Goal: Information Seeking & Learning: Learn about a topic

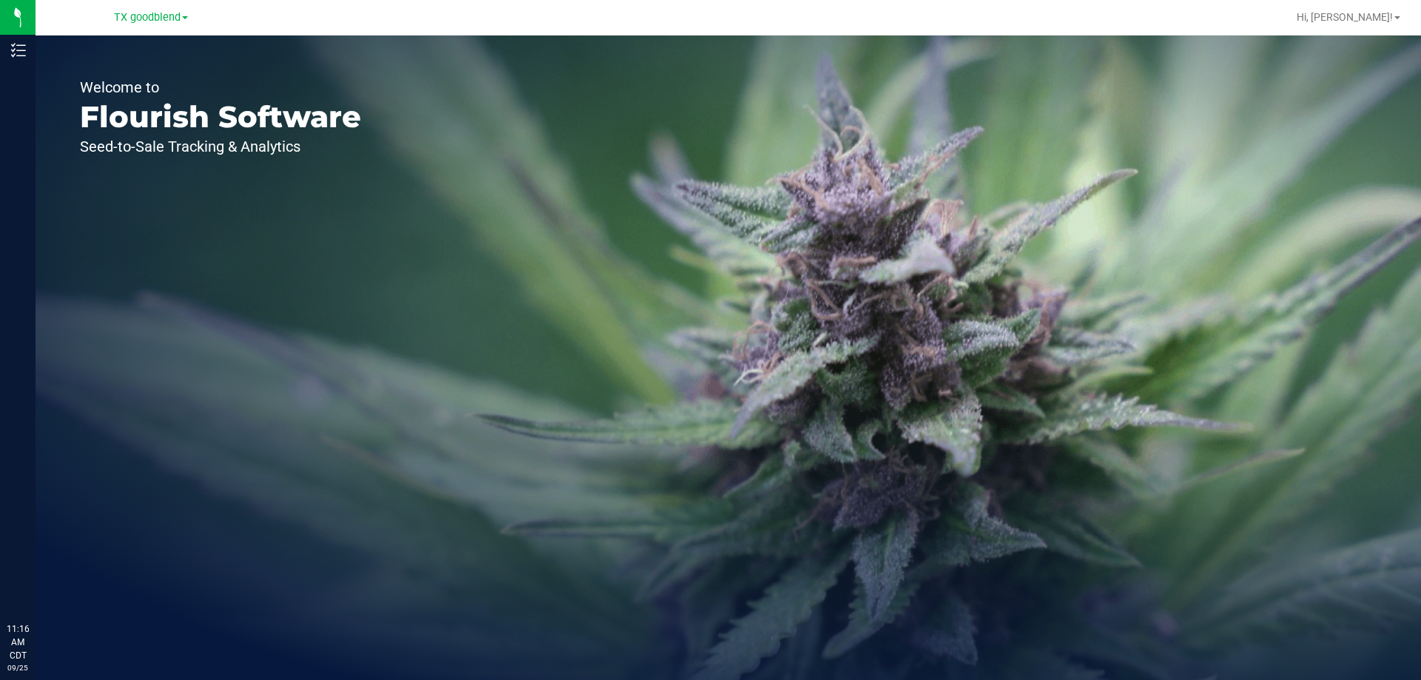
click at [184, 19] on span at bounding box center [185, 17] width 6 height 3
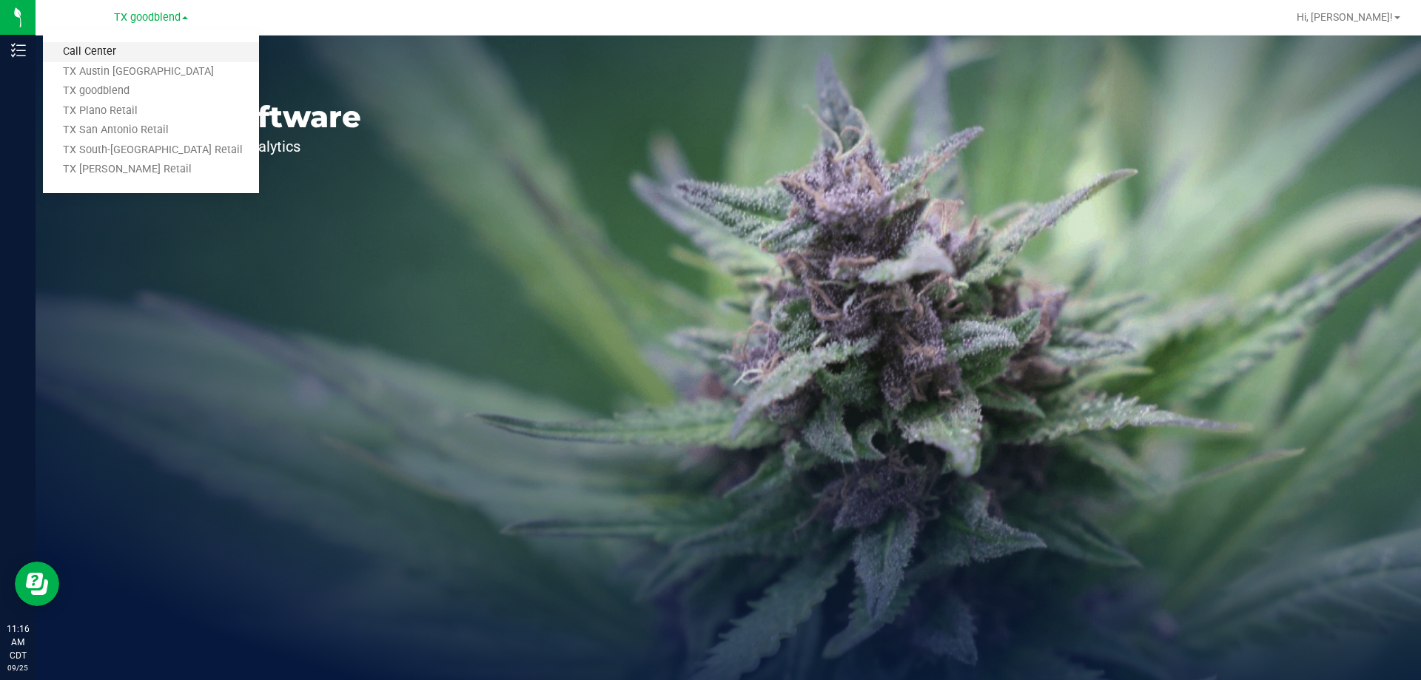
click at [145, 53] on link "Call Center" at bounding box center [151, 52] width 216 height 20
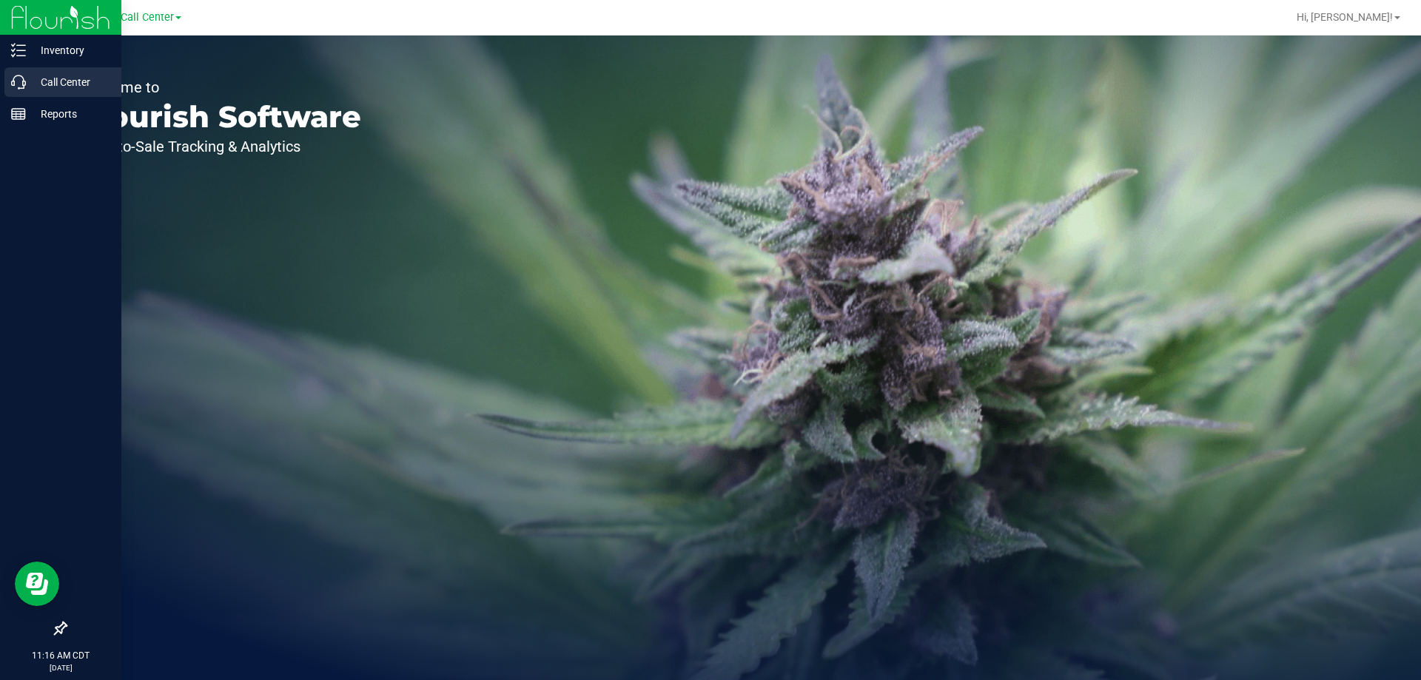
click at [13, 81] on icon at bounding box center [18, 82] width 15 height 15
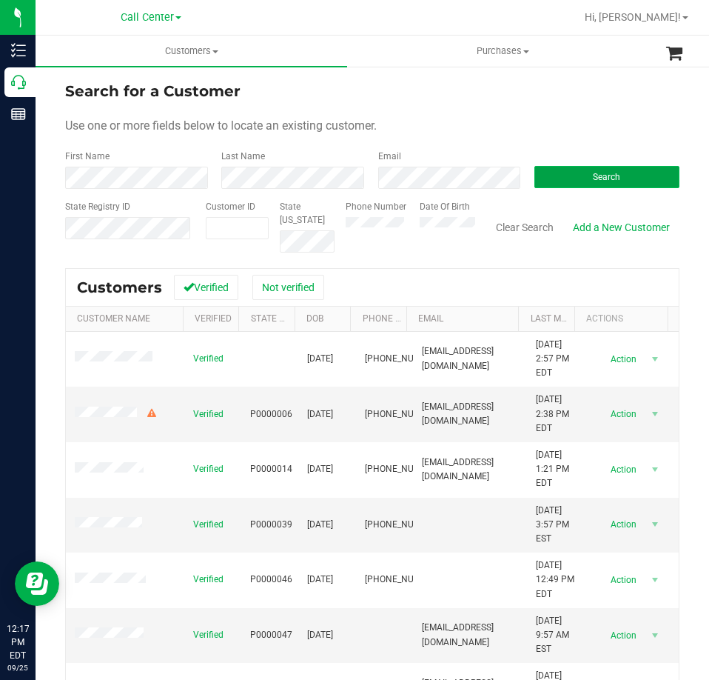
click at [561, 170] on button "Search" at bounding box center [606, 177] width 145 height 22
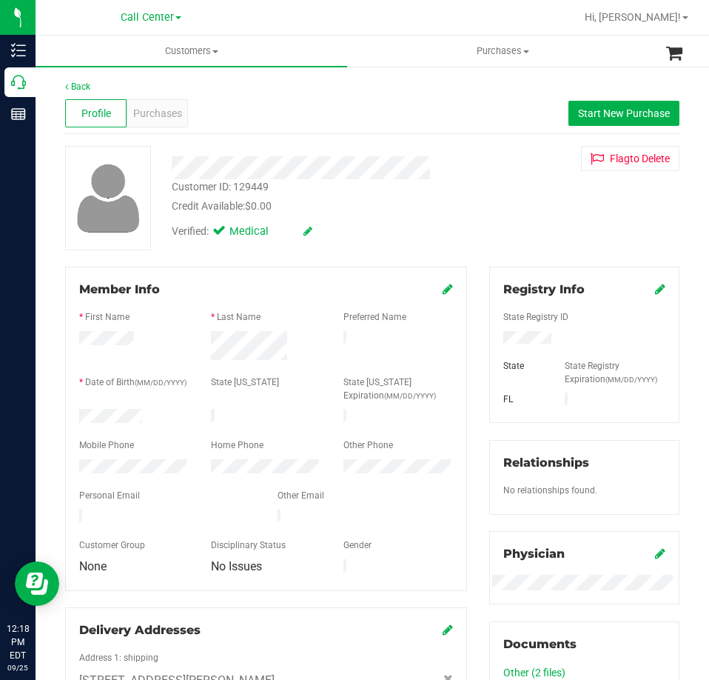
drag, startPoint x: 146, startPoint y: 412, endPoint x: 63, endPoint y: 413, distance: 82.9
click at [63, 413] on div "Member Info * First Name * Last Name Preferred Name * Date of Birth (MM/DD/YYYY…" at bounding box center [266, 562] width 424 height 591
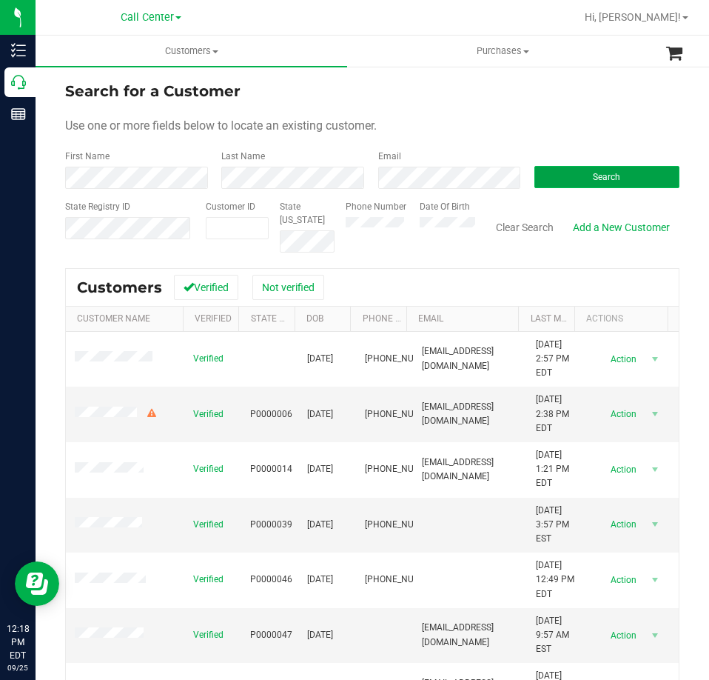
click at [575, 170] on button "Search" at bounding box center [606, 177] width 145 height 22
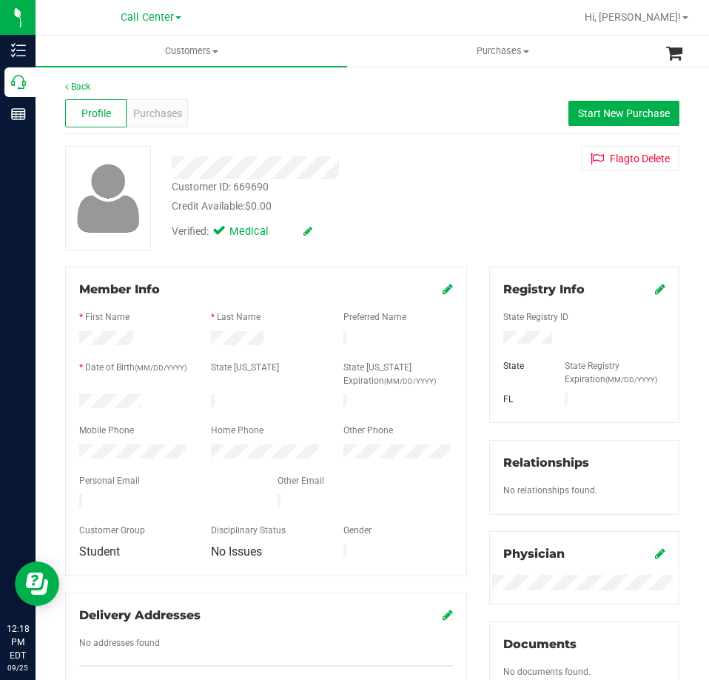
drag, startPoint x: 161, startPoint y: 395, endPoint x: 78, endPoint y: 398, distance: 82.9
click at [78, 398] on div at bounding box center [134, 403] width 132 height 18
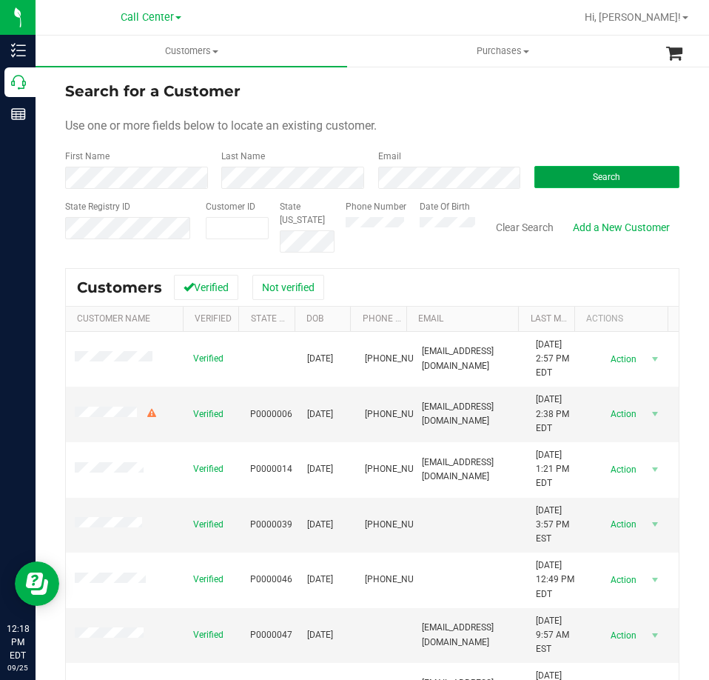
click at [556, 171] on button "Search" at bounding box center [606, 177] width 145 height 22
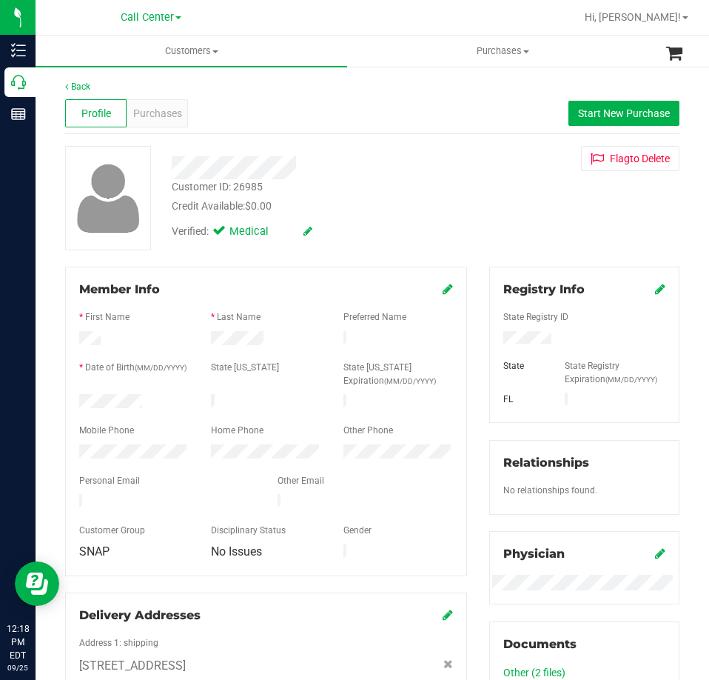
click at [516, 332] on div at bounding box center [584, 339] width 184 height 16
drag, startPoint x: 148, startPoint y: 398, endPoint x: 78, endPoint y: 398, distance: 69.6
click at [78, 398] on div at bounding box center [134, 403] width 132 height 18
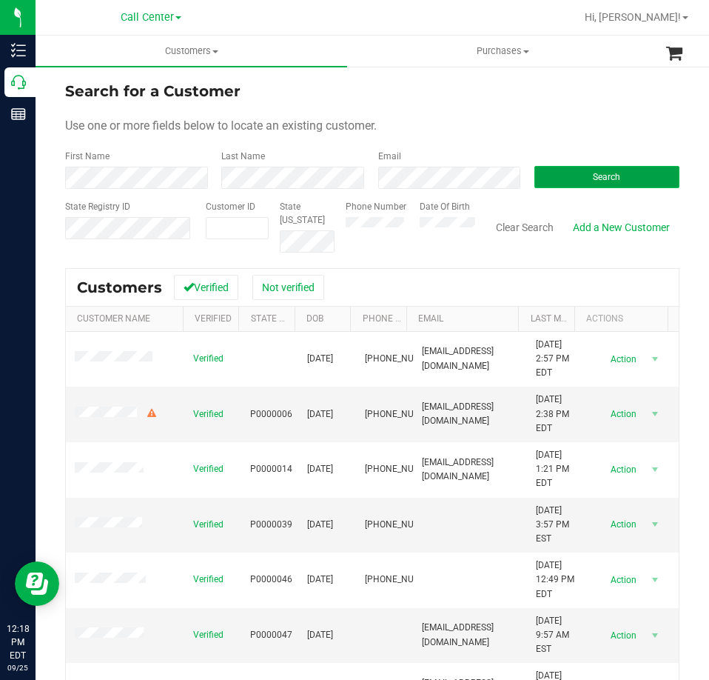
click at [563, 170] on button "Search" at bounding box center [606, 177] width 145 height 22
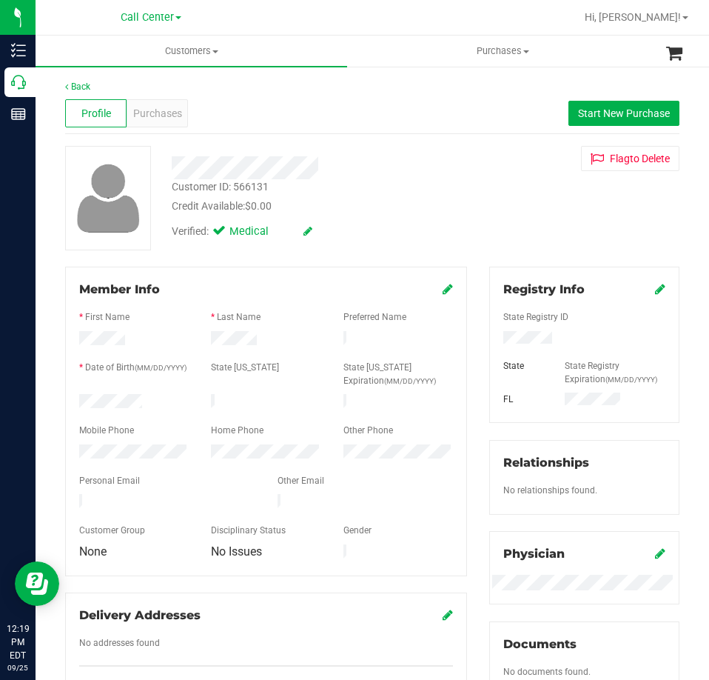
drag, startPoint x: 142, startPoint y: 400, endPoint x: 72, endPoint y: 397, distance: 70.4
click at [72, 397] on div at bounding box center [134, 403] width 132 height 18
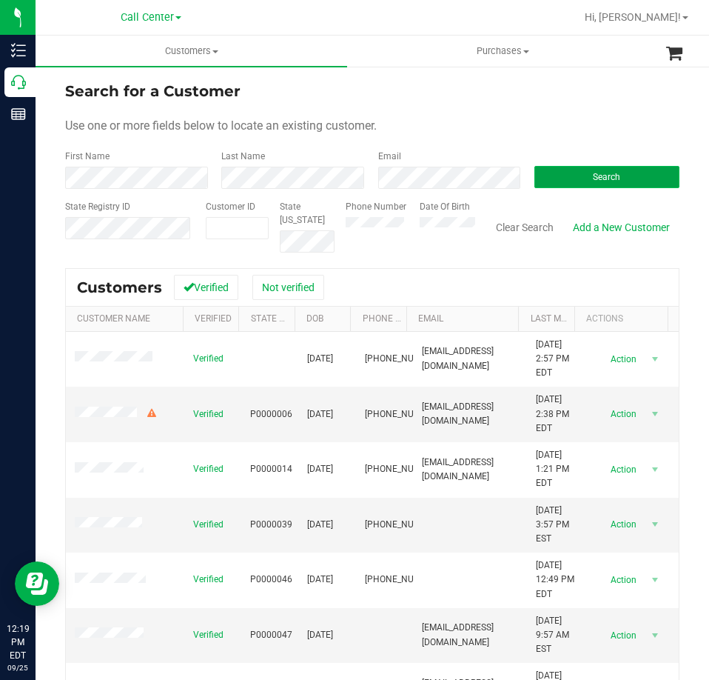
click at [558, 176] on button "Search" at bounding box center [606, 177] width 145 height 22
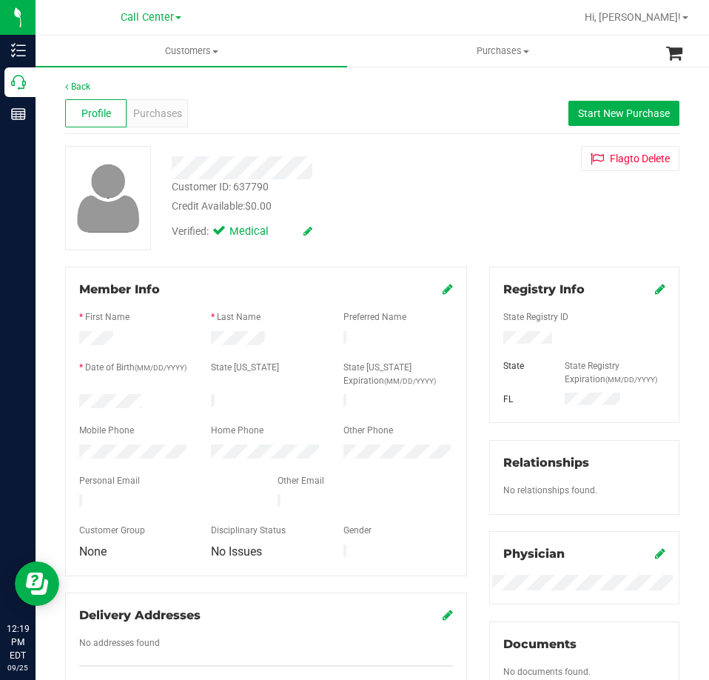
drag, startPoint x: 152, startPoint y: 399, endPoint x: 65, endPoint y: 398, distance: 86.6
click at [65, 398] on div "Member Info * First Name * Last Name Preferred Name * Date of Birth (MM/DD/YYYY…" at bounding box center [266, 421] width 402 height 309
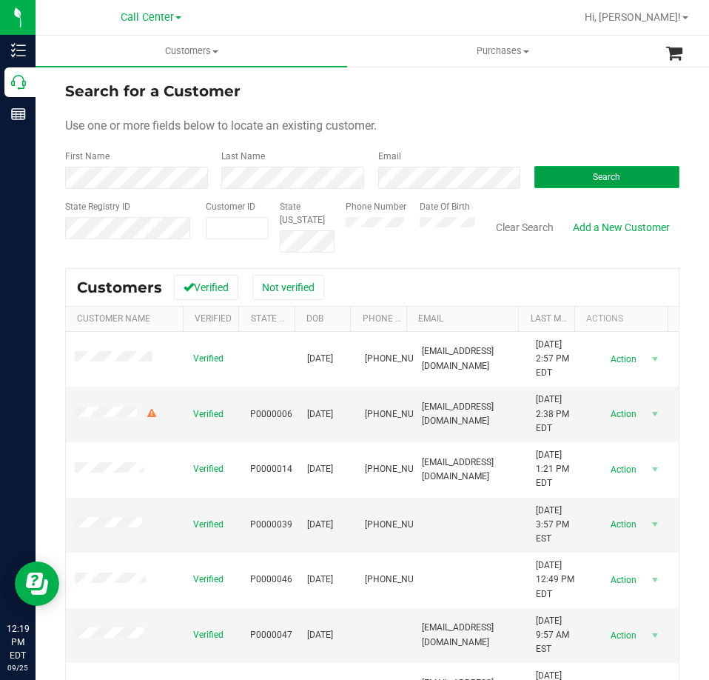
click at [544, 176] on button "Search" at bounding box center [606, 177] width 145 height 22
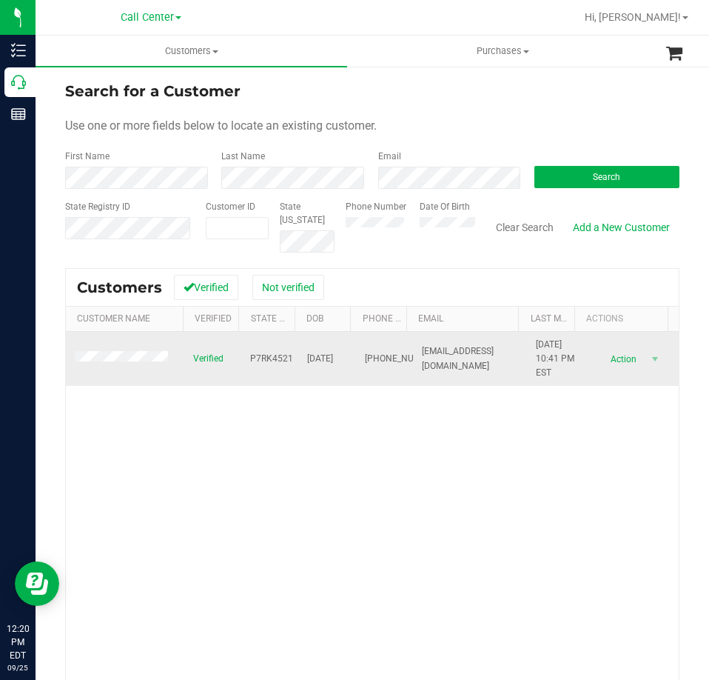
click at [113, 342] on td at bounding box center [125, 359] width 118 height 55
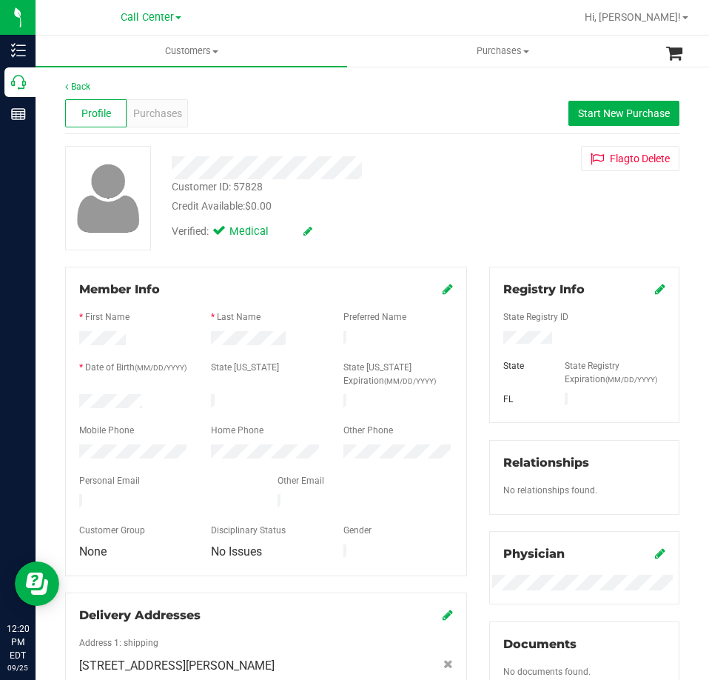
drag, startPoint x: 144, startPoint y: 398, endPoint x: 71, endPoint y: 397, distance: 73.3
click at [71, 397] on div at bounding box center [134, 403] width 132 height 18
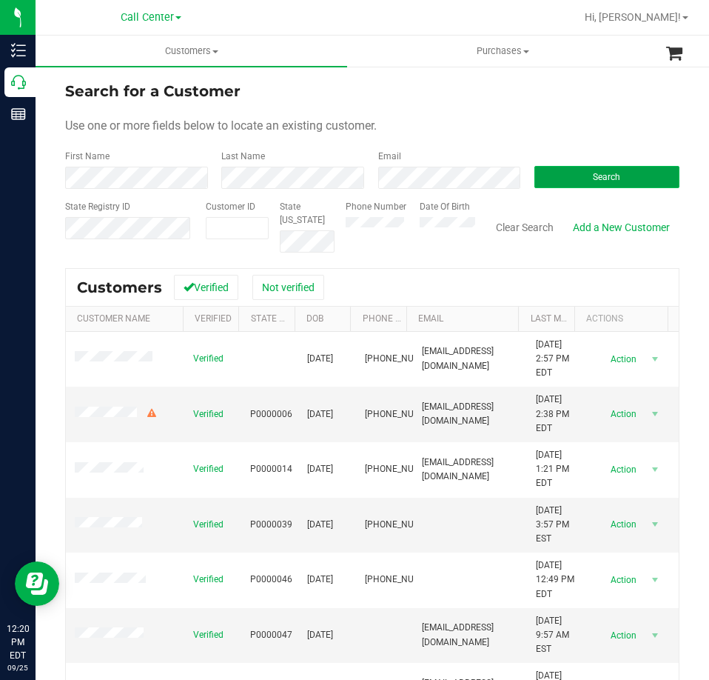
click at [560, 169] on button "Search" at bounding box center [606, 177] width 145 height 22
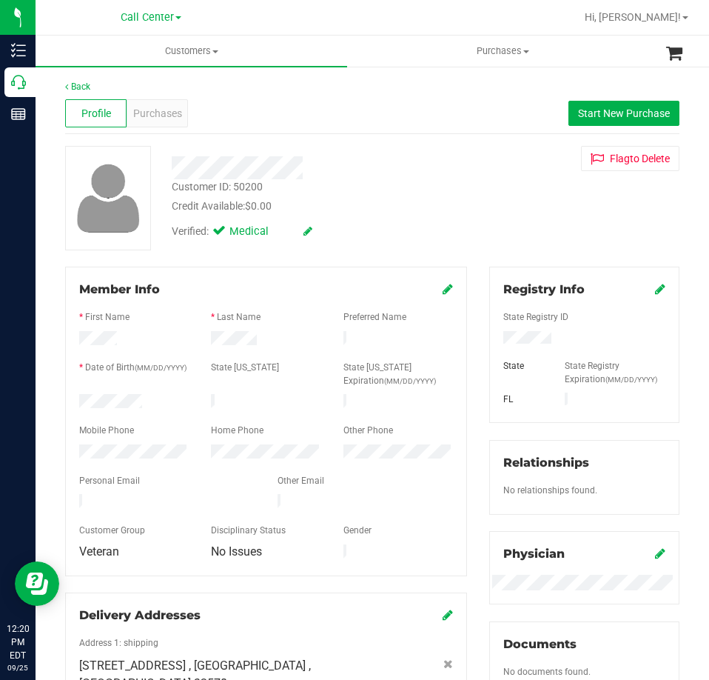
drag, startPoint x: 142, startPoint y: 399, endPoint x: 71, endPoint y: 400, distance: 71.1
click at [71, 400] on div at bounding box center [134, 403] width 132 height 18
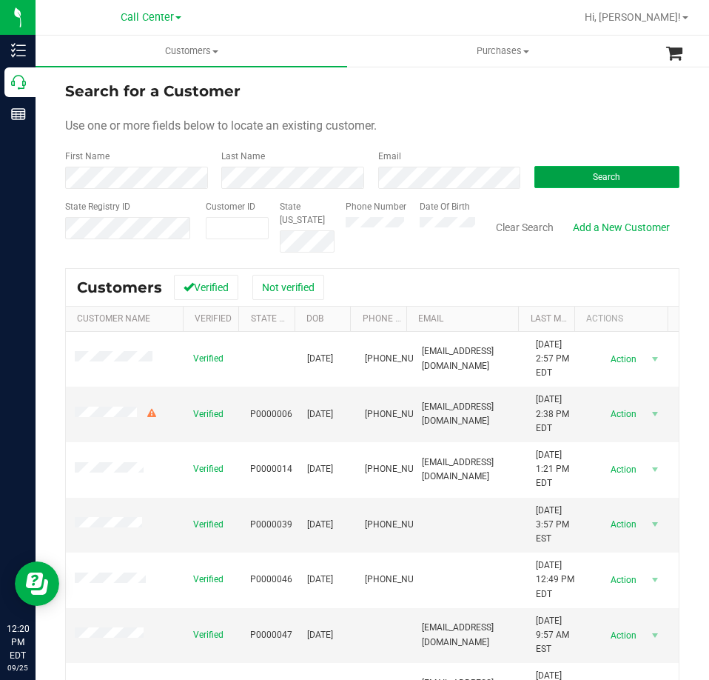
click at [569, 175] on button "Search" at bounding box center [606, 177] width 145 height 22
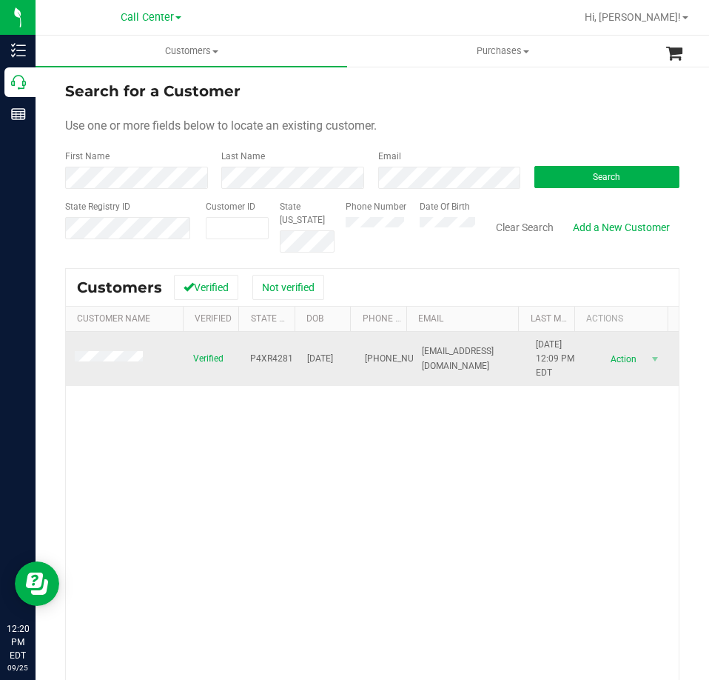
click at [124, 365] on span at bounding box center [111, 358] width 73 height 15
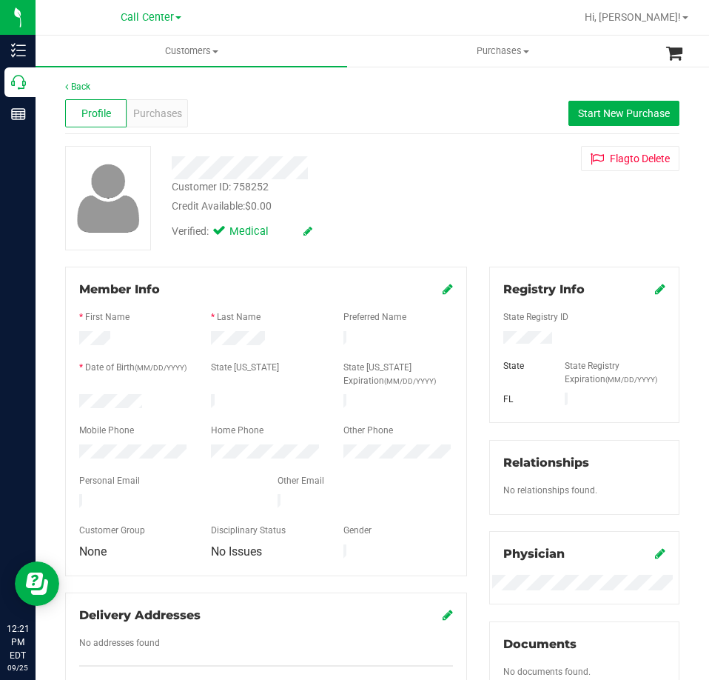
drag, startPoint x: 150, startPoint y: 395, endPoint x: 78, endPoint y: 393, distance: 71.8
click at [78, 394] on div at bounding box center [134, 403] width 132 height 18
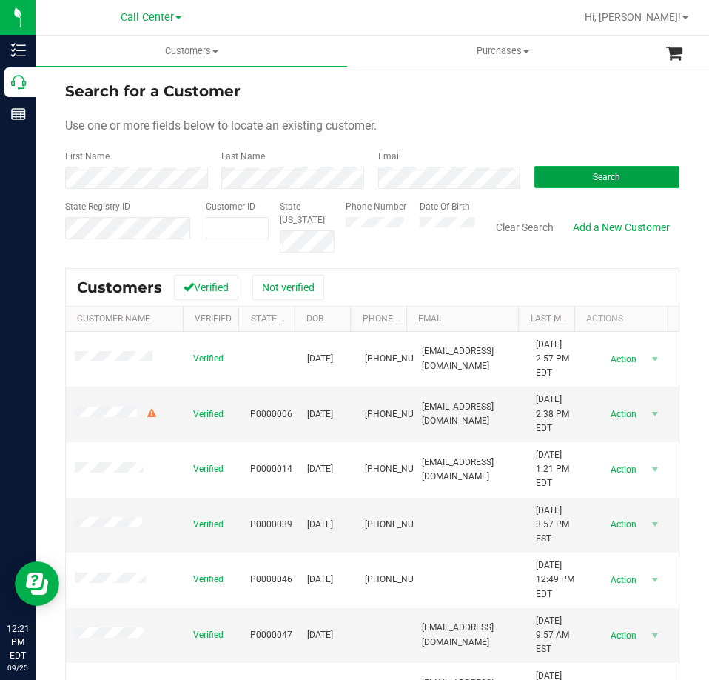
click at [571, 176] on button "Search" at bounding box center [606, 177] width 145 height 22
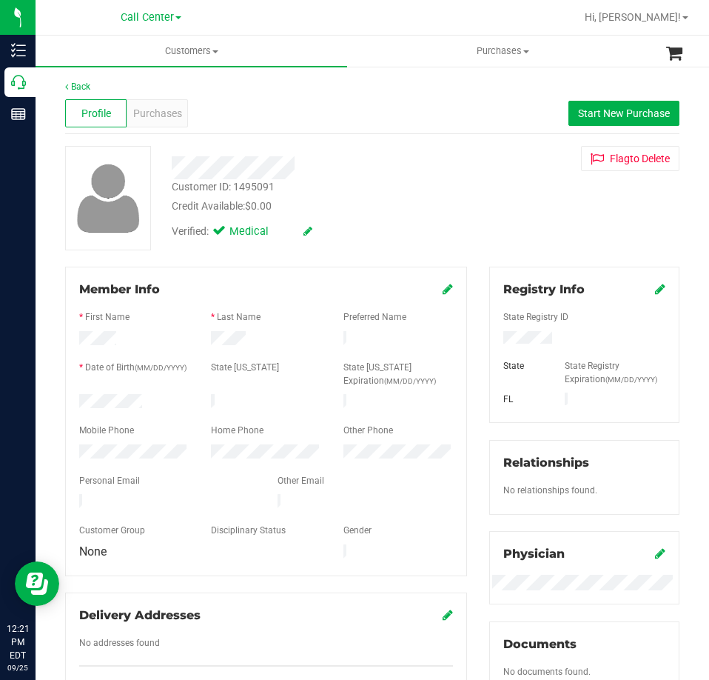
drag, startPoint x: 147, startPoint y: 395, endPoint x: 71, endPoint y: 398, distance: 75.6
click at [67, 398] on div "Member Info * First Name * Last Name Preferred Name * Date of Birth (MM/DD/YYYY…" at bounding box center [266, 421] width 402 height 309
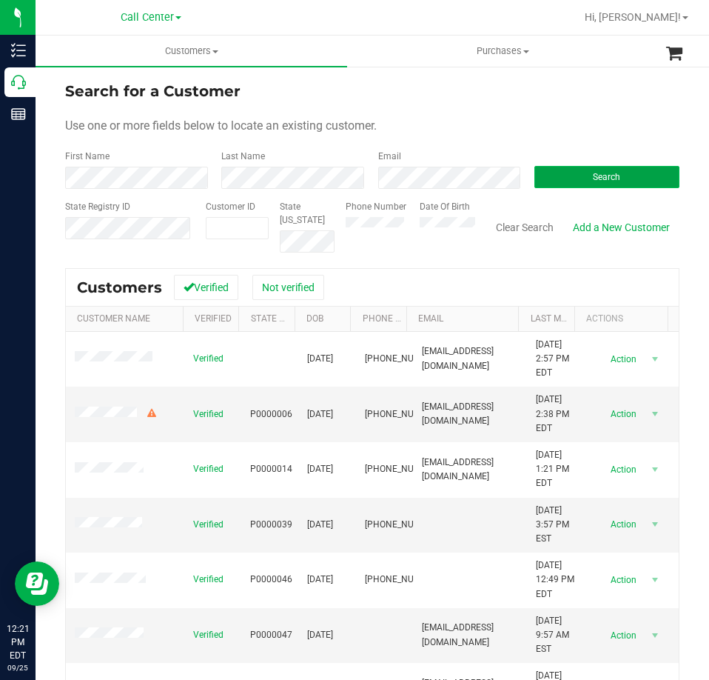
click at [556, 174] on button "Search" at bounding box center [606, 177] width 145 height 22
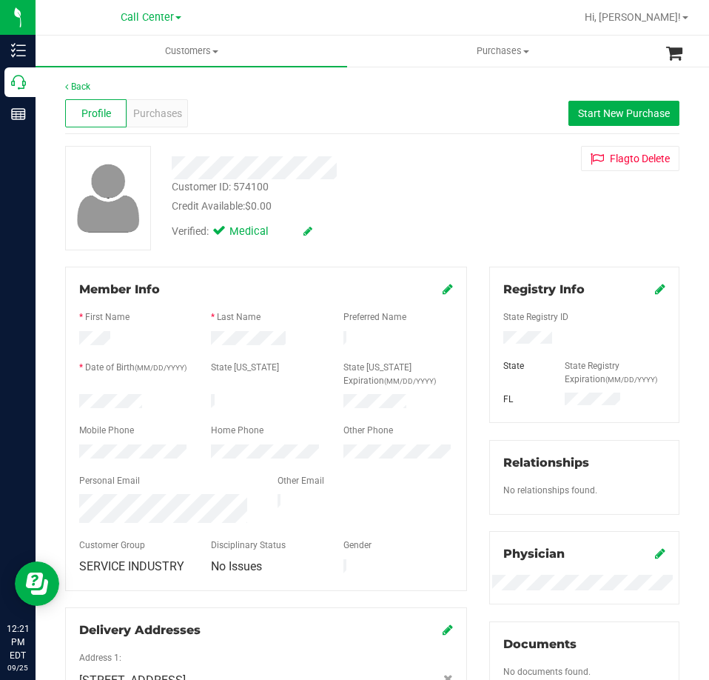
drag, startPoint x: 144, startPoint y: 397, endPoint x: 73, endPoint y: 398, distance: 71.8
click at [73, 398] on div at bounding box center [134, 403] width 132 height 18
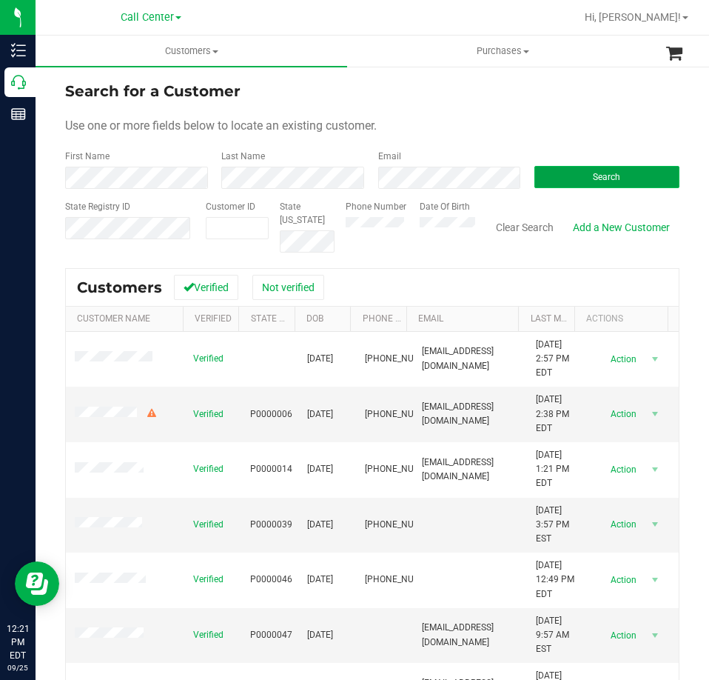
click at [560, 170] on button "Search" at bounding box center [606, 177] width 145 height 22
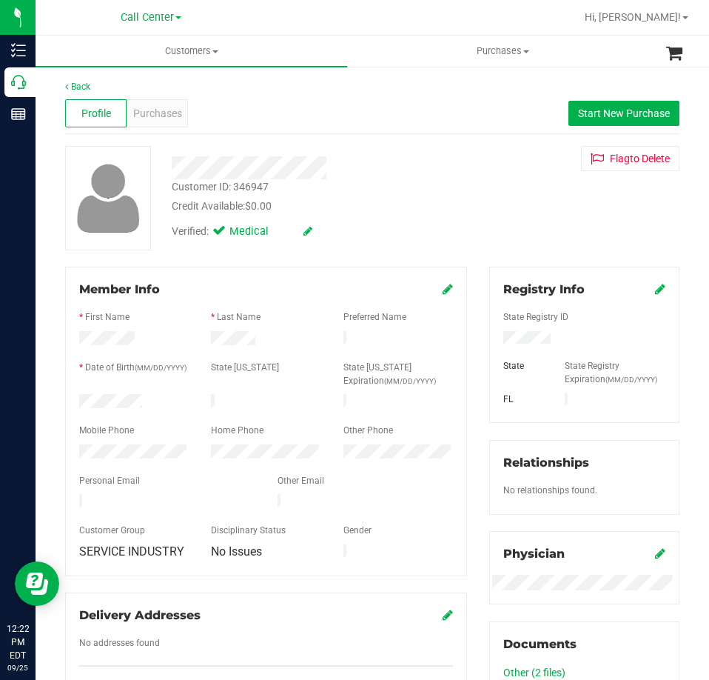
drag, startPoint x: 146, startPoint y: 392, endPoint x: 73, endPoint y: 400, distance: 73.1
click at [73, 400] on div at bounding box center [134, 403] width 132 height 18
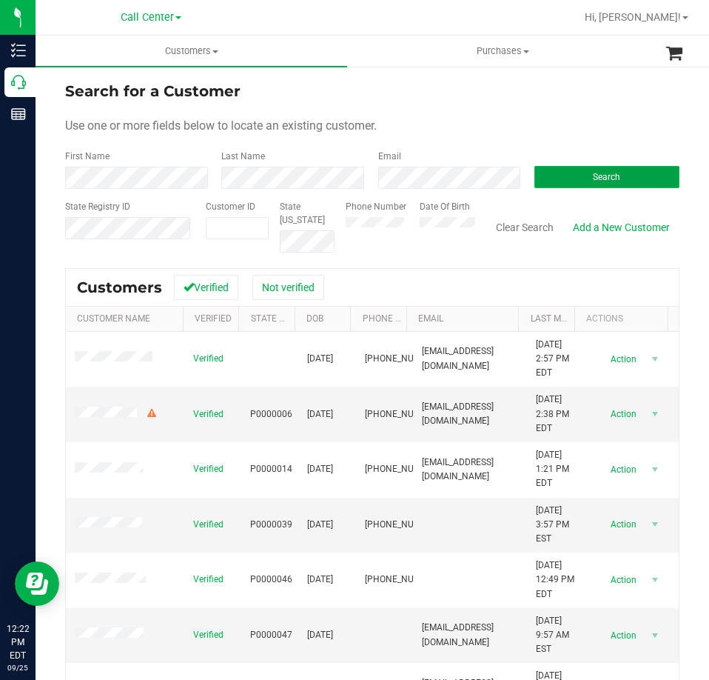
click at [576, 172] on button "Search" at bounding box center [606, 177] width 145 height 22
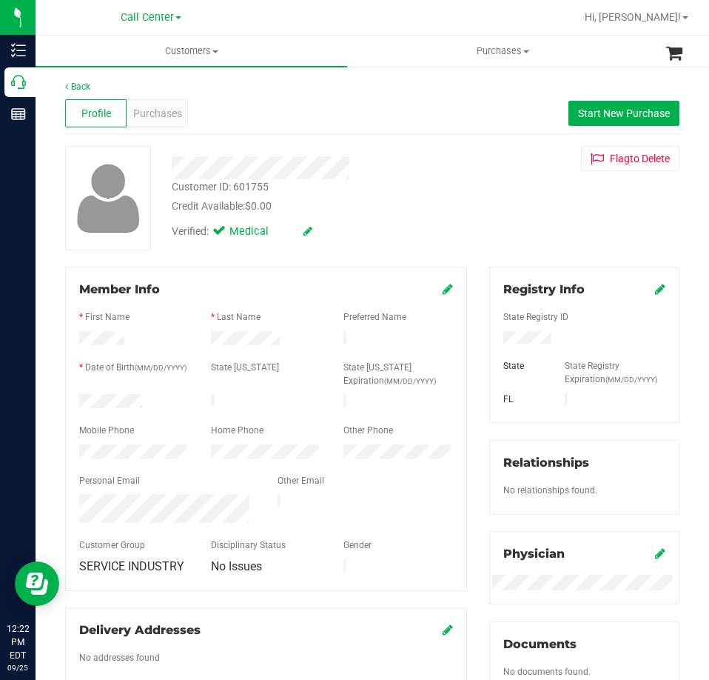
drag, startPoint x: 142, startPoint y: 399, endPoint x: 61, endPoint y: 400, distance: 81.4
click at [61, 400] on div "Member Info * First Name * Last Name Preferred Name * Date of Birth (MM/DD/YYYY…" at bounding box center [266, 497] width 424 height 460
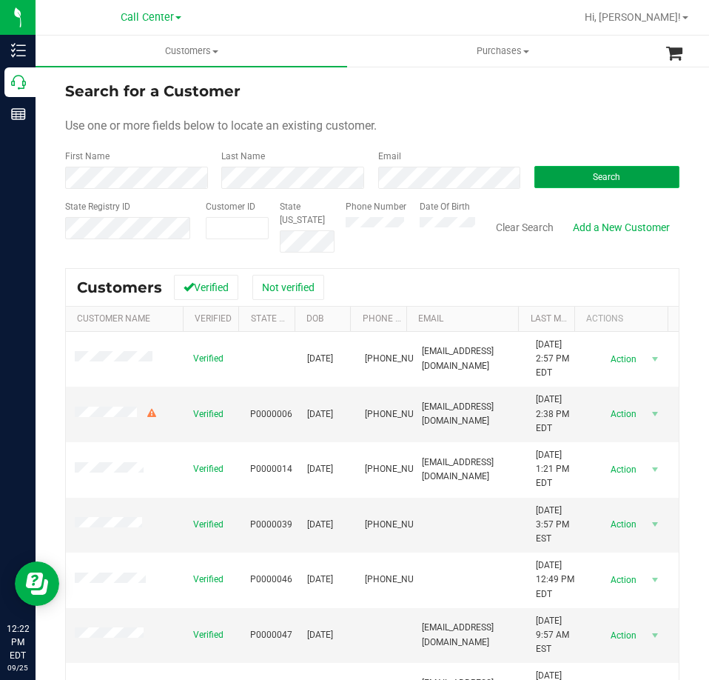
click at [552, 174] on button "Search" at bounding box center [606, 177] width 145 height 22
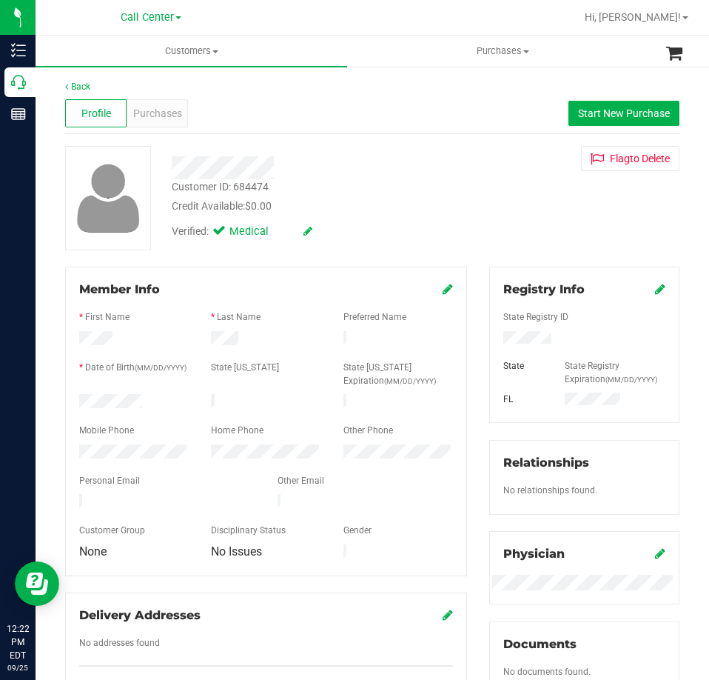
click at [80, 394] on div at bounding box center [134, 403] width 132 height 18
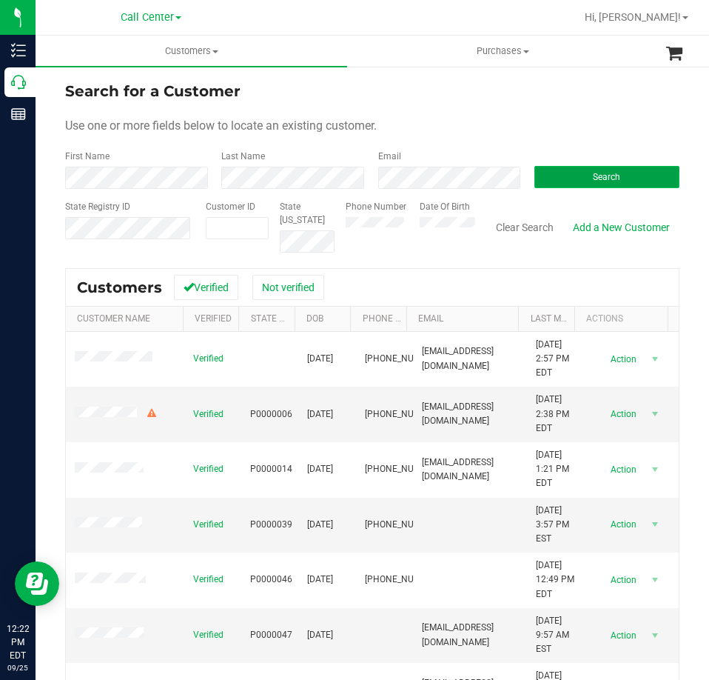
click at [570, 178] on button "Search" at bounding box center [606, 177] width 145 height 22
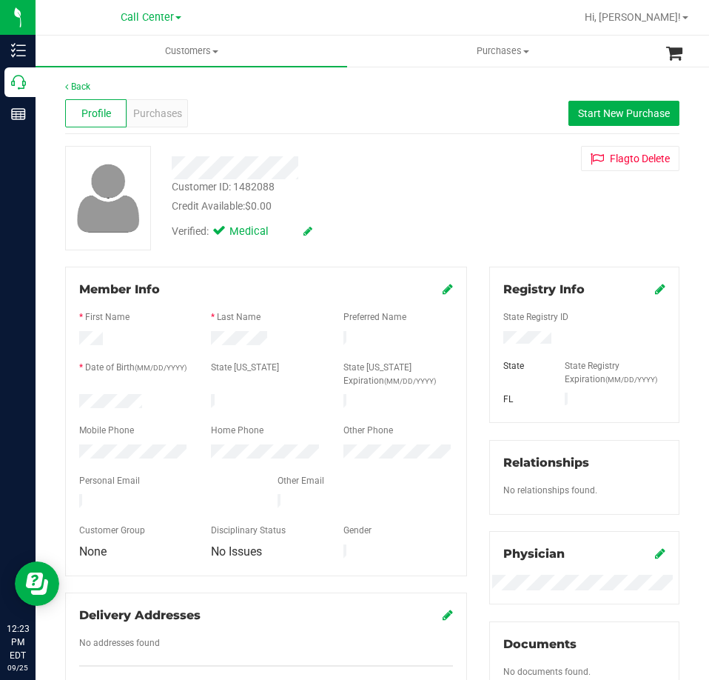
drag, startPoint x: 155, startPoint y: 394, endPoint x: 76, endPoint y: 397, distance: 79.3
click at [76, 397] on div at bounding box center [134, 403] width 132 height 18
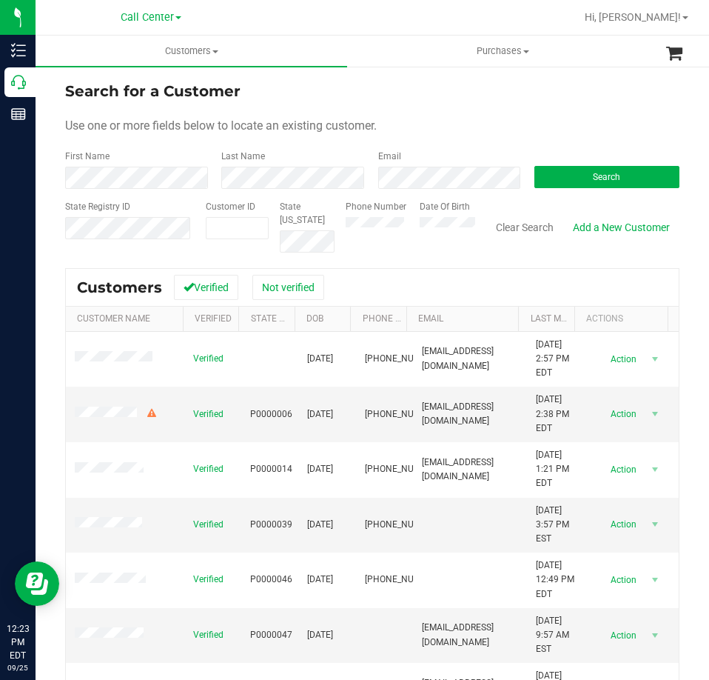
click at [418, 193] on form "Search for a Customer Use one or more fields below to locate an existing custom…" at bounding box center [372, 166] width 614 height 172
click at [568, 170] on button "Search" at bounding box center [606, 177] width 145 height 22
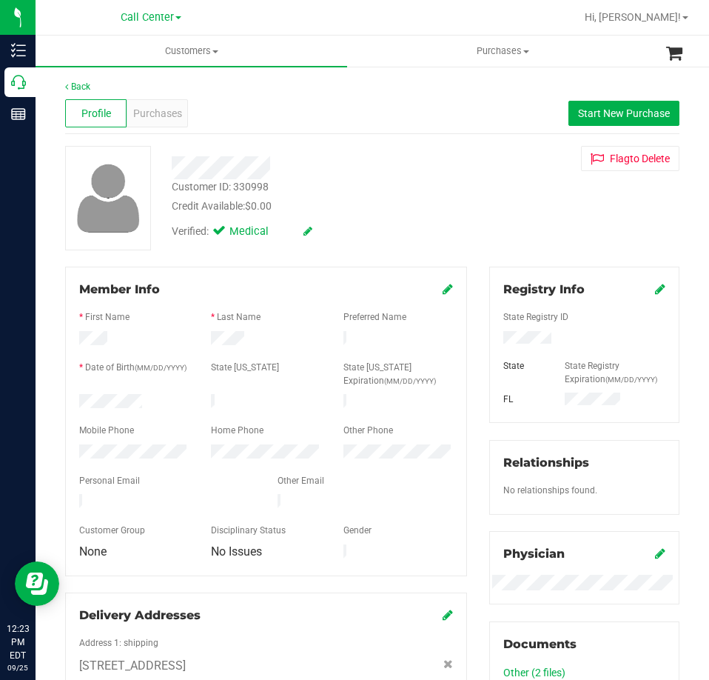
click at [532, 329] on div at bounding box center [584, 329] width 162 height 4
click at [79, 400] on div at bounding box center [134, 403] width 132 height 18
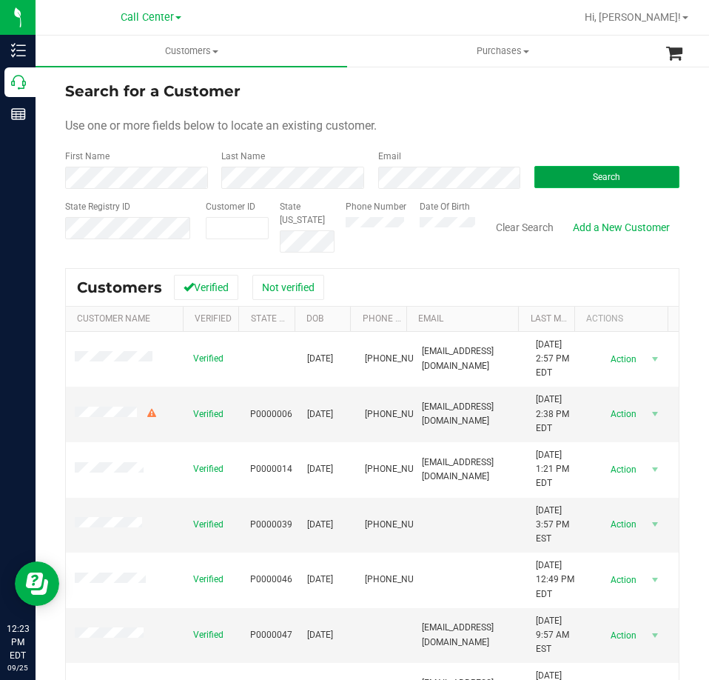
click at [557, 178] on button "Search" at bounding box center [606, 177] width 145 height 22
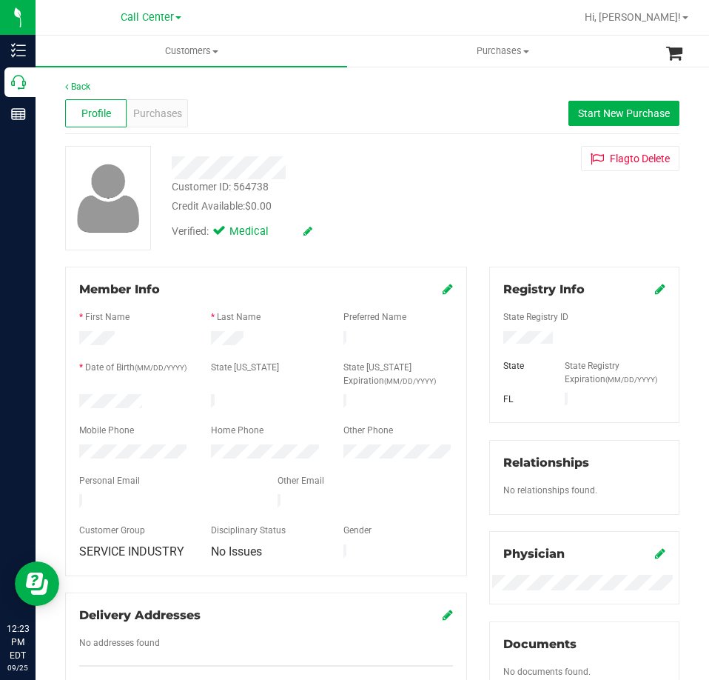
drag, startPoint x: 156, startPoint y: 397, endPoint x: 75, endPoint y: 396, distance: 81.4
click at [76, 397] on div at bounding box center [134, 403] width 132 height 18
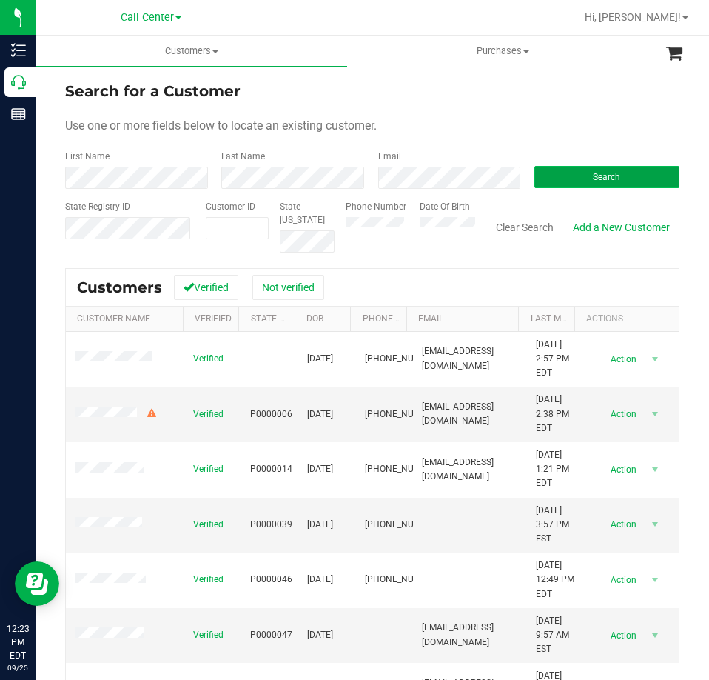
click at [569, 170] on button "Search" at bounding box center [606, 177] width 145 height 22
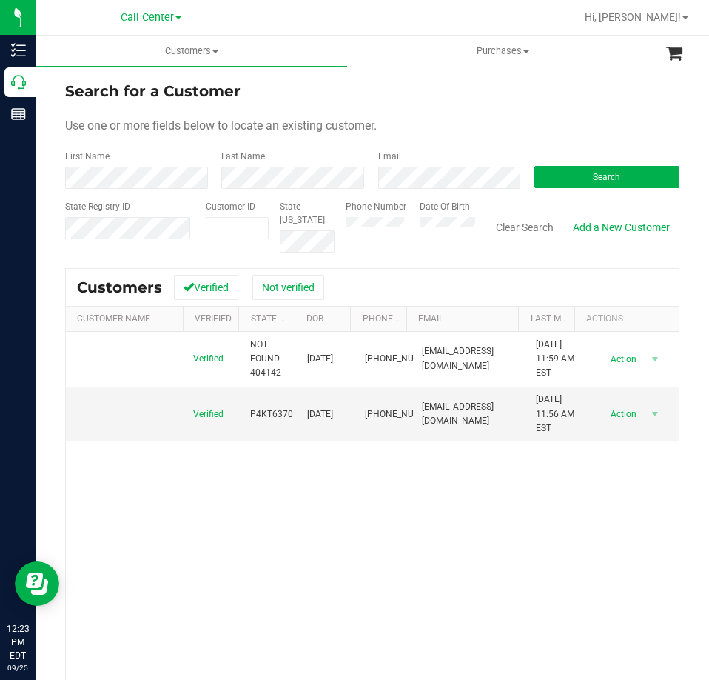
click at [79, 358] on span at bounding box center [77, 359] width 4 height 14
click at [115, 407] on span at bounding box center [110, 413] width 70 height 15
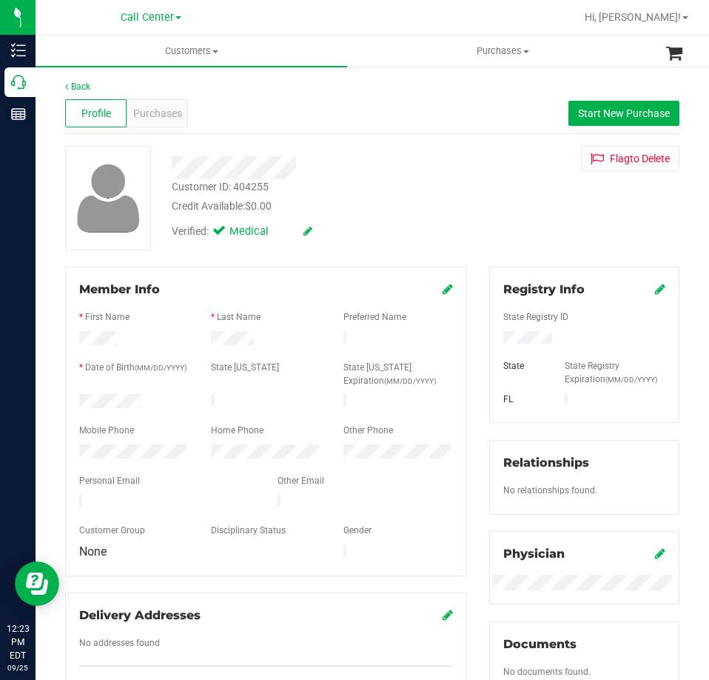
drag, startPoint x: 144, startPoint y: 401, endPoint x: 71, endPoint y: 403, distance: 72.6
click at [71, 403] on div at bounding box center [134, 403] width 132 height 18
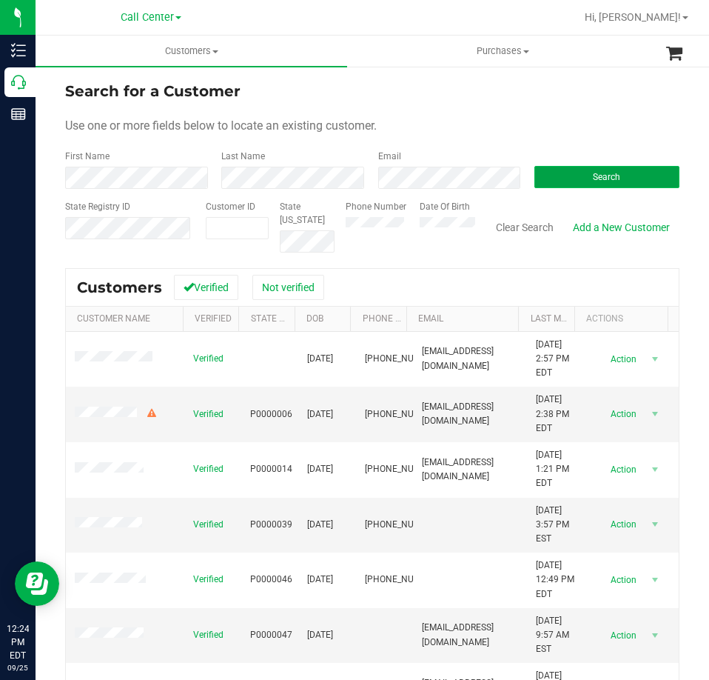
click at [553, 172] on button "Search" at bounding box center [606, 177] width 145 height 22
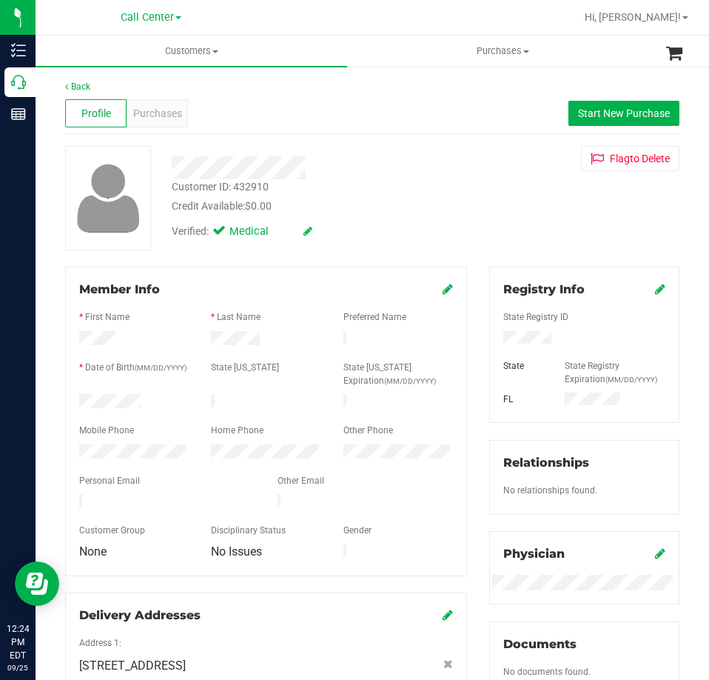
drag, startPoint x: 148, startPoint y: 405, endPoint x: 78, endPoint y: 401, distance: 70.4
click at [78, 401] on div at bounding box center [134, 403] width 132 height 18
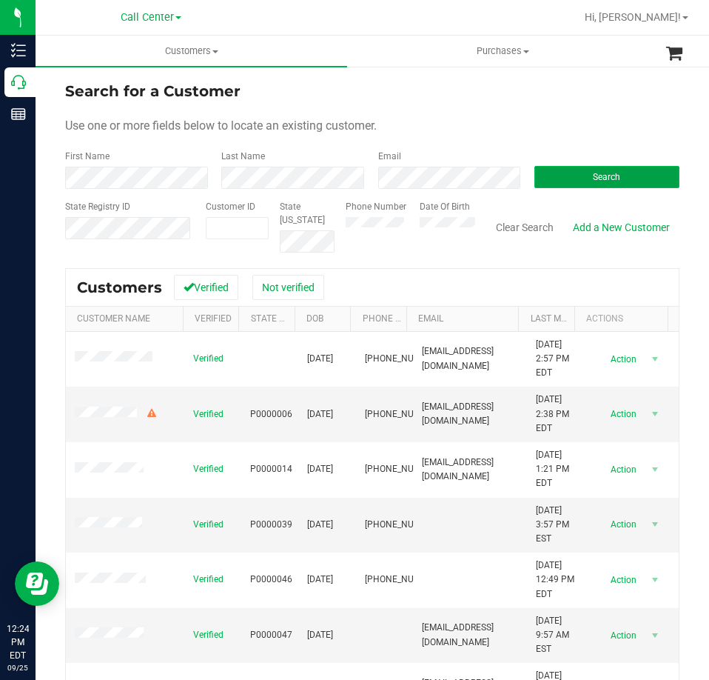
click at [546, 177] on button "Search" at bounding box center [606, 177] width 145 height 22
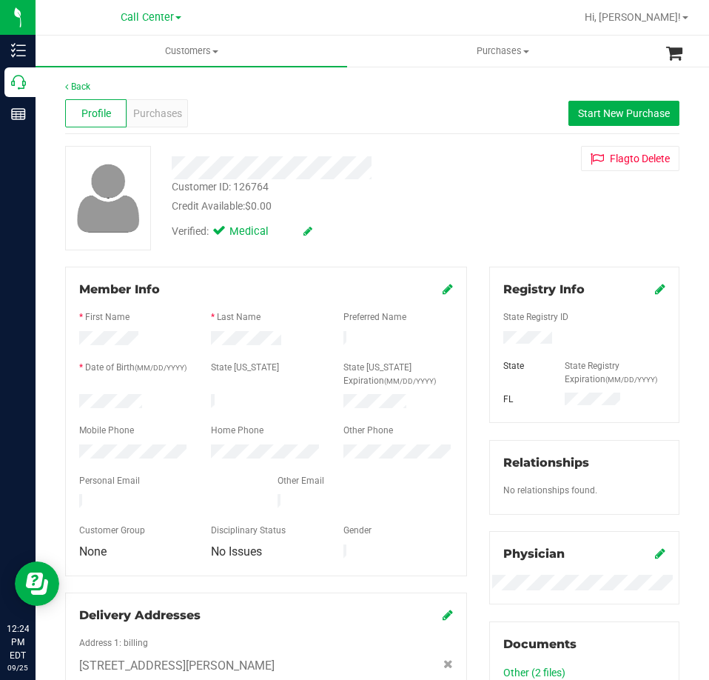
click at [80, 400] on div at bounding box center [134, 403] width 132 height 18
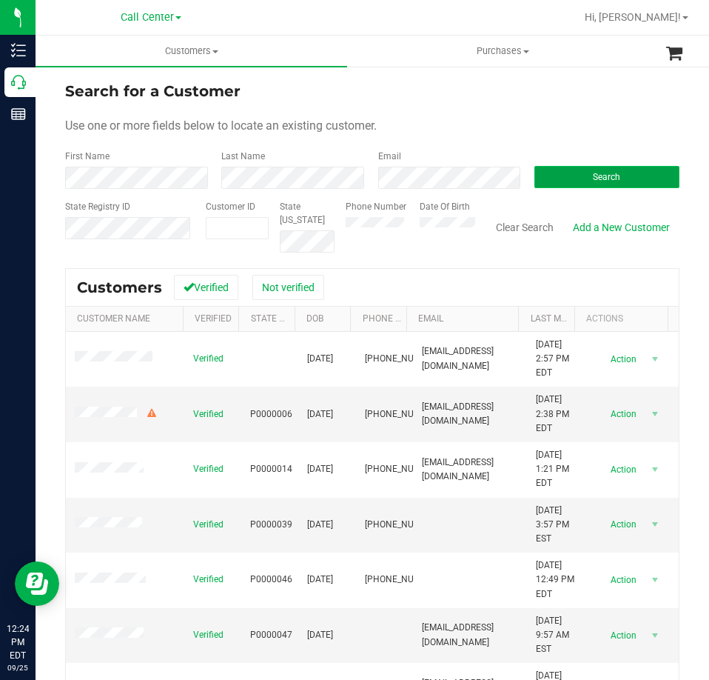
click at [546, 180] on button "Search" at bounding box center [606, 177] width 145 height 22
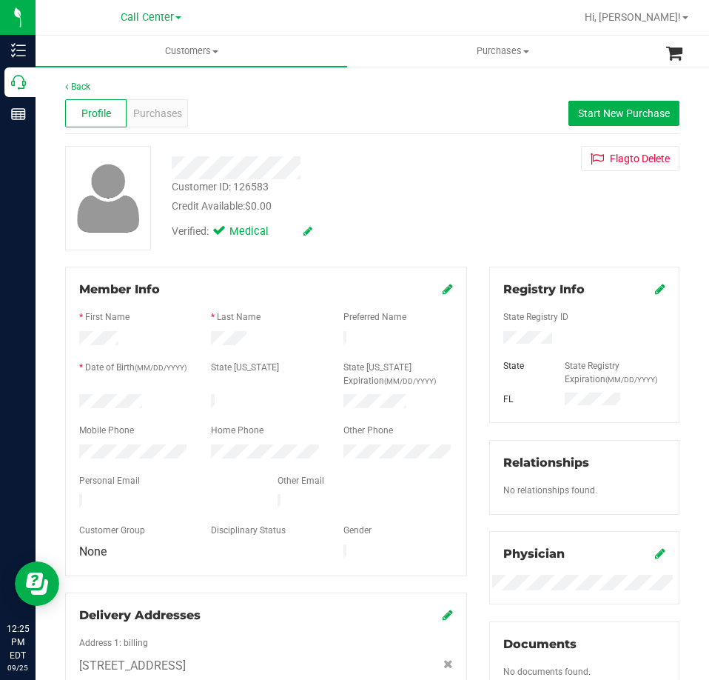
drag, startPoint x: 145, startPoint y: 399, endPoint x: 78, endPoint y: 402, distance: 66.7
click at [71, 398] on div at bounding box center [134, 403] width 132 height 18
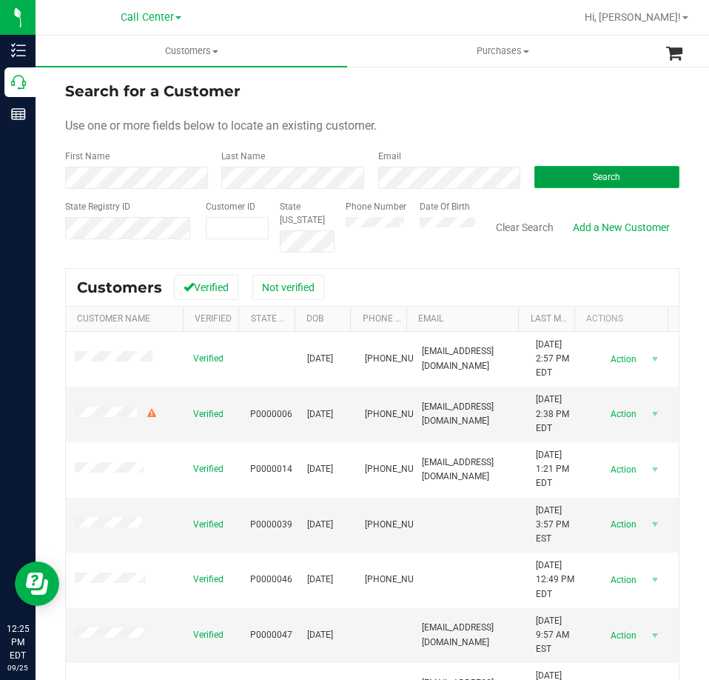
click at [557, 174] on button "Search" at bounding box center [606, 177] width 145 height 22
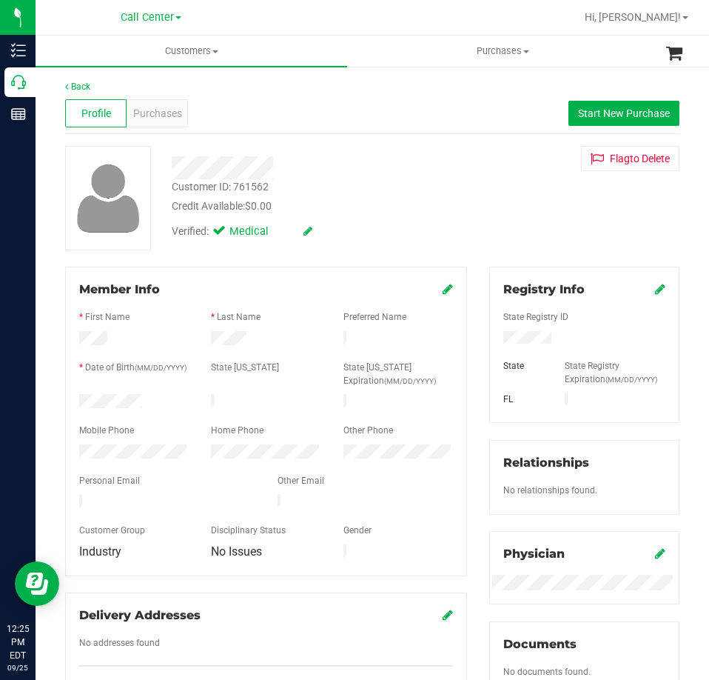
drag, startPoint x: 147, startPoint y: 400, endPoint x: 67, endPoint y: 398, distance: 79.2
click at [67, 398] on div "Member Info * First Name * Last Name Preferred Name * Date of Birth (MM/DD/YYYY…" at bounding box center [266, 421] width 402 height 309
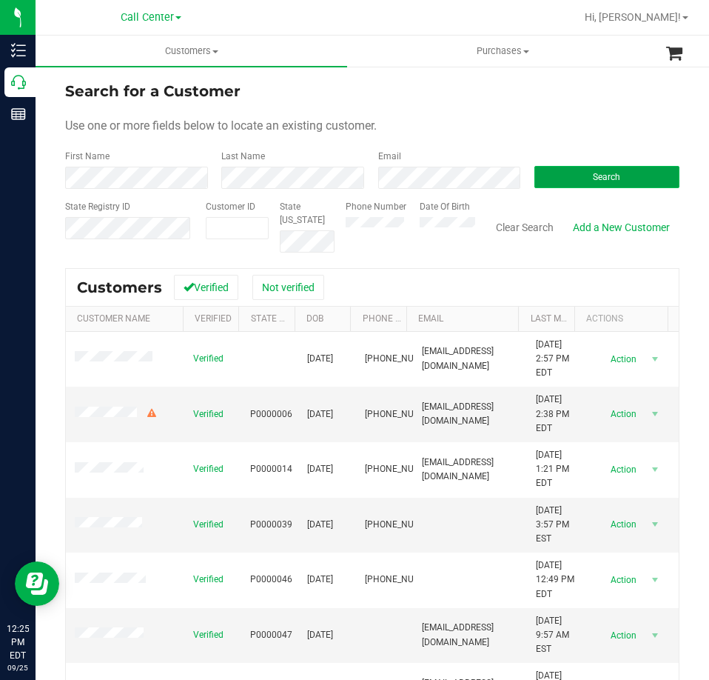
click at [534, 185] on button "Search" at bounding box center [606, 177] width 145 height 22
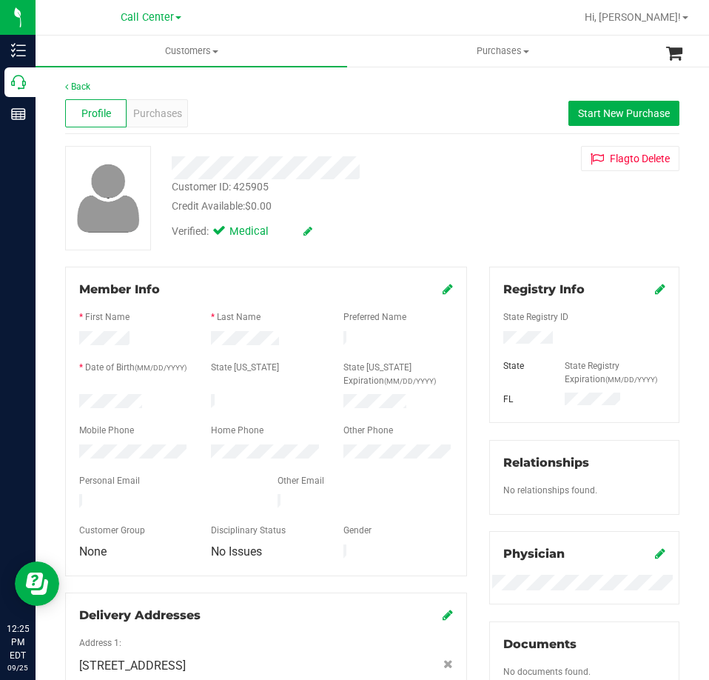
drag, startPoint x: 155, startPoint y: 392, endPoint x: 71, endPoint y: 397, distance: 84.5
click at [71, 397] on div at bounding box center [134, 403] width 132 height 18
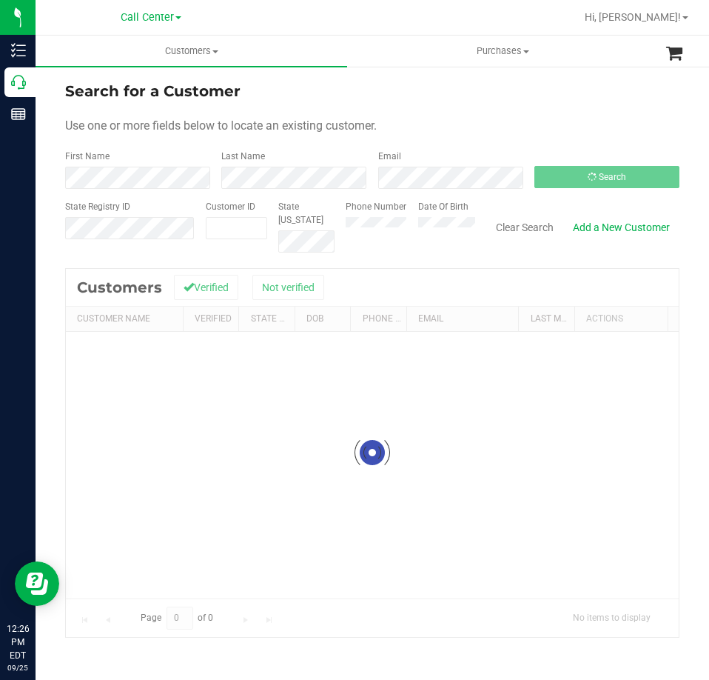
click at [426, 162] on div "Email" at bounding box center [445, 169] width 156 height 39
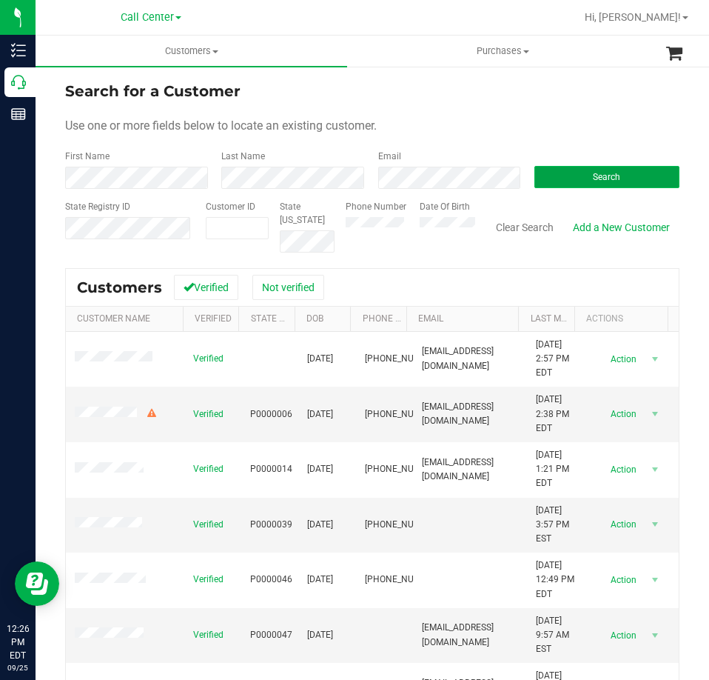
click at [564, 181] on button "Search" at bounding box center [606, 177] width 145 height 22
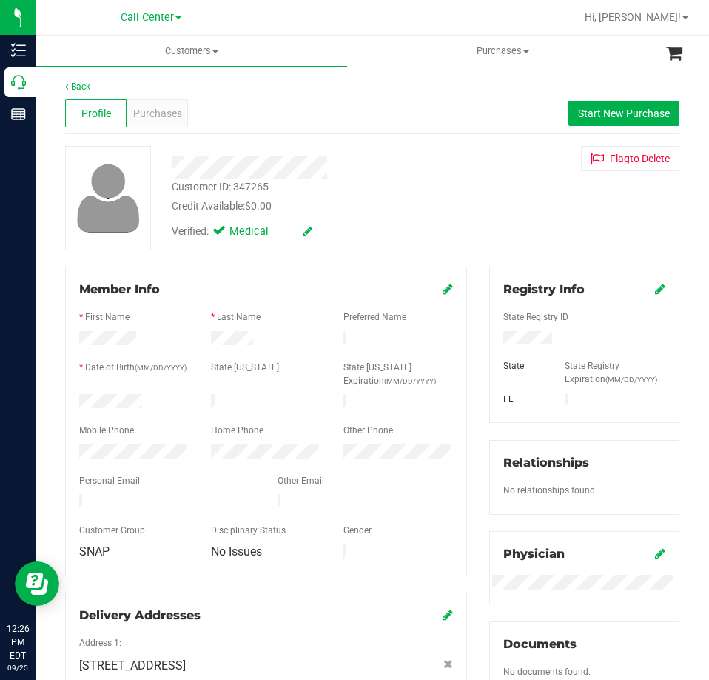
drag, startPoint x: 147, startPoint y: 400, endPoint x: 77, endPoint y: 400, distance: 70.3
click at [77, 400] on div at bounding box center [134, 403] width 132 height 18
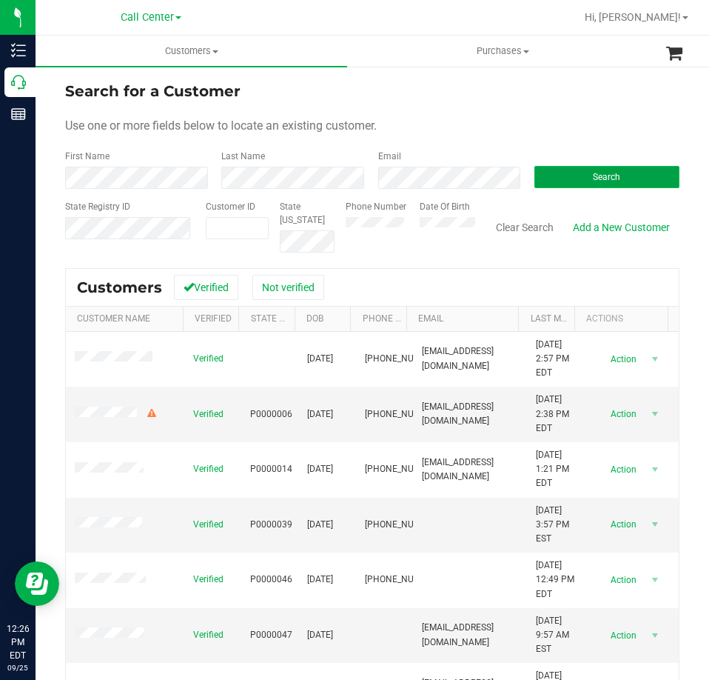
click at [565, 173] on button "Search" at bounding box center [606, 177] width 145 height 22
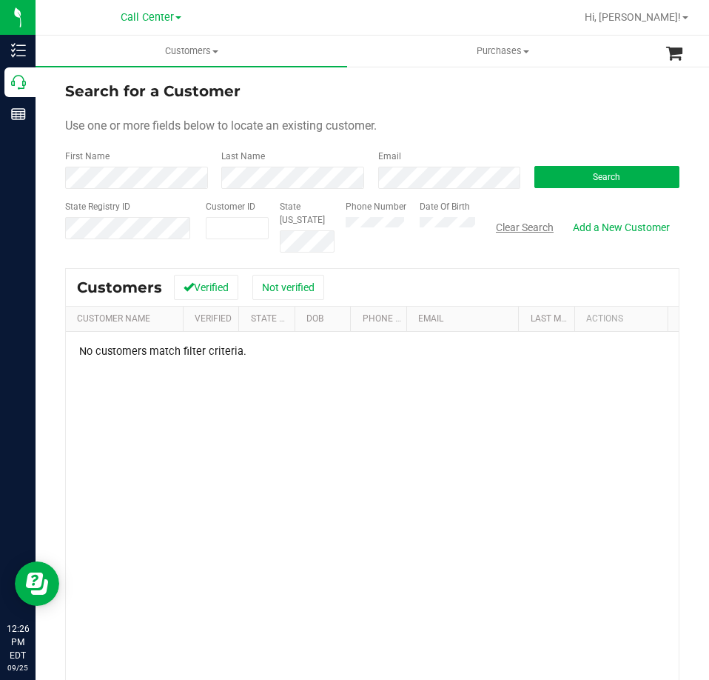
click at [517, 229] on button "Clear Search" at bounding box center [524, 227] width 77 height 25
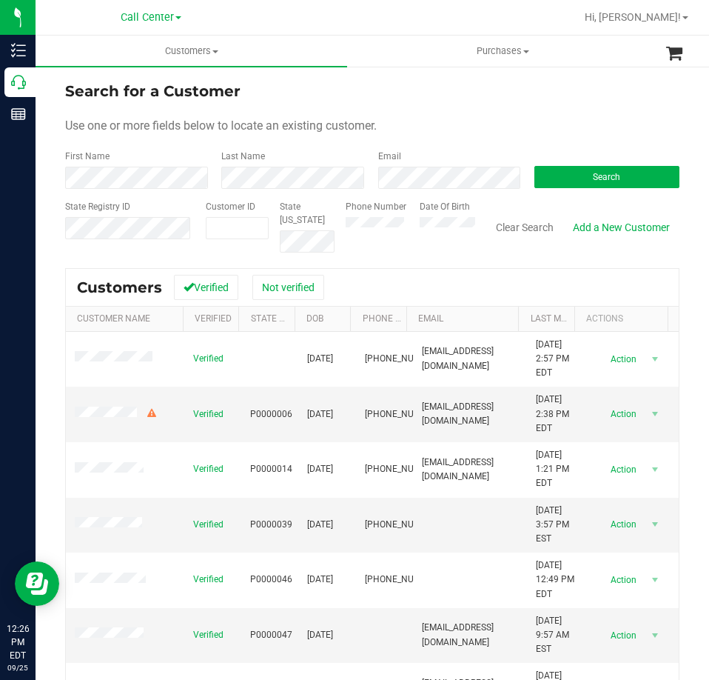
click at [569, 163] on div "Search" at bounding box center [601, 169] width 156 height 39
click at [572, 172] on button "Search" at bounding box center [606, 177] width 145 height 22
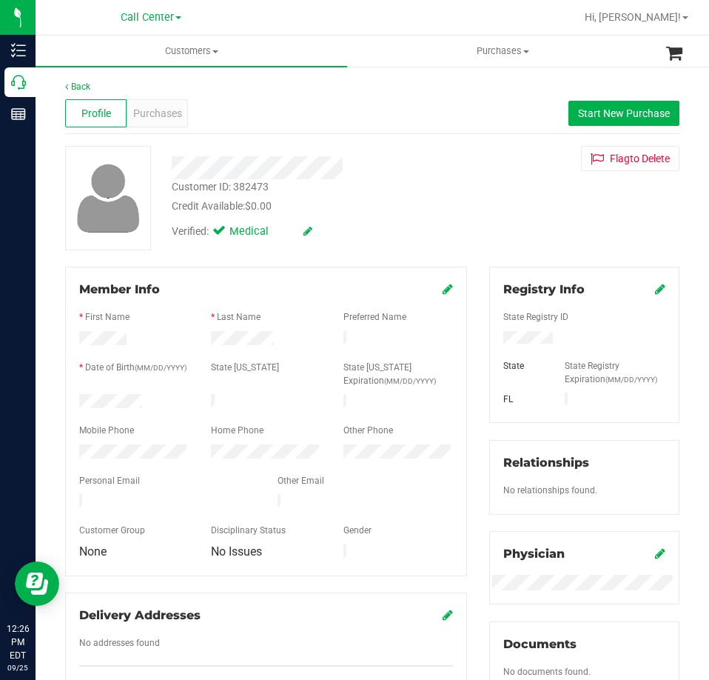
drag, startPoint x: 151, startPoint y: 396, endPoint x: 69, endPoint y: 401, distance: 82.3
click at [69, 401] on div at bounding box center [134, 403] width 132 height 18
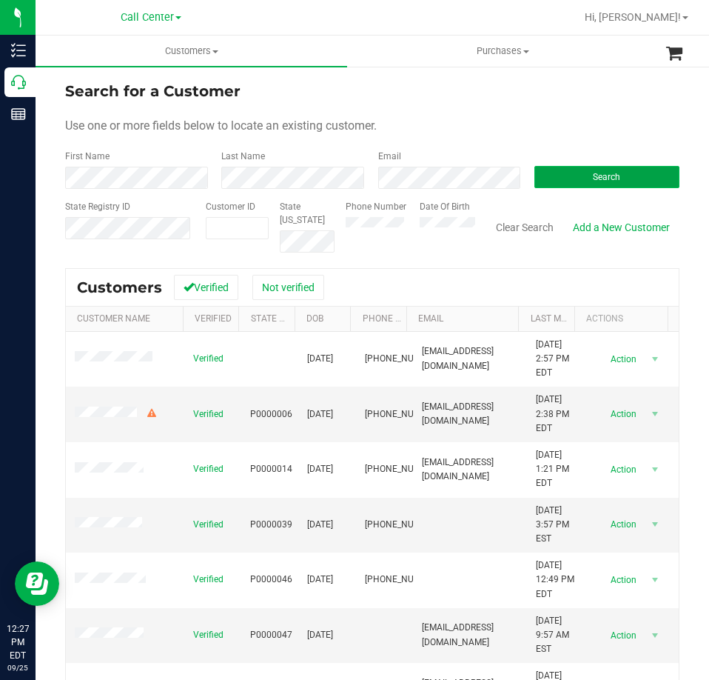
click at [580, 176] on button "Search" at bounding box center [606, 177] width 145 height 22
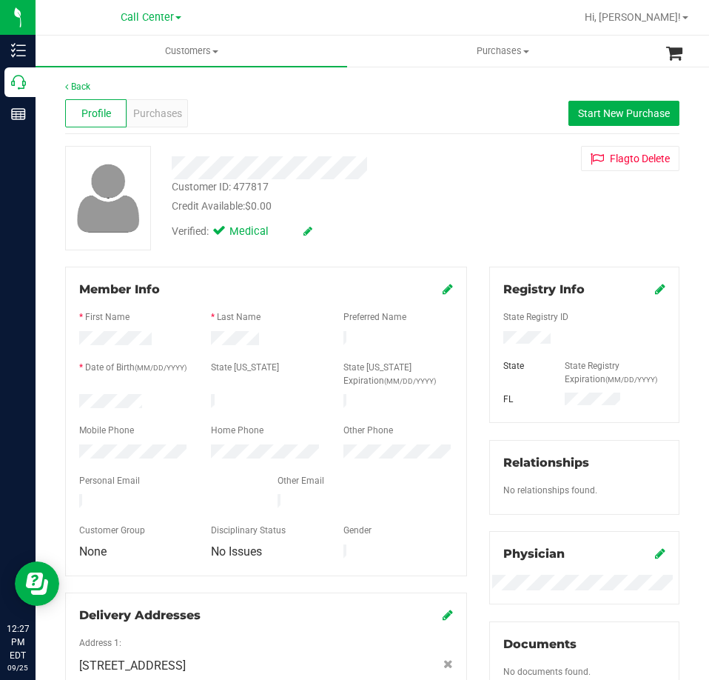
drag, startPoint x: 154, startPoint y: 396, endPoint x: 76, endPoint y: 400, distance: 77.9
click at [76, 400] on div at bounding box center [134, 403] width 132 height 18
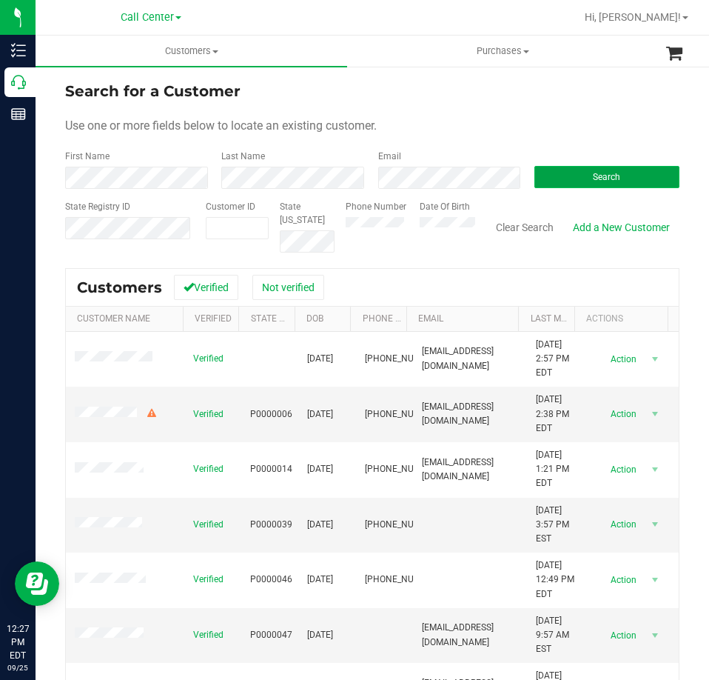
click at [580, 175] on button "Search" at bounding box center [606, 177] width 145 height 22
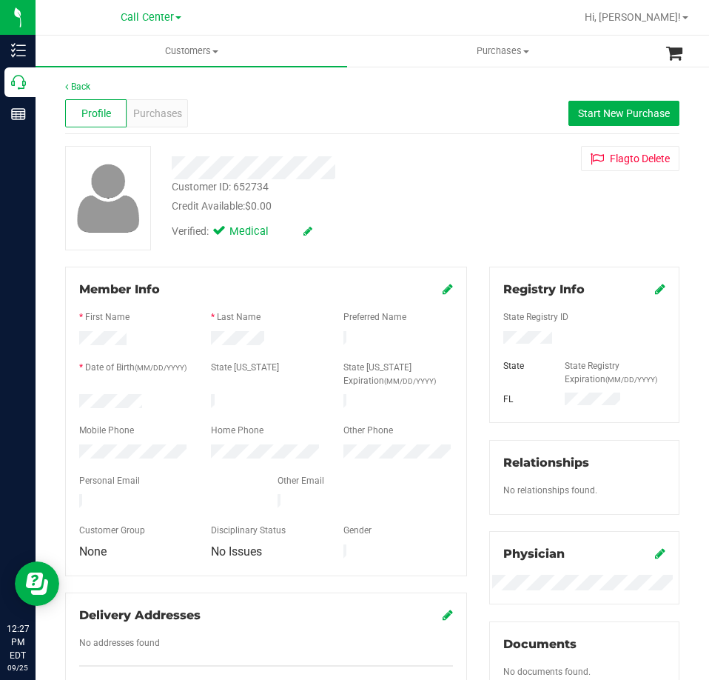
drag, startPoint x: 142, startPoint y: 403, endPoint x: 74, endPoint y: 398, distance: 68.3
click at [73, 399] on div at bounding box center [134, 403] width 132 height 18
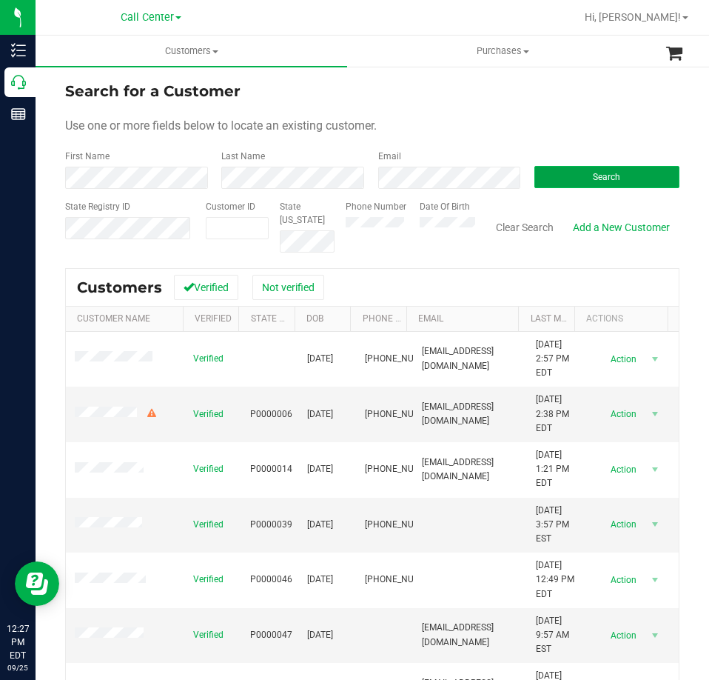
click at [563, 170] on button "Search" at bounding box center [606, 177] width 145 height 22
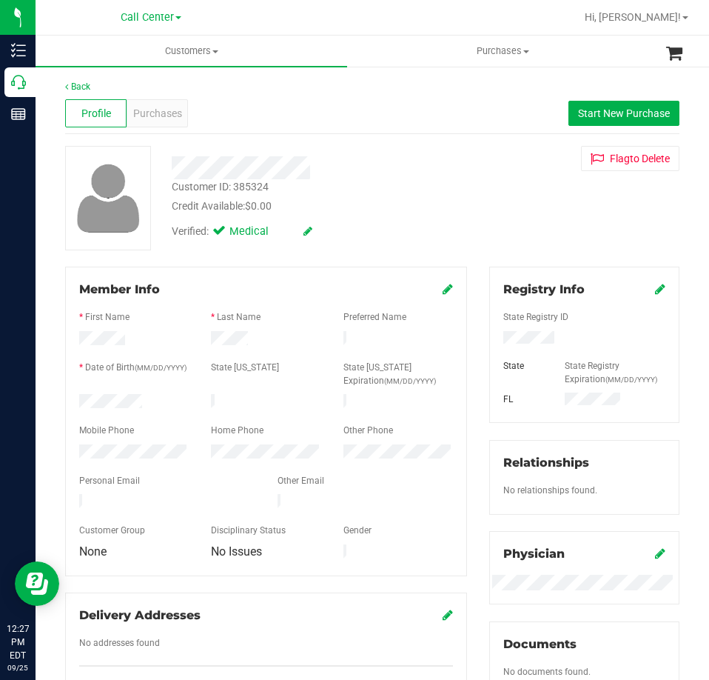
drag, startPoint x: 149, startPoint y: 398, endPoint x: 75, endPoint y: 400, distance: 74.1
click at [75, 400] on div at bounding box center [134, 403] width 132 height 18
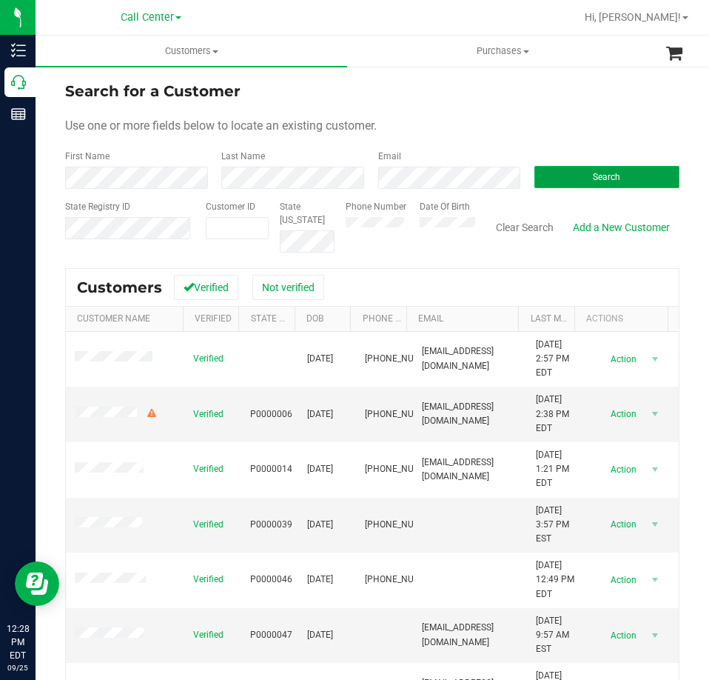
click at [567, 181] on button "Search" at bounding box center [606, 177] width 145 height 22
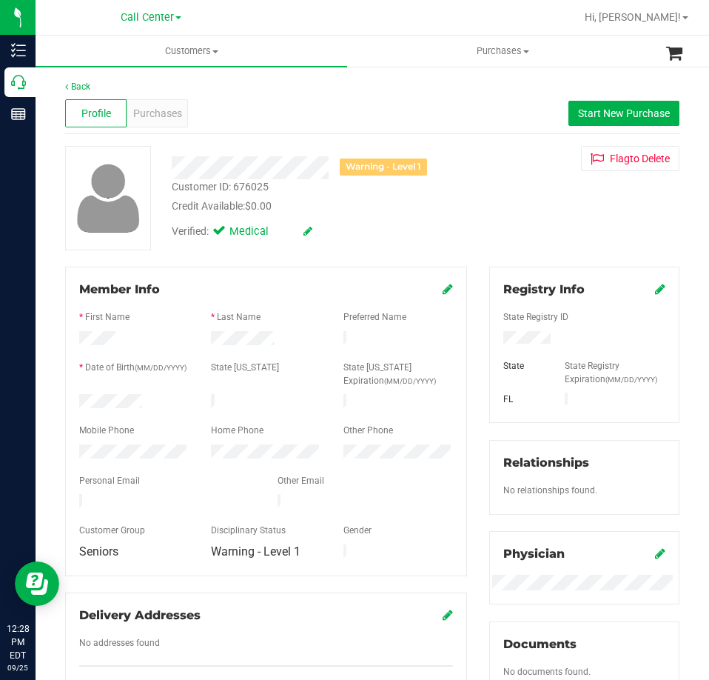
click at [79, 398] on div at bounding box center [134, 403] width 132 height 18
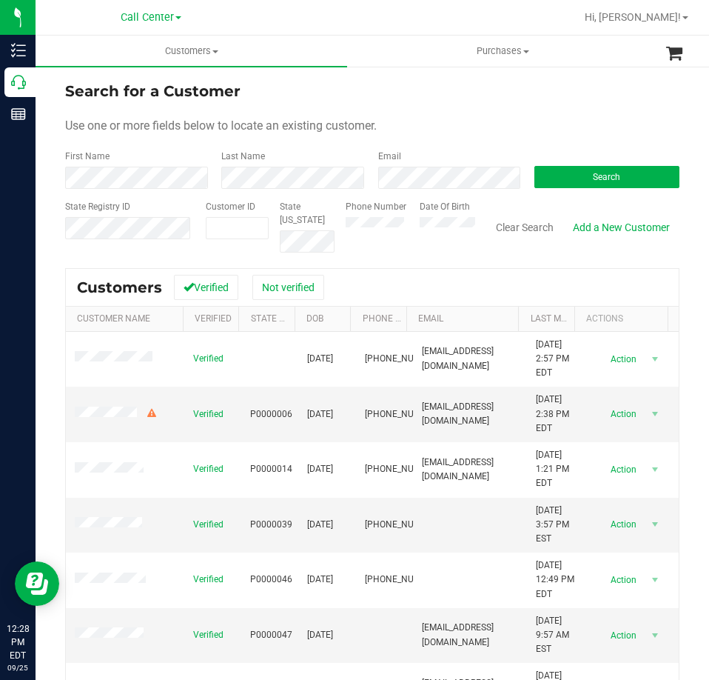
click at [443, 192] on form "Search for a Customer Use one or more fields below to locate an existing custom…" at bounding box center [372, 166] width 614 height 172
click at [563, 175] on button "Search" at bounding box center [606, 177] width 145 height 22
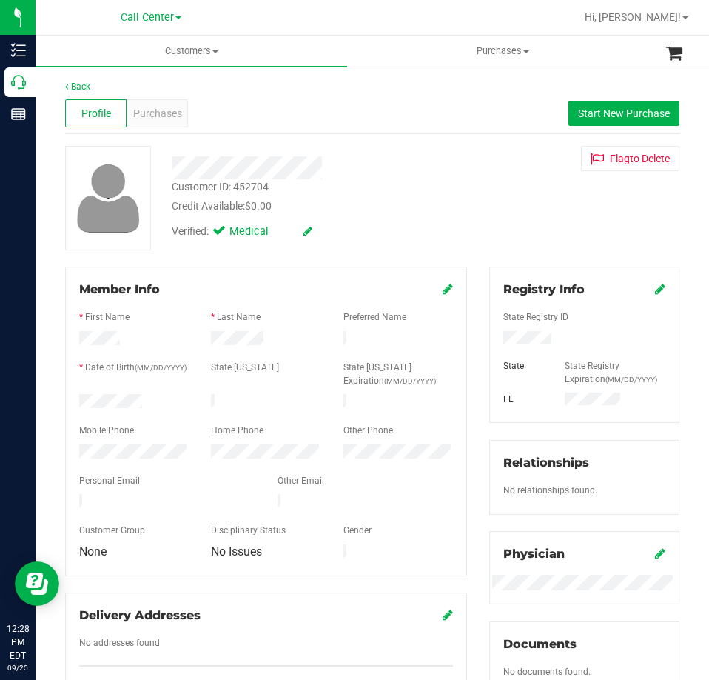
drag, startPoint x: 149, startPoint y: 403, endPoint x: 75, endPoint y: 395, distance: 74.4
click at [75, 395] on div at bounding box center [134, 403] width 132 height 18
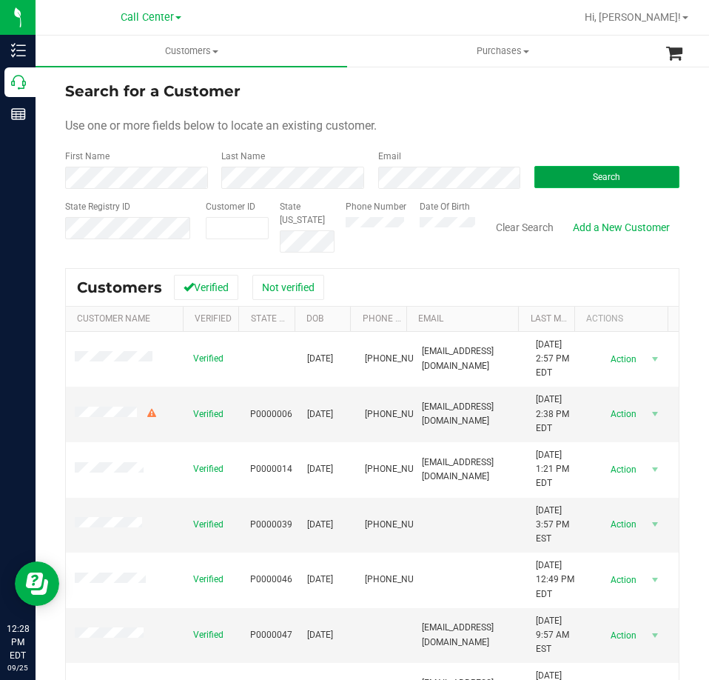
click at [560, 178] on button "Search" at bounding box center [606, 177] width 145 height 22
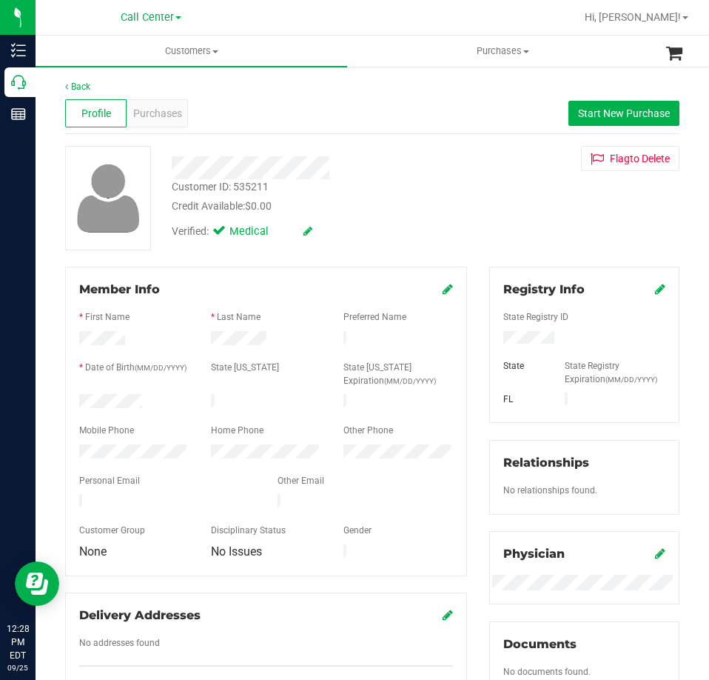
drag, startPoint x: 144, startPoint y: 398, endPoint x: 57, endPoint y: 398, distance: 87.4
click at [57, 398] on div "Member Info * First Name * Last Name Preferred Name * Date of Birth (MM/DD/YYYY…" at bounding box center [266, 489] width 424 height 445
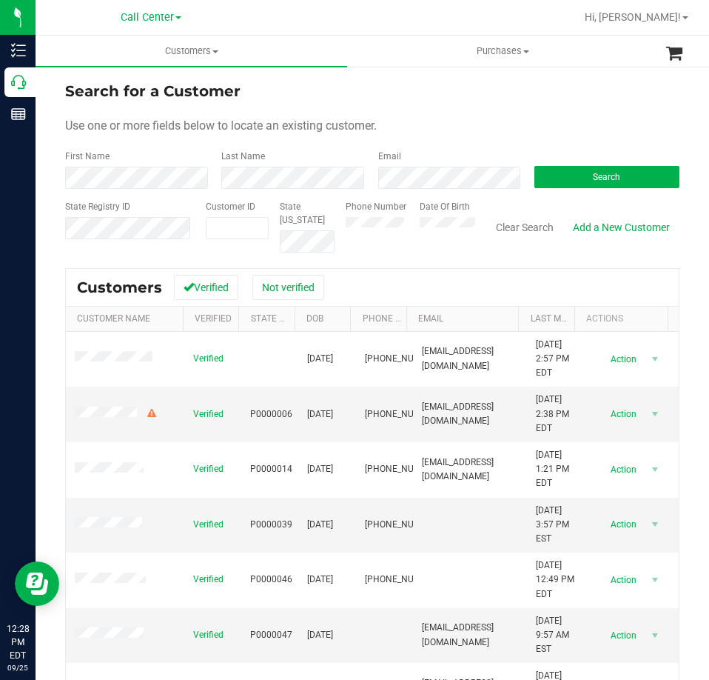
click at [386, 166] on div "Email" at bounding box center [445, 169] width 156 height 39
click at [576, 170] on button "Search" at bounding box center [606, 177] width 145 height 22
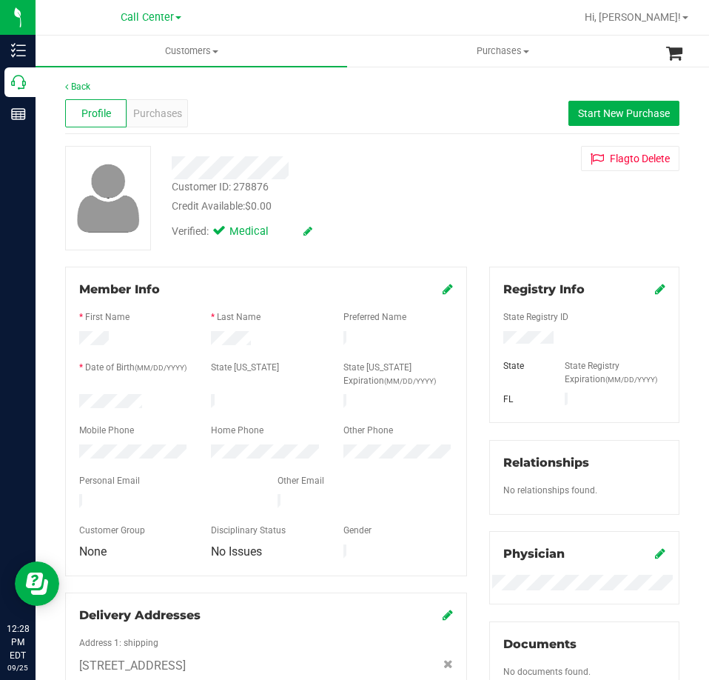
click at [81, 400] on div at bounding box center [134, 403] width 132 height 18
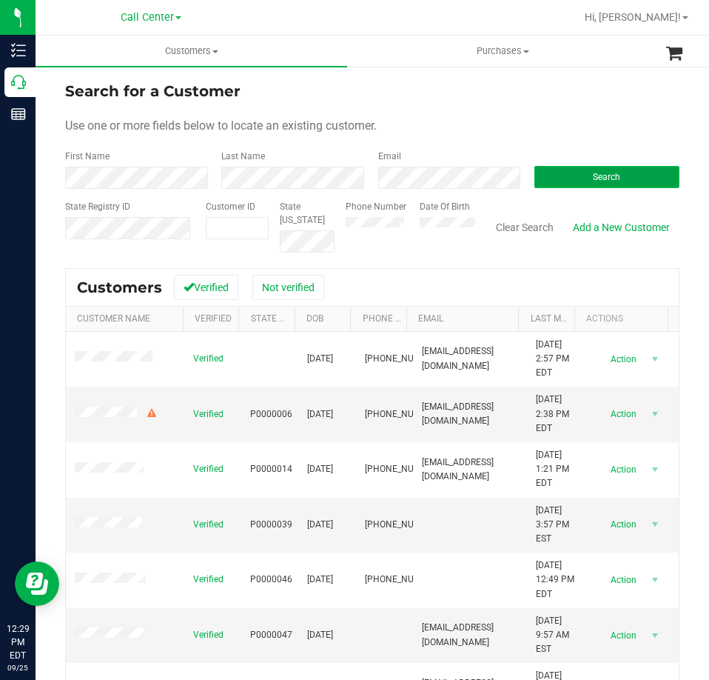
click at [577, 174] on button "Search" at bounding box center [606, 177] width 145 height 22
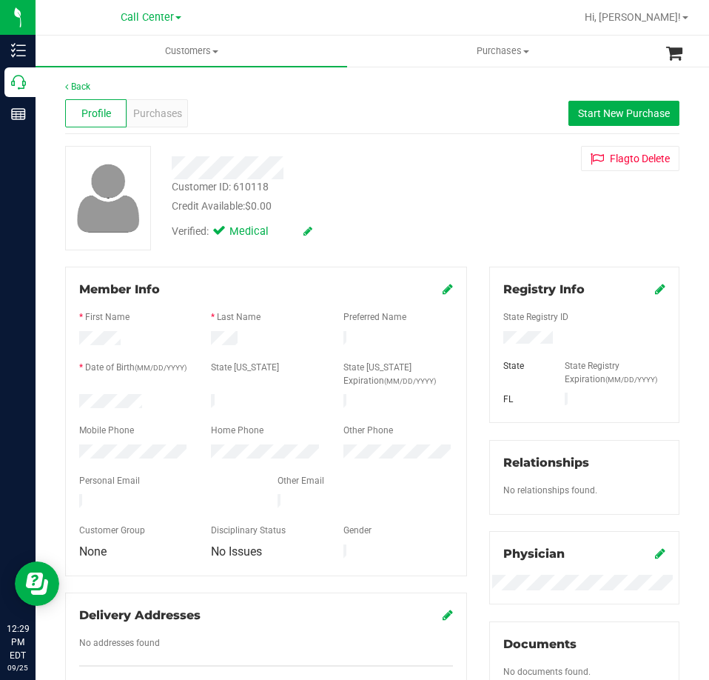
drag, startPoint x: 150, startPoint y: 399, endPoint x: 76, endPoint y: 400, distance: 74.0
click at [72, 402] on div at bounding box center [134, 403] width 132 height 18
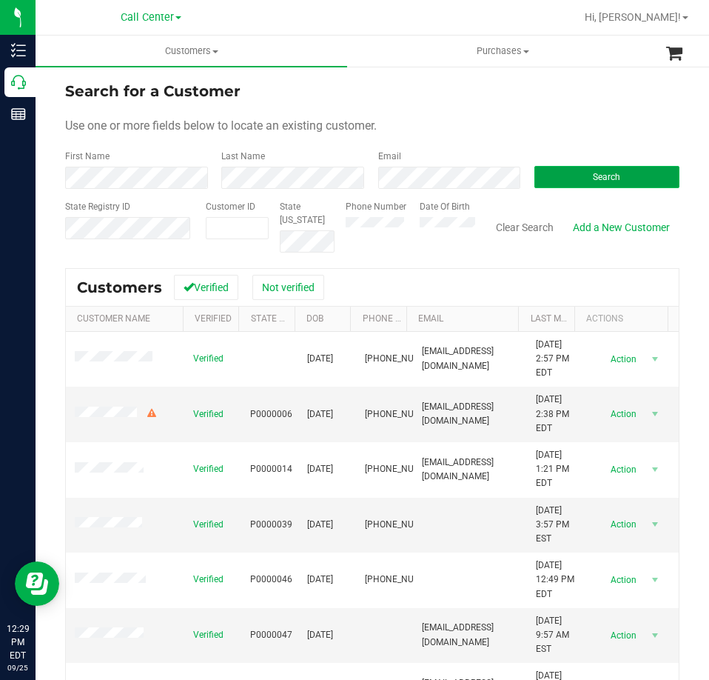
click at [538, 175] on button "Search" at bounding box center [606, 177] width 145 height 22
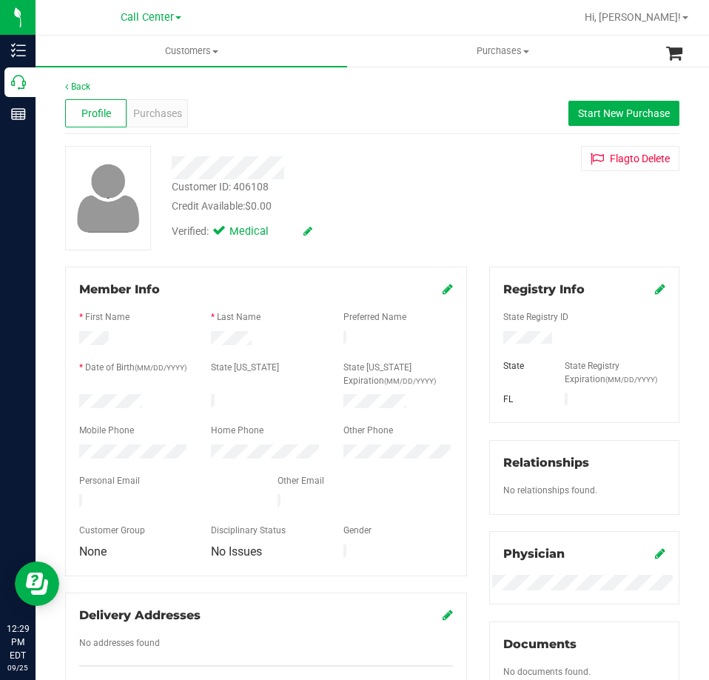
drag, startPoint x: 149, startPoint y: 392, endPoint x: 73, endPoint y: 400, distance: 76.7
click at [73, 400] on div at bounding box center [134, 403] width 132 height 18
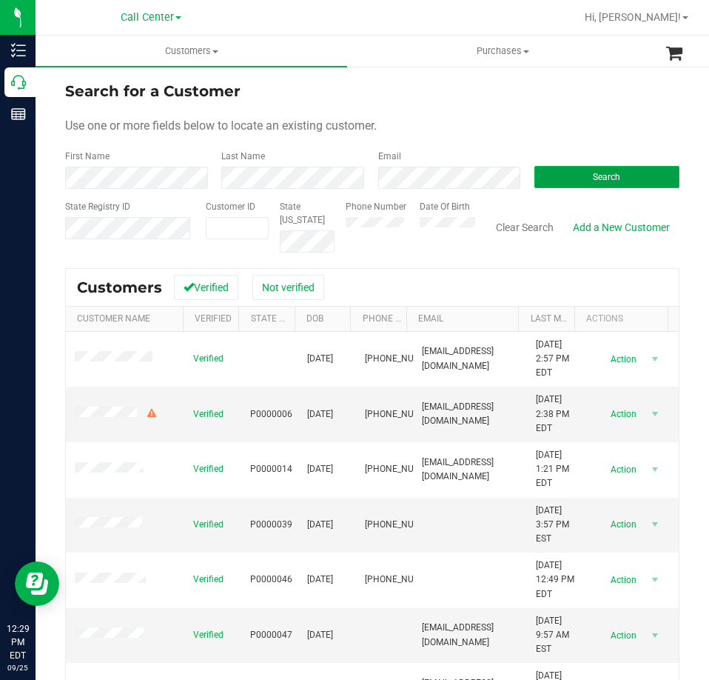
click at [553, 174] on button "Search" at bounding box center [606, 177] width 145 height 22
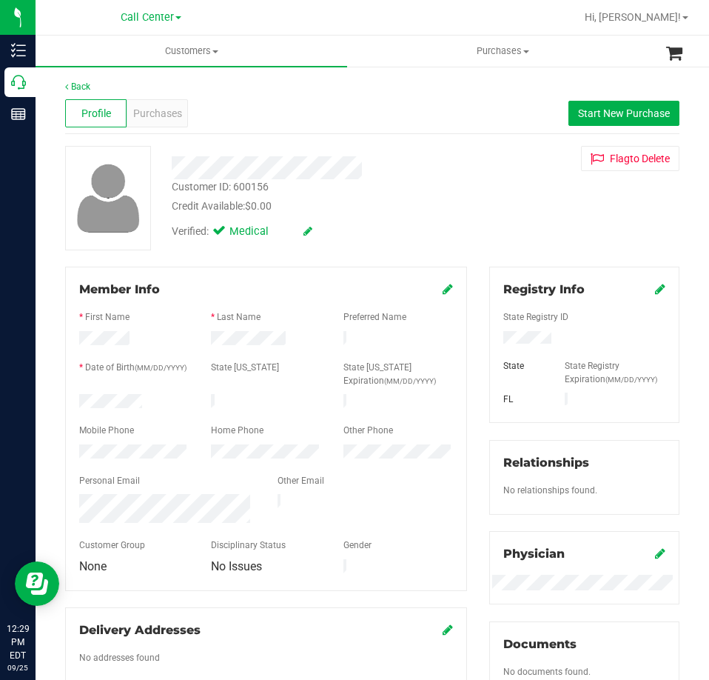
drag, startPoint x: 165, startPoint y: 390, endPoint x: 160, endPoint y: 406, distance: 16.4
click at [160, 406] on form "Member Info * First Name * Last Name Preferred Name * Date of Birth (MM/DD/YYYY…" at bounding box center [266, 429] width 374 height 296
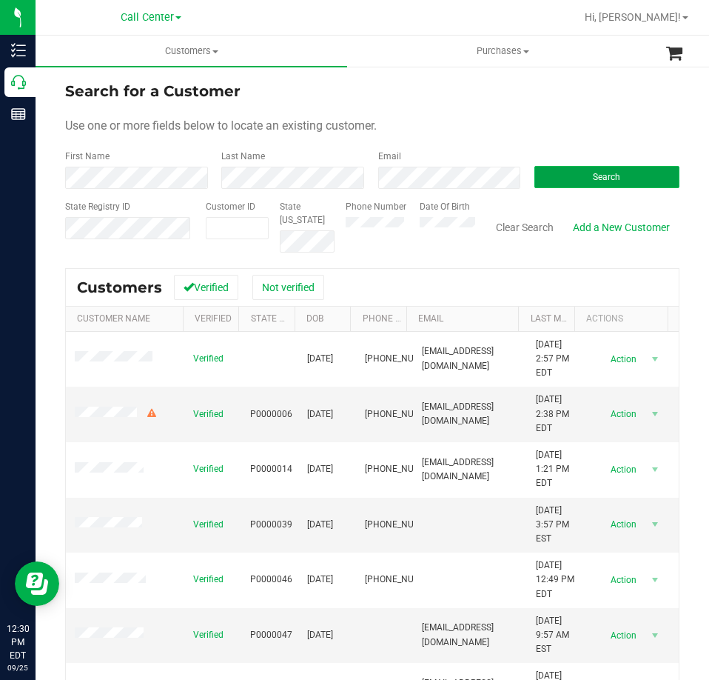
click at [575, 173] on button "Search" at bounding box center [606, 177] width 145 height 22
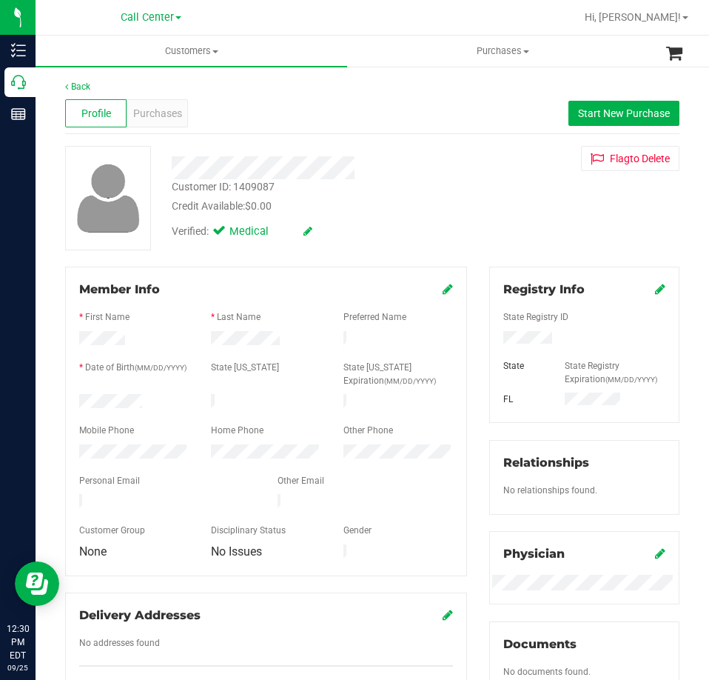
drag, startPoint x: 150, startPoint y: 395, endPoint x: 64, endPoint y: 398, distance: 85.2
click at [64, 400] on div "Member Info * First Name * Last Name Preferred Name * Date of Birth (MM/DD/YYYY…" at bounding box center [266, 489] width 424 height 445
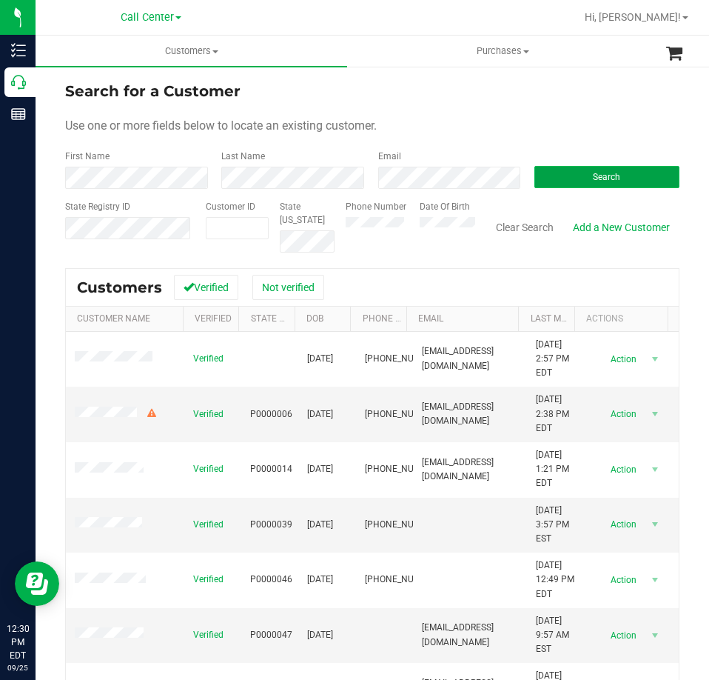
click at [554, 178] on button "Search" at bounding box center [606, 177] width 145 height 22
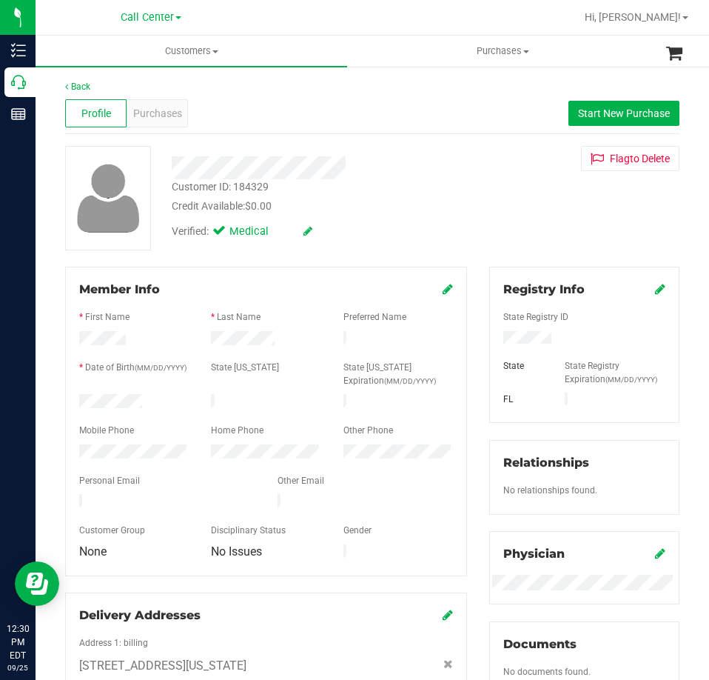
drag, startPoint x: 152, startPoint y: 398, endPoint x: 78, endPoint y: 399, distance: 73.3
click at [77, 402] on div at bounding box center [134, 403] width 132 height 18
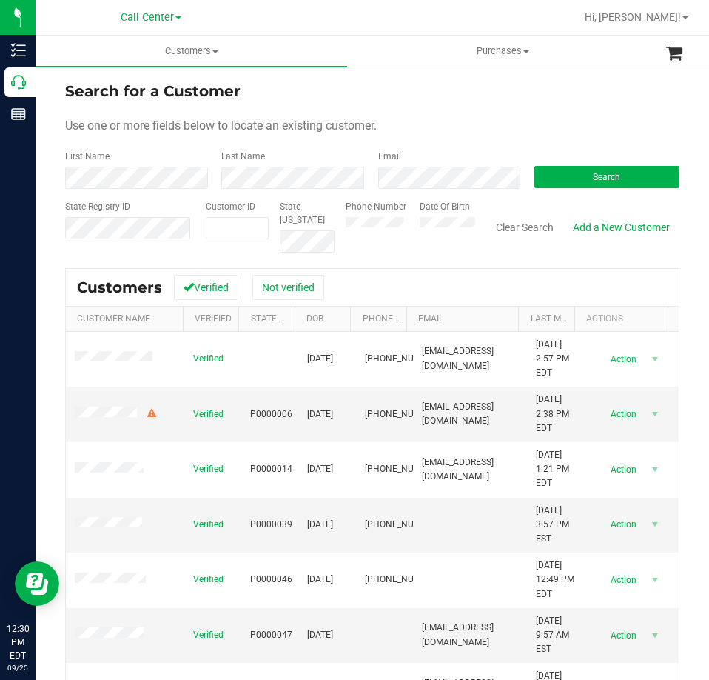
click at [402, 164] on div "Email" at bounding box center [445, 169] width 156 height 39
click at [559, 175] on button "Search" at bounding box center [606, 177] width 145 height 22
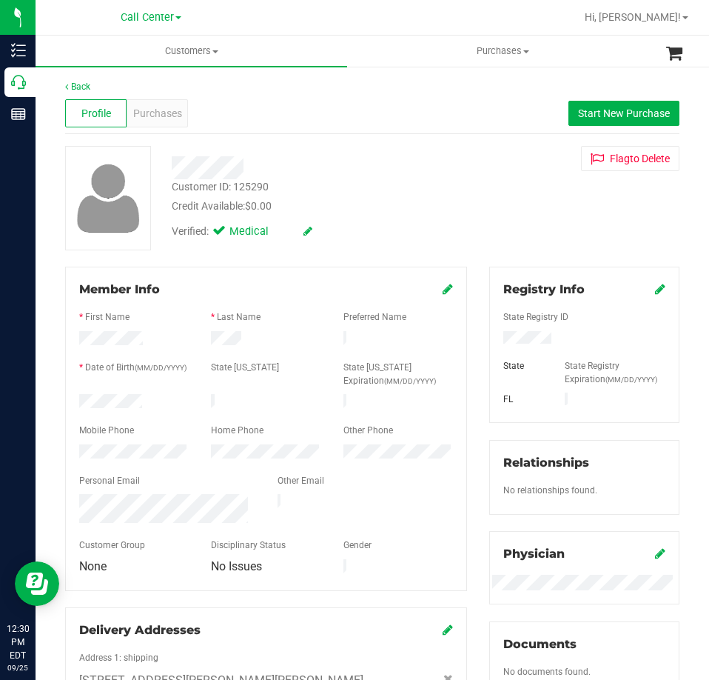
drag, startPoint x: 150, startPoint y: 395, endPoint x: 71, endPoint y: 398, distance: 78.5
click at [71, 398] on div at bounding box center [134, 403] width 132 height 18
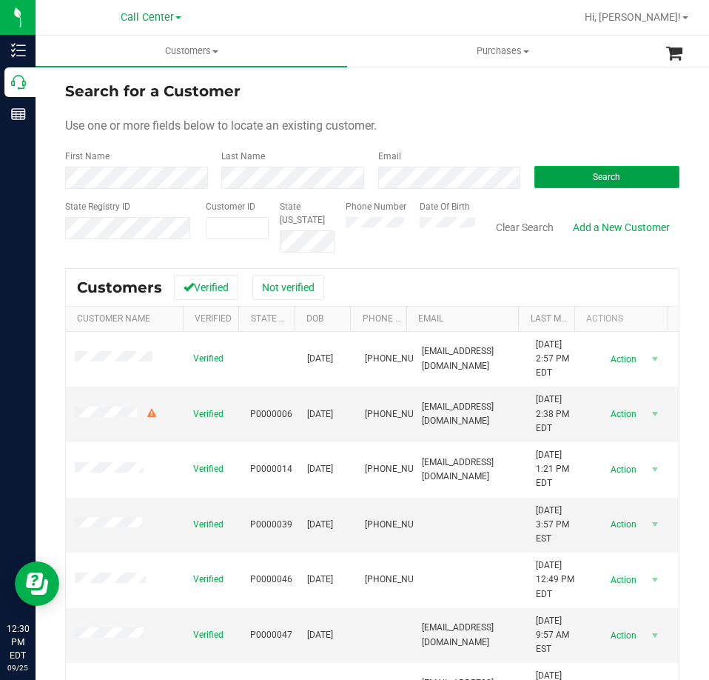
click at [579, 174] on button "Search" at bounding box center [606, 177] width 145 height 22
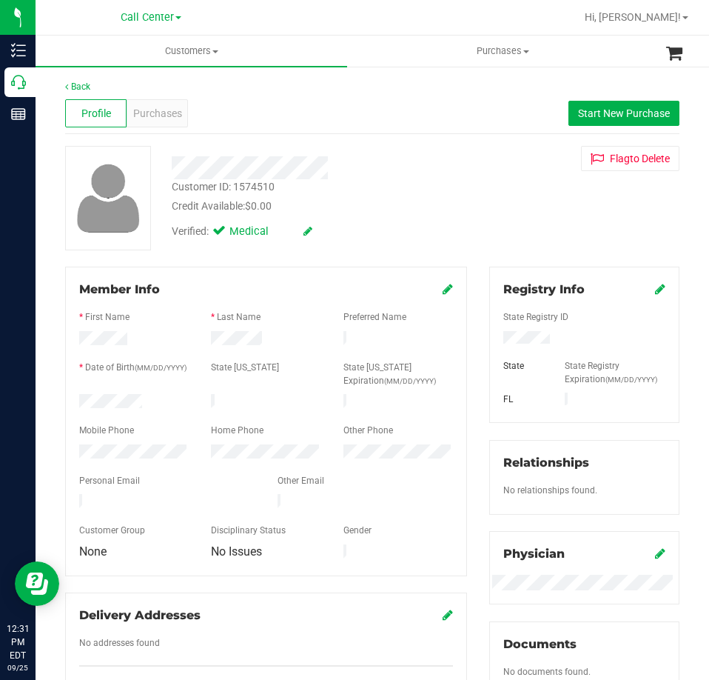
drag, startPoint x: 147, startPoint y: 398, endPoint x: 106, endPoint y: 412, distance: 43.8
click at [78, 403] on div at bounding box center [134, 403] width 132 height 18
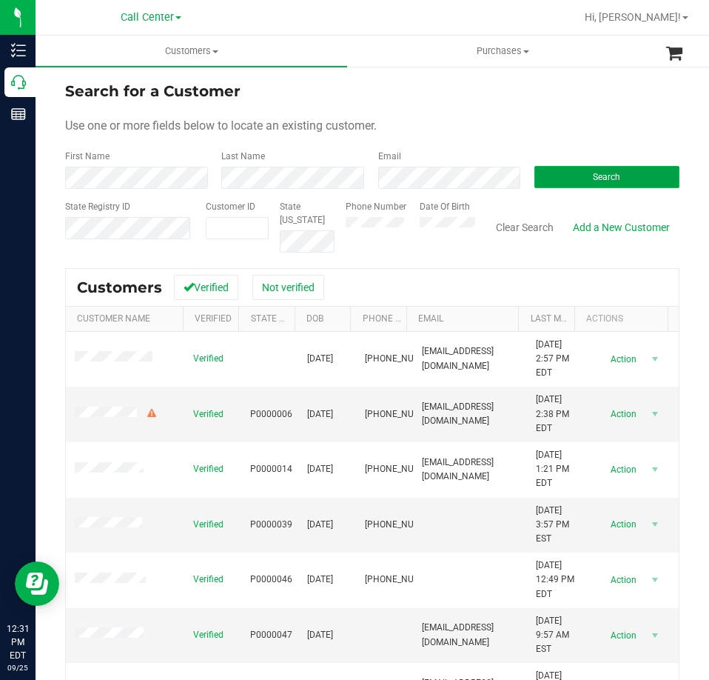
click at [575, 170] on button "Search" at bounding box center [606, 177] width 145 height 22
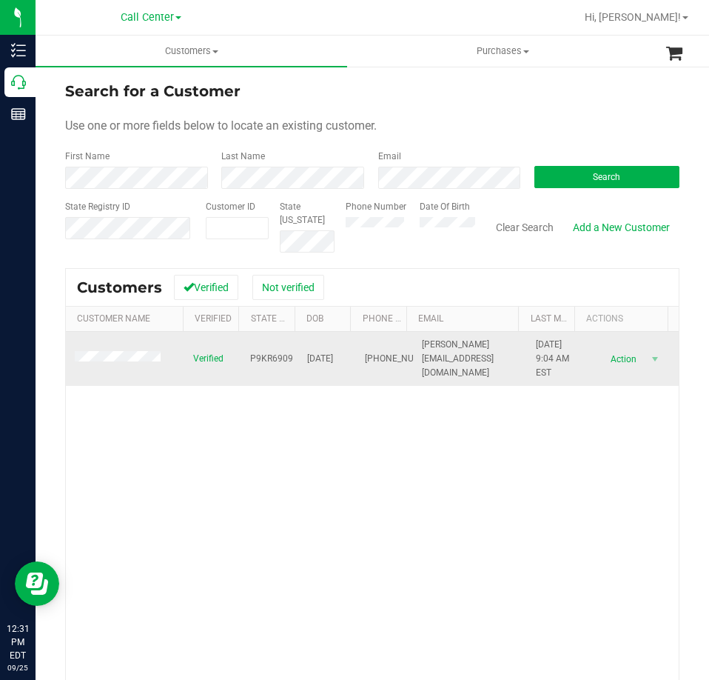
click at [113, 346] on td at bounding box center [125, 359] width 118 height 55
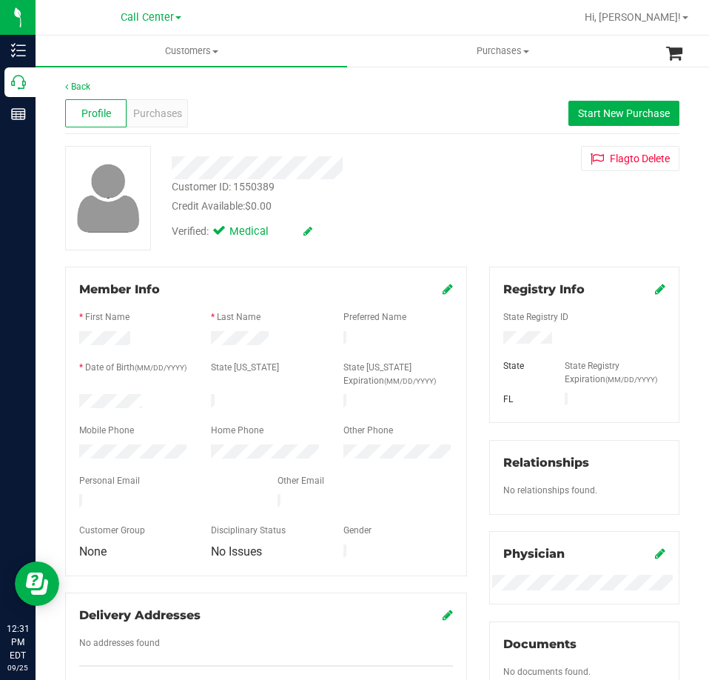
drag, startPoint x: 160, startPoint y: 402, endPoint x: 71, endPoint y: 400, distance: 88.9
click at [70, 400] on div at bounding box center [134, 403] width 132 height 18
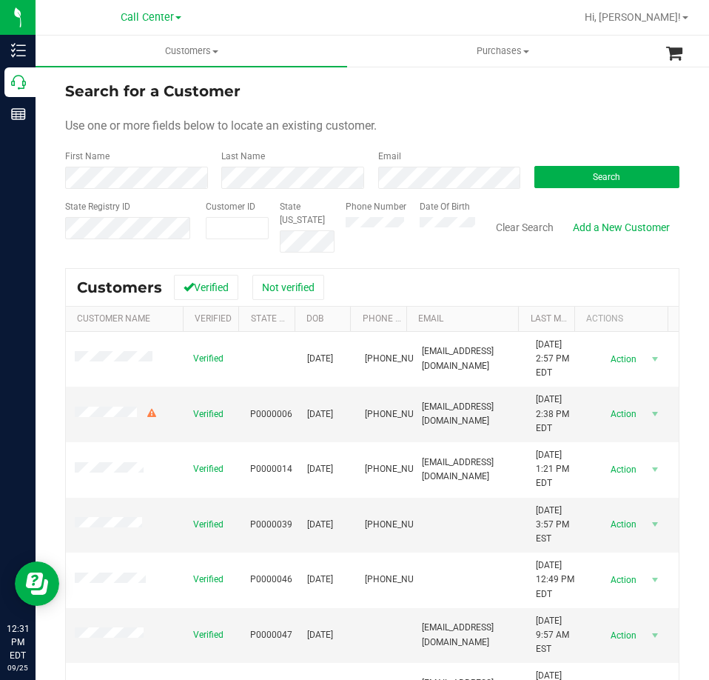
click at [395, 165] on div "Email" at bounding box center [445, 169] width 156 height 39
click at [541, 179] on button "Search" at bounding box center [606, 177] width 145 height 22
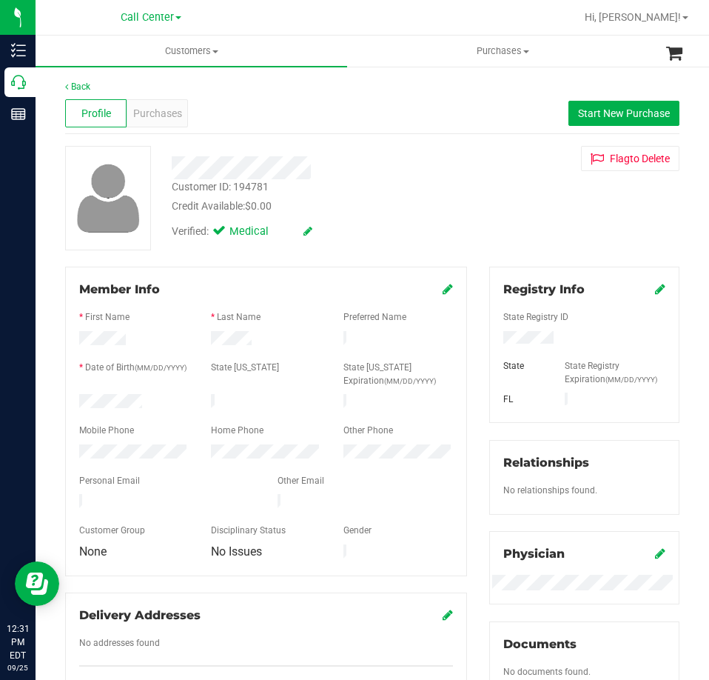
drag, startPoint x: 144, startPoint y: 398, endPoint x: 65, endPoint y: 400, distance: 79.2
click at [65, 400] on div "Member Info * First Name * Last Name Preferred Name * Date of Birth (MM/DD/YYYY…" at bounding box center [266, 421] width 402 height 309
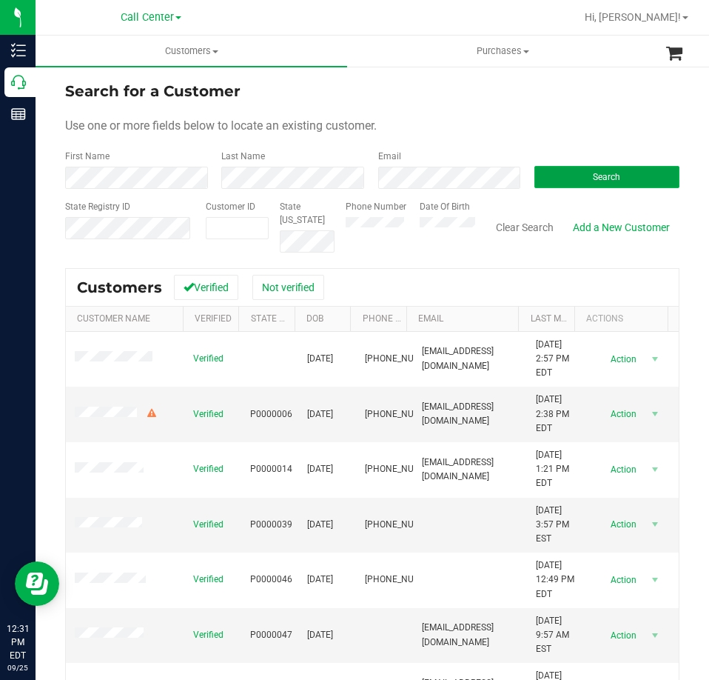
click at [549, 170] on button "Search" at bounding box center [606, 177] width 145 height 22
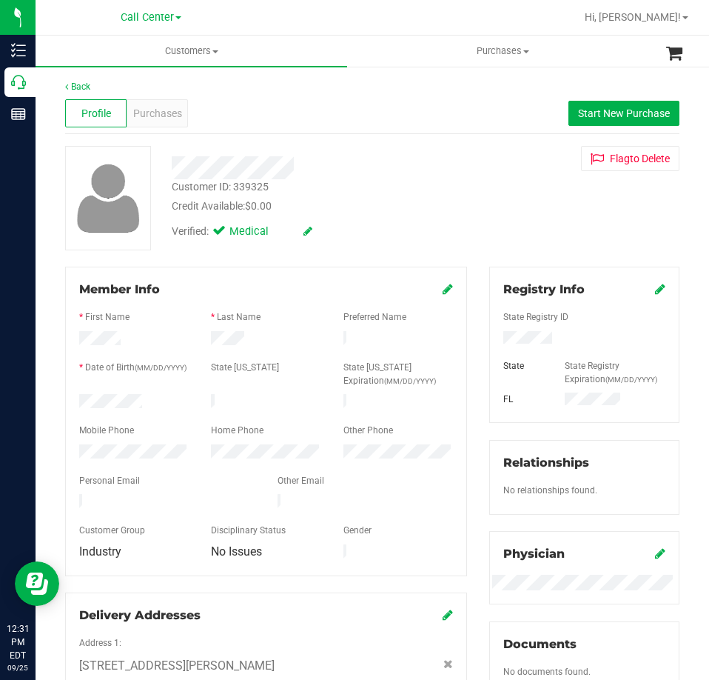
click at [72, 404] on div at bounding box center [134, 403] width 132 height 18
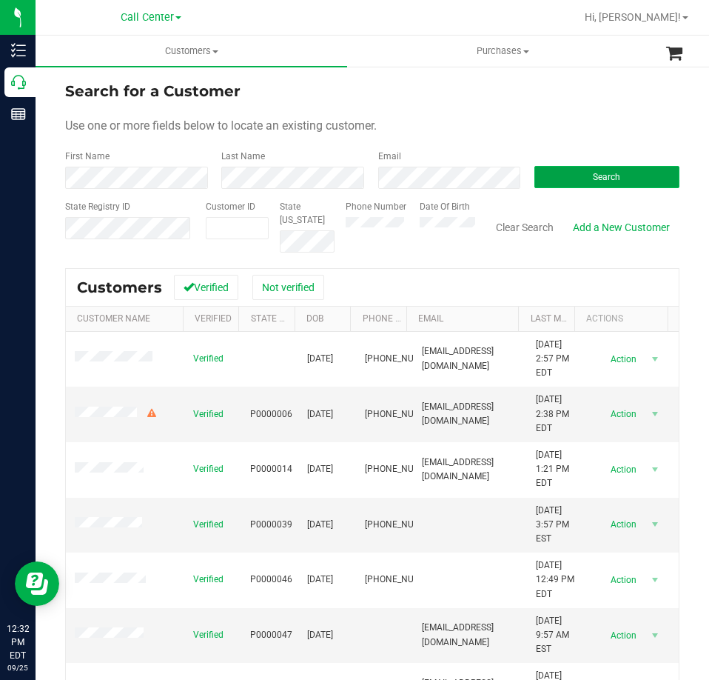
click at [574, 178] on button "Search" at bounding box center [606, 177] width 145 height 22
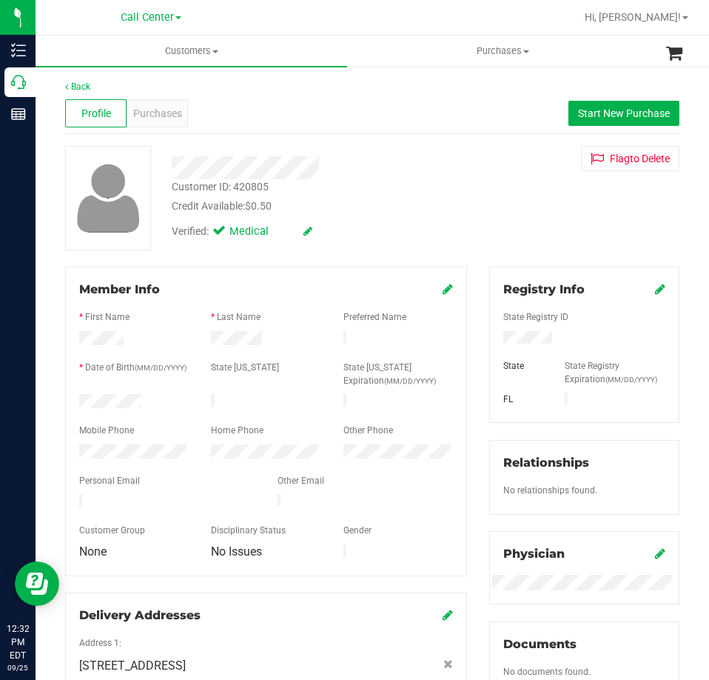
drag, startPoint x: 149, startPoint y: 400, endPoint x: 76, endPoint y: 405, distance: 73.5
click at [76, 405] on div at bounding box center [134, 403] width 132 height 18
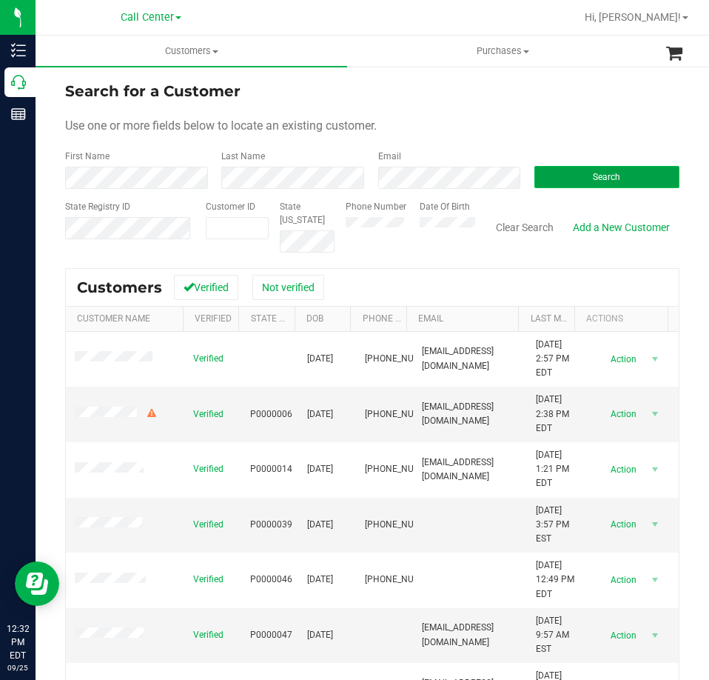
click at [560, 176] on button "Search" at bounding box center [606, 177] width 145 height 22
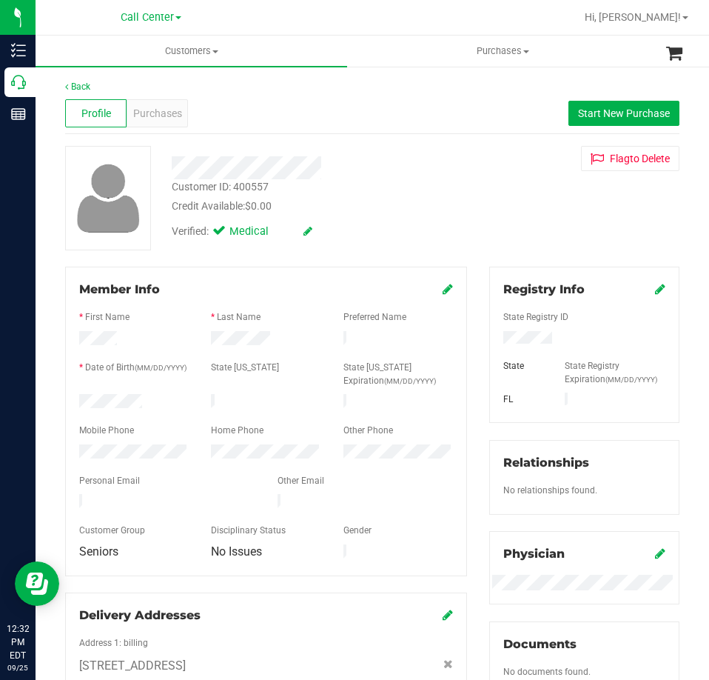
drag, startPoint x: 155, startPoint y: 398, endPoint x: 75, endPoint y: 398, distance: 80.7
click at [75, 398] on div at bounding box center [134, 403] width 132 height 18
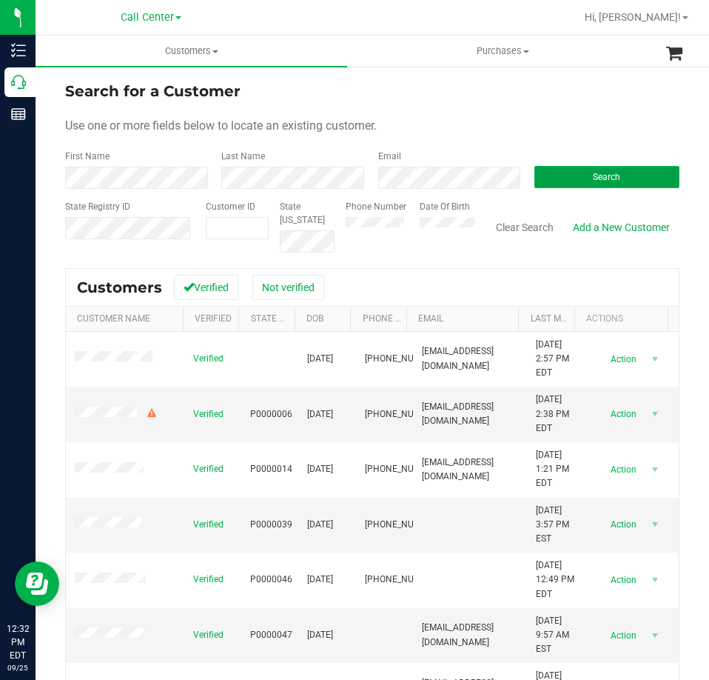
click at [537, 172] on button "Search" at bounding box center [606, 177] width 145 height 22
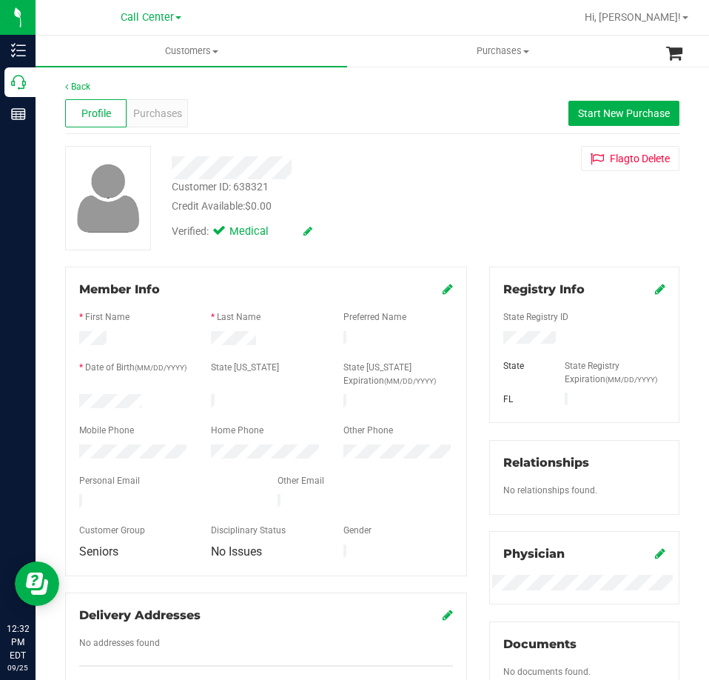
drag, startPoint x: 142, startPoint y: 395, endPoint x: 78, endPoint y: 404, distance: 64.4
click at [61, 404] on div "Member Info * First Name * Last Name Preferred Name * Date of Birth (MM/DD/YYYY…" at bounding box center [266, 489] width 424 height 445
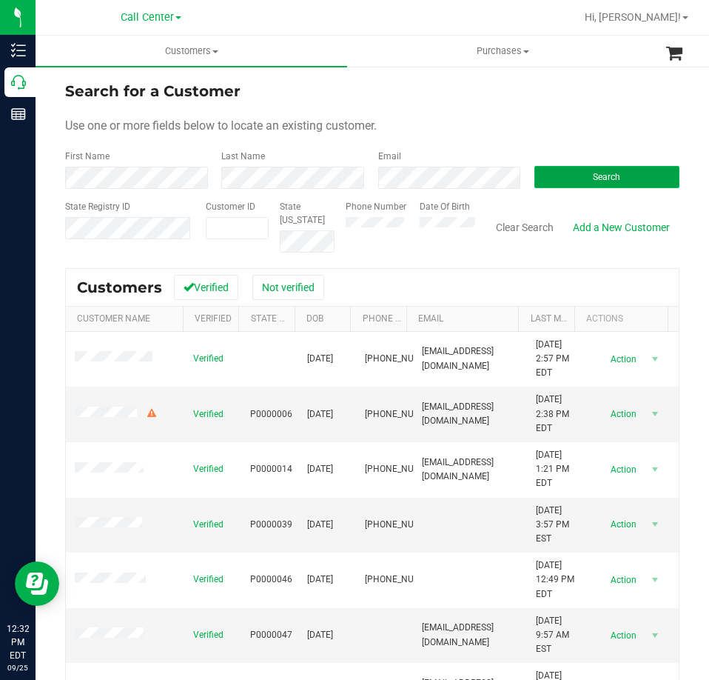
click at [563, 175] on button "Search" at bounding box center [606, 177] width 145 height 22
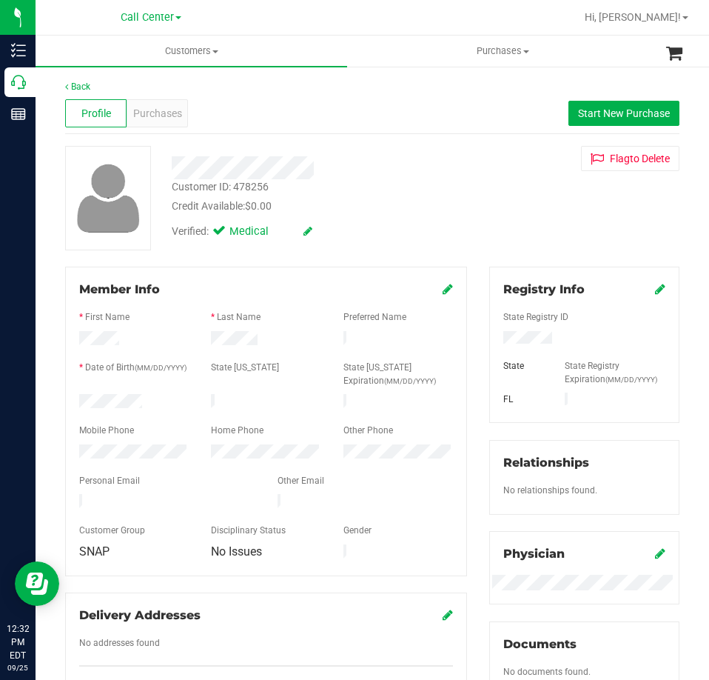
click at [527, 329] on div at bounding box center [584, 329] width 162 height 4
drag, startPoint x: 143, startPoint y: 400, endPoint x: 78, endPoint y: 403, distance: 65.2
click at [78, 403] on div at bounding box center [134, 403] width 132 height 18
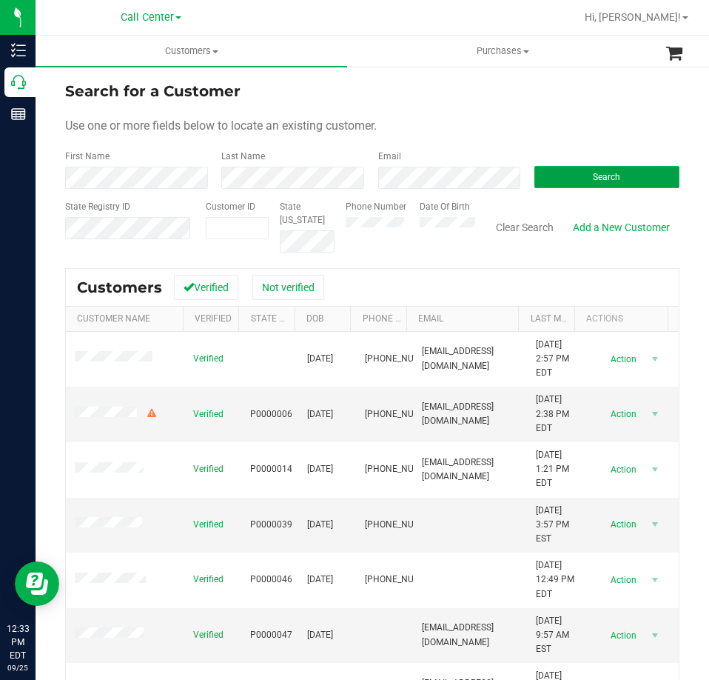
click at [552, 172] on button "Search" at bounding box center [606, 177] width 145 height 22
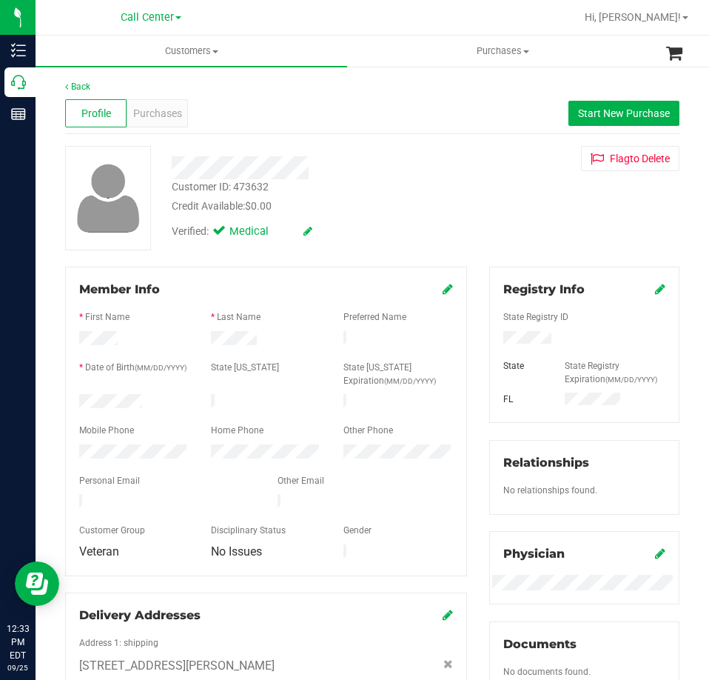
drag, startPoint x: 161, startPoint y: 401, endPoint x: 73, endPoint y: 399, distance: 88.1
click at [73, 399] on div at bounding box center [134, 403] width 132 height 18
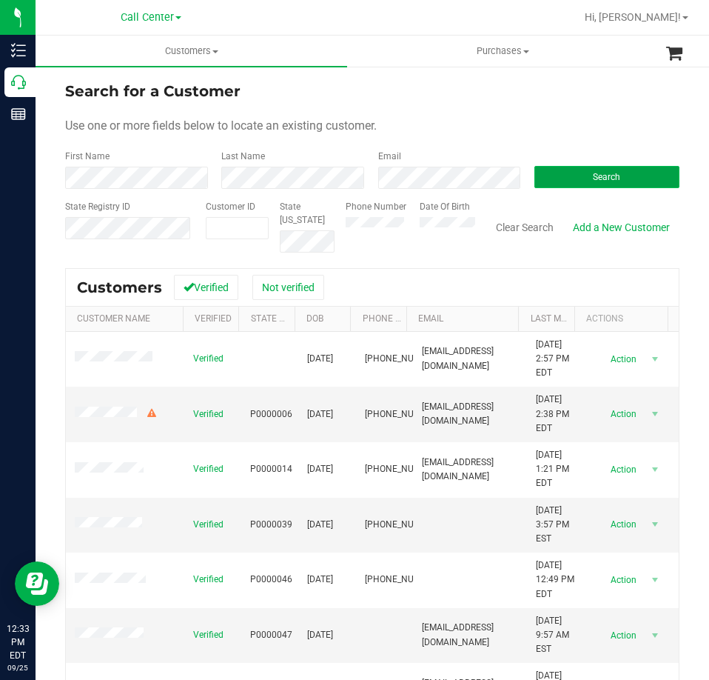
click at [574, 175] on button "Search" at bounding box center [606, 177] width 145 height 22
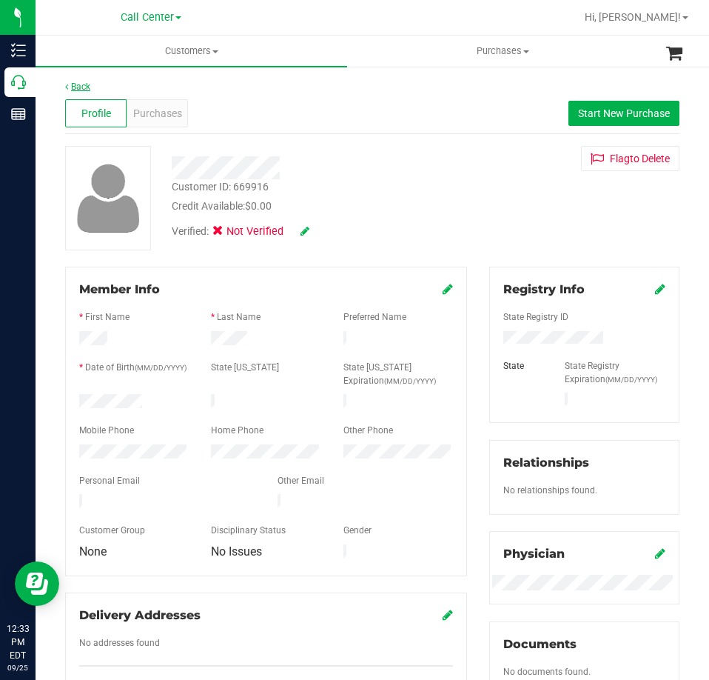
click at [74, 89] on link "Back" at bounding box center [77, 86] width 25 height 10
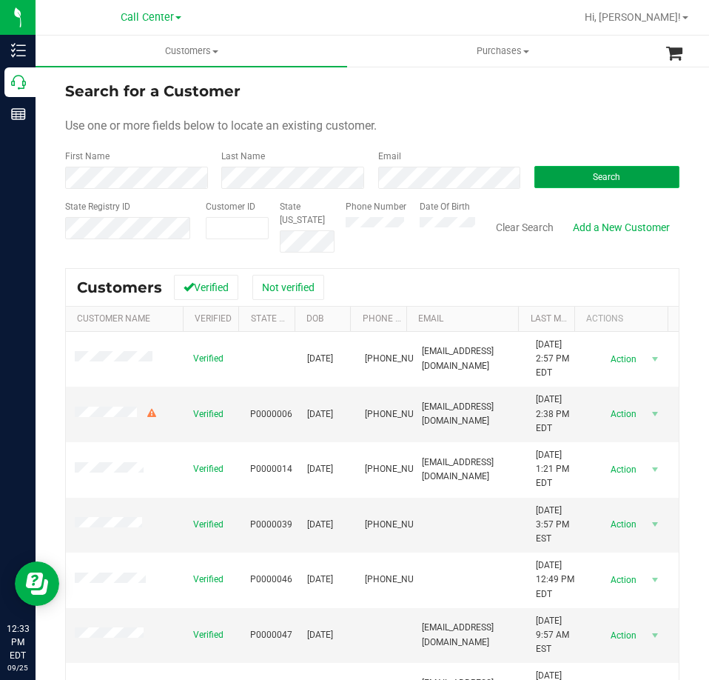
click at [559, 167] on button "Search" at bounding box center [606, 177] width 145 height 22
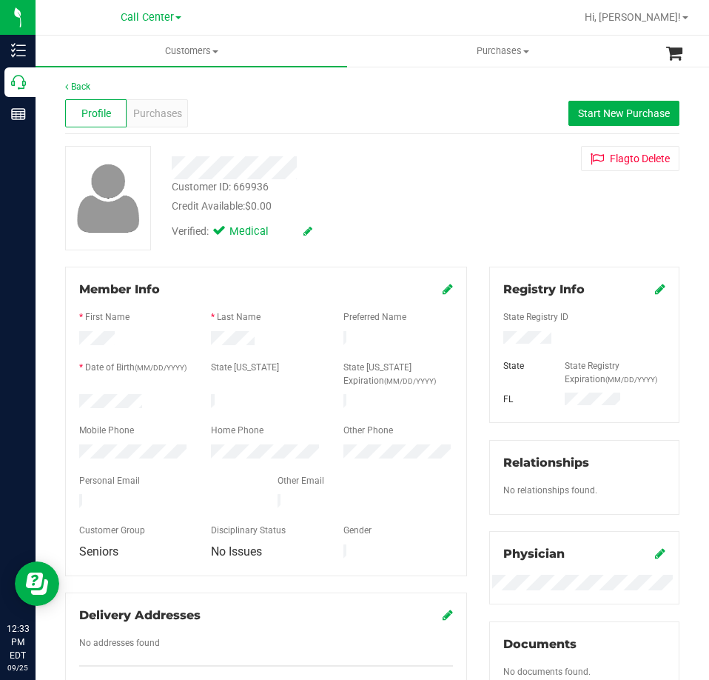
drag, startPoint x: 157, startPoint y: 400, endPoint x: 46, endPoint y: 402, distance: 111.1
click at [46, 401] on div "Back Profile Purchases Start New Purchase Customer ID: 669936 Credit Available:…" at bounding box center [373, 575] width 674 height 1020
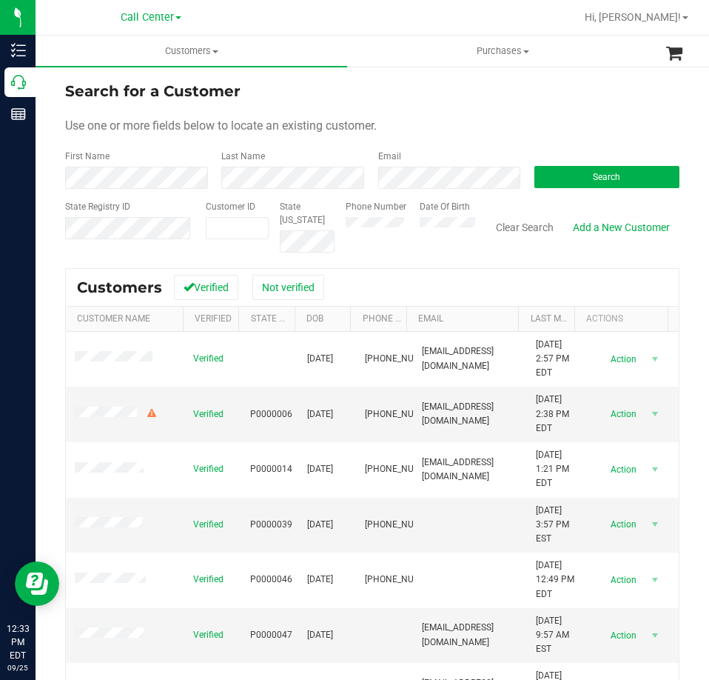
click at [582, 164] on div "Search" at bounding box center [601, 169] width 156 height 39
click at [593, 175] on span "Search" at bounding box center [606, 177] width 27 height 10
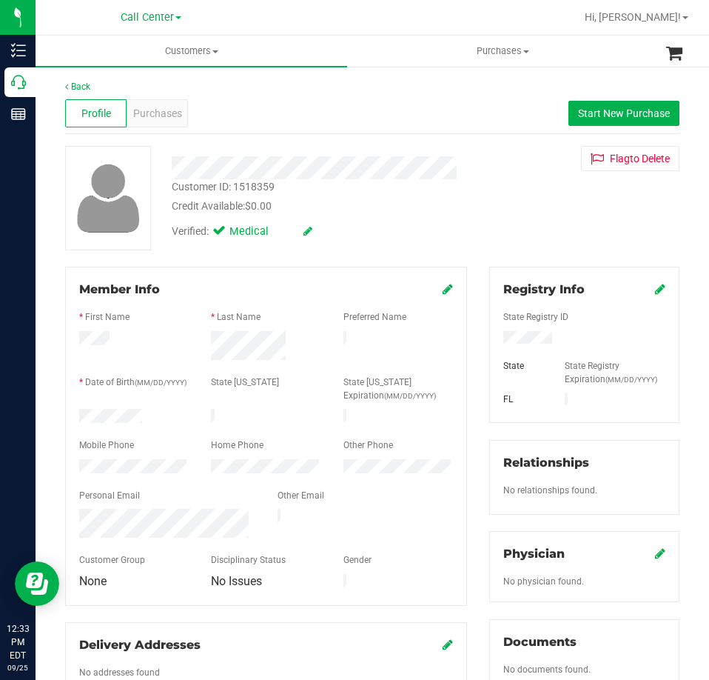
drag, startPoint x: 145, startPoint y: 407, endPoint x: 44, endPoint y: 417, distance: 101.9
click at [44, 417] on div "Back Profile Purchases Start New Purchase Customer ID: 1518359 Credit Available…" at bounding box center [373, 574] width 674 height 1018
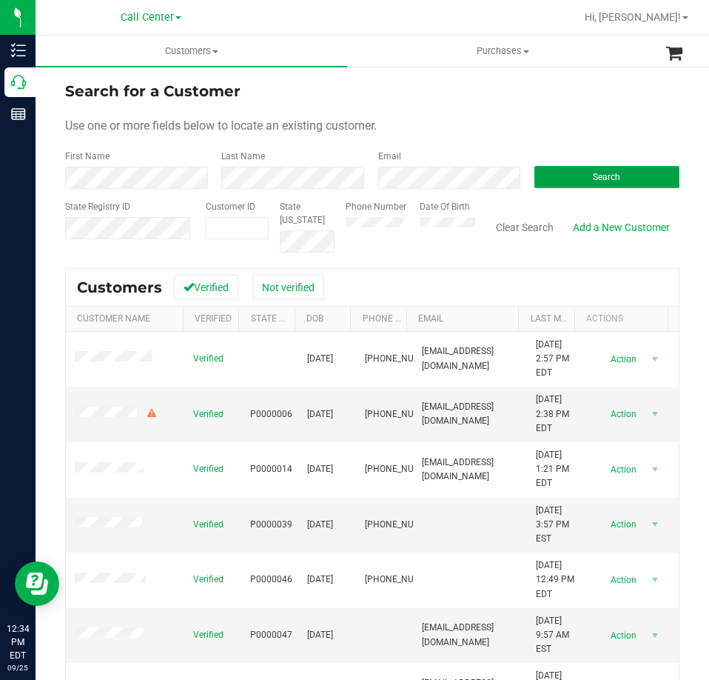
click at [552, 172] on button "Search" at bounding box center [606, 177] width 145 height 22
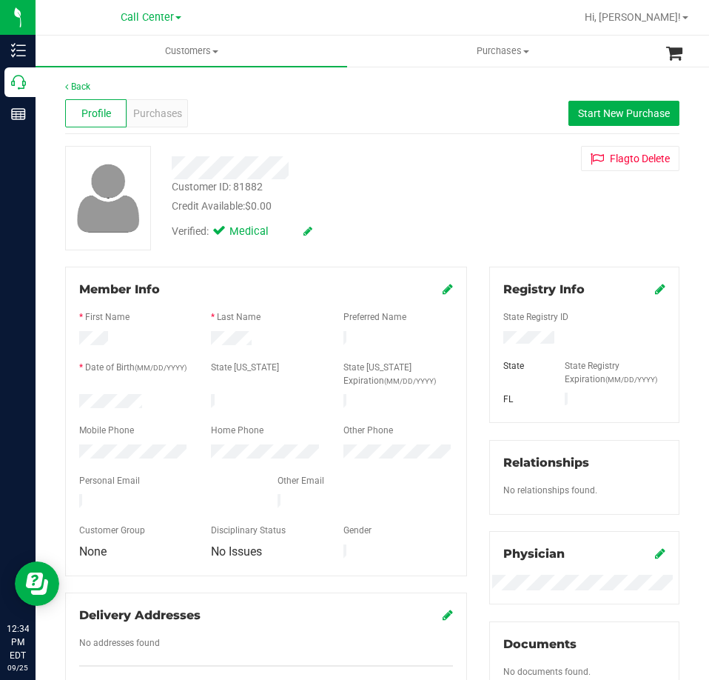
click at [80, 401] on div at bounding box center [134, 403] width 132 height 18
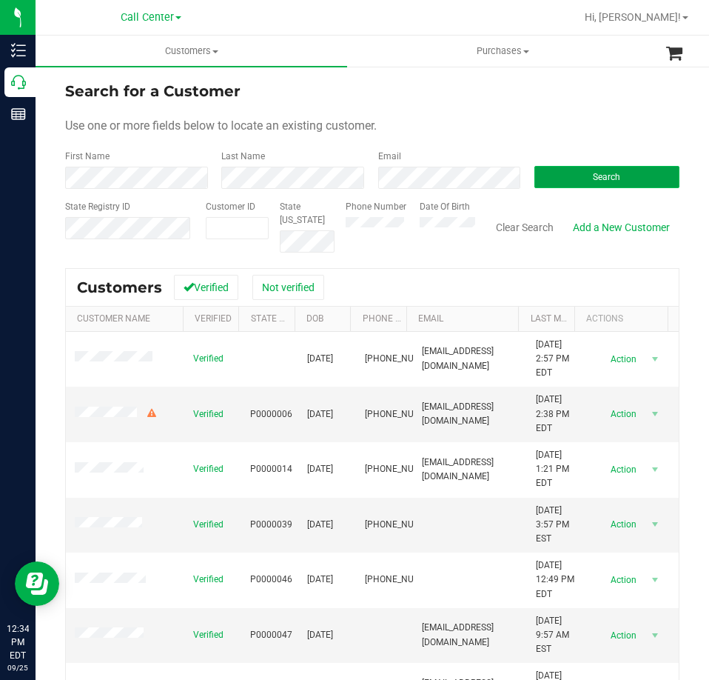
click at [593, 173] on span "Search" at bounding box center [606, 177] width 27 height 10
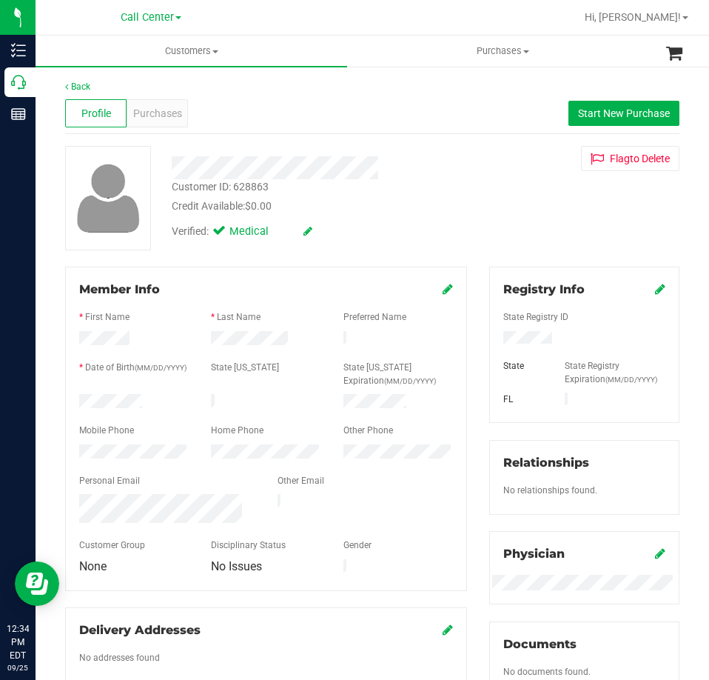
click at [518, 331] on div at bounding box center [584, 339] width 184 height 16
drag, startPoint x: 147, startPoint y: 398, endPoint x: 70, endPoint y: 398, distance: 76.3
click at [73, 398] on div at bounding box center [134, 403] width 132 height 18
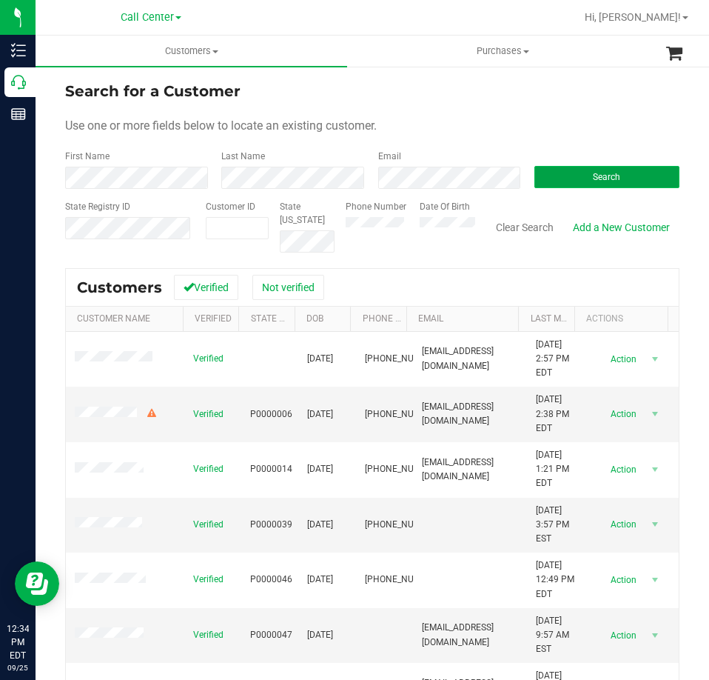
click at [557, 170] on button "Search" at bounding box center [606, 177] width 145 height 22
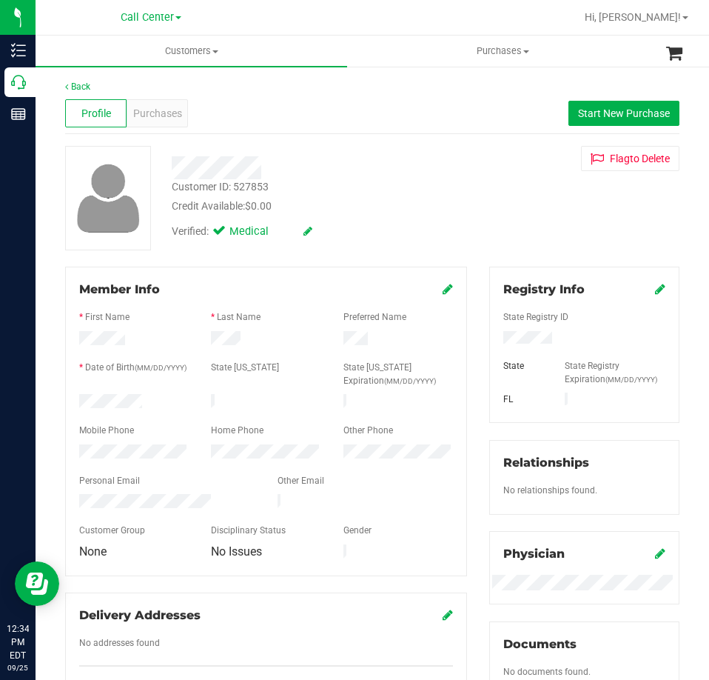
drag, startPoint x: 142, startPoint y: 400, endPoint x: 76, endPoint y: 400, distance: 66.6
click at [76, 400] on div at bounding box center [134, 403] width 132 height 18
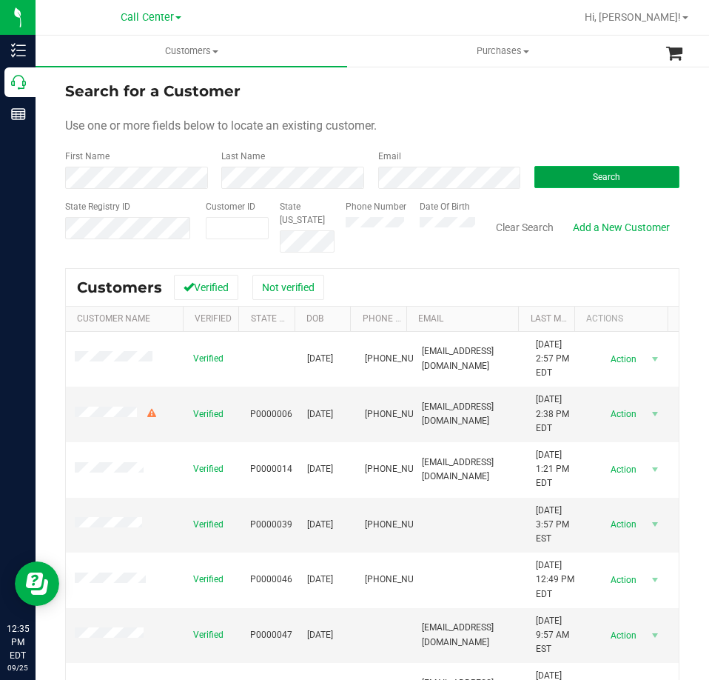
click at [534, 175] on button "Search" at bounding box center [606, 177] width 145 height 22
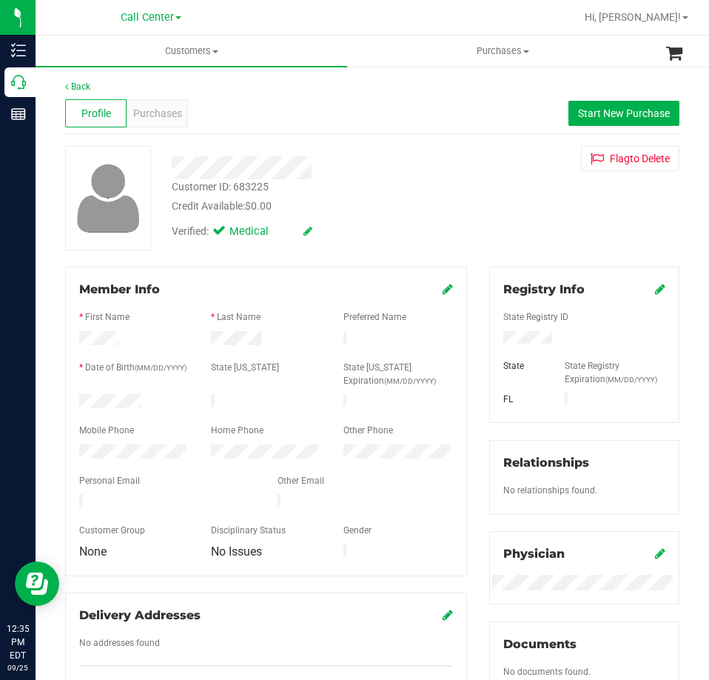
drag, startPoint x: 155, startPoint y: 403, endPoint x: 76, endPoint y: 399, distance: 78.6
click at [78, 402] on div at bounding box center [134, 403] width 132 height 18
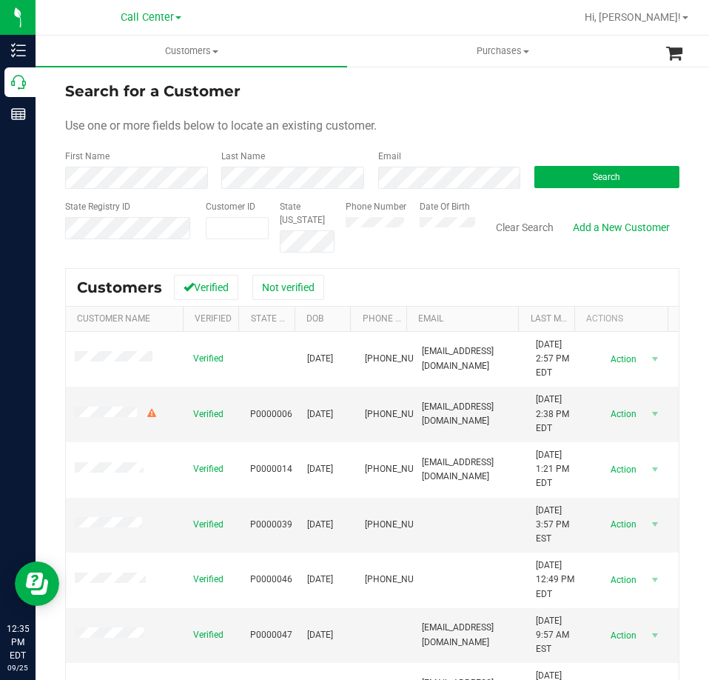
click at [466, 190] on form "Search for a Customer Use one or more fields below to locate an existing custom…" at bounding box center [372, 166] width 614 height 172
click at [567, 178] on button "Search" at bounding box center [606, 177] width 145 height 22
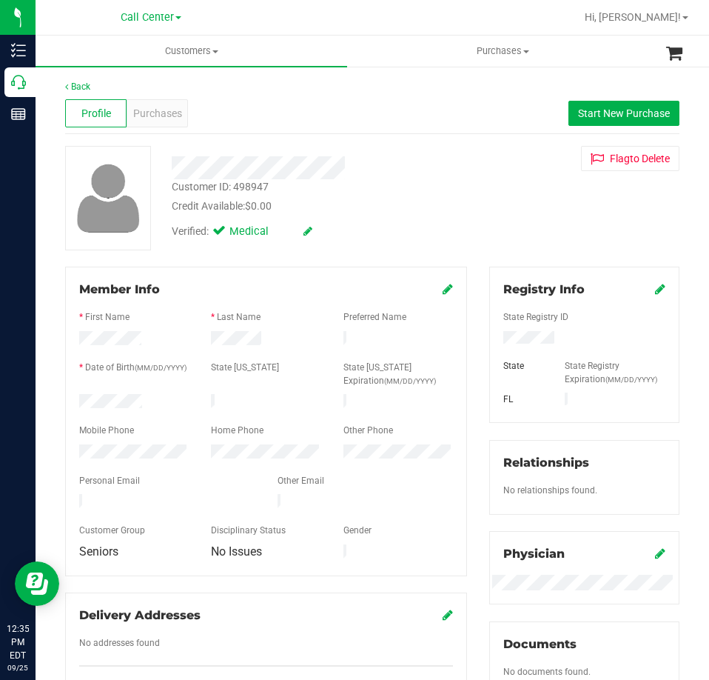
drag, startPoint x: 150, startPoint y: 400, endPoint x: 68, endPoint y: 402, distance: 82.2
click at [68, 402] on div at bounding box center [134, 403] width 132 height 18
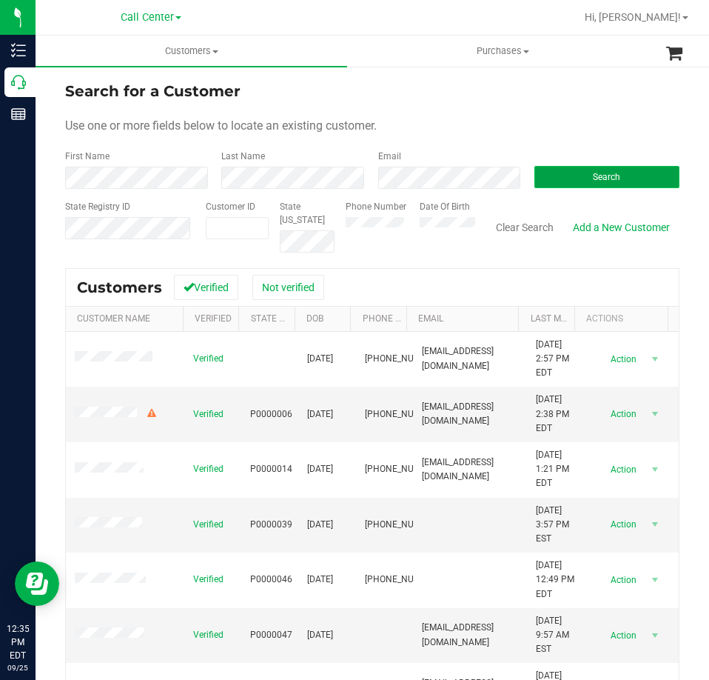
click at [546, 178] on button "Search" at bounding box center [606, 177] width 145 height 22
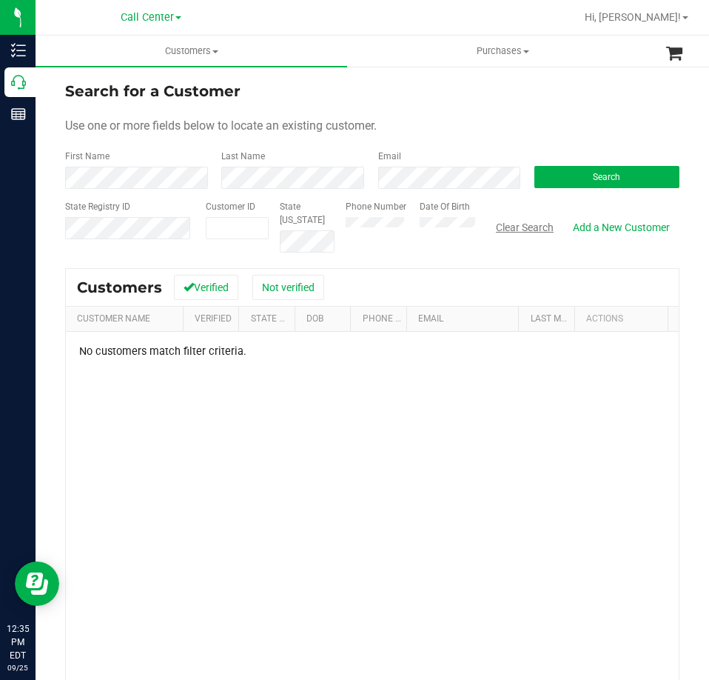
click at [495, 216] on button "Clear Search" at bounding box center [524, 227] width 77 height 25
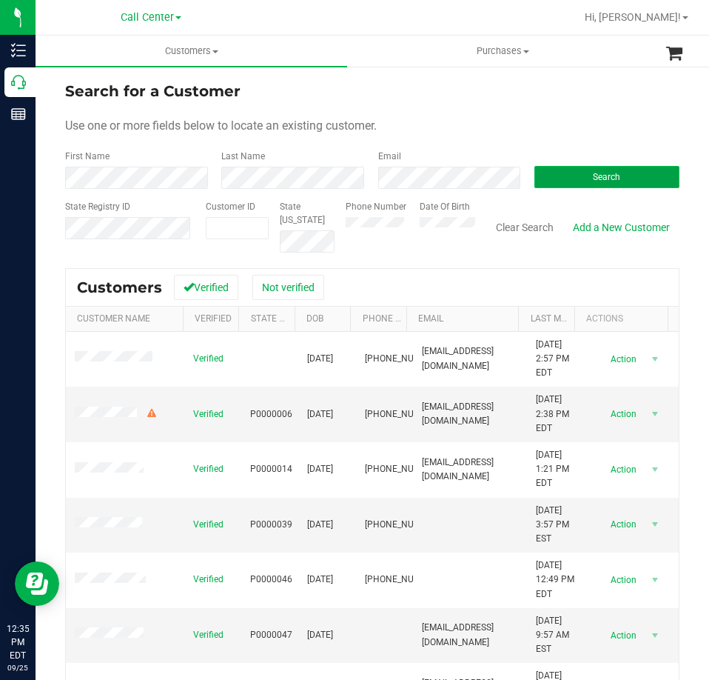
click at [566, 169] on button "Search" at bounding box center [606, 177] width 145 height 22
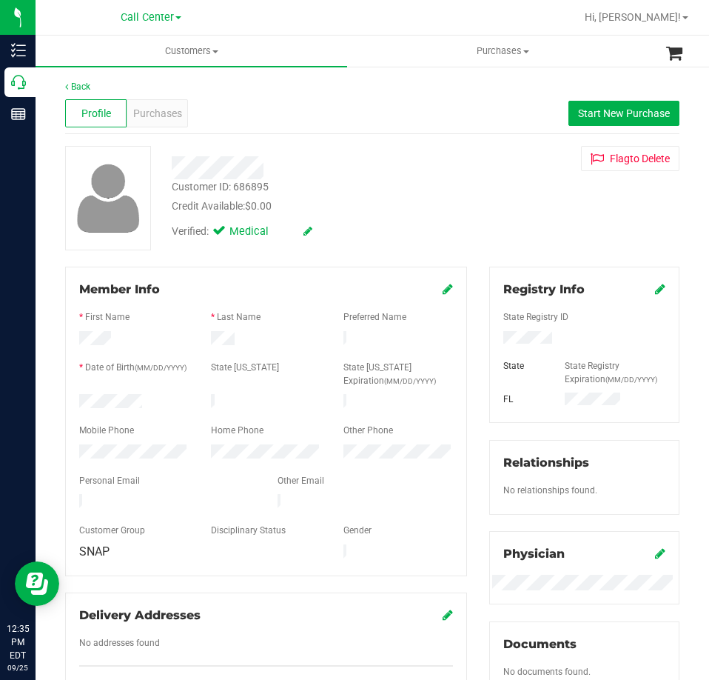
drag, startPoint x: 150, startPoint y: 396, endPoint x: 65, endPoint y: 401, distance: 84.6
click at [65, 401] on div "Member Info * First Name * Last Name Preferred Name * Date of Birth (MM/DD/YYYY…" at bounding box center [266, 421] width 402 height 309
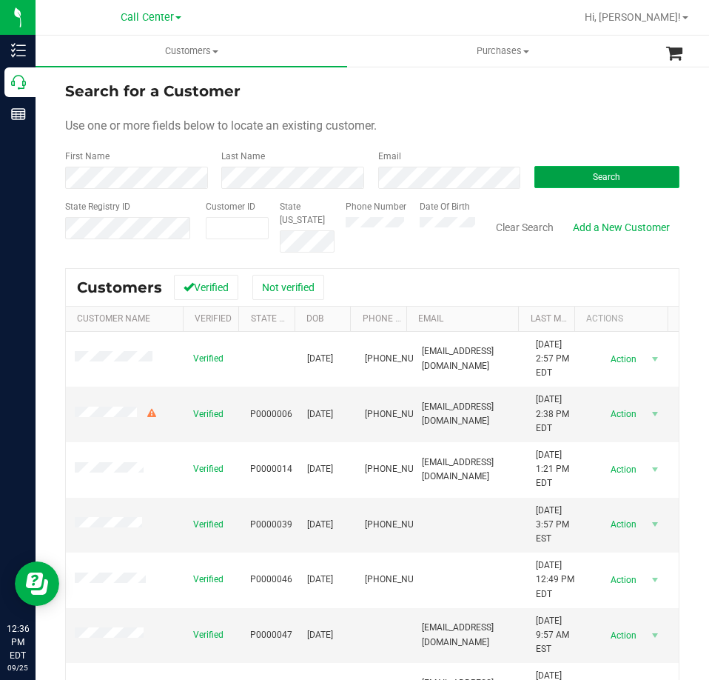
click at [553, 170] on button "Search" at bounding box center [606, 177] width 145 height 22
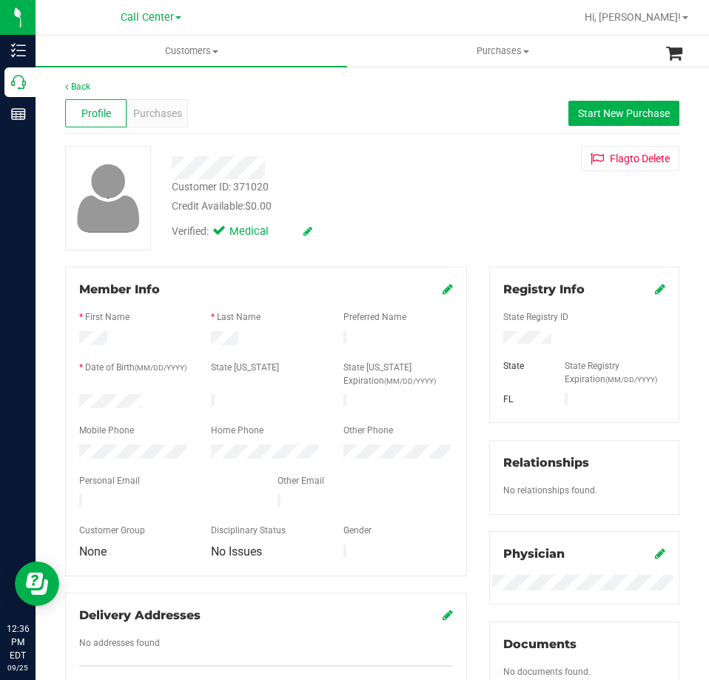
click at [67, 402] on div "Member Info * First Name * Last Name Preferred Name * Date of Birth (MM/DD/YYYY…" at bounding box center [266, 421] width 402 height 309
drag, startPoint x: 144, startPoint y: 397, endPoint x: 67, endPoint y: 404, distance: 77.3
click at [67, 404] on div "Member Info * First Name * Last Name Preferred Name * Date of Birth (MM/DD/YYYY…" at bounding box center [266, 421] width 402 height 309
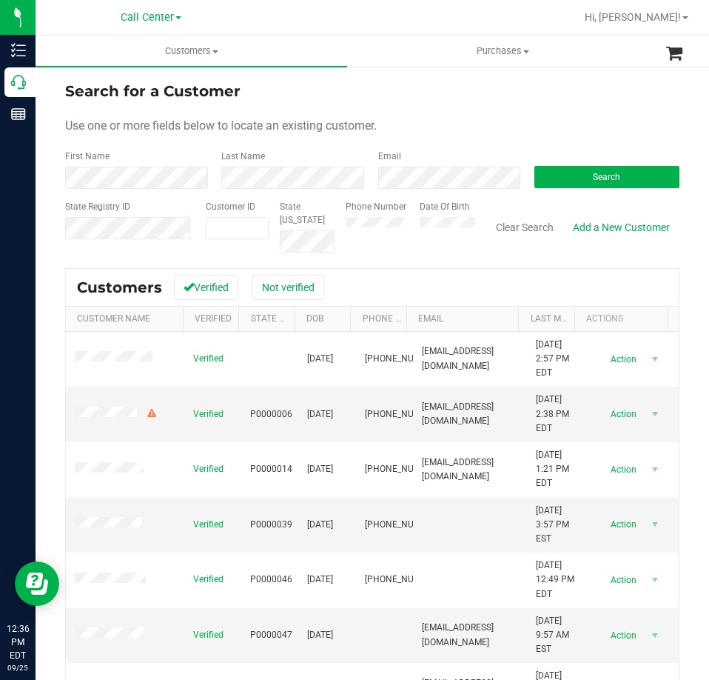
click at [475, 166] on div "Email" at bounding box center [445, 169] width 156 height 39
click at [555, 178] on button "Search" at bounding box center [606, 177] width 145 height 22
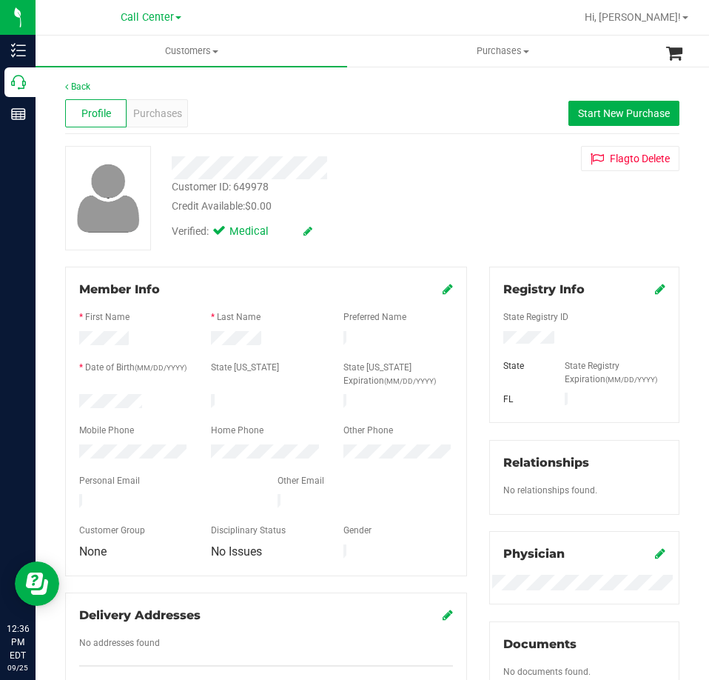
click at [76, 403] on div at bounding box center [134, 403] width 132 height 18
drag, startPoint x: 145, startPoint y: 401, endPoint x: 69, endPoint y: 403, distance: 76.3
click at [59, 403] on div "Member Info * First Name * Last Name Preferred Name * Date of Birth (MM/DD/YYYY…" at bounding box center [266, 489] width 424 height 445
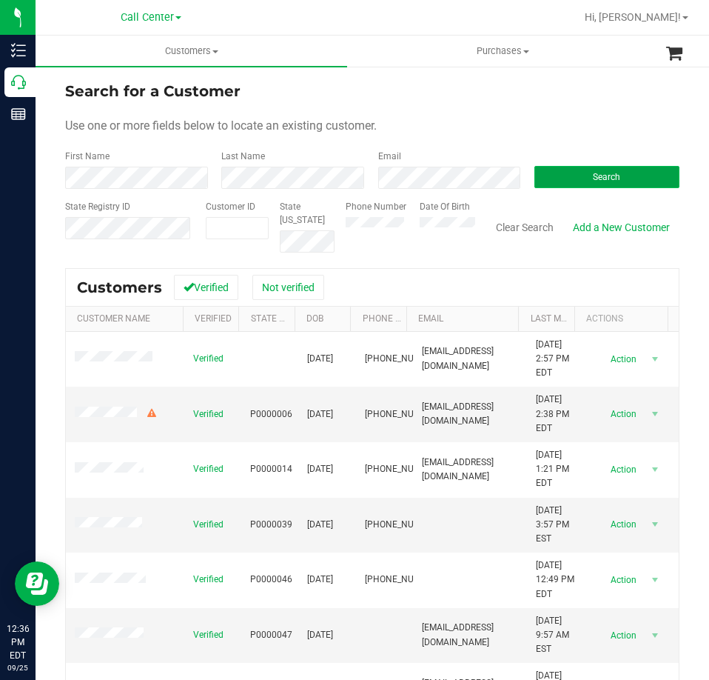
click at [567, 172] on button "Search" at bounding box center [606, 177] width 145 height 22
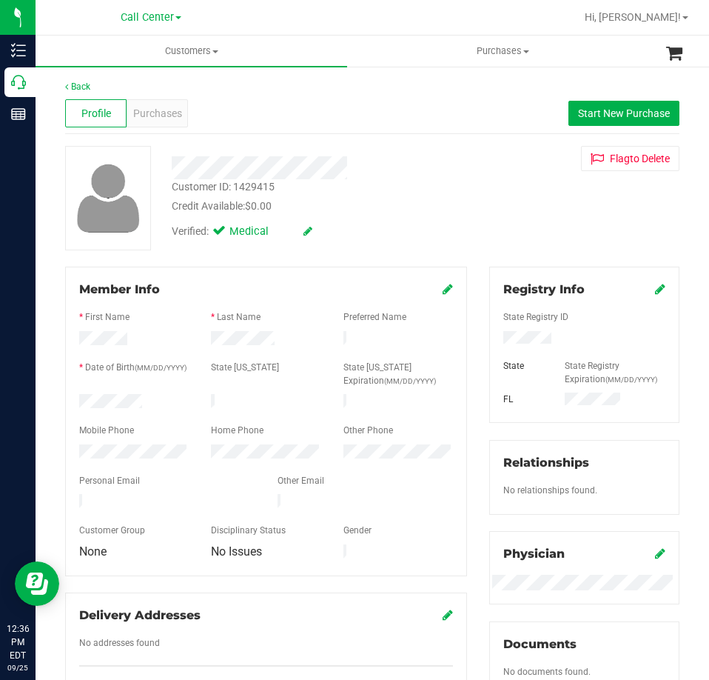
click at [522, 332] on div at bounding box center [584, 339] width 184 height 16
click at [61, 404] on div "Member Info * First Name * Last Name Preferred Name * Date of Birth (MM/DD/YYYY…" at bounding box center [266, 489] width 424 height 445
drag, startPoint x: 143, startPoint y: 402, endPoint x: 67, endPoint y: 406, distance: 76.3
click at [67, 406] on div "Member Info * First Name * Last Name Preferred Name * Date of Birth (MM/DD/YYYY…" at bounding box center [266, 421] width 402 height 309
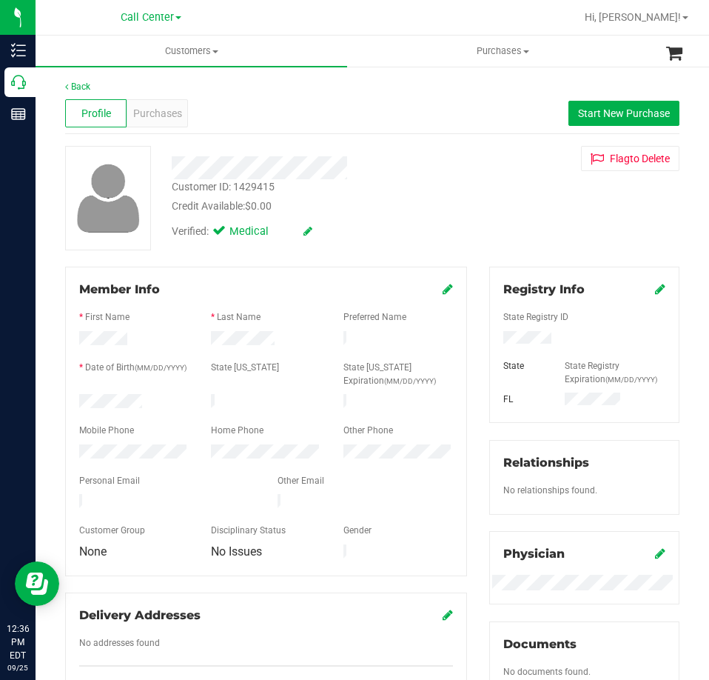
drag, startPoint x: 78, startPoint y: 397, endPoint x: 147, endPoint y: 400, distance: 68.9
click at [147, 400] on div at bounding box center [134, 403] width 132 height 18
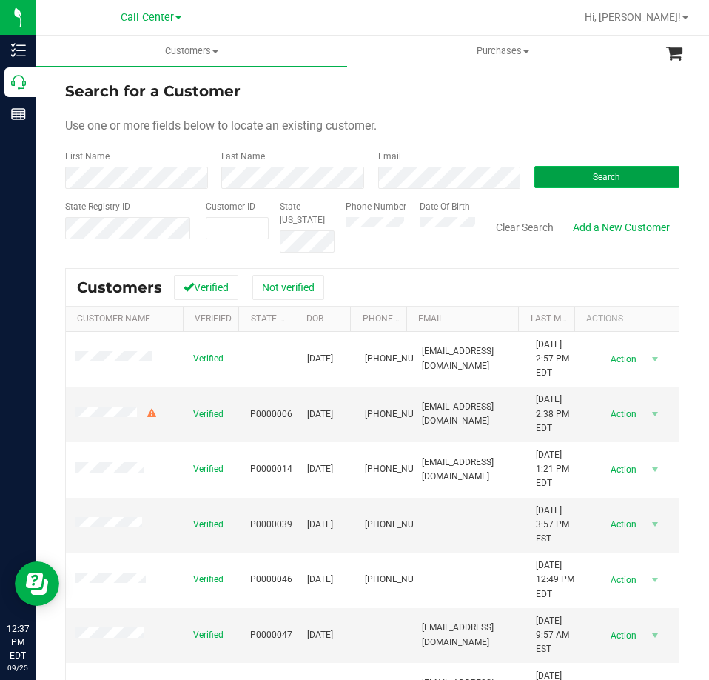
click at [549, 175] on button "Search" at bounding box center [606, 177] width 145 height 22
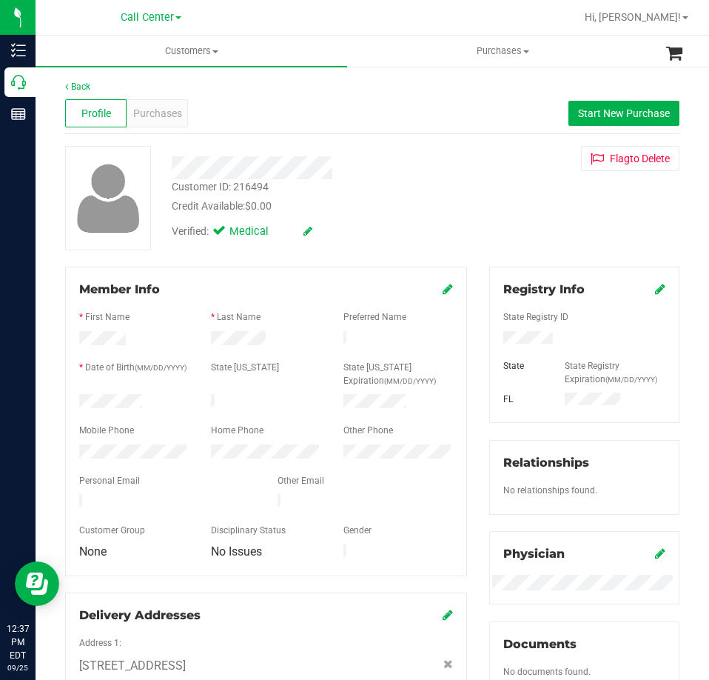
drag, startPoint x: 151, startPoint y: 400, endPoint x: 60, endPoint y: 403, distance: 91.1
click at [58, 403] on div "Member Info * First Name * Last Name Preferred Name * Date of Birth (MM/DD/YYYY…" at bounding box center [266, 500] width 424 height 466
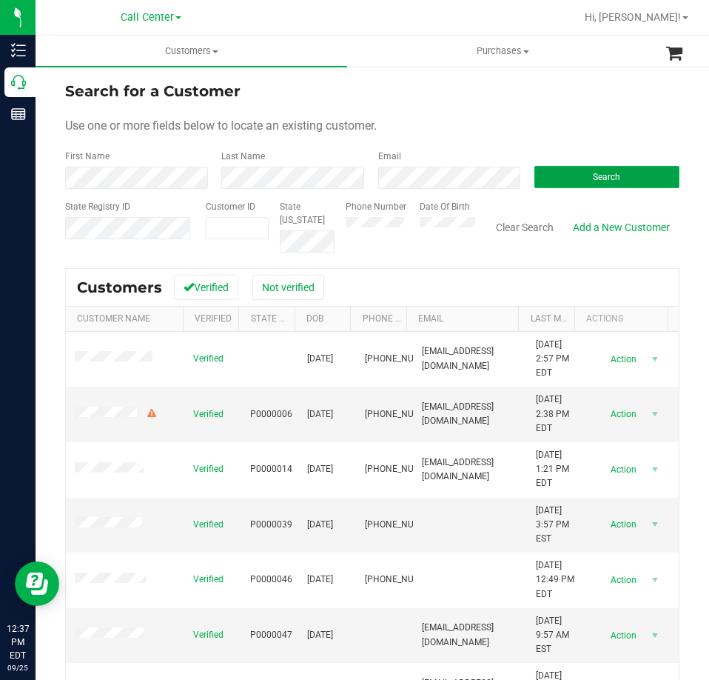
click at [554, 177] on button "Search" at bounding box center [606, 177] width 145 height 22
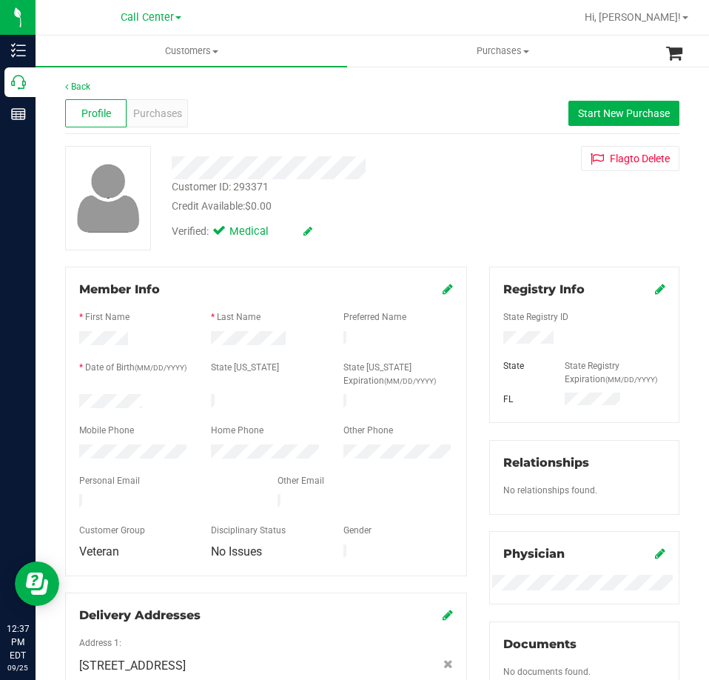
drag, startPoint x: 158, startPoint y: 393, endPoint x: 58, endPoint y: 398, distance: 100.1
click at [58, 398] on div "Member Info * First Name * Last Name Preferred Name * Date of Birth (MM/DD/YYYY…" at bounding box center [266, 500] width 424 height 466
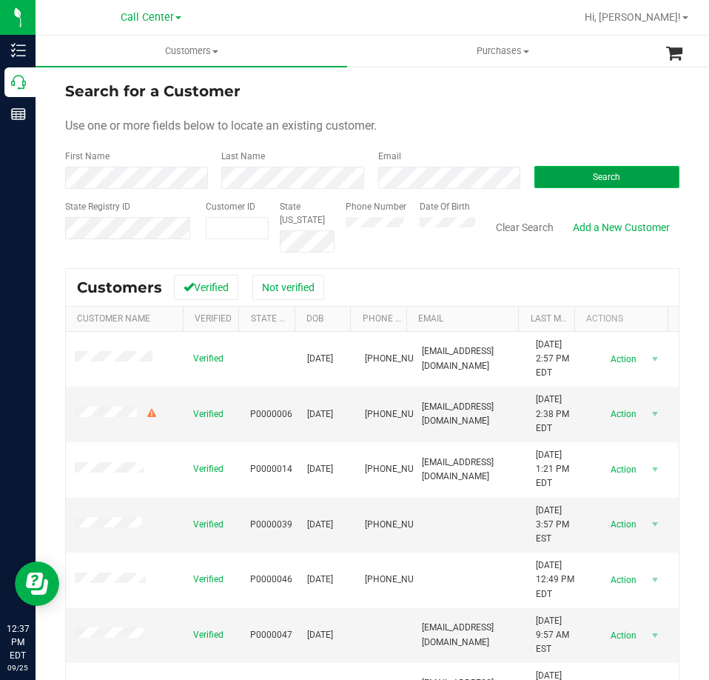
click at [573, 175] on button "Search" at bounding box center [606, 177] width 145 height 22
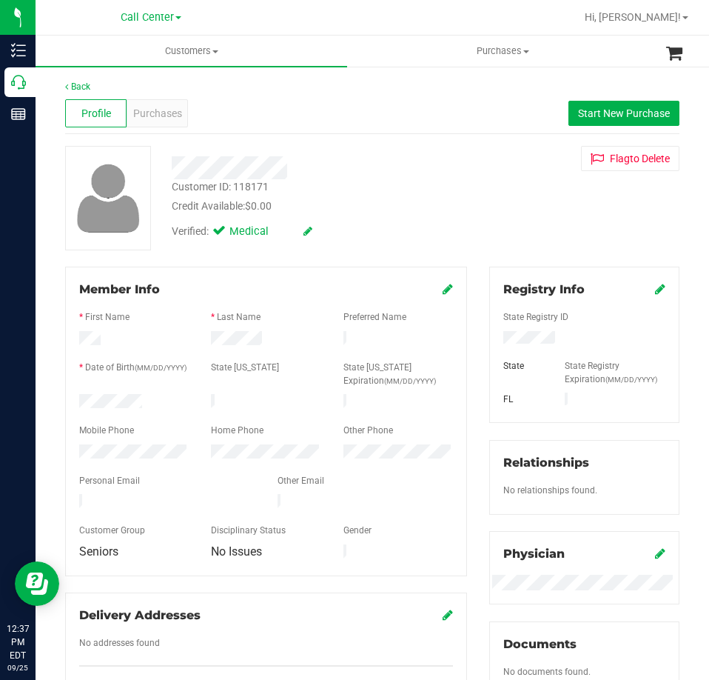
drag, startPoint x: 149, startPoint y: 397, endPoint x: 70, endPoint y: 399, distance: 79.2
click at [70, 399] on div at bounding box center [134, 403] width 132 height 18
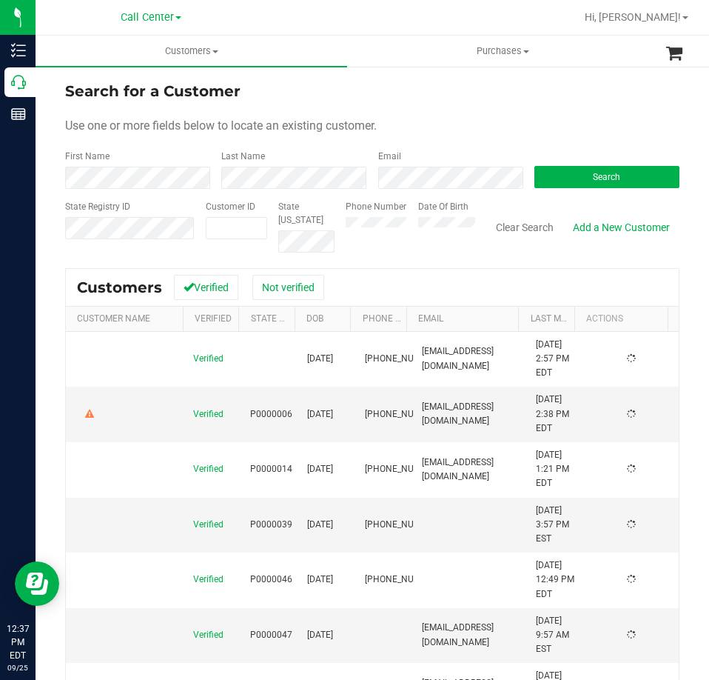
click at [388, 213] on label "Phone Number" at bounding box center [376, 206] width 61 height 13
click at [550, 175] on button "Search" at bounding box center [606, 177] width 145 height 22
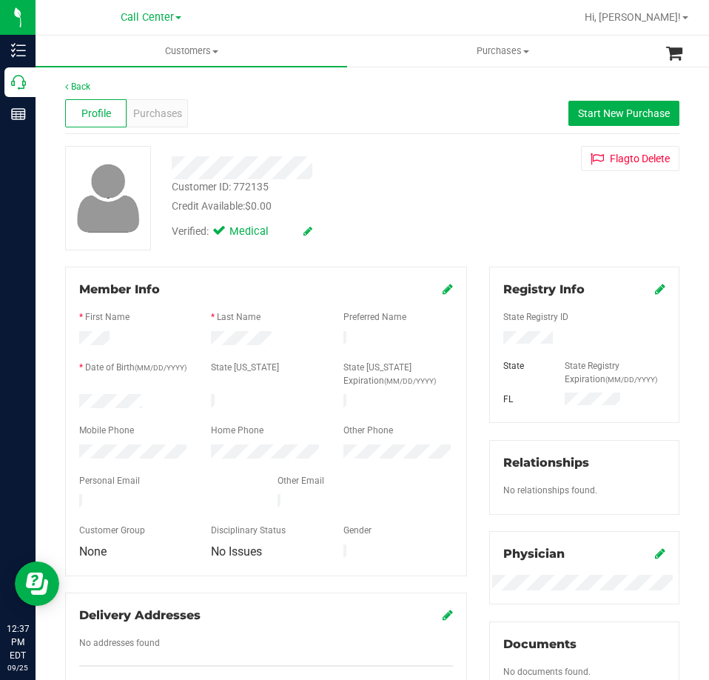
drag, startPoint x: 166, startPoint y: 399, endPoint x: 54, endPoint y: 402, distance: 111.8
click at [54, 402] on div "Member Info * First Name * Last Name Preferred Name * Date of Birth (MM/DD/YYYY…" at bounding box center [266, 489] width 424 height 445
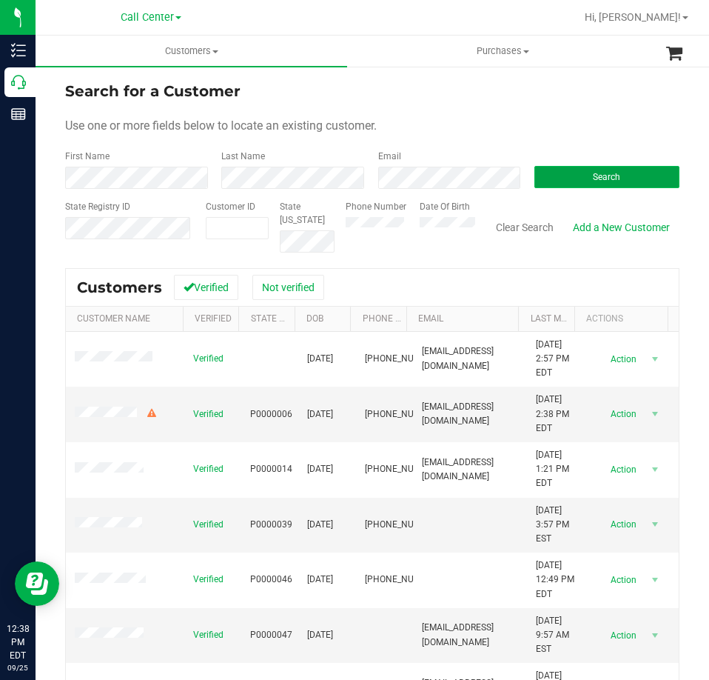
click at [549, 178] on button "Search" at bounding box center [606, 177] width 145 height 22
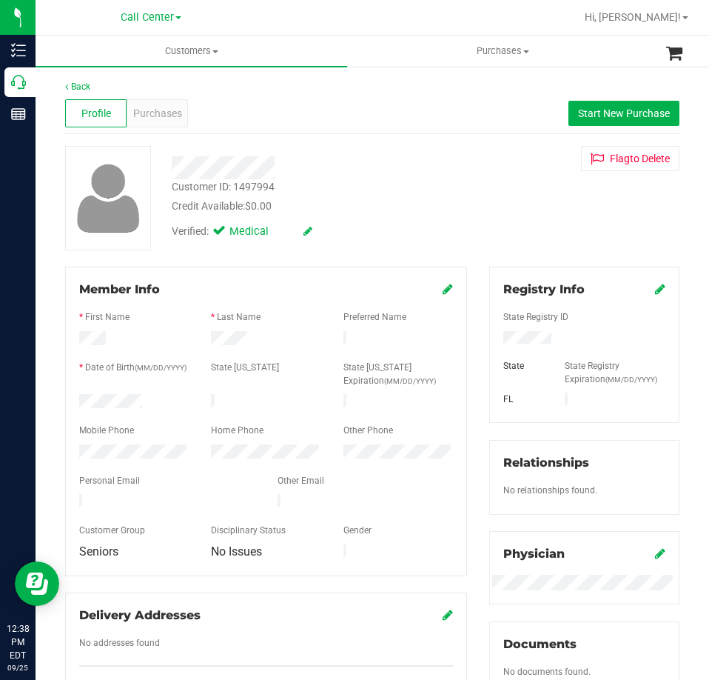
click at [83, 400] on div at bounding box center [134, 403] width 132 height 18
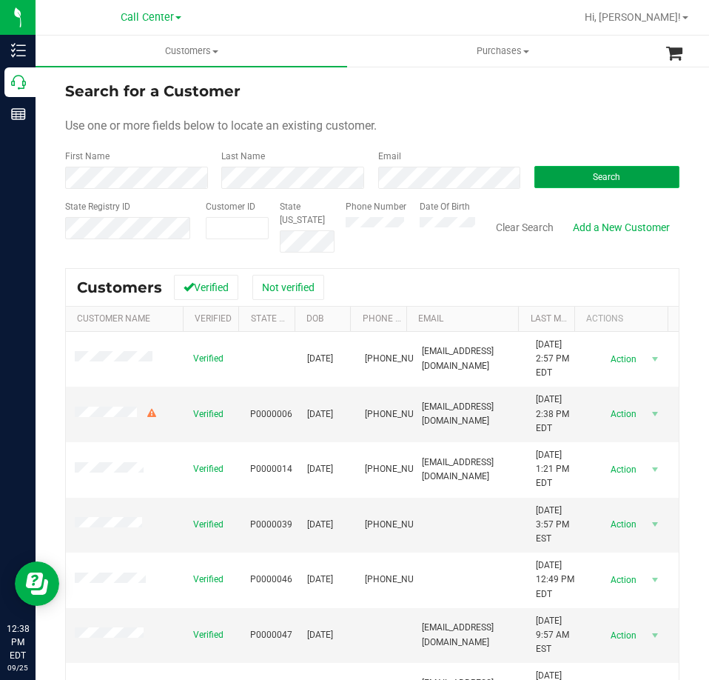
click at [550, 179] on button "Search" at bounding box center [606, 177] width 145 height 22
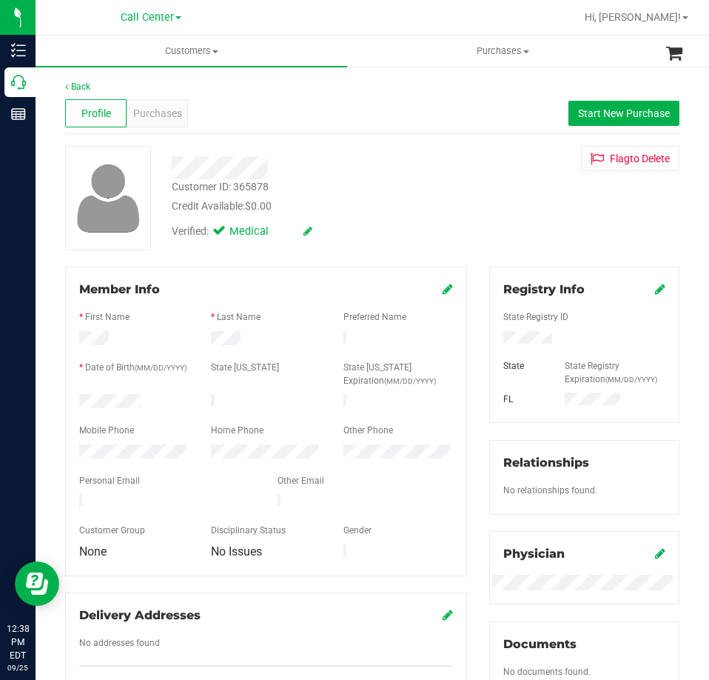
drag, startPoint x: 152, startPoint y: 396, endPoint x: 67, endPoint y: 399, distance: 85.2
click at [67, 399] on div "Member Info * First Name * Last Name Preferred Name * Date of Birth (MM/DD/YYYY…" at bounding box center [266, 421] width 402 height 309
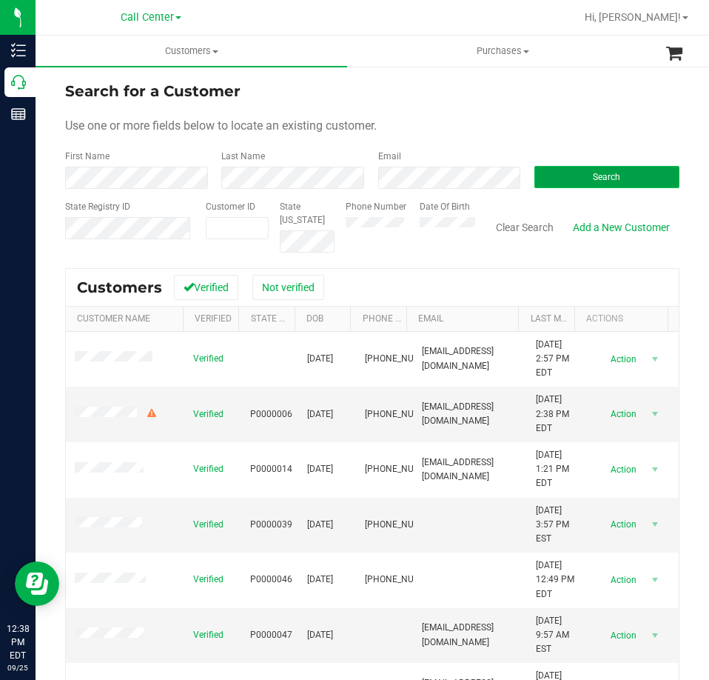
click at [558, 178] on button "Search" at bounding box center [606, 177] width 145 height 22
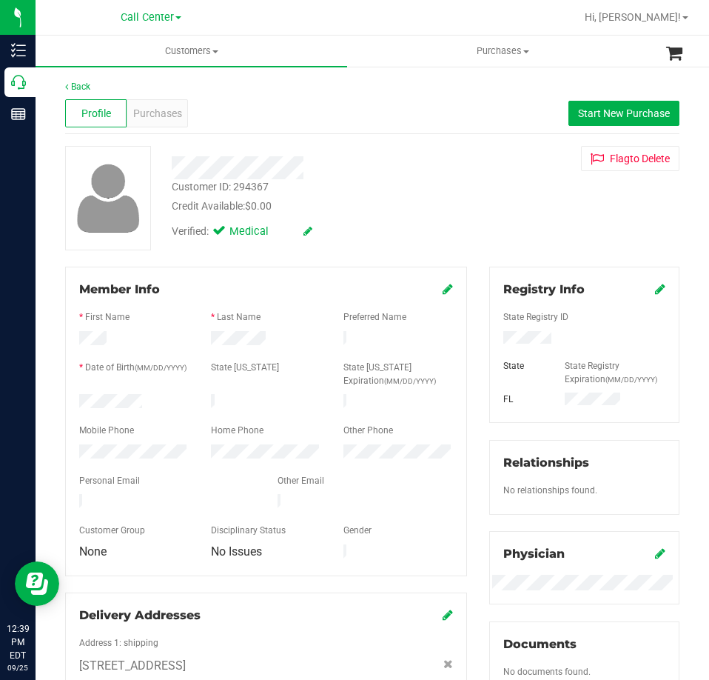
click at [80, 401] on div at bounding box center [134, 403] width 132 height 18
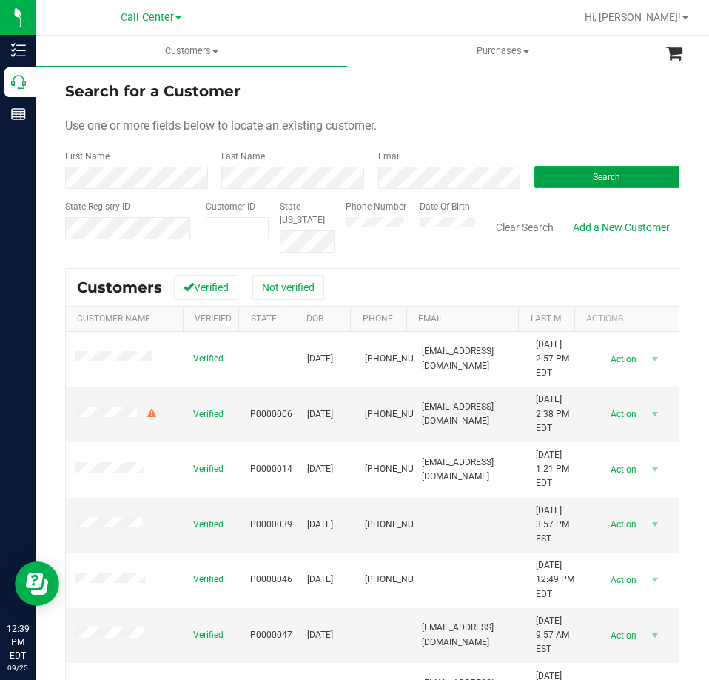
click at [547, 170] on button "Search" at bounding box center [606, 177] width 145 height 22
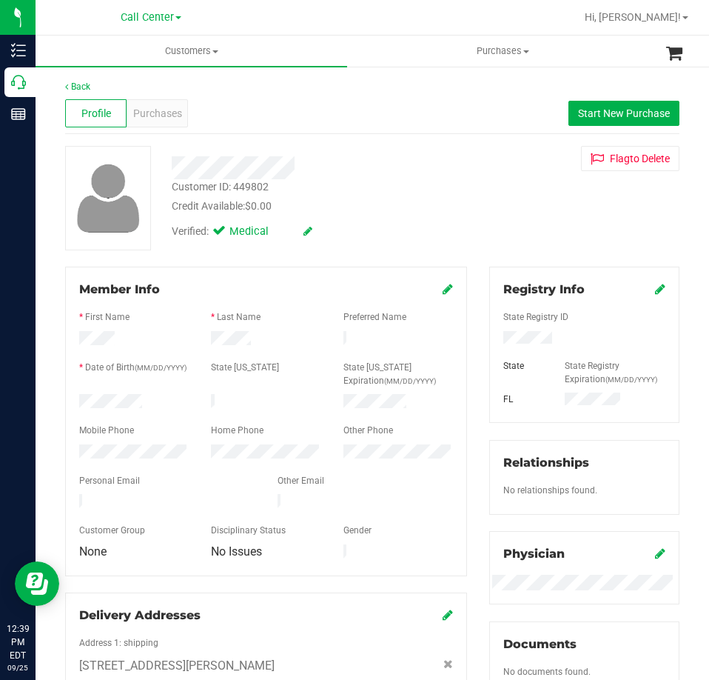
click at [532, 346] on div at bounding box center [584, 339] width 184 height 16
drag, startPoint x: 149, startPoint y: 392, endPoint x: 75, endPoint y: 399, distance: 74.3
click at [75, 399] on div at bounding box center [134, 403] width 132 height 18
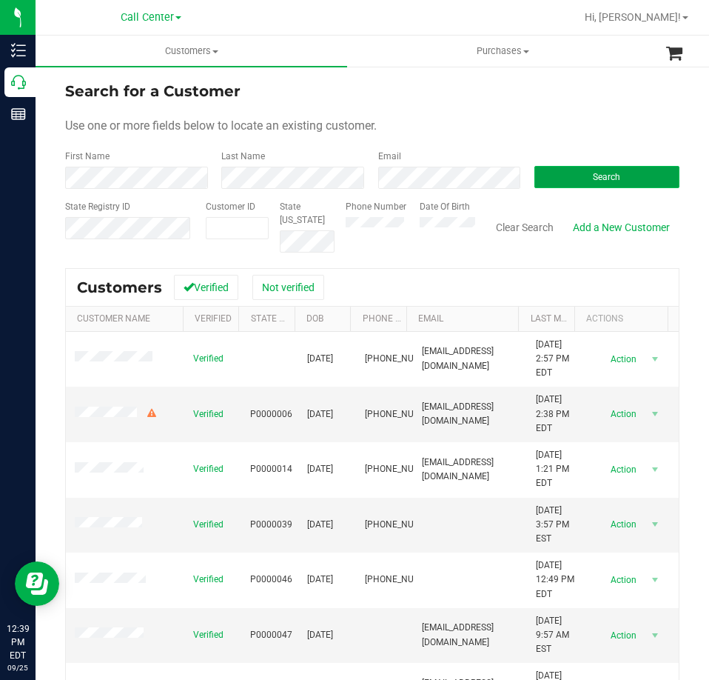
click at [570, 181] on button "Search" at bounding box center [606, 177] width 145 height 22
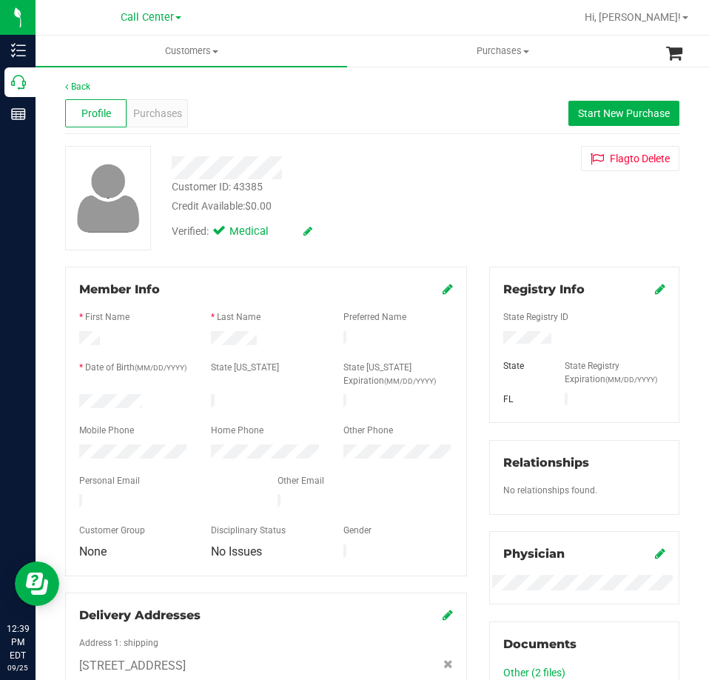
drag, startPoint x: 142, startPoint y: 400, endPoint x: 58, endPoint y: 403, distance: 83.7
click at [58, 403] on div "Member Info * First Name * Last Name Preferred Name * Date of Birth (MM/DD/YYYY…" at bounding box center [266, 531] width 424 height 529
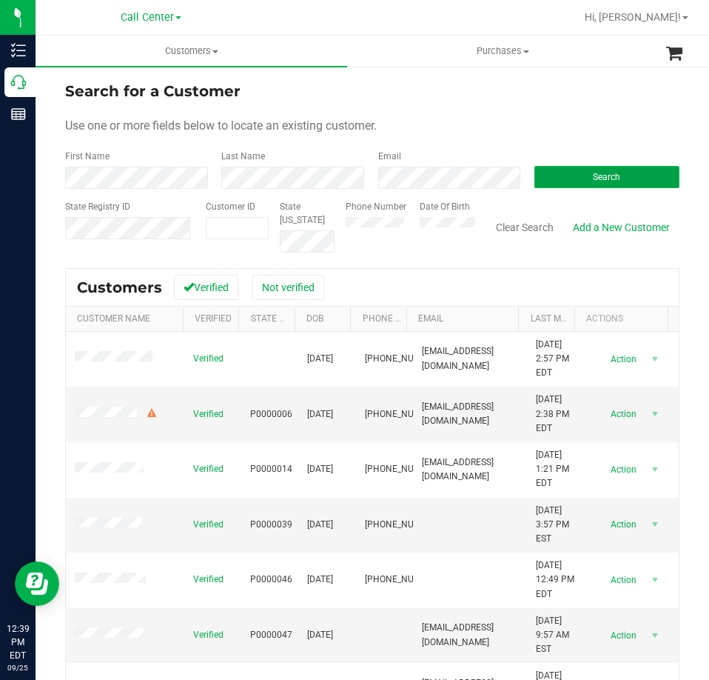
click at [561, 175] on button "Search" at bounding box center [606, 177] width 145 height 22
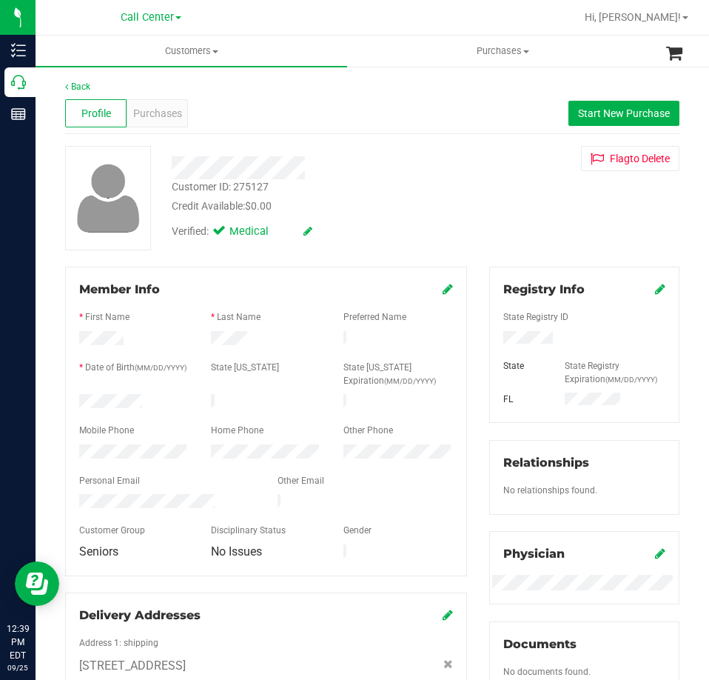
drag, startPoint x: 142, startPoint y: 398, endPoint x: 73, endPoint y: 395, distance: 68.9
click at [73, 395] on div at bounding box center [134, 403] width 132 height 18
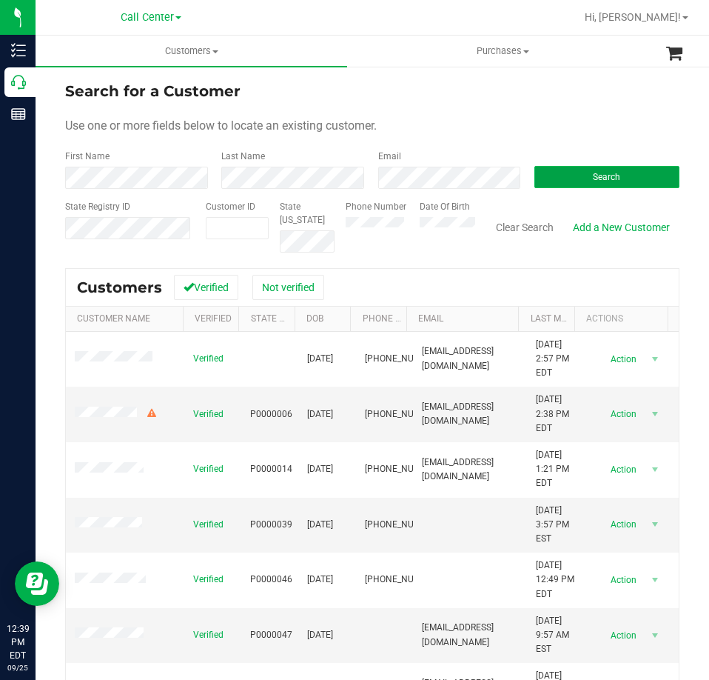
click at [534, 175] on button "Search" at bounding box center [606, 177] width 145 height 22
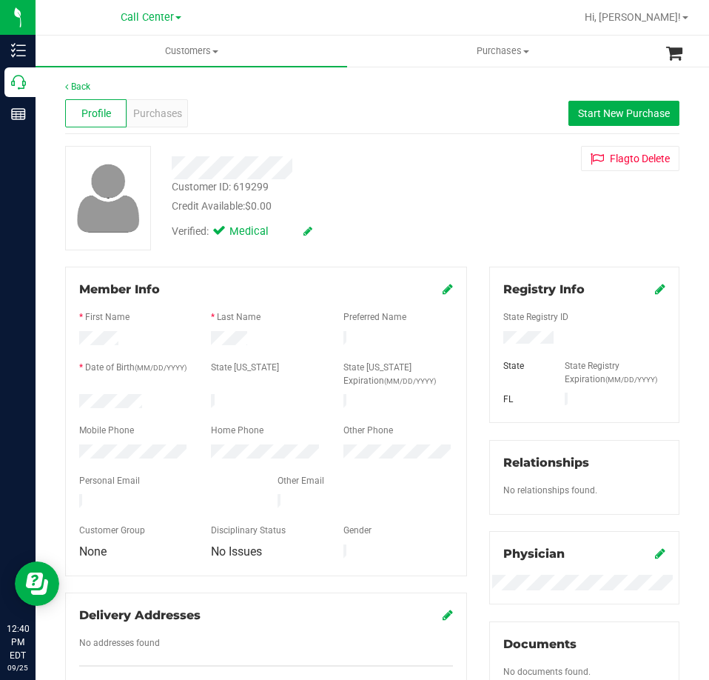
click at [81, 401] on div at bounding box center [134, 403] width 132 height 18
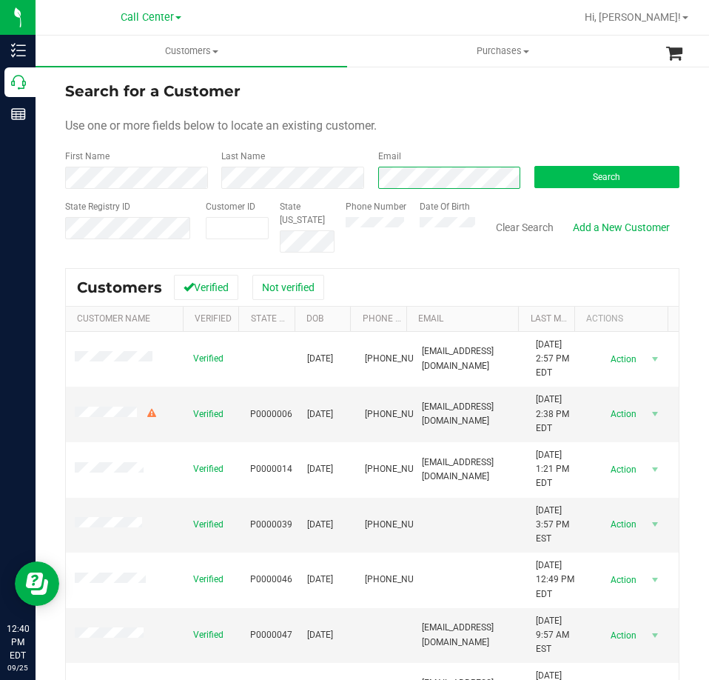
scroll to position [0, 5]
click at [559, 176] on button "Search" at bounding box center [606, 177] width 145 height 22
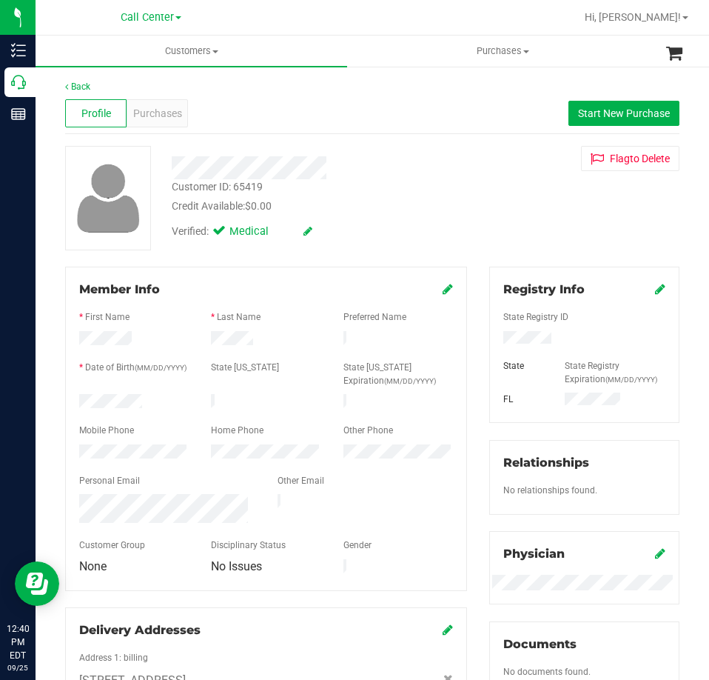
drag, startPoint x: 144, startPoint y: 400, endPoint x: 78, endPoint y: 400, distance: 65.9
click at [73, 401] on div at bounding box center [134, 403] width 132 height 18
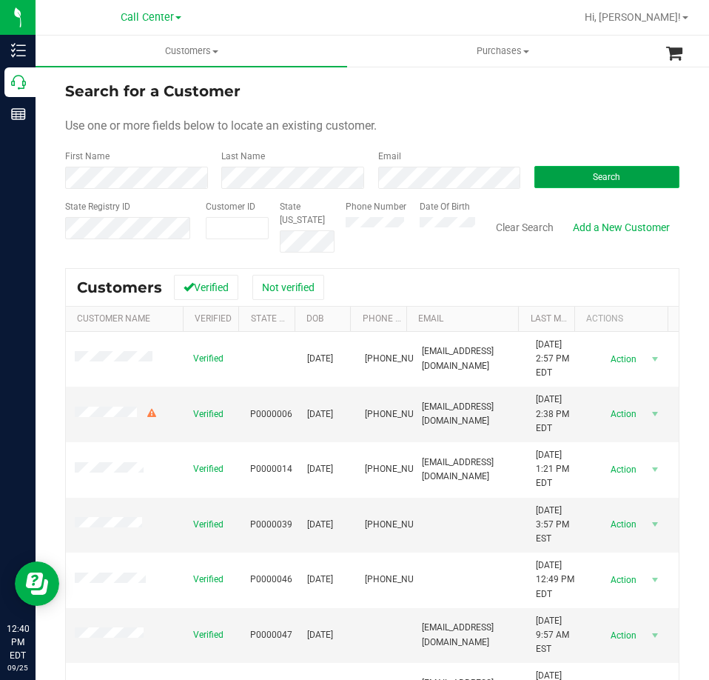
click at [574, 171] on button "Search" at bounding box center [606, 177] width 145 height 22
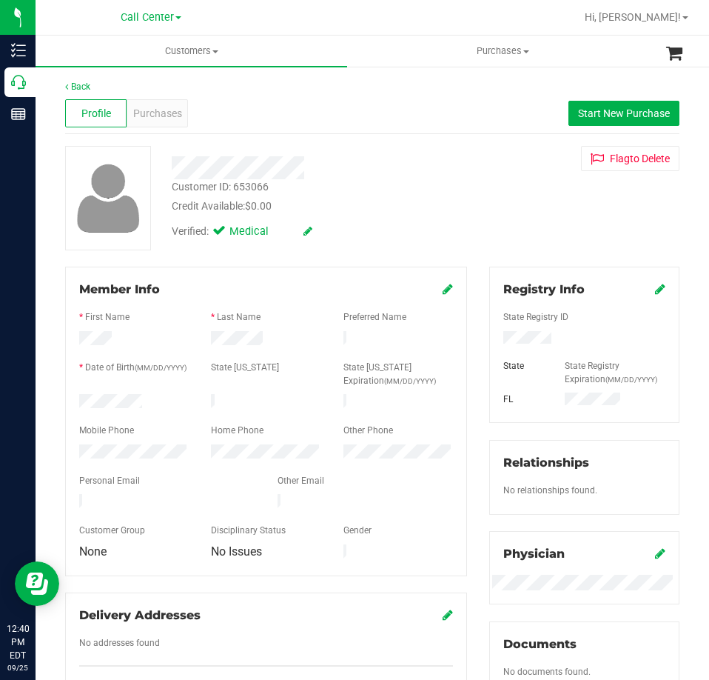
drag, startPoint x: 158, startPoint y: 399, endPoint x: 70, endPoint y: 399, distance: 88.1
click at [70, 399] on div at bounding box center [134, 403] width 132 height 18
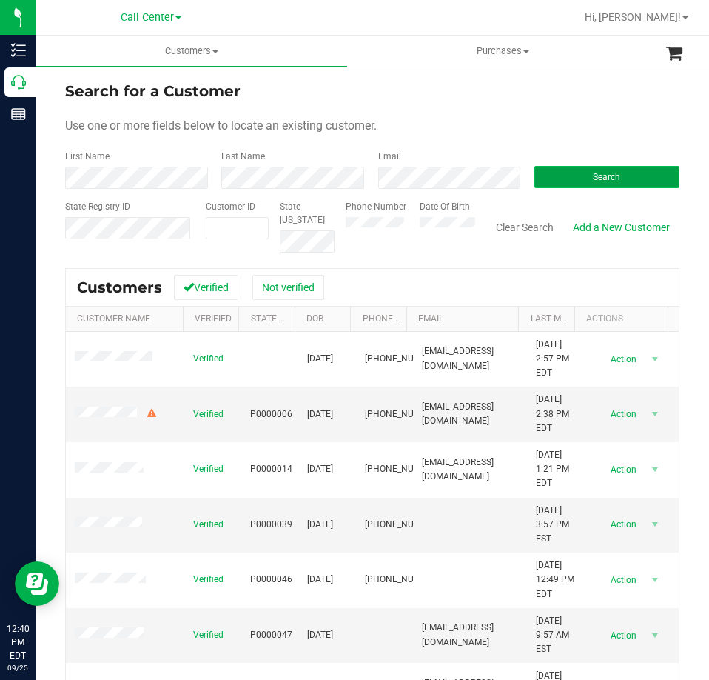
click at [543, 174] on button "Search" at bounding box center [606, 177] width 145 height 22
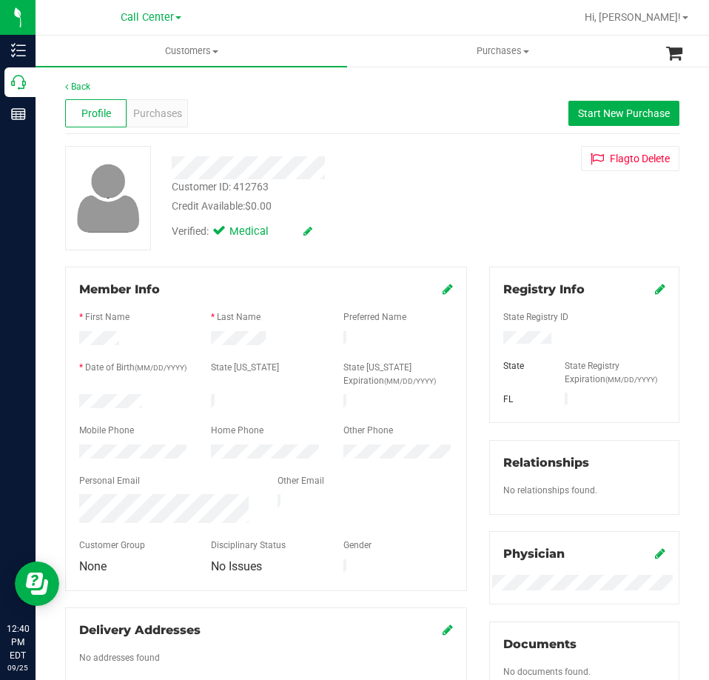
drag, startPoint x: 150, startPoint y: 402, endPoint x: 70, endPoint y: 400, distance: 80.0
click at [70, 400] on div at bounding box center [134, 403] width 132 height 18
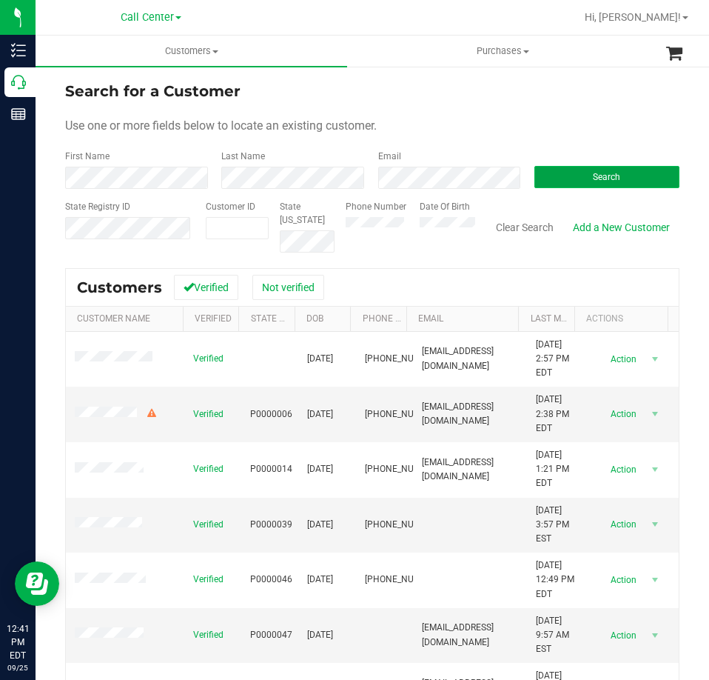
click at [552, 173] on button "Search" at bounding box center [606, 177] width 145 height 22
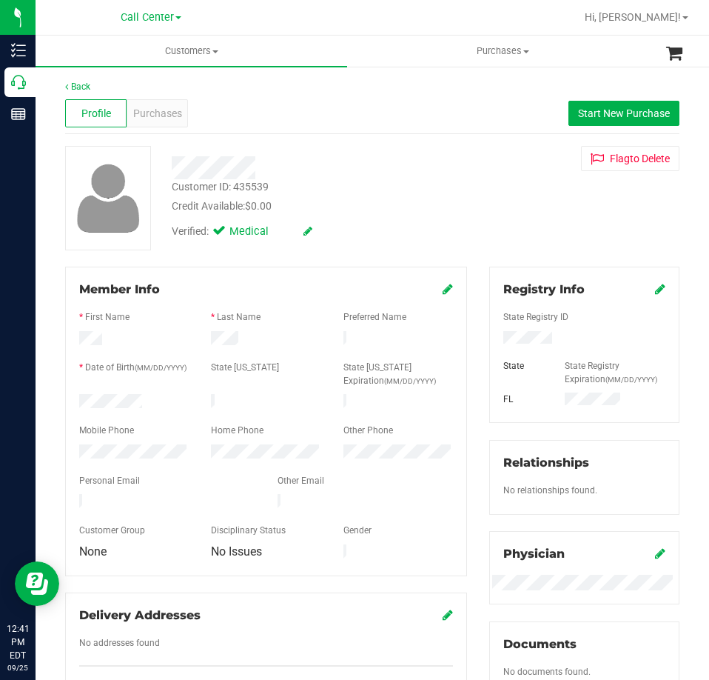
drag, startPoint x: 144, startPoint y: 395, endPoint x: 78, endPoint y: 398, distance: 66.0
click at [70, 399] on div at bounding box center [134, 403] width 132 height 18
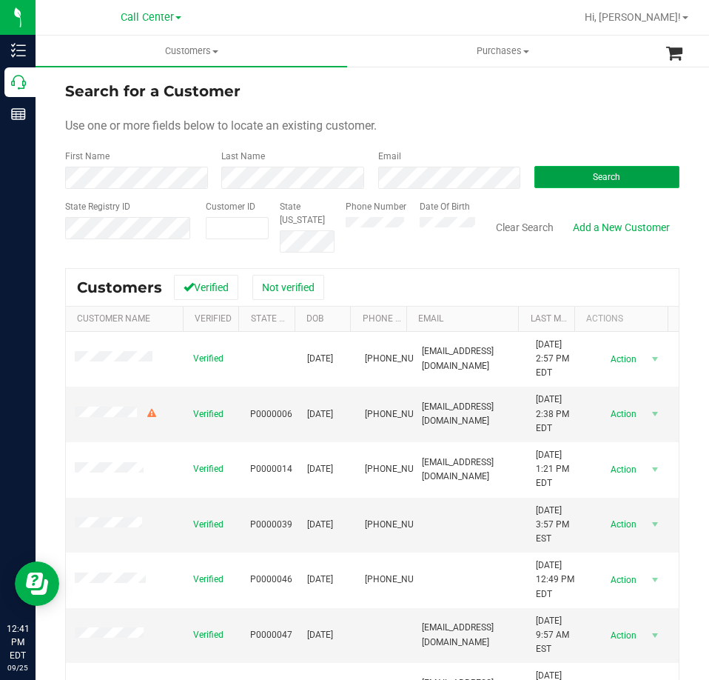
click at [578, 177] on button "Search" at bounding box center [606, 177] width 145 height 22
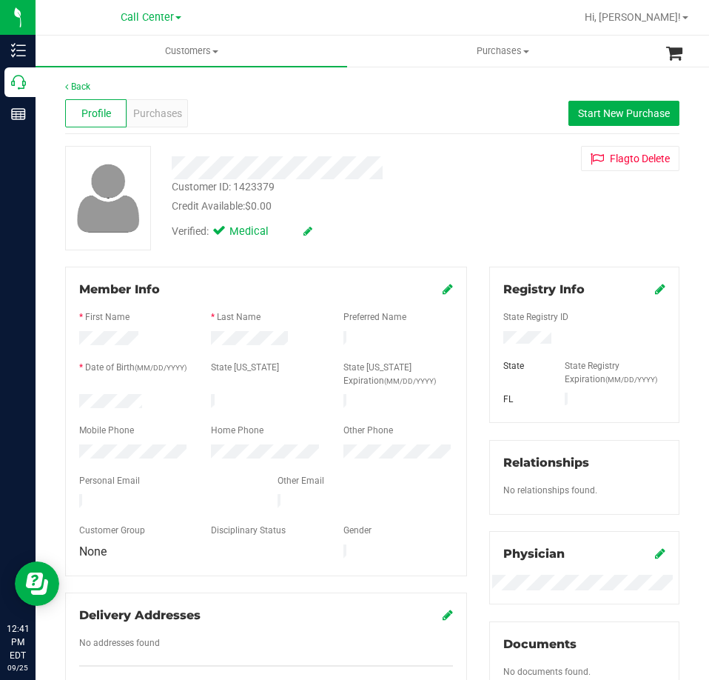
click at [82, 400] on div at bounding box center [134, 403] width 132 height 18
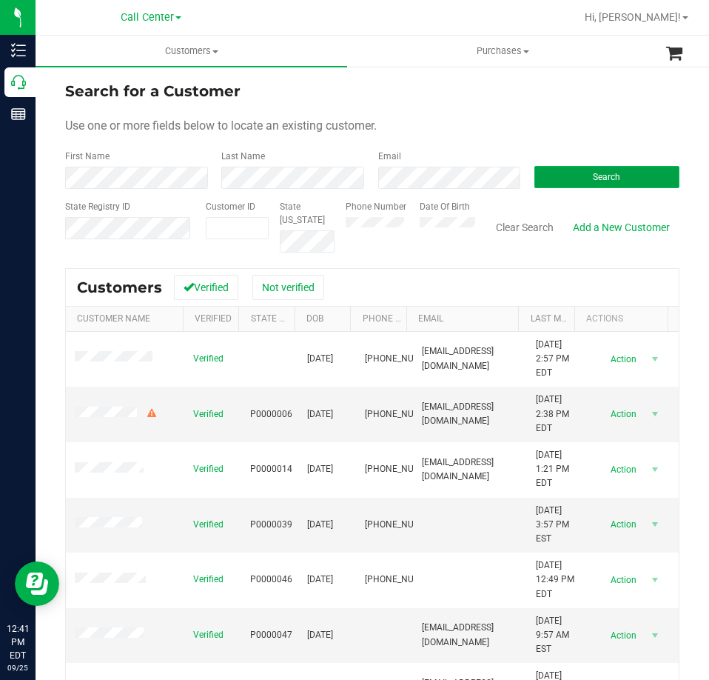
click at [545, 170] on button "Search" at bounding box center [606, 177] width 145 height 22
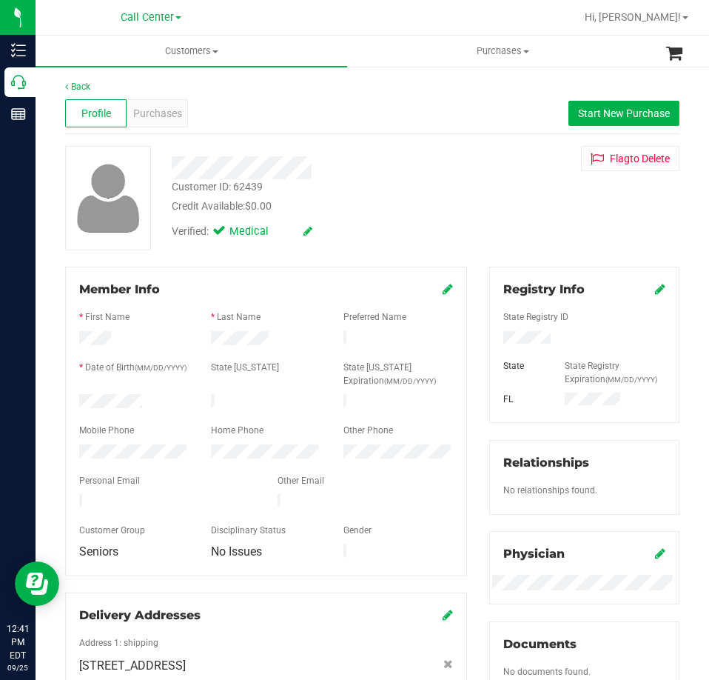
drag, startPoint x: 152, startPoint y: 402, endPoint x: 73, endPoint y: 398, distance: 78.6
click at [73, 398] on div at bounding box center [134, 403] width 132 height 18
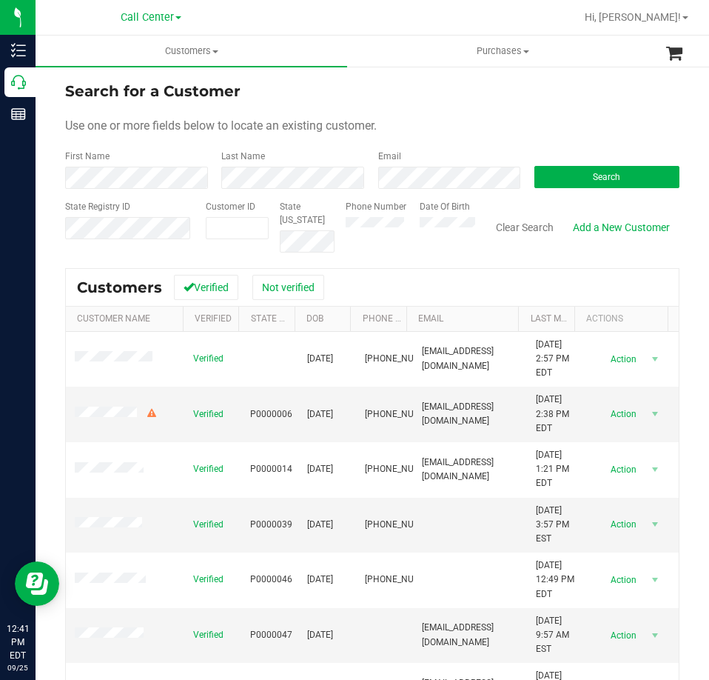
click at [420, 198] on form "Search for a Customer Use one or more fields below to locate an existing custom…" at bounding box center [372, 166] width 614 height 172
click at [567, 175] on button "Search" at bounding box center [606, 177] width 145 height 22
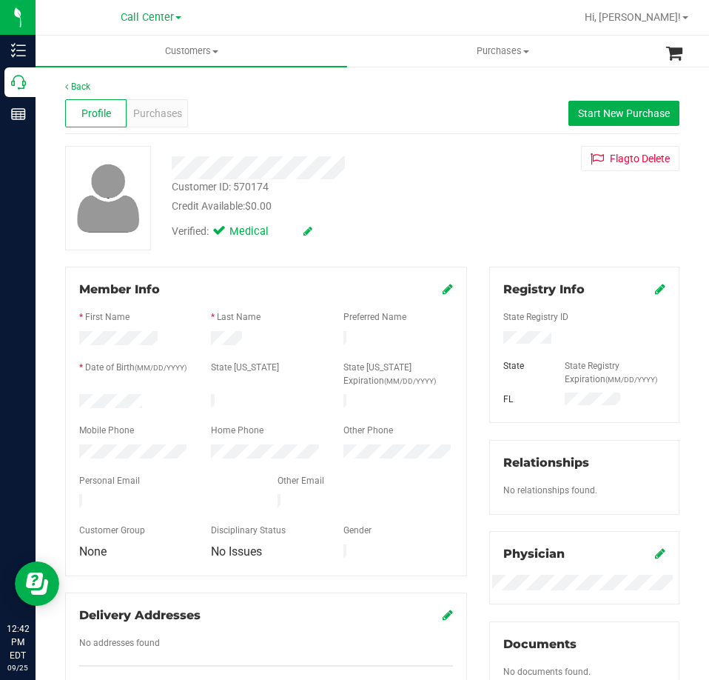
drag, startPoint x: 152, startPoint y: 399, endPoint x: 78, endPoint y: 397, distance: 74.1
click at [78, 398] on div at bounding box center [134, 403] width 132 height 18
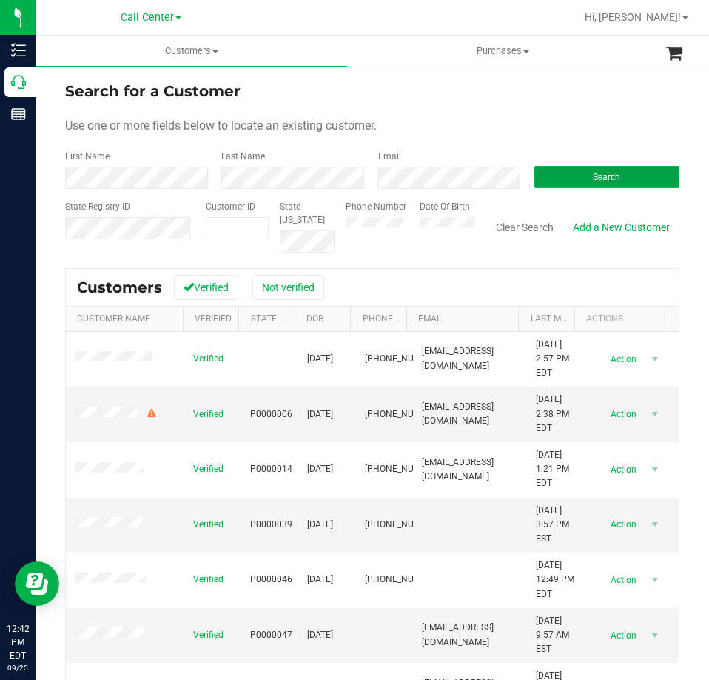
click at [559, 166] on button "Search" at bounding box center [606, 177] width 145 height 22
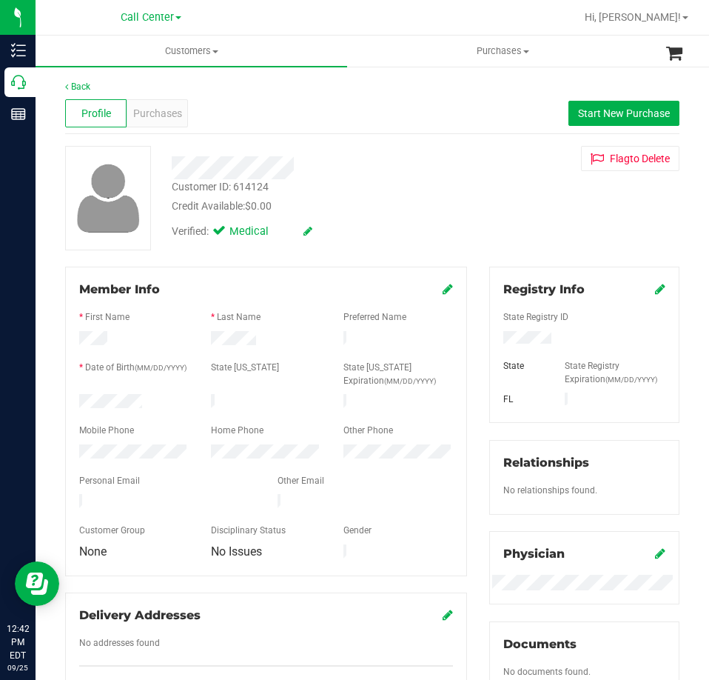
drag, startPoint x: 155, startPoint y: 403, endPoint x: 70, endPoint y: 400, distance: 85.2
click at [70, 401] on div at bounding box center [134, 403] width 132 height 18
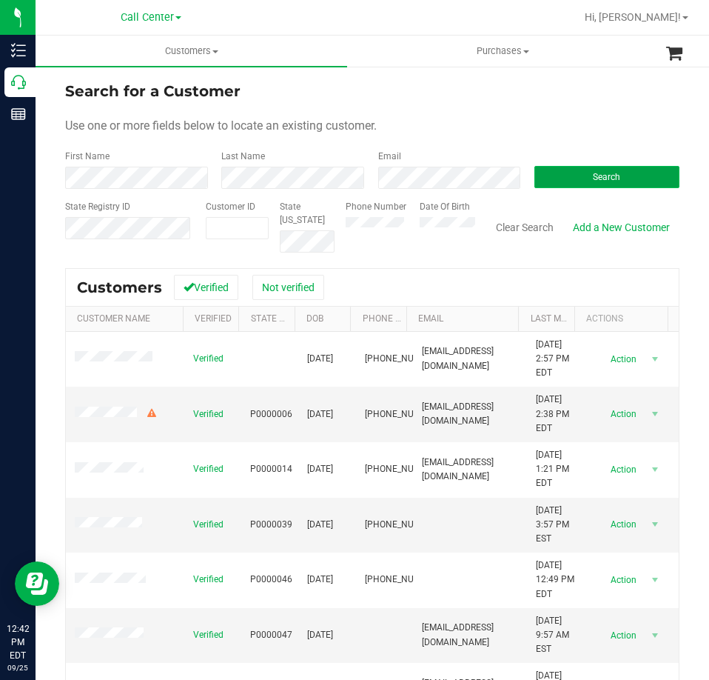
click at [555, 175] on button "Search" at bounding box center [606, 177] width 145 height 22
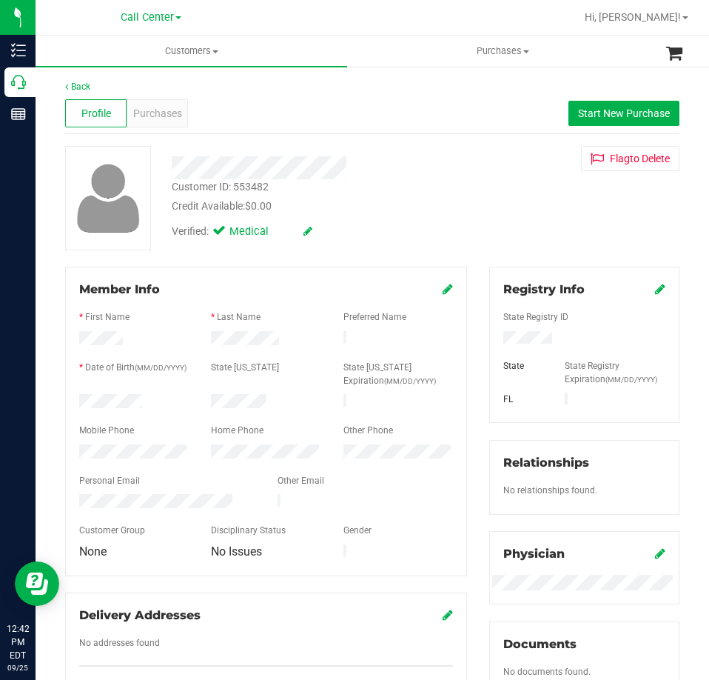
drag, startPoint x: 142, startPoint y: 395, endPoint x: 61, endPoint y: 398, distance: 81.5
click at [61, 398] on div "Member Info * First Name * Last Name Preferred Name * Date of Birth (MM/DD/YYYY…" at bounding box center [266, 489] width 424 height 445
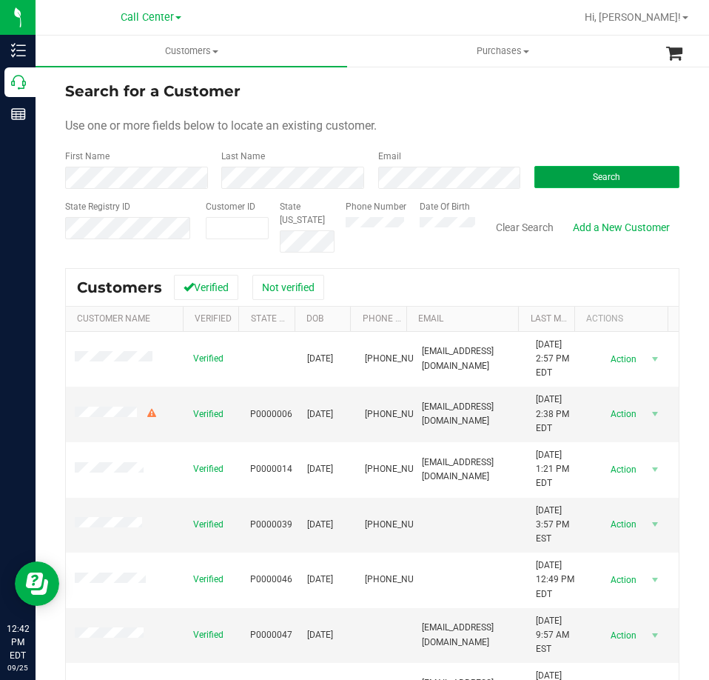
click at [579, 177] on button "Search" at bounding box center [606, 177] width 145 height 22
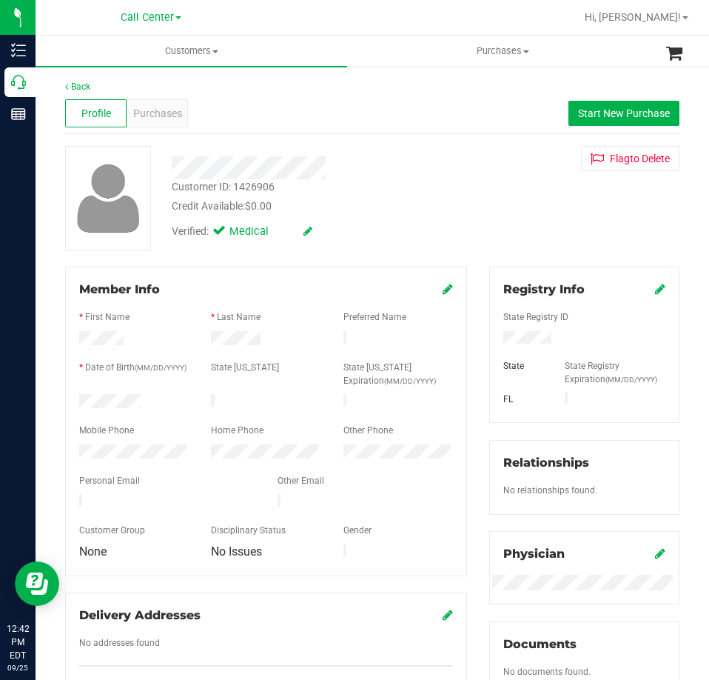
drag, startPoint x: 148, startPoint y: 394, endPoint x: 72, endPoint y: 397, distance: 76.3
click at [72, 397] on div at bounding box center [134, 403] width 132 height 18
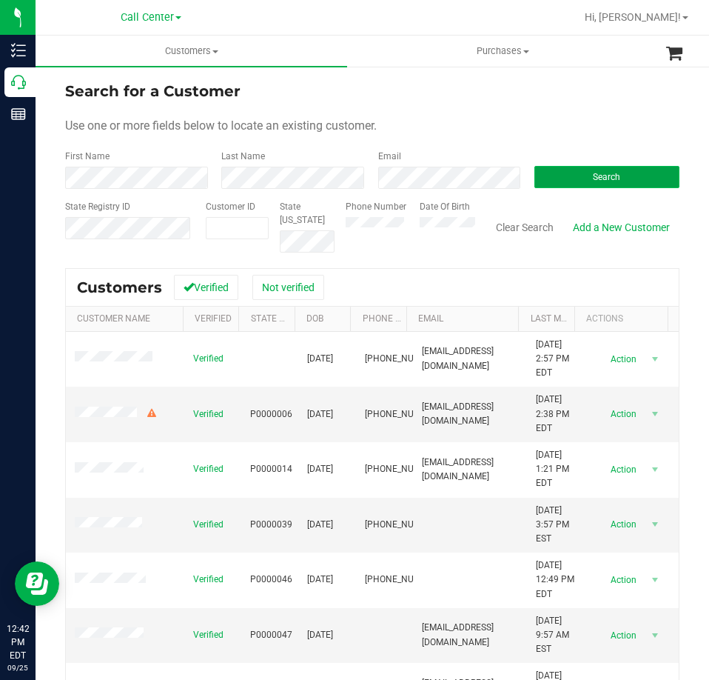
click at [570, 168] on button "Search" at bounding box center [606, 177] width 145 height 22
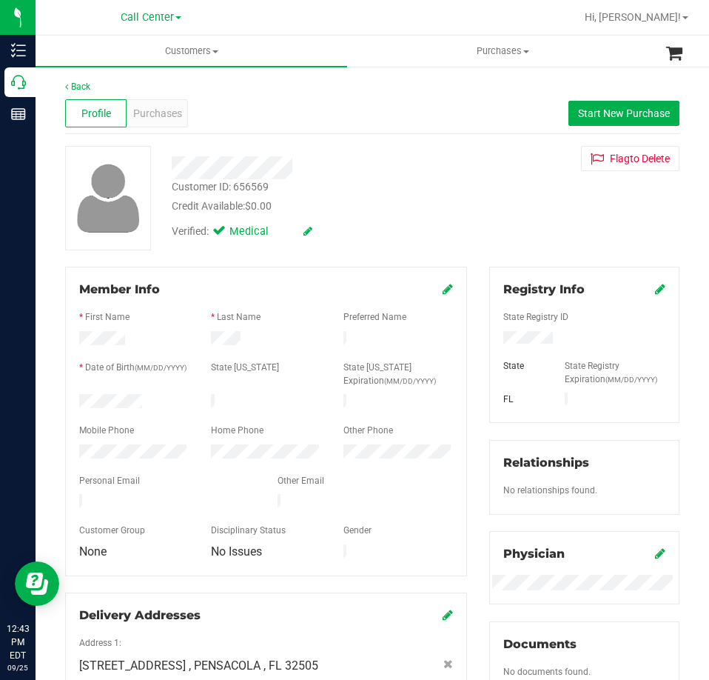
drag, startPoint x: 144, startPoint y: 396, endPoint x: 76, endPoint y: 398, distance: 68.1
click at [76, 398] on div at bounding box center [134, 403] width 132 height 18
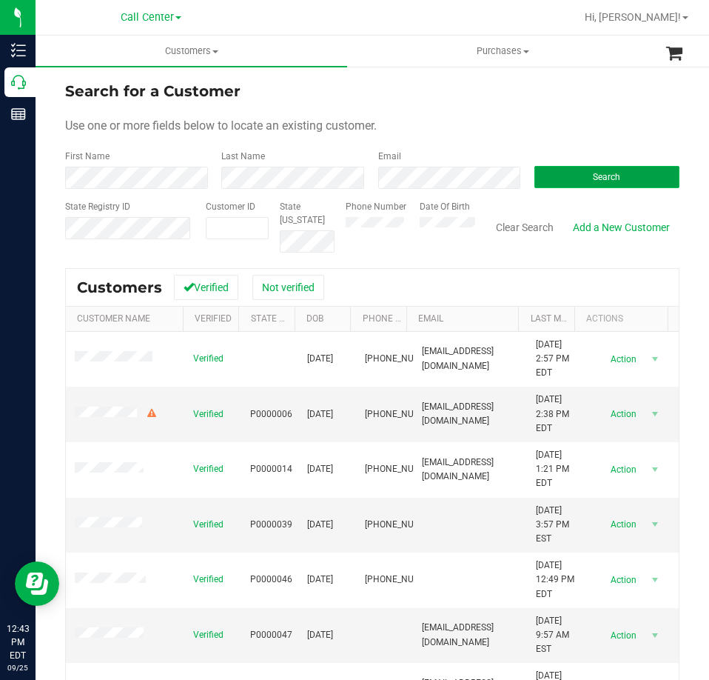
click at [562, 170] on button "Search" at bounding box center [606, 177] width 145 height 22
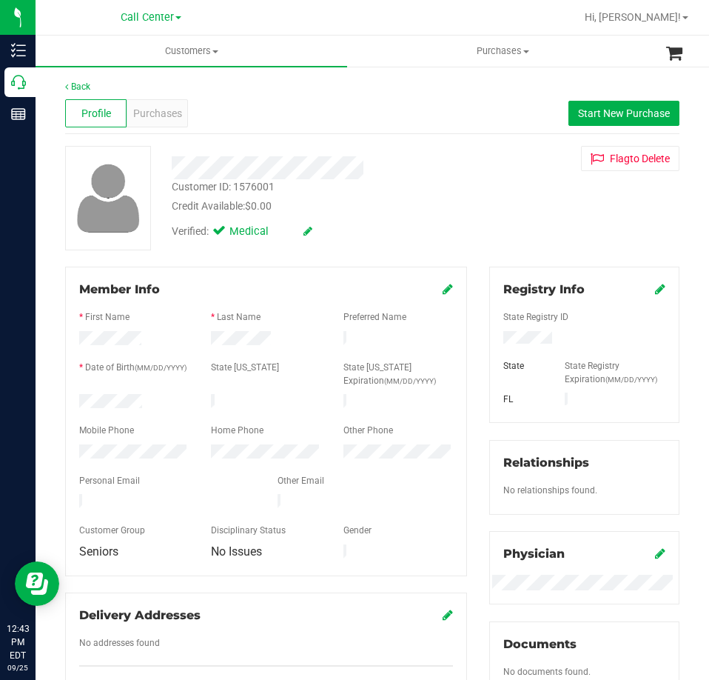
drag, startPoint x: 157, startPoint y: 395, endPoint x: 75, endPoint y: 399, distance: 82.3
click at [75, 399] on div at bounding box center [134, 403] width 132 height 18
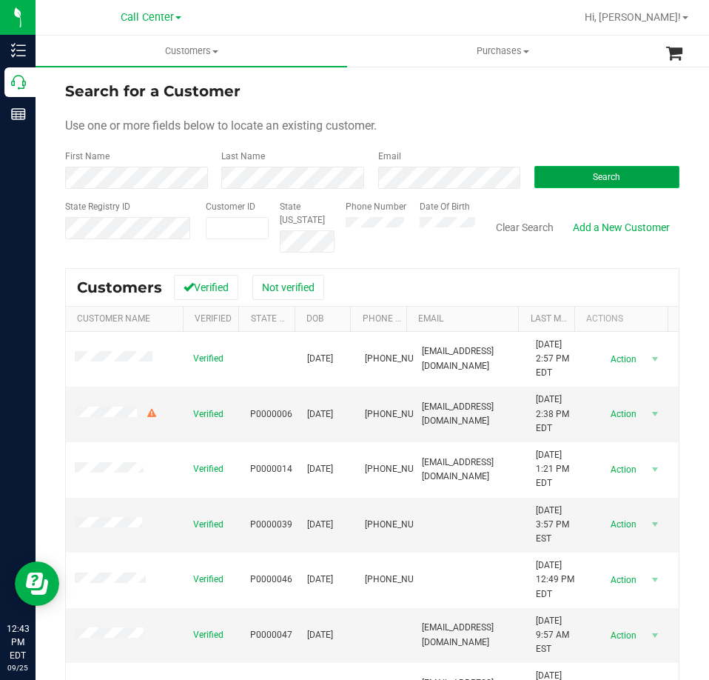
click at [562, 172] on button "Search" at bounding box center [606, 177] width 145 height 22
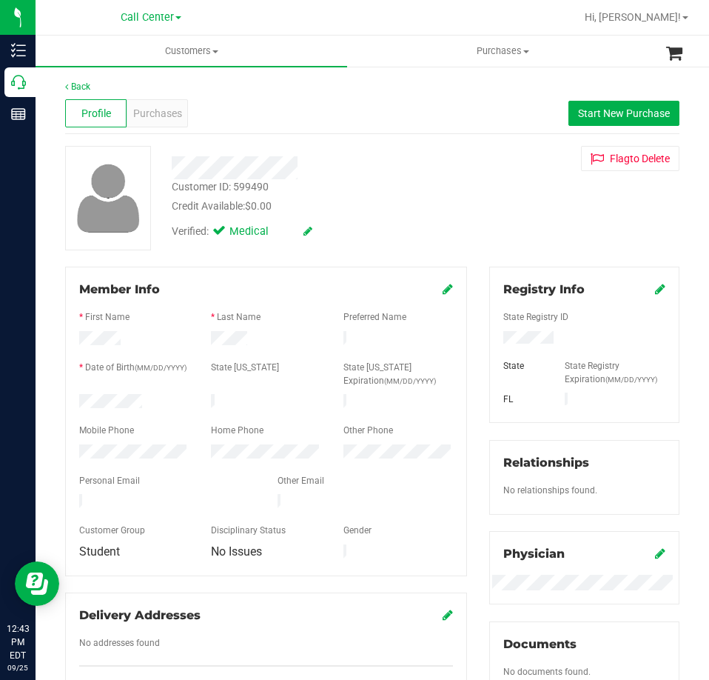
drag, startPoint x: 149, startPoint y: 397, endPoint x: 66, endPoint y: 397, distance: 82.9
click at [66, 397] on div "Member Info * First Name * Last Name Preferred Name * Date of Birth (MM/DD/YYYY…" at bounding box center [266, 421] width 402 height 309
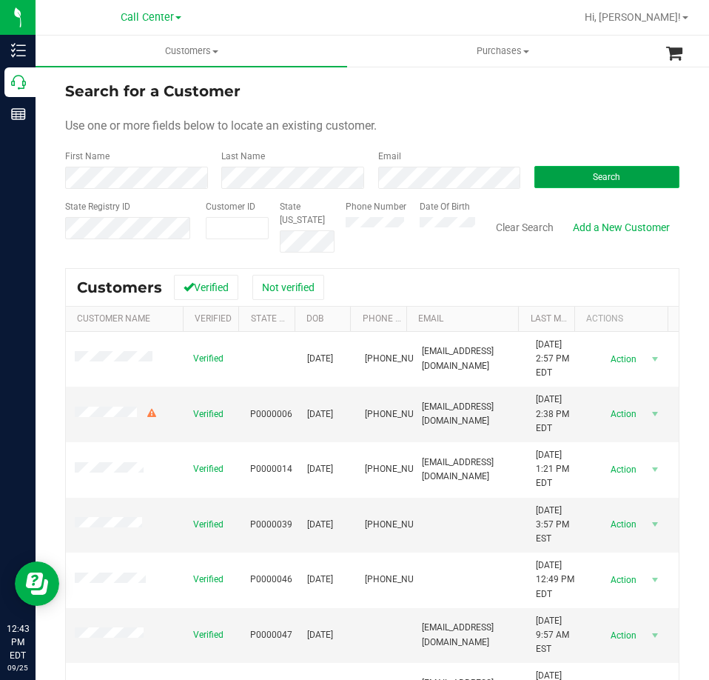
click at [557, 175] on button "Search" at bounding box center [606, 177] width 145 height 22
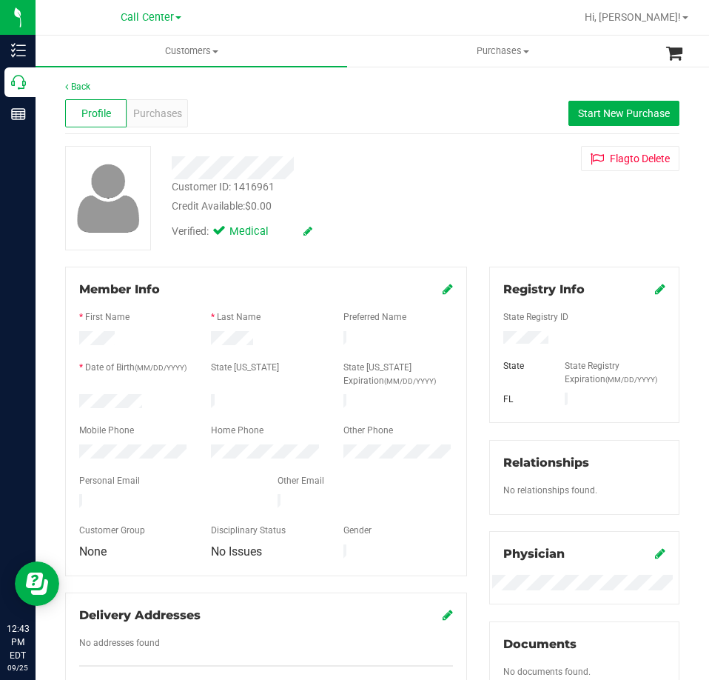
drag, startPoint x: 146, startPoint y: 400, endPoint x: 78, endPoint y: 398, distance: 68.1
click at [77, 399] on div at bounding box center [134, 403] width 132 height 18
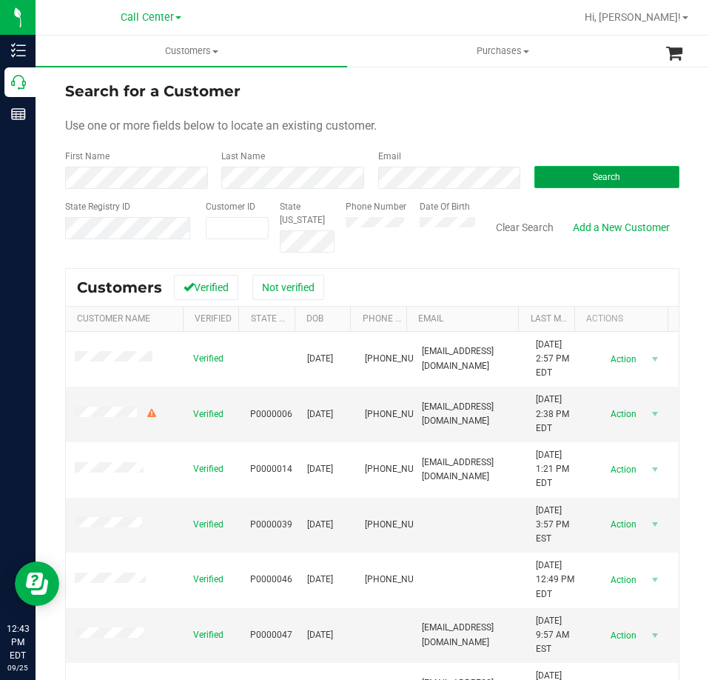
click at [561, 170] on button "Search" at bounding box center [606, 177] width 145 height 22
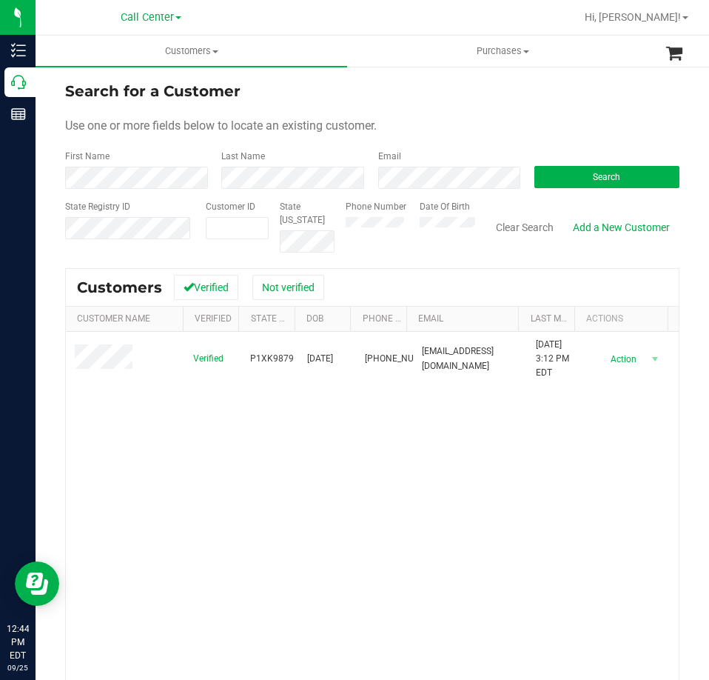
click at [106, 358] on span at bounding box center [106, 358] width 62 height 29
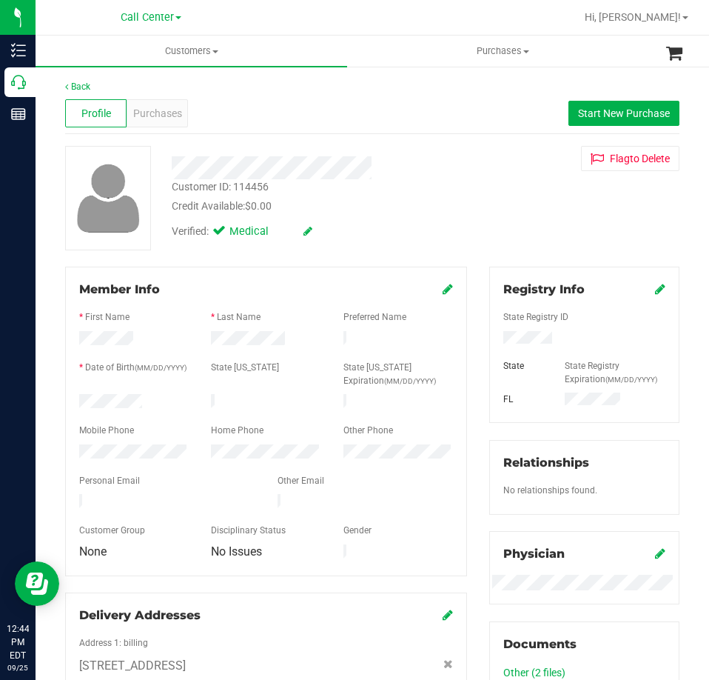
drag, startPoint x: 156, startPoint y: 398, endPoint x: 67, endPoint y: 400, distance: 89.6
click at [67, 400] on div "Member Info * First Name * Last Name Preferred Name * Date of Birth (MM/DD/YYYY…" at bounding box center [266, 421] width 402 height 309
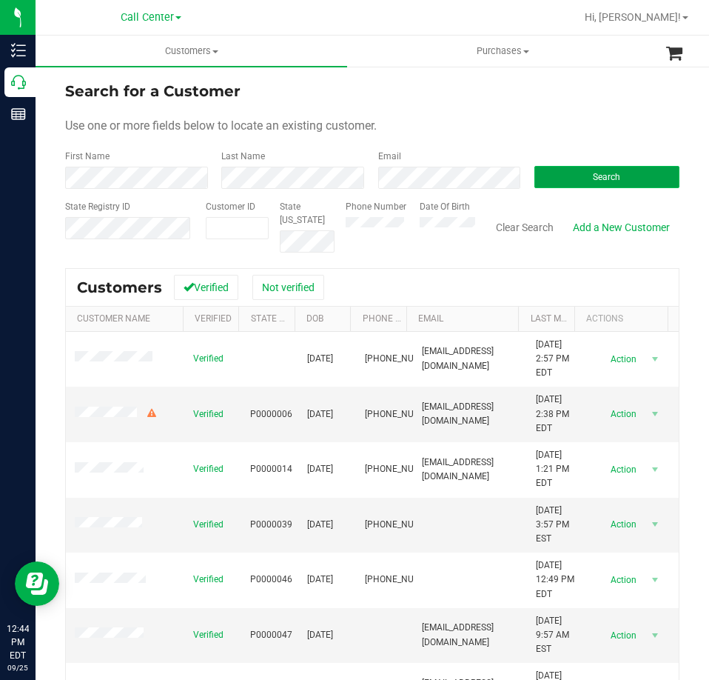
click at [569, 175] on button "Search" at bounding box center [606, 177] width 145 height 22
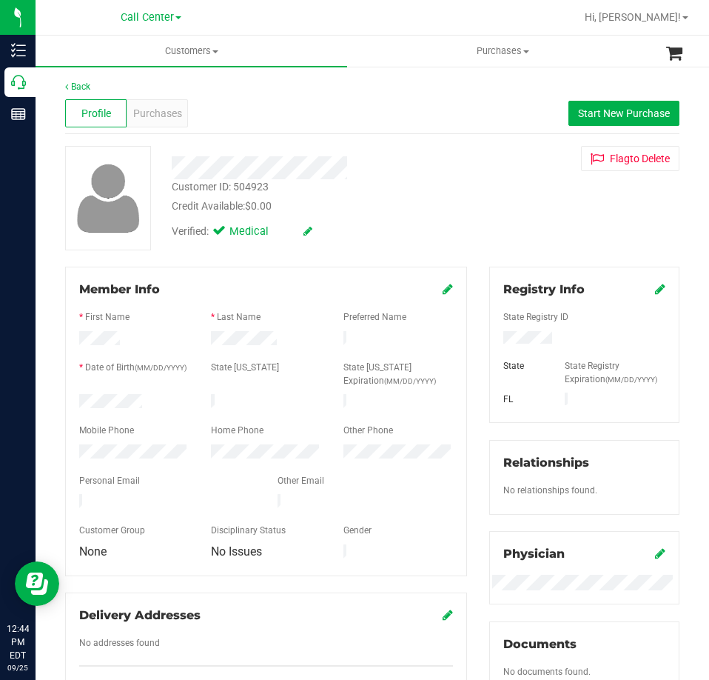
drag, startPoint x: 154, startPoint y: 394, endPoint x: 72, endPoint y: 400, distance: 82.4
click at [77, 403] on div at bounding box center [134, 403] width 132 height 18
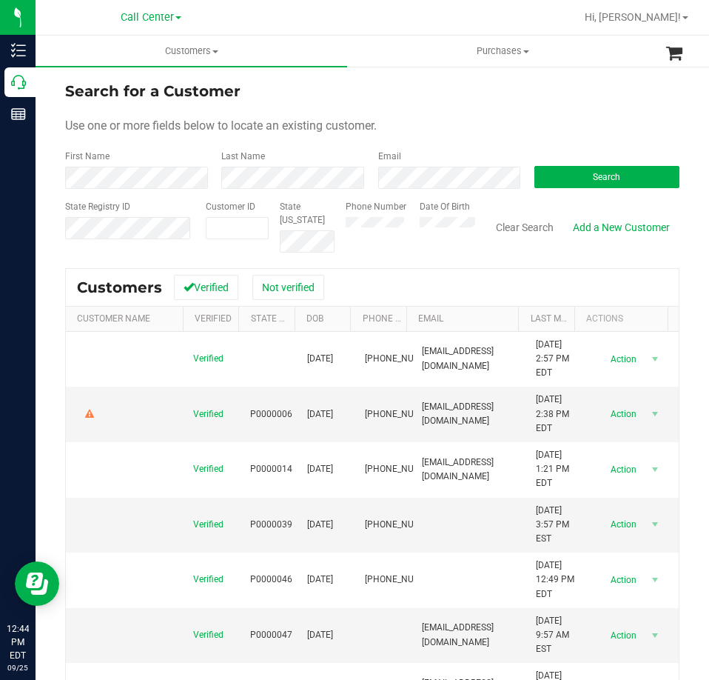
click at [368, 213] on label "Phone Number" at bounding box center [376, 206] width 61 height 13
click at [543, 181] on button "Search" at bounding box center [606, 177] width 145 height 22
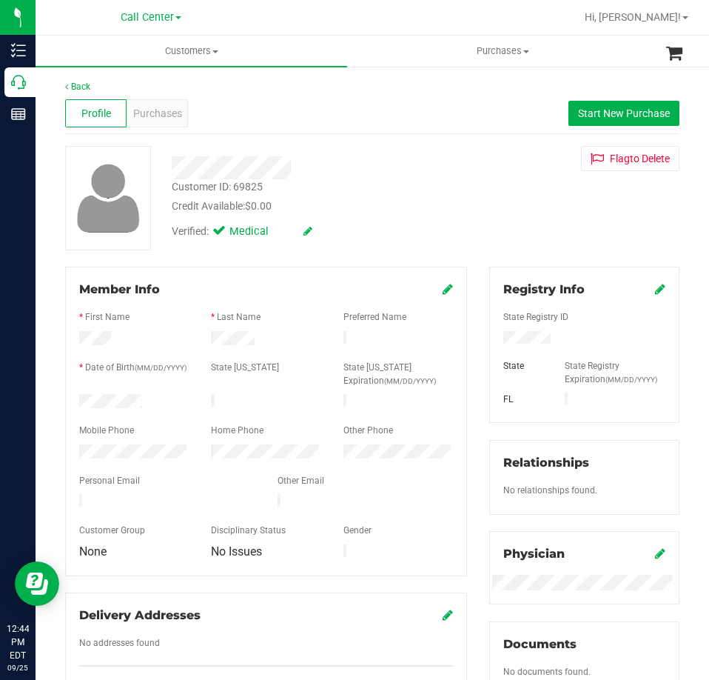
drag, startPoint x: 146, startPoint y: 395, endPoint x: 78, endPoint y: 398, distance: 67.5
click at [78, 398] on div at bounding box center [134, 403] width 132 height 18
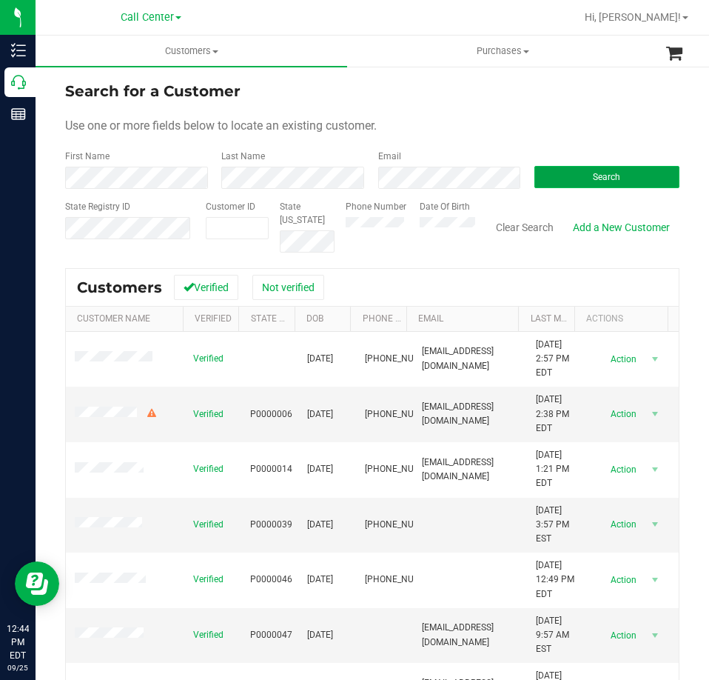
click at [551, 177] on button "Search" at bounding box center [606, 177] width 145 height 22
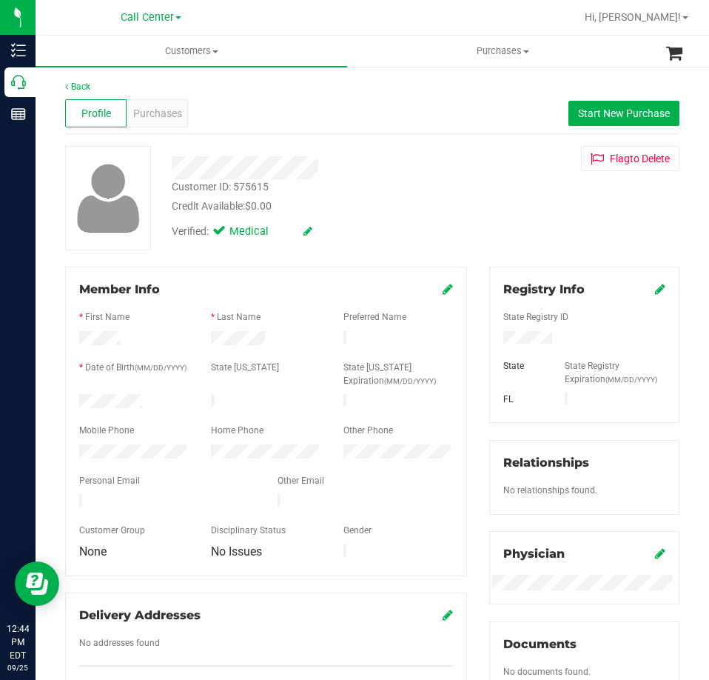
drag, startPoint x: 142, startPoint y: 398, endPoint x: 69, endPoint y: 400, distance: 73.3
click at [69, 400] on div at bounding box center [134, 403] width 132 height 18
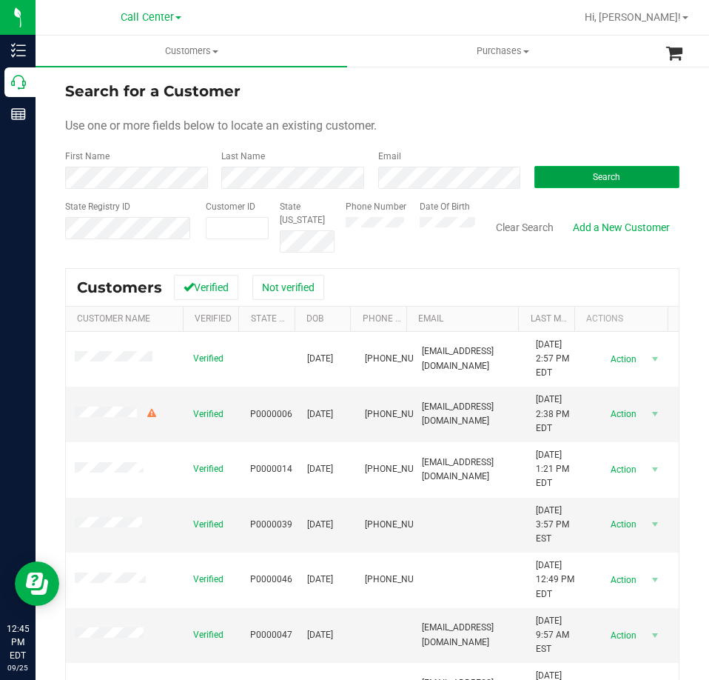
click at [545, 172] on button "Search" at bounding box center [606, 177] width 145 height 22
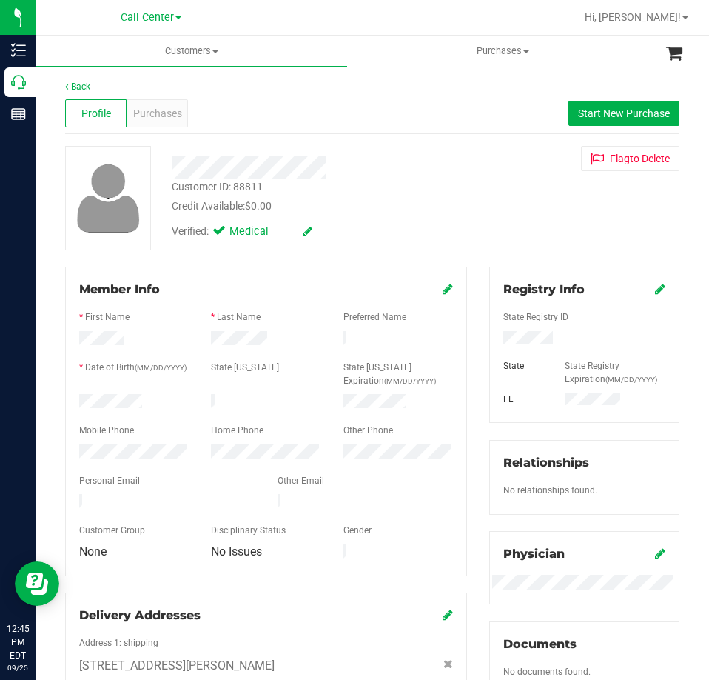
drag, startPoint x: 153, startPoint y: 395, endPoint x: 64, endPoint y: 397, distance: 88.9
click at [64, 397] on div "Member Info * First Name * Last Name Preferred Name * Date of Birth (MM/DD/YYYY…" at bounding box center [266, 500] width 424 height 466
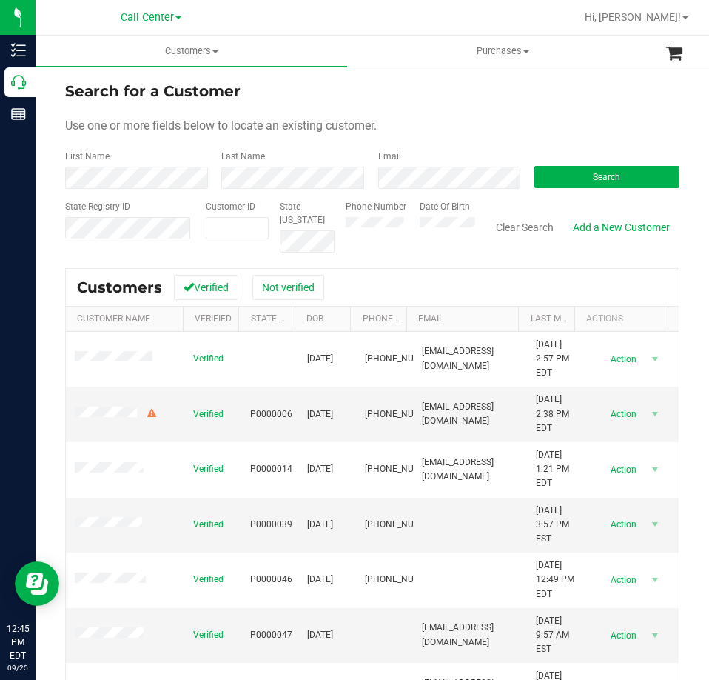
click at [423, 191] on form "Search for a Customer Use one or more fields below to locate an existing custom…" at bounding box center [372, 166] width 614 height 172
click at [562, 178] on button "Search" at bounding box center [606, 177] width 145 height 22
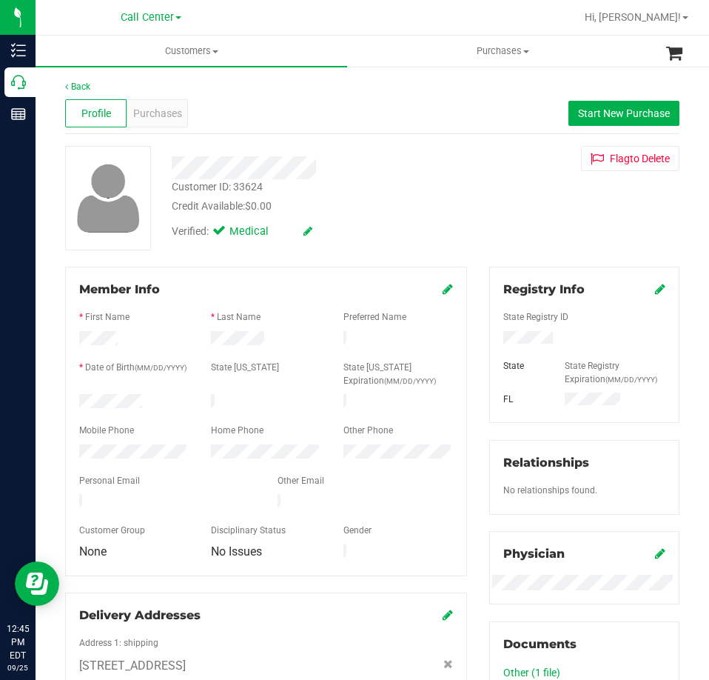
drag, startPoint x: 145, startPoint y: 397, endPoint x: 73, endPoint y: 397, distance: 72.5
click at [73, 397] on div at bounding box center [134, 403] width 132 height 18
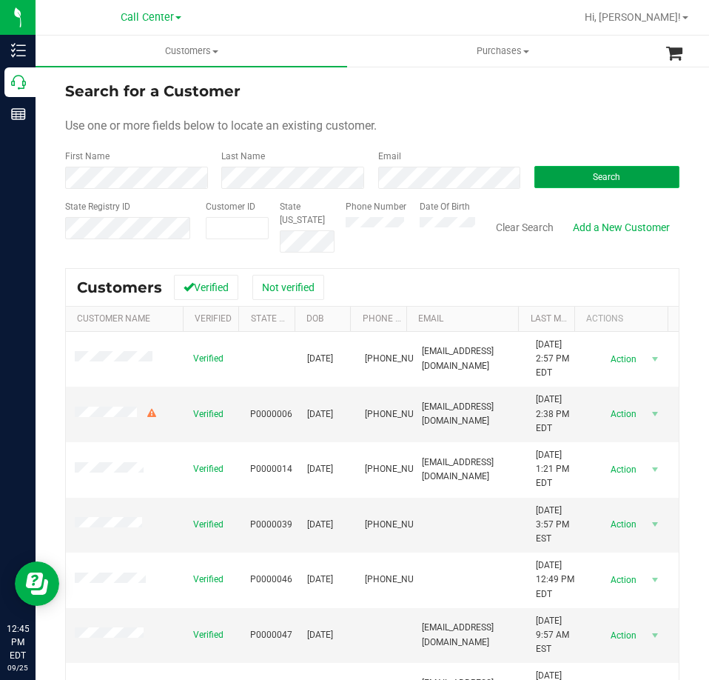
click at [577, 168] on button "Search" at bounding box center [606, 177] width 145 height 22
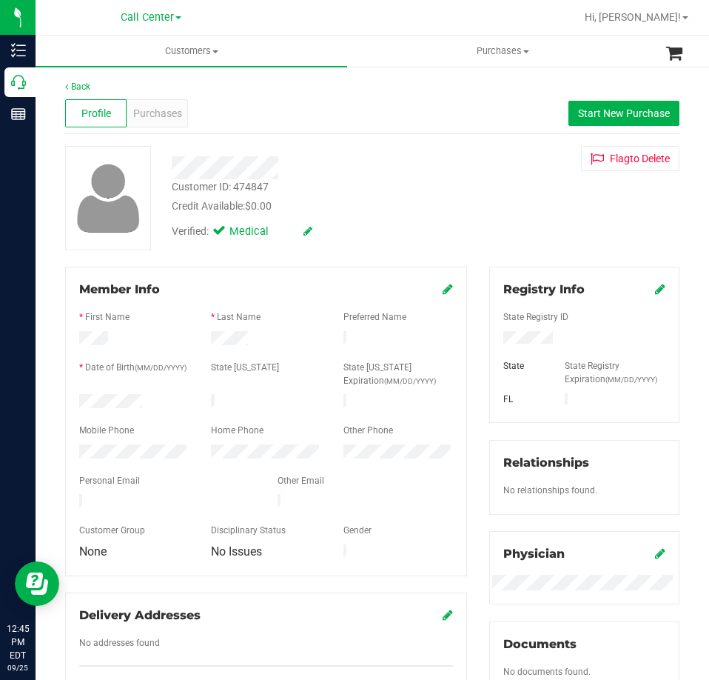
drag, startPoint x: 142, startPoint y: 401, endPoint x: 60, endPoint y: 403, distance: 82.2
click at [60, 403] on div "Member Info * First Name * Last Name Preferred Name * Date of Birth (MM/DD/YYYY…" at bounding box center [266, 489] width 424 height 445
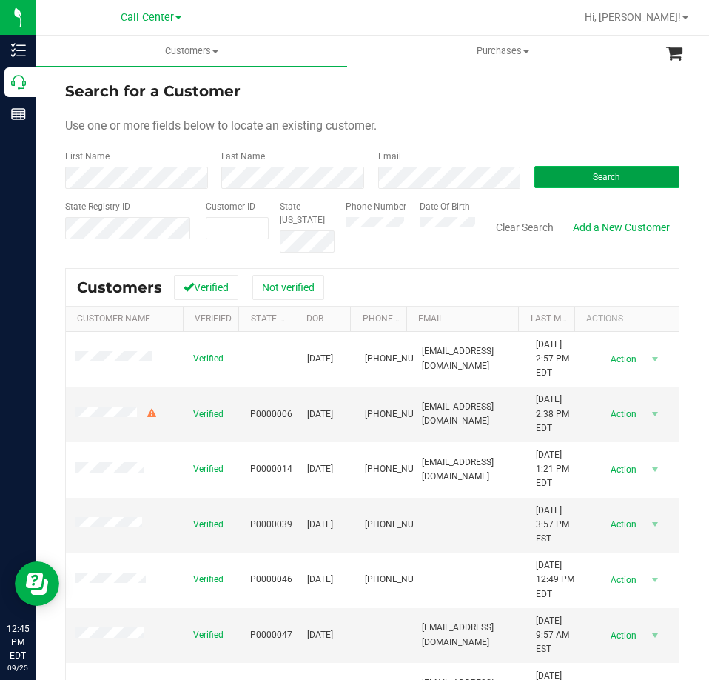
click at [554, 175] on button "Search" at bounding box center [606, 177] width 145 height 22
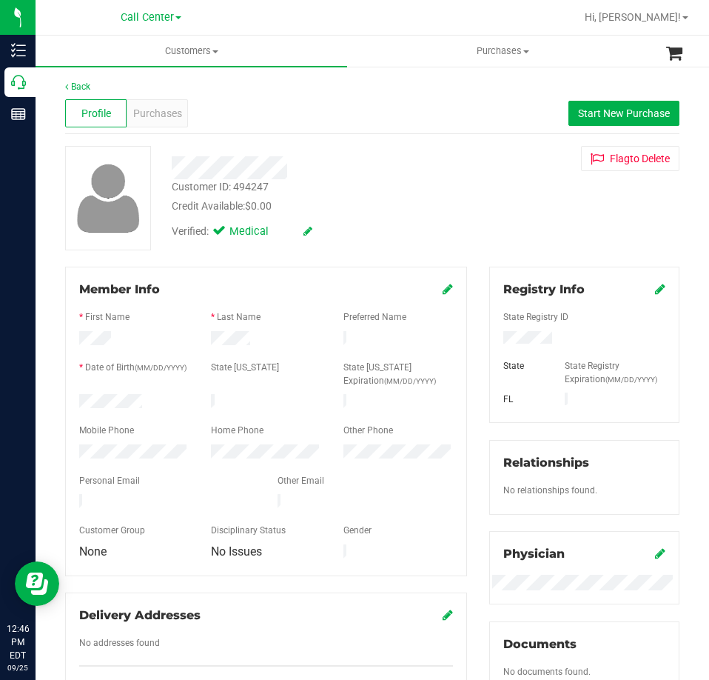
drag, startPoint x: 152, startPoint y: 398, endPoint x: 67, endPoint y: 398, distance: 85.1
click at [69, 398] on div at bounding box center [134, 403] width 132 height 18
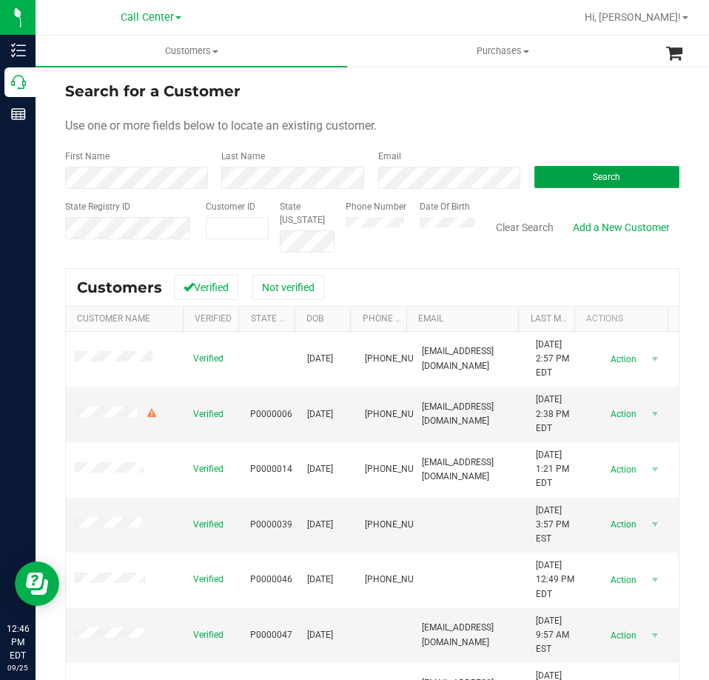
click at [558, 176] on button "Search" at bounding box center [606, 177] width 145 height 22
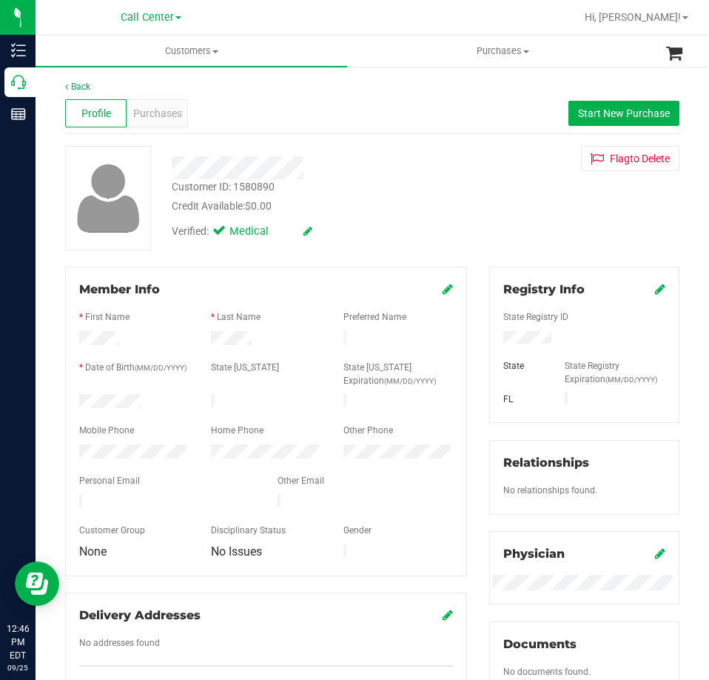
drag, startPoint x: 147, startPoint y: 395, endPoint x: 70, endPoint y: 398, distance: 77.0
click at [70, 398] on div at bounding box center [134, 403] width 132 height 18
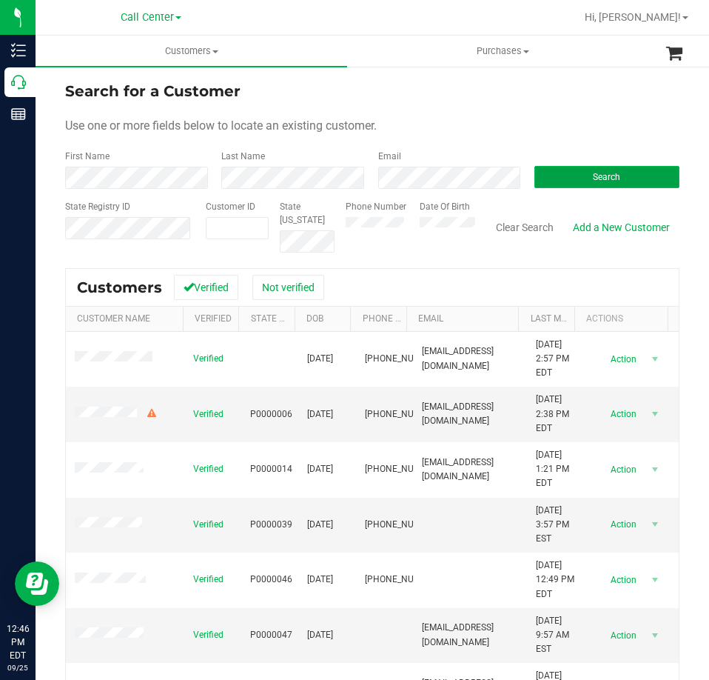
click at [561, 178] on button "Search" at bounding box center [606, 177] width 145 height 22
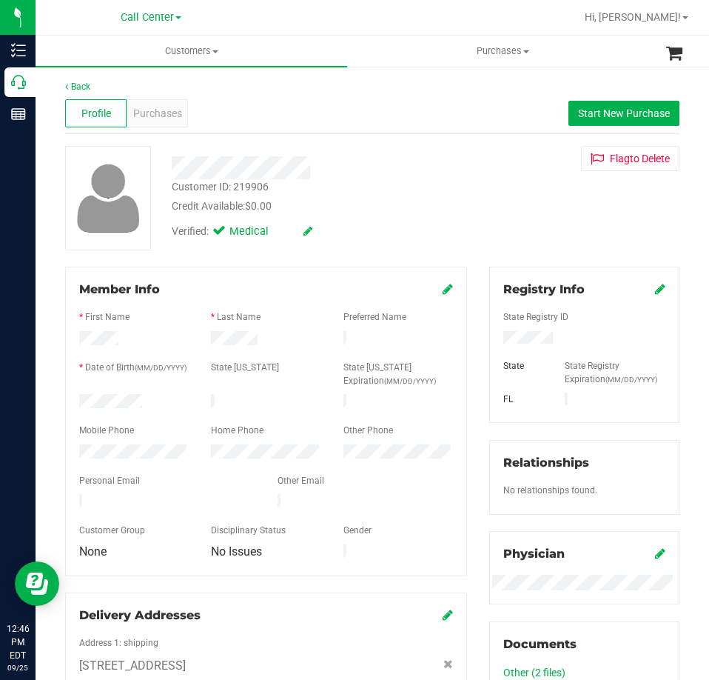
drag, startPoint x: 143, startPoint y: 401, endPoint x: 69, endPoint y: 401, distance: 74.0
click at [69, 401] on div at bounding box center [134, 403] width 132 height 18
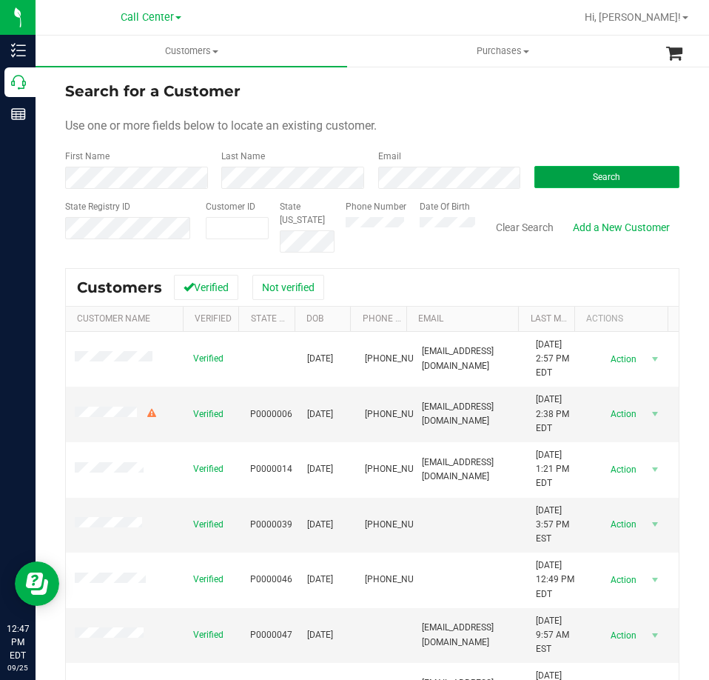
click at [566, 174] on button "Search" at bounding box center [606, 177] width 145 height 22
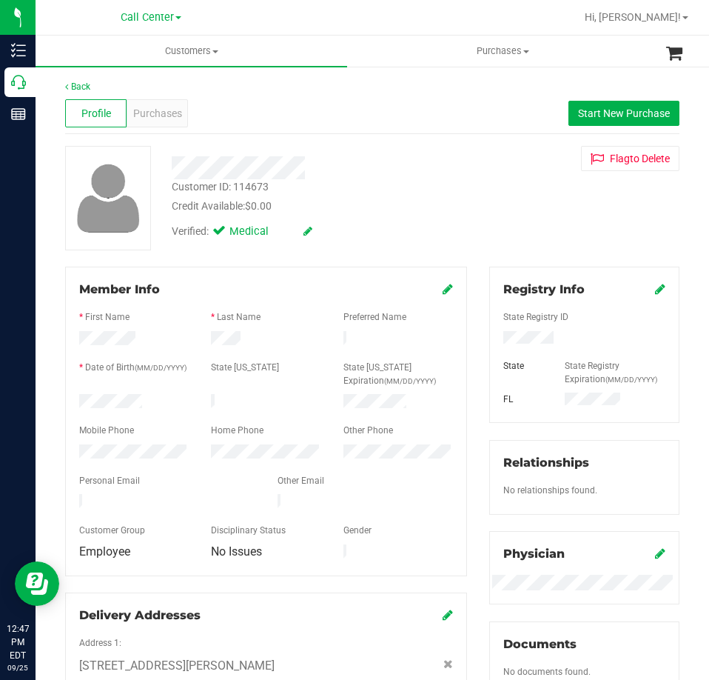
drag, startPoint x: 144, startPoint y: 400, endPoint x: 65, endPoint y: 400, distance: 78.5
click at [65, 400] on div "Member Info * First Name * Last Name Preferred Name * Date of Birth (MM/DD/YYYY…" at bounding box center [266, 421] width 402 height 309
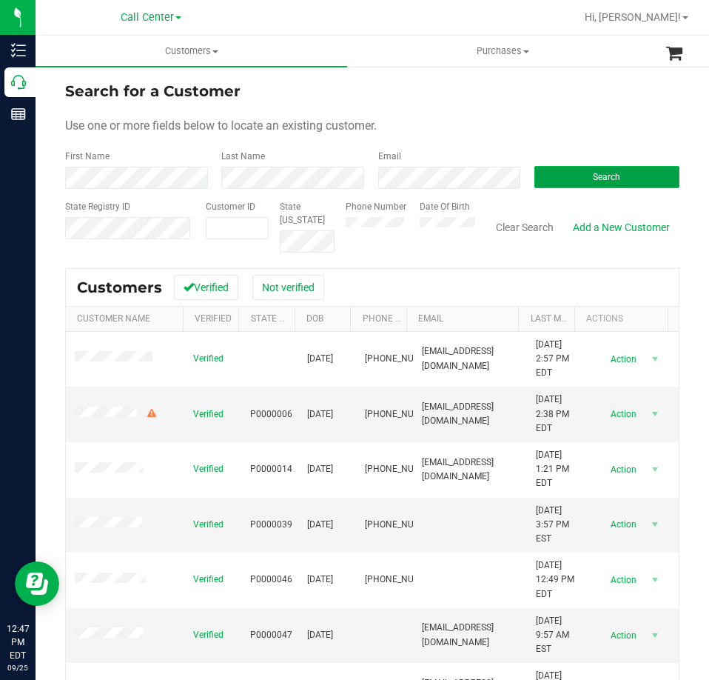
click at [573, 175] on button "Search" at bounding box center [606, 177] width 145 height 22
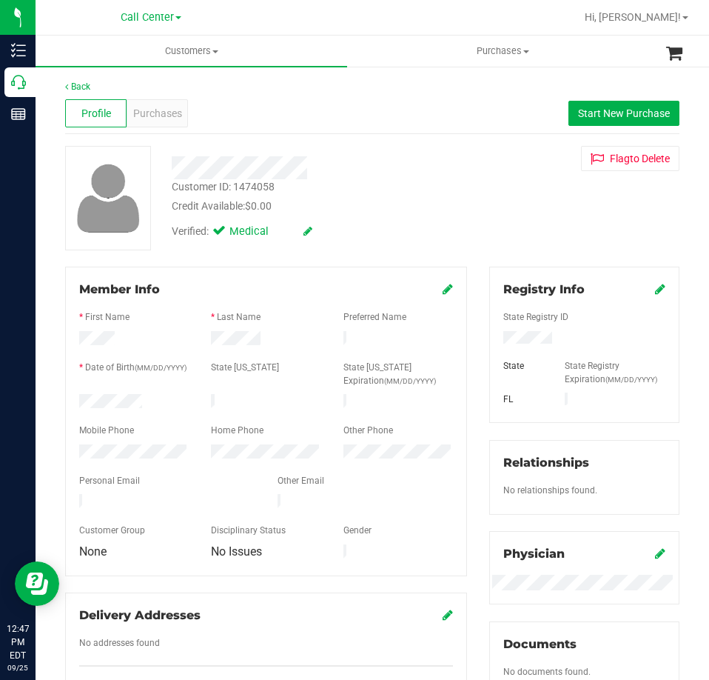
drag, startPoint x: 155, startPoint y: 395, endPoint x: 67, endPoint y: 397, distance: 88.9
click at [67, 397] on div "Member Info * First Name * Last Name Preferred Name * Date of Birth (MM/DD/YYYY…" at bounding box center [266, 421] width 402 height 309
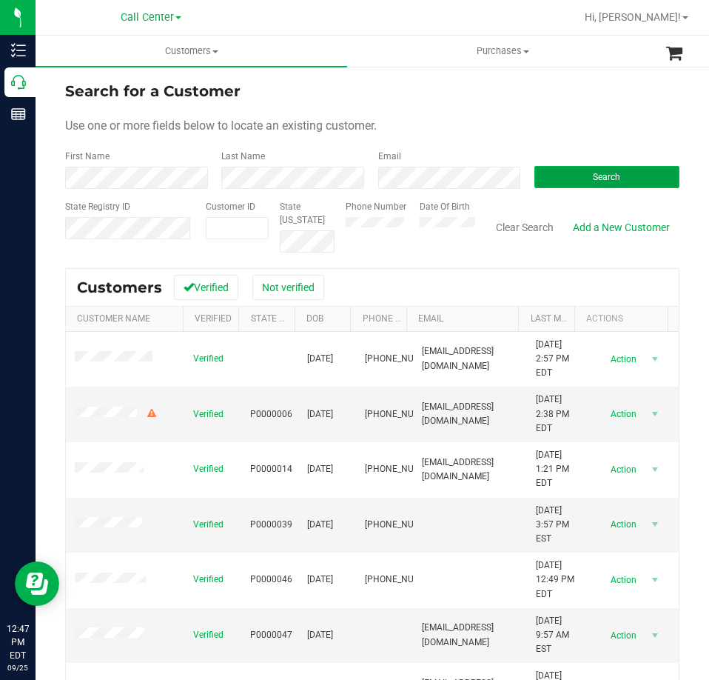
click at [569, 170] on button "Search" at bounding box center [606, 177] width 145 height 22
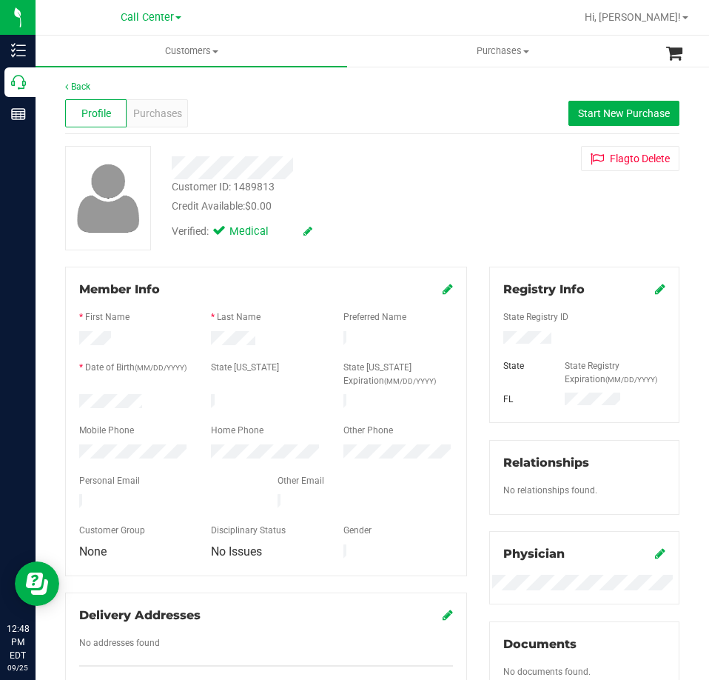
click at [80, 403] on div at bounding box center [134, 403] width 132 height 18
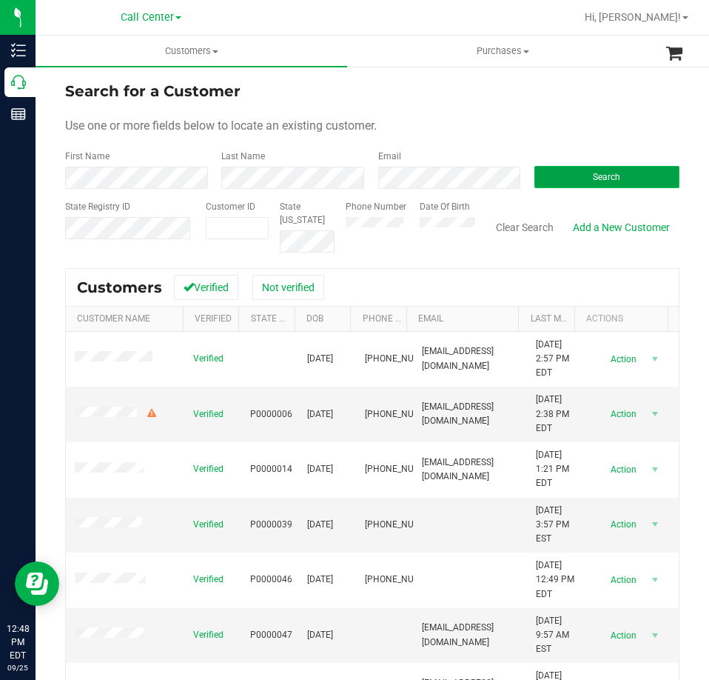
click at [537, 186] on button "Search" at bounding box center [606, 177] width 145 height 22
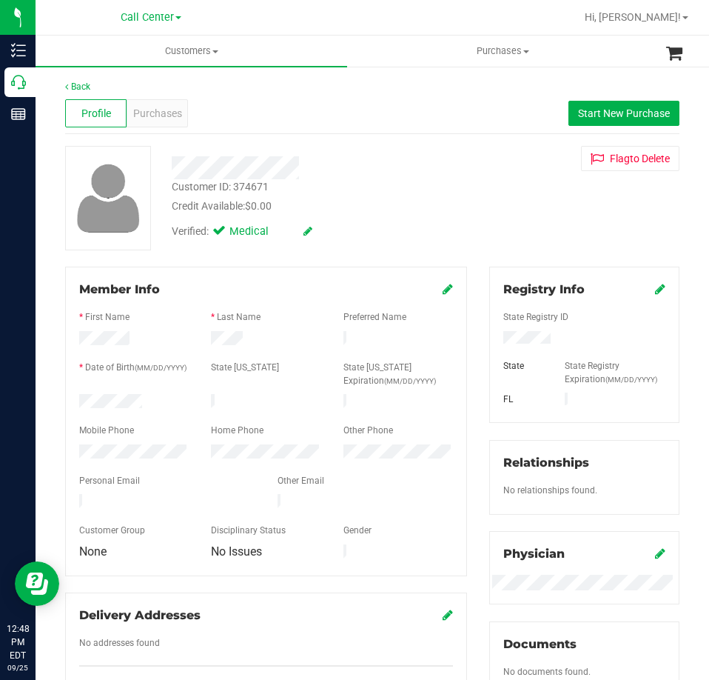
drag, startPoint x: 150, startPoint y: 392, endPoint x: 71, endPoint y: 400, distance: 78.8
click at [71, 400] on div at bounding box center [134, 403] width 132 height 18
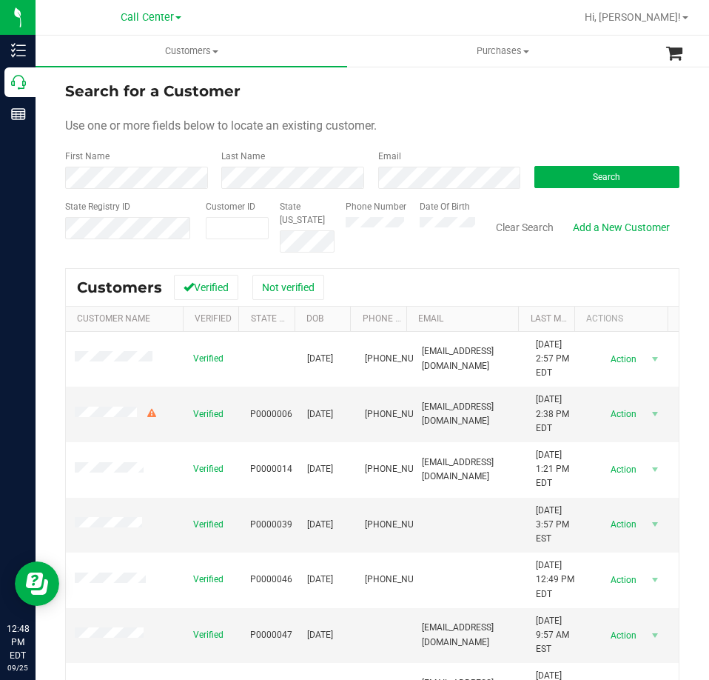
click at [422, 193] on form "Search for a Customer Use one or more fields below to locate an existing custom…" at bounding box center [372, 166] width 614 height 172
click at [556, 172] on button "Search" at bounding box center [606, 177] width 145 height 22
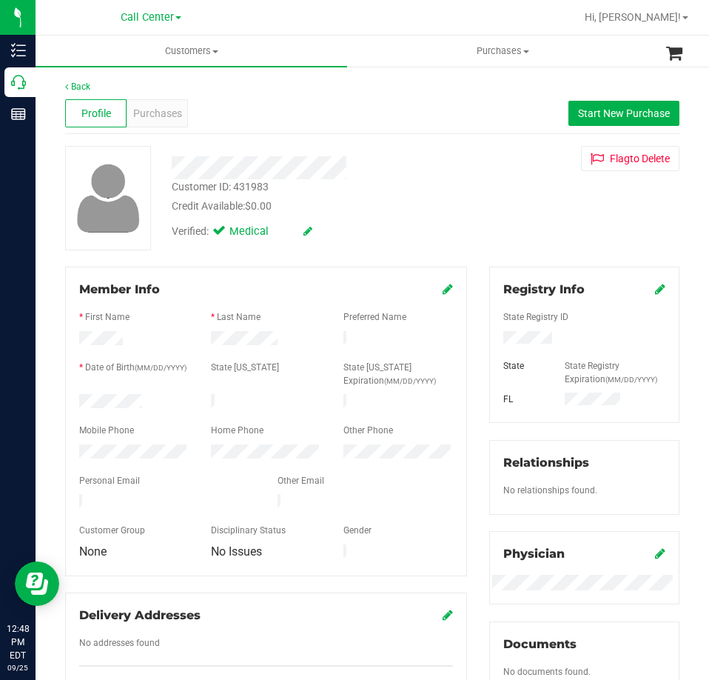
click at [57, 401] on div "Member Info * First Name * Last Name Preferred Name * Date of Birth (MM/DD/YYYY…" at bounding box center [266, 489] width 424 height 445
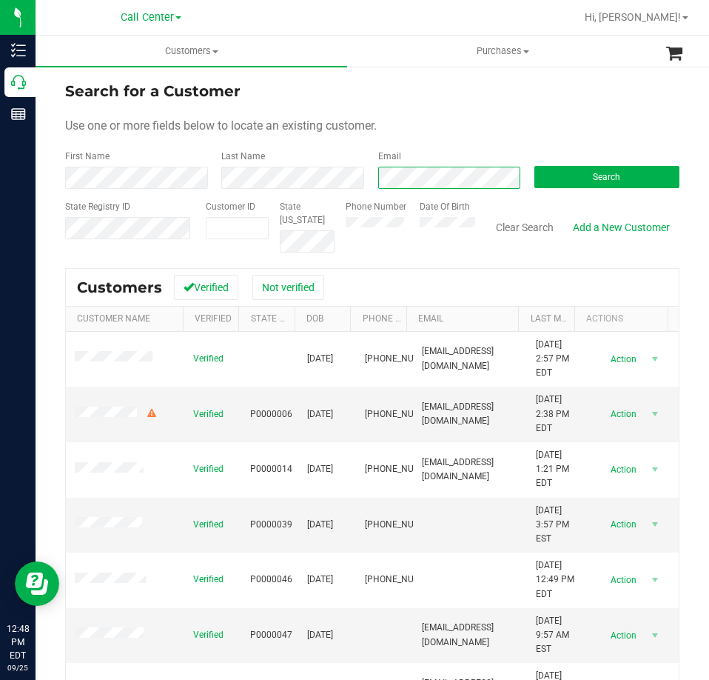
scroll to position [0, 4]
click at [568, 173] on button "Search" at bounding box center [606, 177] width 145 height 22
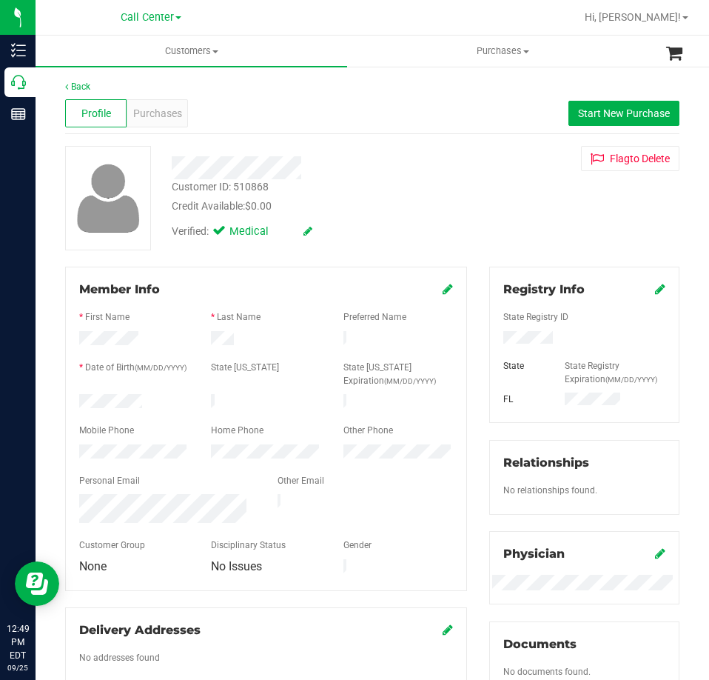
drag, startPoint x: 144, startPoint y: 398, endPoint x: 54, endPoint y: 395, distance: 89.6
click at [58, 395] on div "Member Info * First Name * Last Name Preferred Name * Date of Birth (MM/DD/YYYY…" at bounding box center [266, 497] width 424 height 460
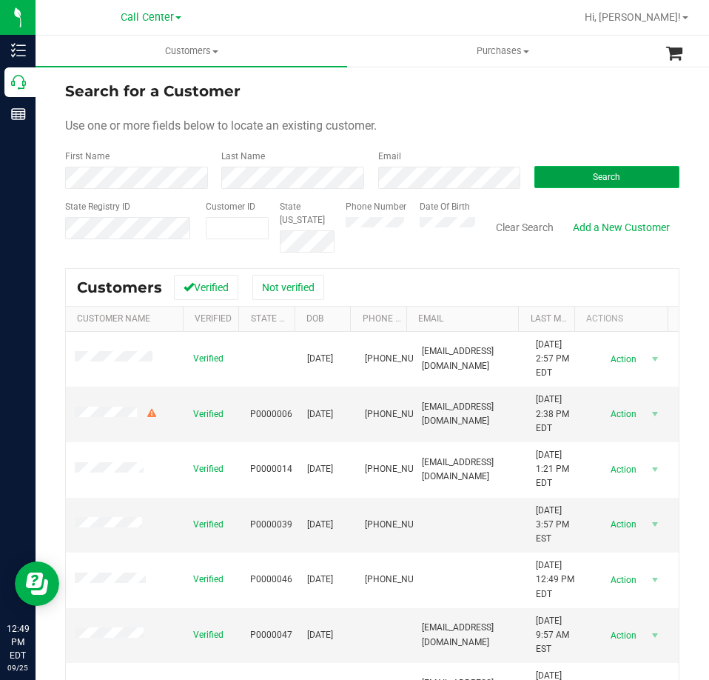
click at [570, 174] on button "Search" at bounding box center [606, 177] width 145 height 22
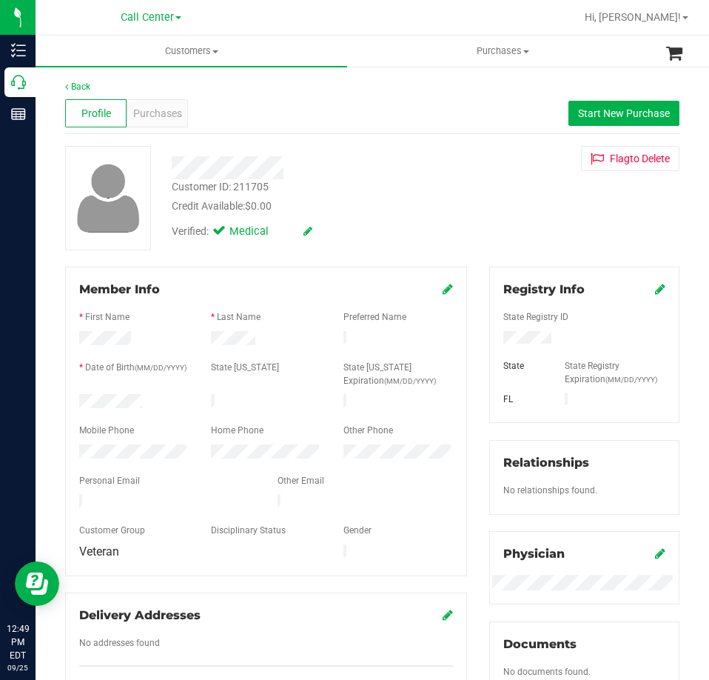
drag, startPoint x: 151, startPoint y: 399, endPoint x: 62, endPoint y: 399, distance: 88.8
click at [62, 399] on div "Member Info * First Name * Last Name Preferred Name * Date of Birth (MM/DD/YYYY…" at bounding box center [266, 489] width 424 height 445
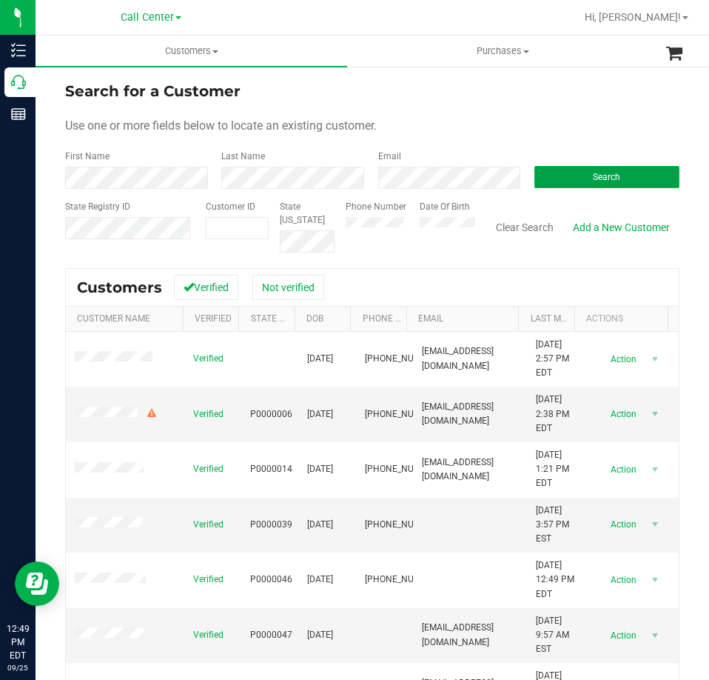
click at [542, 172] on button "Search" at bounding box center [606, 177] width 145 height 22
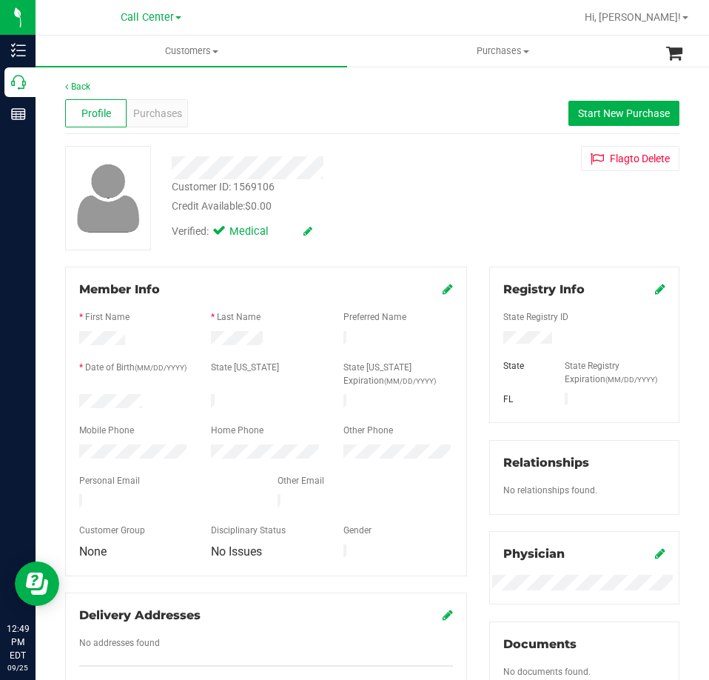
drag, startPoint x: 145, startPoint y: 394, endPoint x: 62, endPoint y: 399, distance: 83.1
click at [62, 399] on div "Member Info * First Name * Last Name Preferred Name * Date of Birth (MM/DD/YYYY…" at bounding box center [266, 489] width 424 height 445
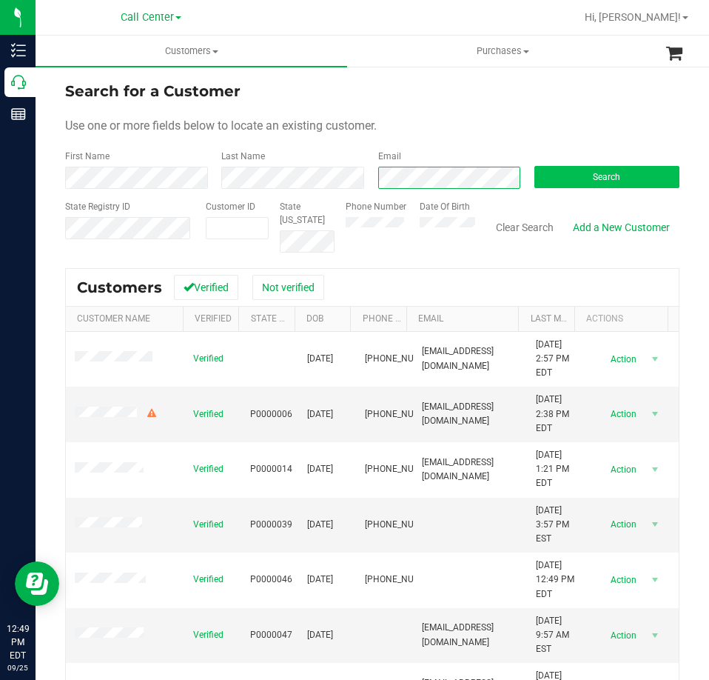
scroll to position [0, 8]
click at [593, 178] on span "Search" at bounding box center [606, 177] width 27 height 10
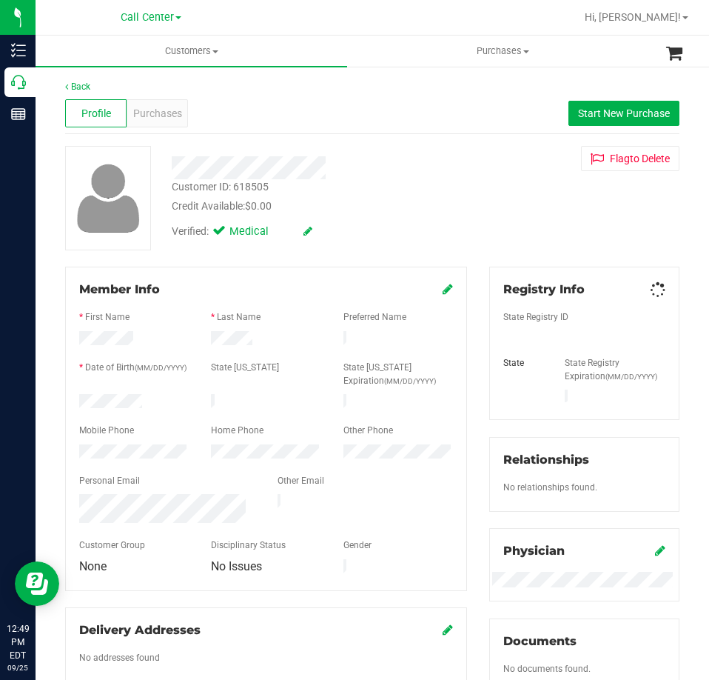
click at [517, 344] on div at bounding box center [584, 350] width 162 height 12
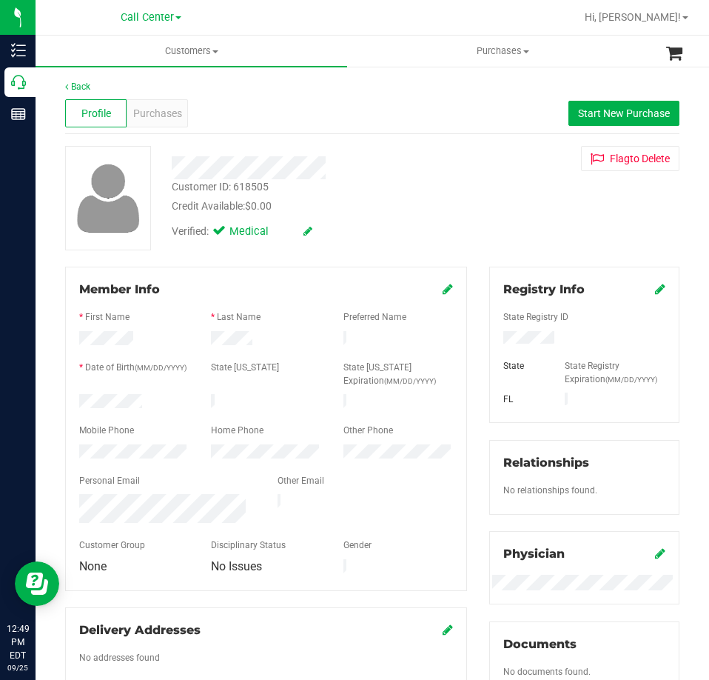
drag, startPoint x: 161, startPoint y: 399, endPoint x: 70, endPoint y: 403, distance: 91.9
click at [70, 403] on div at bounding box center [134, 403] width 132 height 18
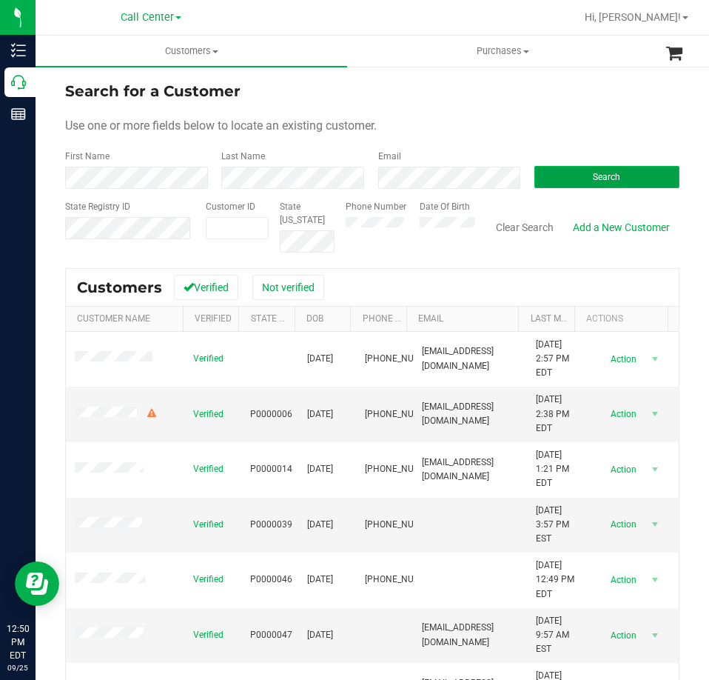
click at [557, 173] on button "Search" at bounding box center [606, 177] width 145 height 22
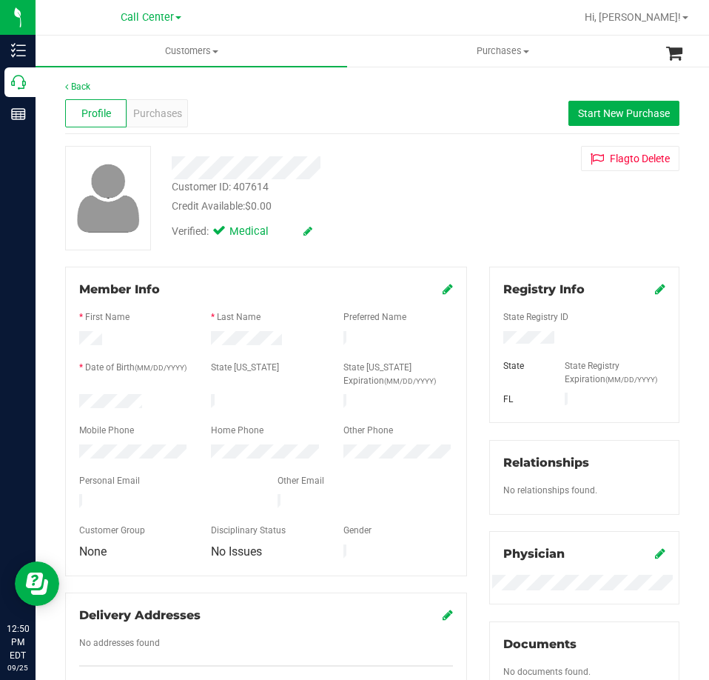
drag, startPoint x: 162, startPoint y: 392, endPoint x: 71, endPoint y: 402, distance: 91.6
click at [71, 402] on div at bounding box center [134, 403] width 132 height 18
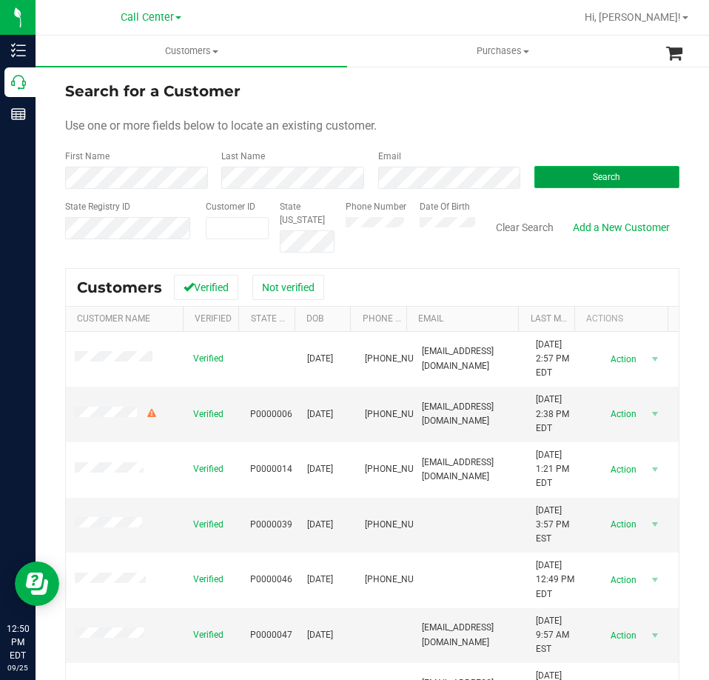
click at [573, 174] on button "Search" at bounding box center [606, 177] width 145 height 22
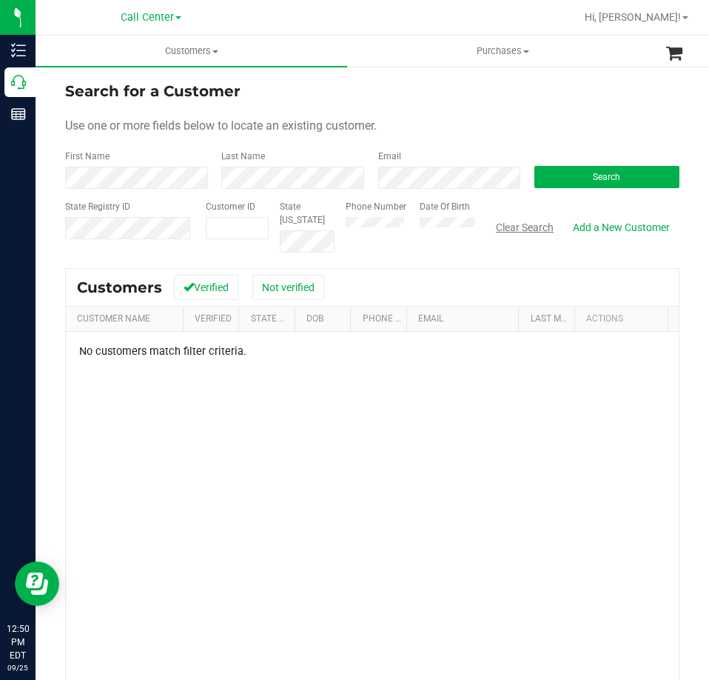
click at [498, 229] on button "Clear Search" at bounding box center [524, 227] width 77 height 25
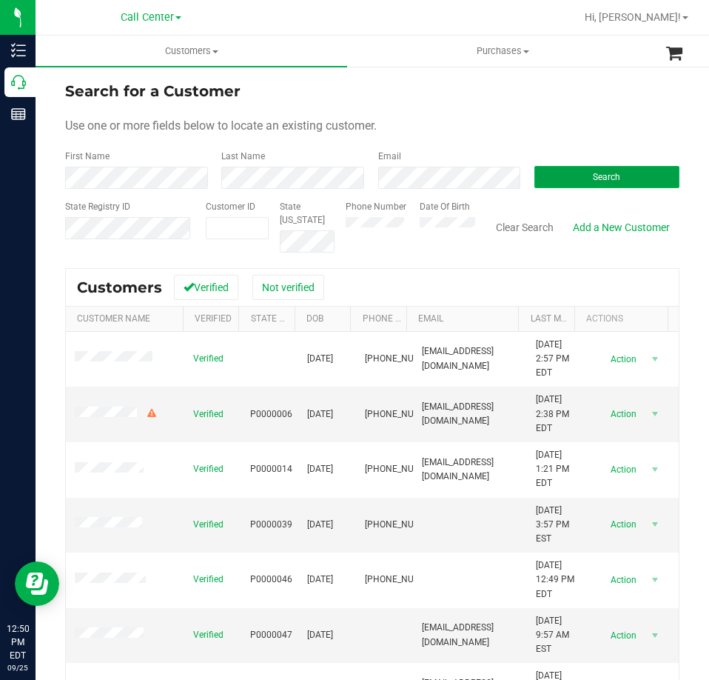
click at [599, 168] on button "Search" at bounding box center [606, 177] width 145 height 22
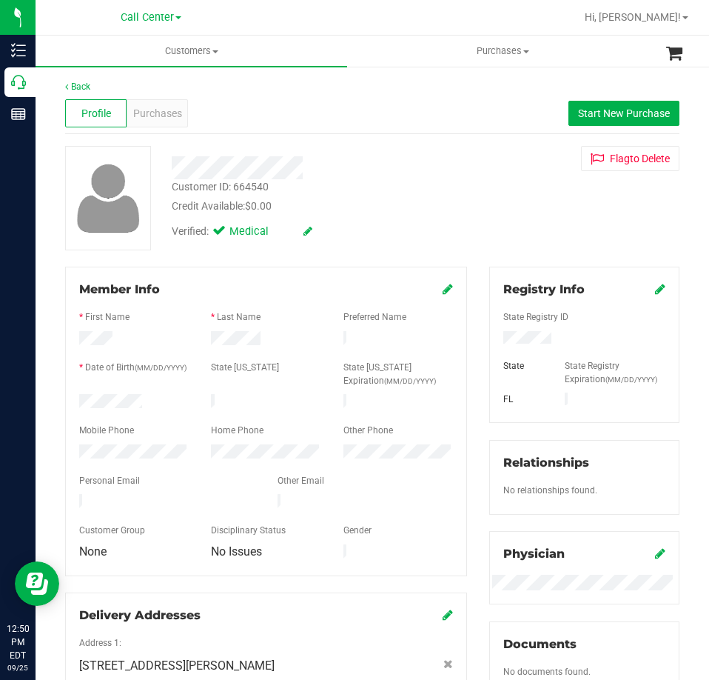
drag, startPoint x: 151, startPoint y: 404, endPoint x: 74, endPoint y: 403, distance: 77.0
click at [74, 403] on div at bounding box center [134, 403] width 132 height 18
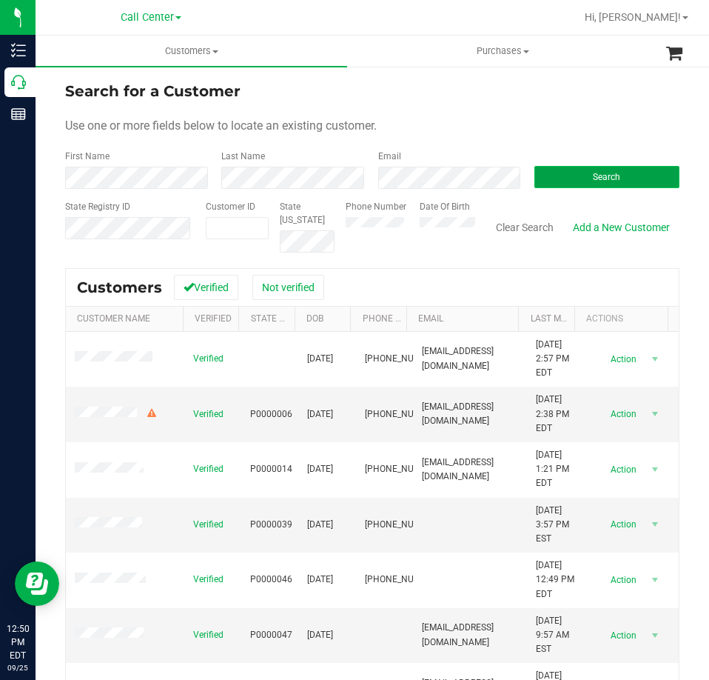
click at [577, 175] on button "Search" at bounding box center [606, 177] width 145 height 22
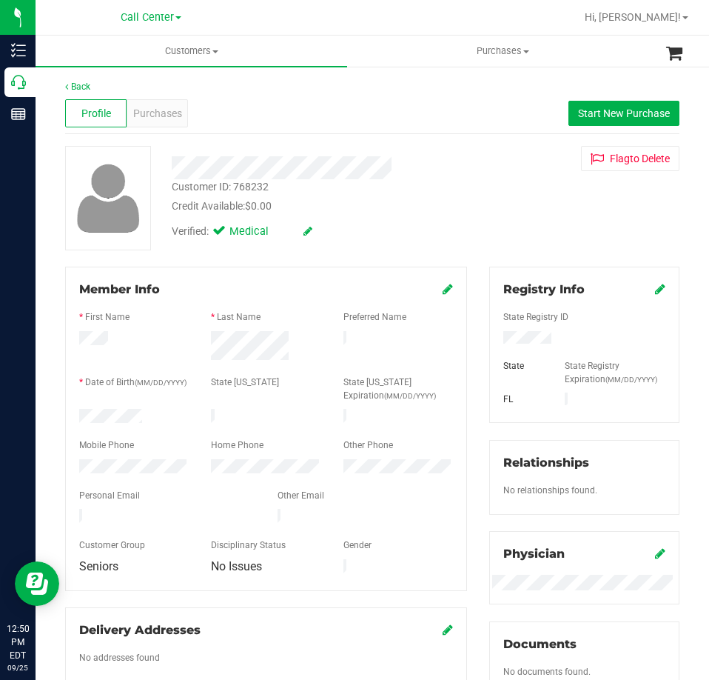
drag, startPoint x: 143, startPoint y: 412, endPoint x: 50, endPoint y: 413, distance: 92.5
click at [50, 413] on div "Back Profile Purchases Start New Purchase Customer ID: 768232 Credit Available:…" at bounding box center [373, 575] width 674 height 1020
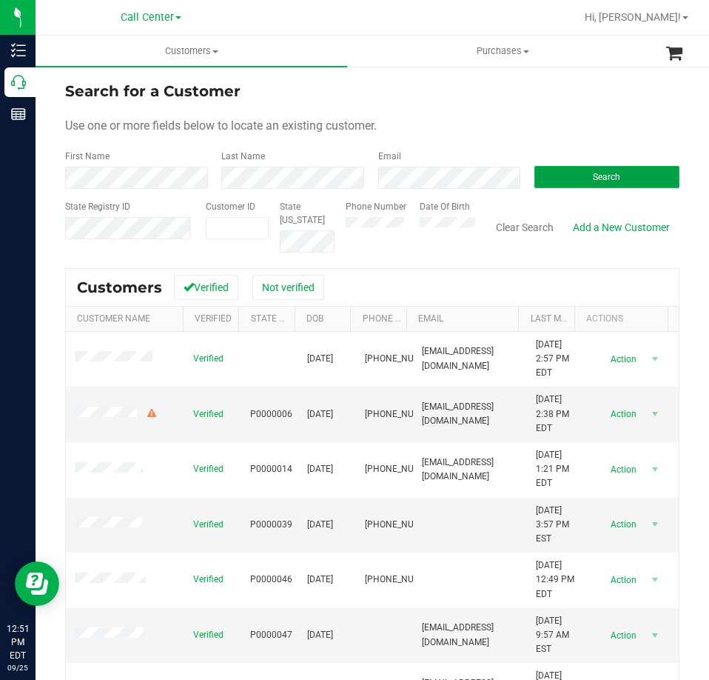
click at [550, 180] on button "Search" at bounding box center [606, 177] width 145 height 22
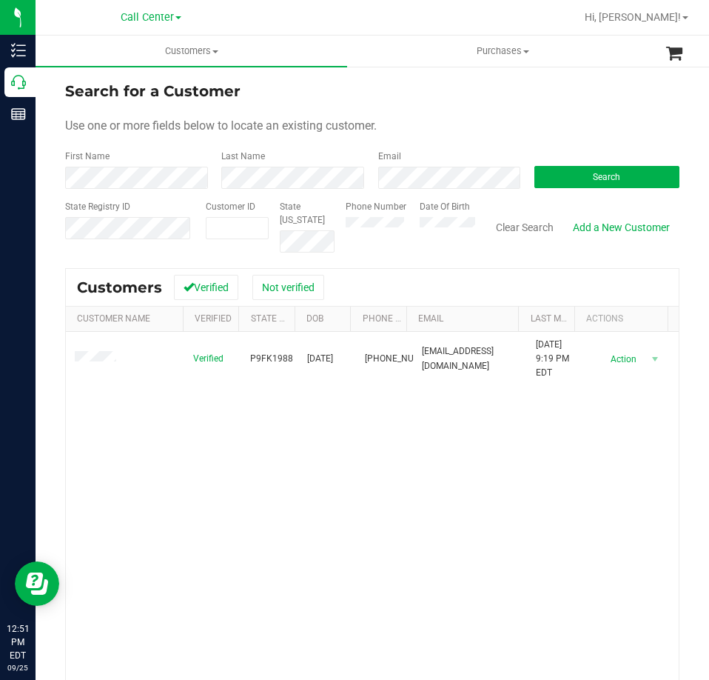
click at [120, 355] on td at bounding box center [125, 359] width 118 height 55
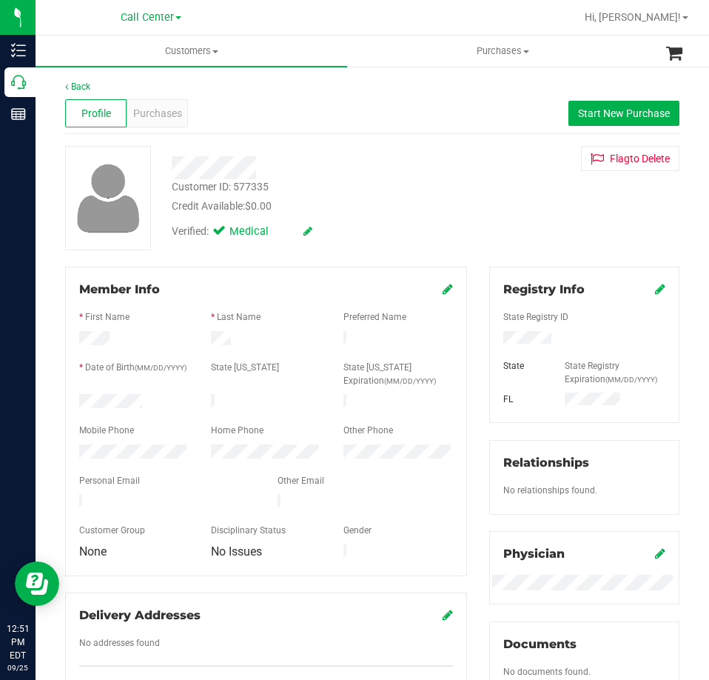
drag, startPoint x: 147, startPoint y: 397, endPoint x: 78, endPoint y: 400, distance: 68.9
click at [72, 401] on div at bounding box center [134, 403] width 132 height 18
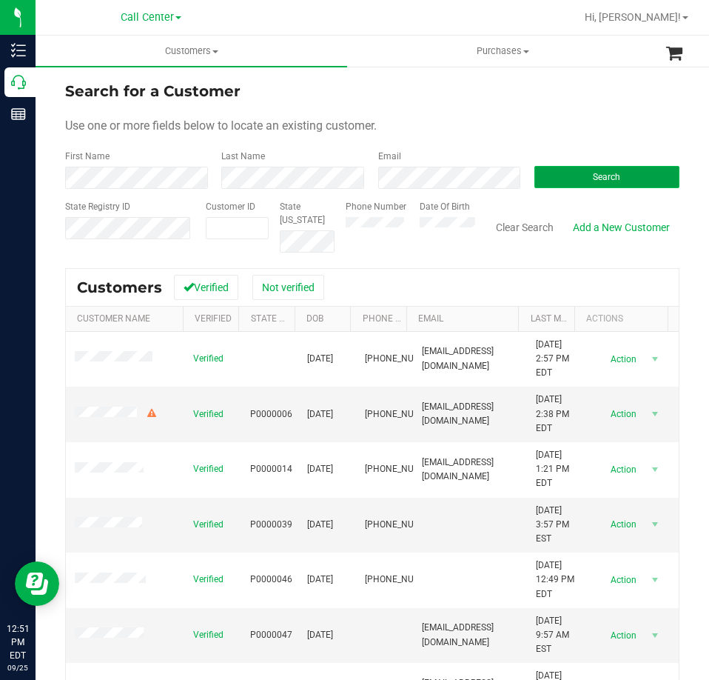
click at [540, 169] on button "Search" at bounding box center [606, 177] width 145 height 22
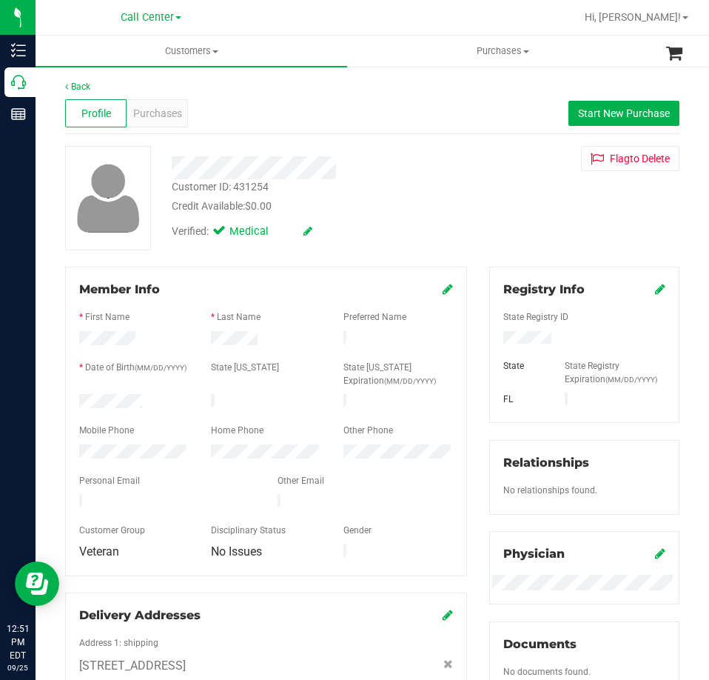
drag, startPoint x: 144, startPoint y: 402, endPoint x: 78, endPoint y: 401, distance: 66.6
click at [78, 401] on div at bounding box center [134, 403] width 132 height 18
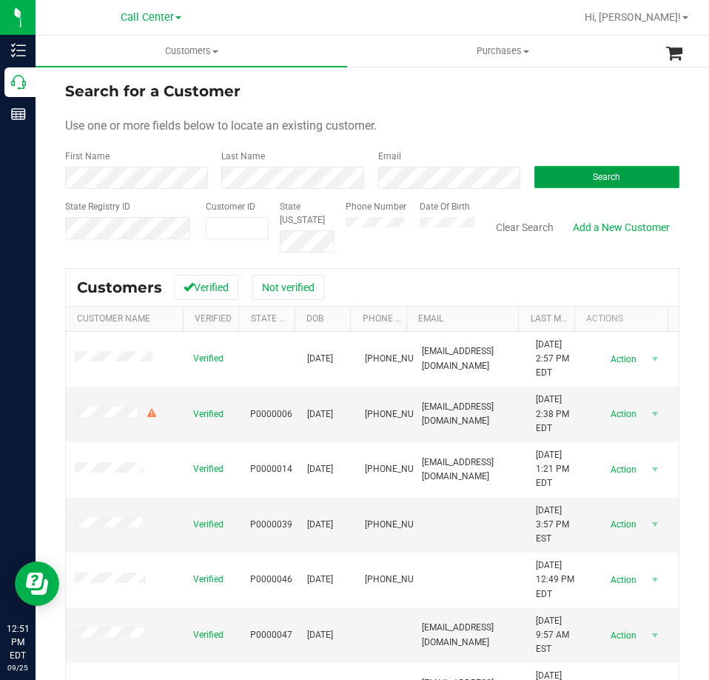
click at [575, 173] on button "Search" at bounding box center [606, 177] width 145 height 22
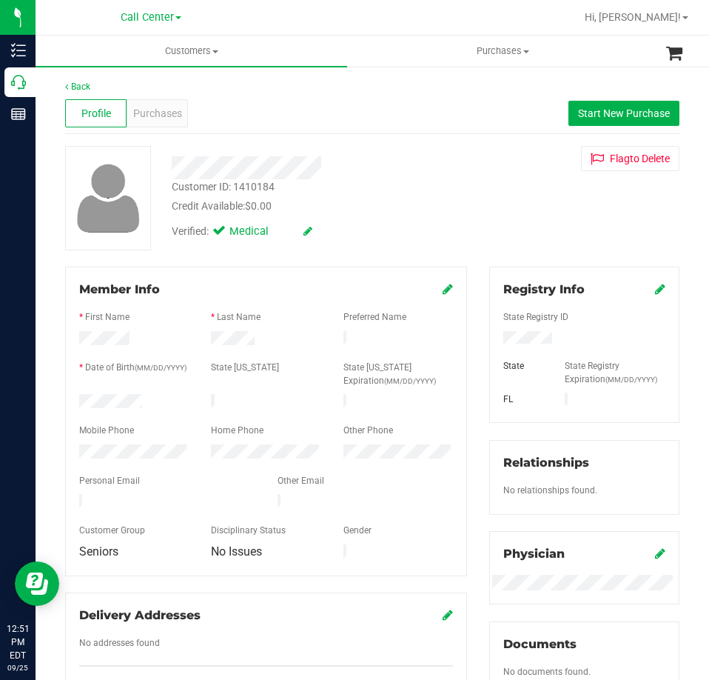
drag, startPoint x: 146, startPoint y: 395, endPoint x: 67, endPoint y: 399, distance: 79.3
click at [67, 399] on div "Member Info * First Name * Last Name Preferred Name * Date of Birth (MM/DD/YYYY…" at bounding box center [266, 421] width 402 height 309
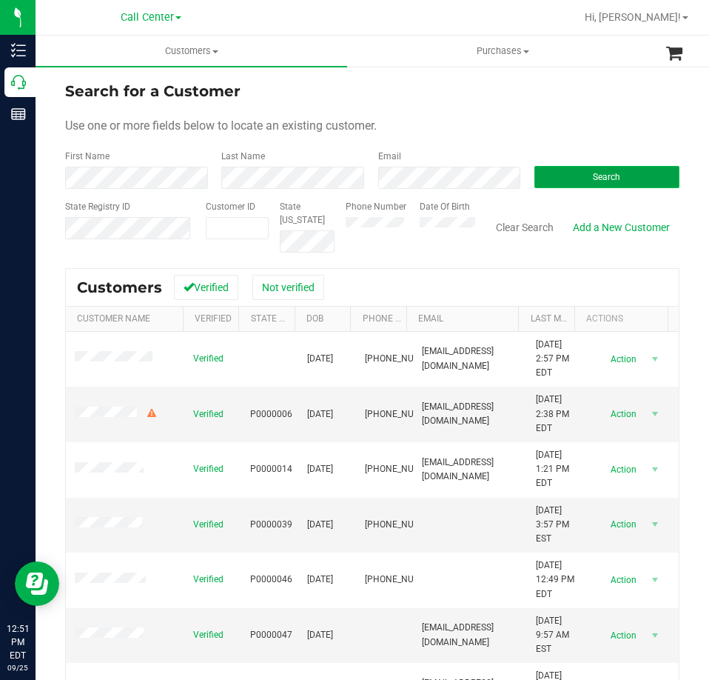
click at [557, 176] on button "Search" at bounding box center [606, 177] width 145 height 22
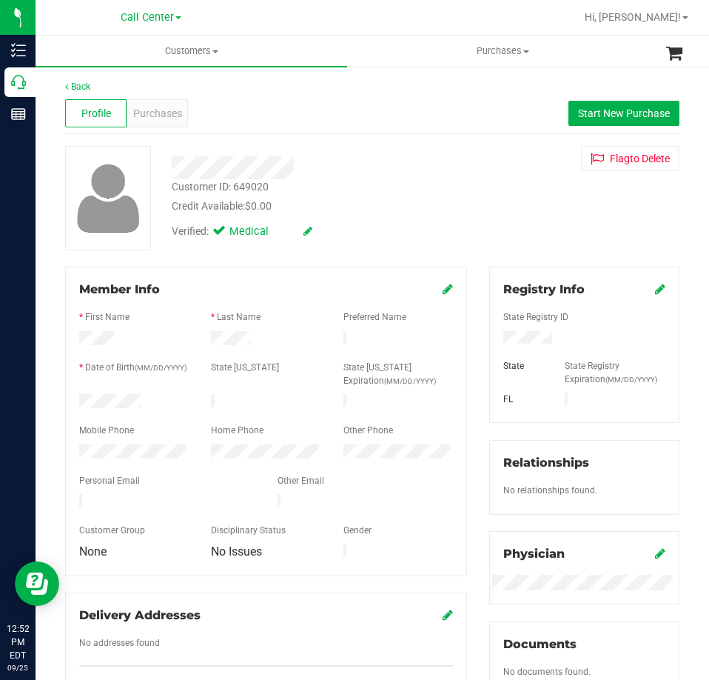
drag, startPoint x: 144, startPoint y: 401, endPoint x: 53, endPoint y: 399, distance: 91.1
click at [53, 399] on div "Back Profile Purchases Start New Purchase Customer ID: 649020 Credit Available:…" at bounding box center [373, 575] width 674 height 1020
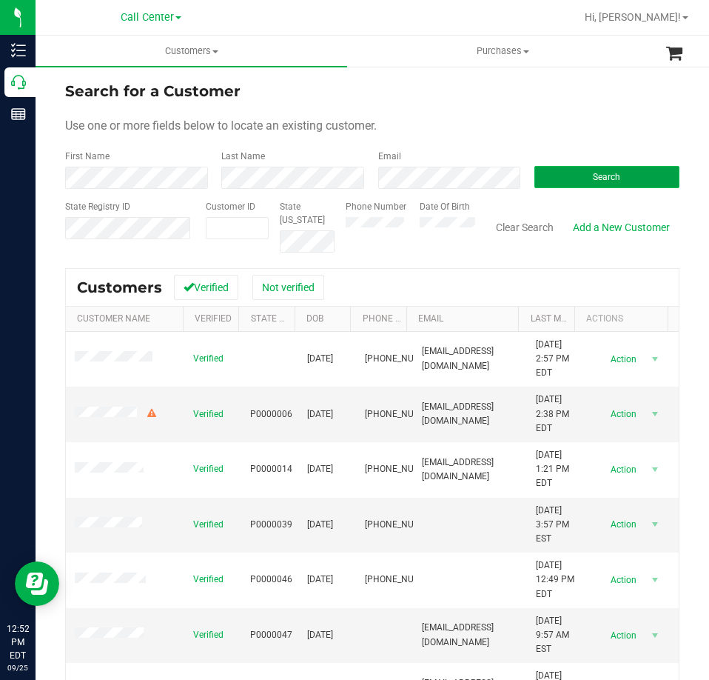
click at [543, 172] on button "Search" at bounding box center [606, 177] width 145 height 22
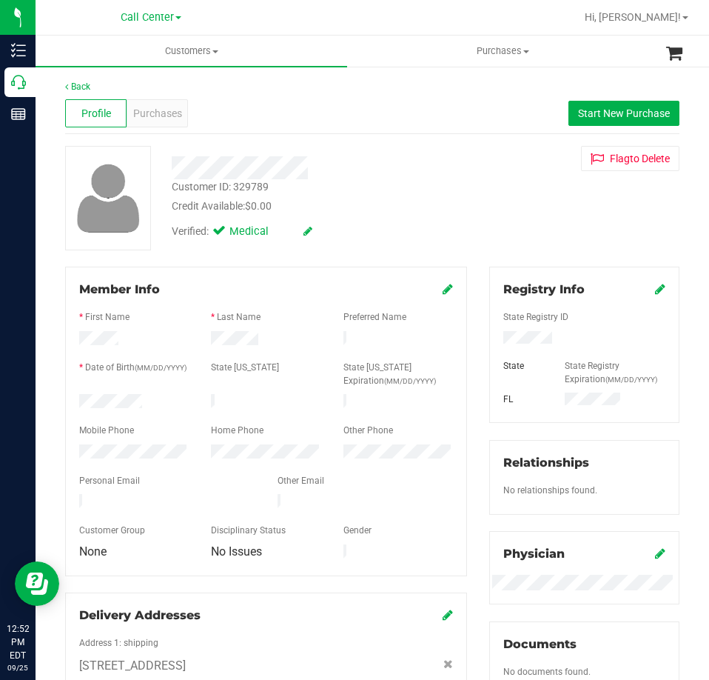
drag, startPoint x: 154, startPoint y: 394, endPoint x: 74, endPoint y: 401, distance: 80.3
click at [73, 399] on div at bounding box center [134, 403] width 132 height 18
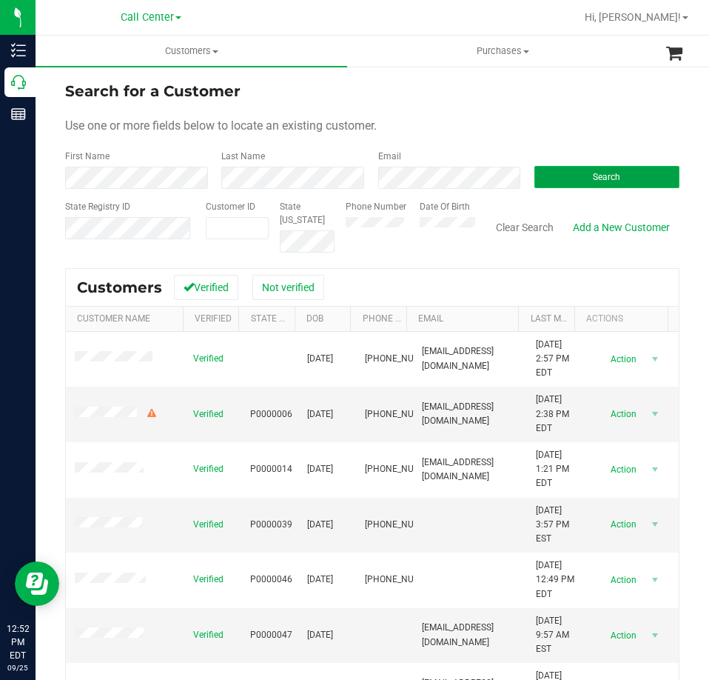
click at [593, 179] on span "Search" at bounding box center [606, 177] width 27 height 10
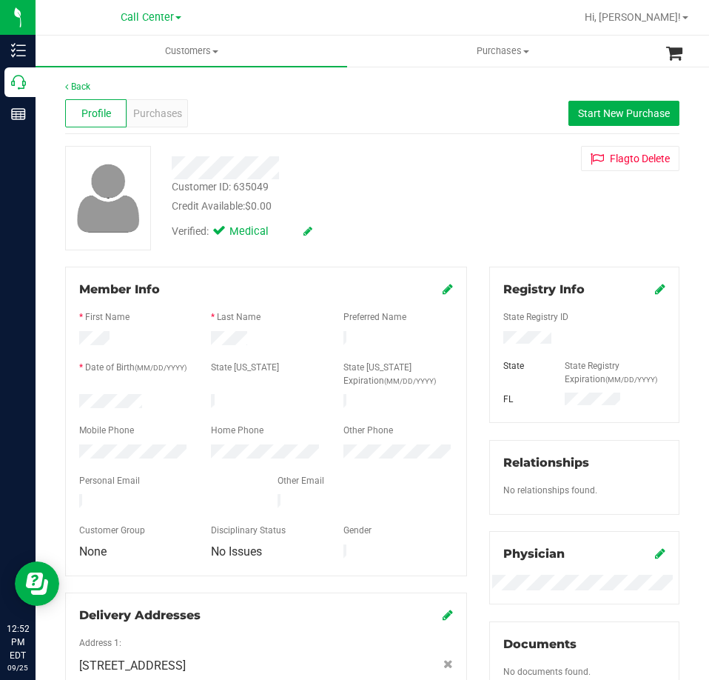
drag, startPoint x: 153, startPoint y: 397, endPoint x: 74, endPoint y: 400, distance: 79.3
click at [74, 400] on div at bounding box center [134, 403] width 132 height 18
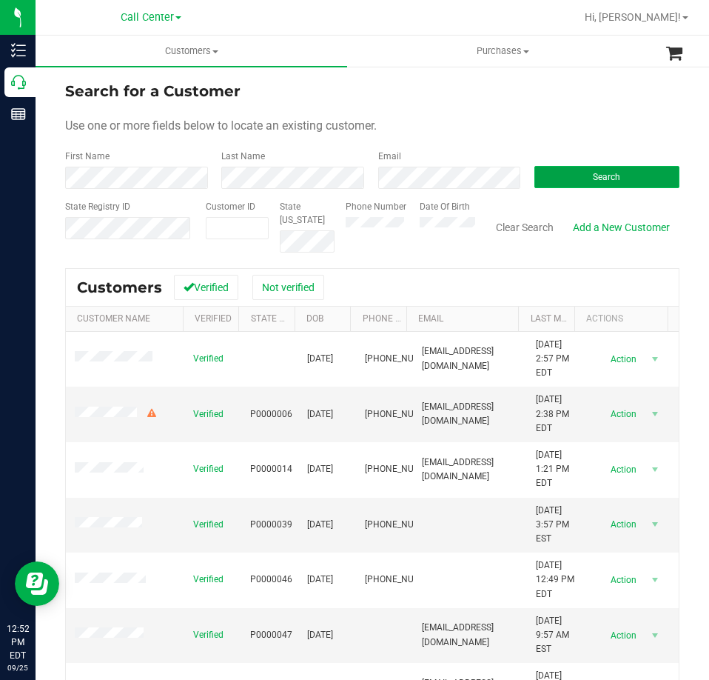
click at [566, 169] on button "Search" at bounding box center [606, 177] width 145 height 22
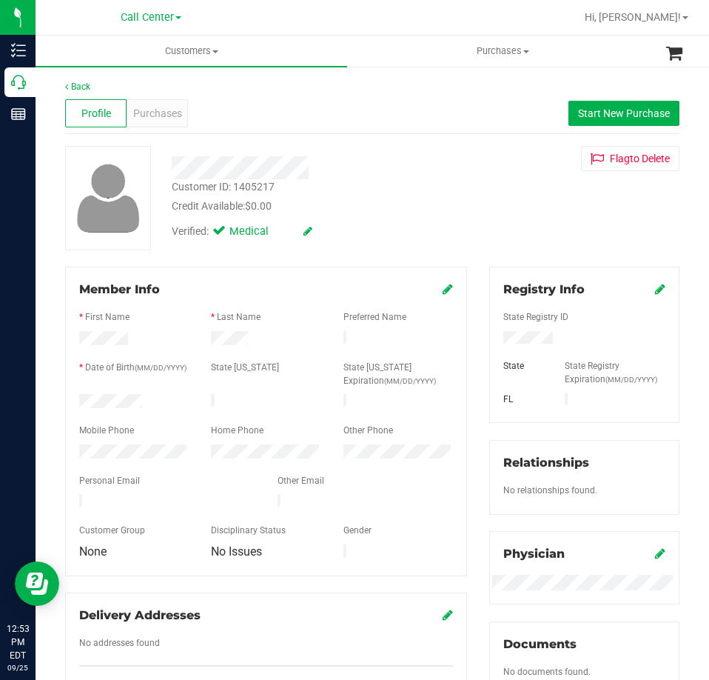
drag, startPoint x: 142, startPoint y: 399, endPoint x: 77, endPoint y: 398, distance: 65.1
click at [77, 398] on div at bounding box center [134, 403] width 132 height 18
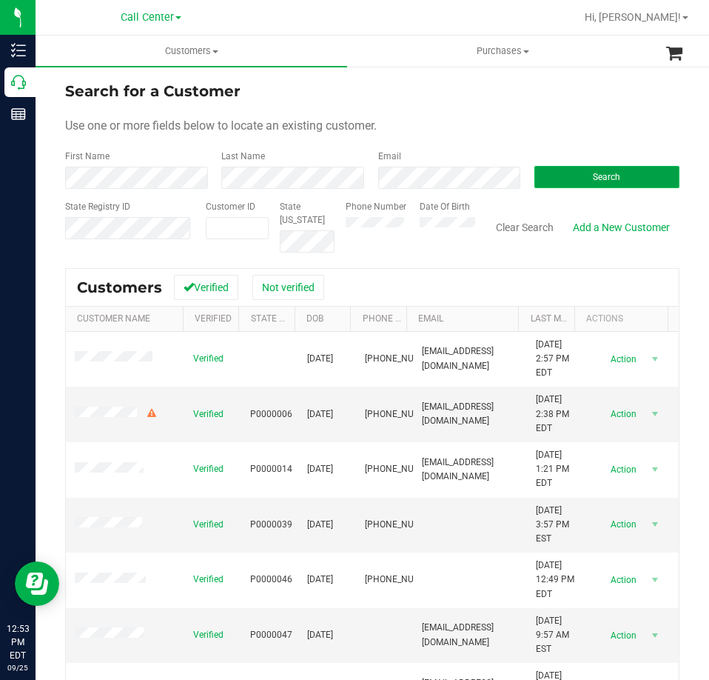
click at [593, 172] on span "Search" at bounding box center [606, 177] width 27 height 10
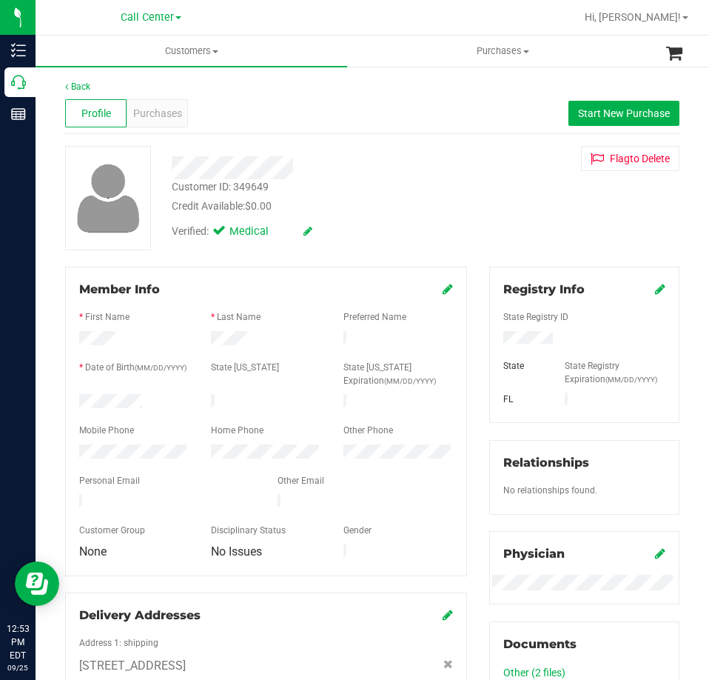
drag, startPoint x: 143, startPoint y: 400, endPoint x: 69, endPoint y: 400, distance: 74.0
click at [69, 400] on div at bounding box center [134, 403] width 132 height 18
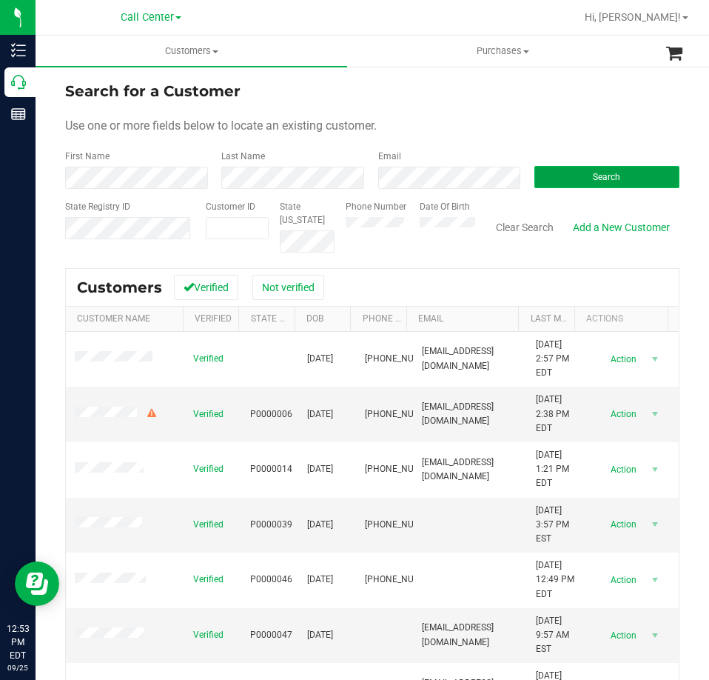
click at [572, 178] on button "Search" at bounding box center [606, 177] width 145 height 22
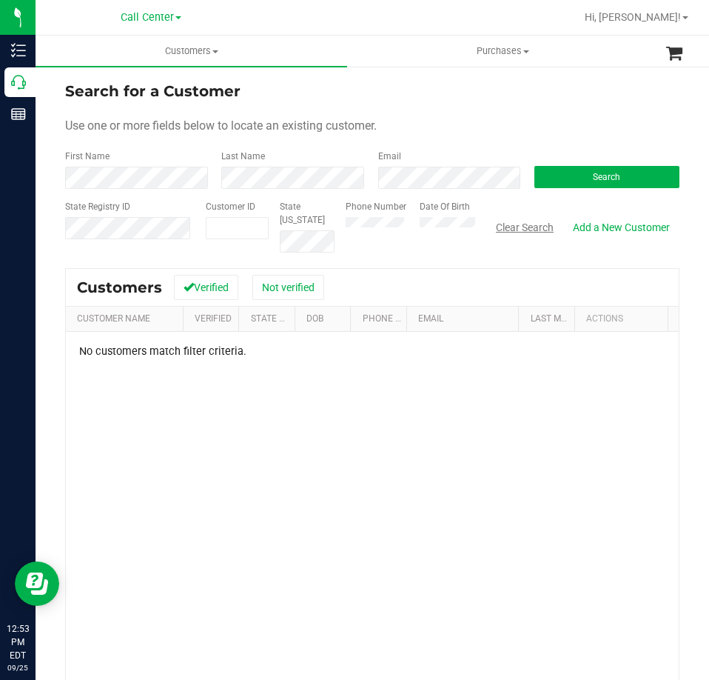
drag, startPoint x: 497, startPoint y: 228, endPoint x: 468, endPoint y: 237, distance: 30.9
click at [497, 228] on button "Clear Search" at bounding box center [524, 227] width 77 height 25
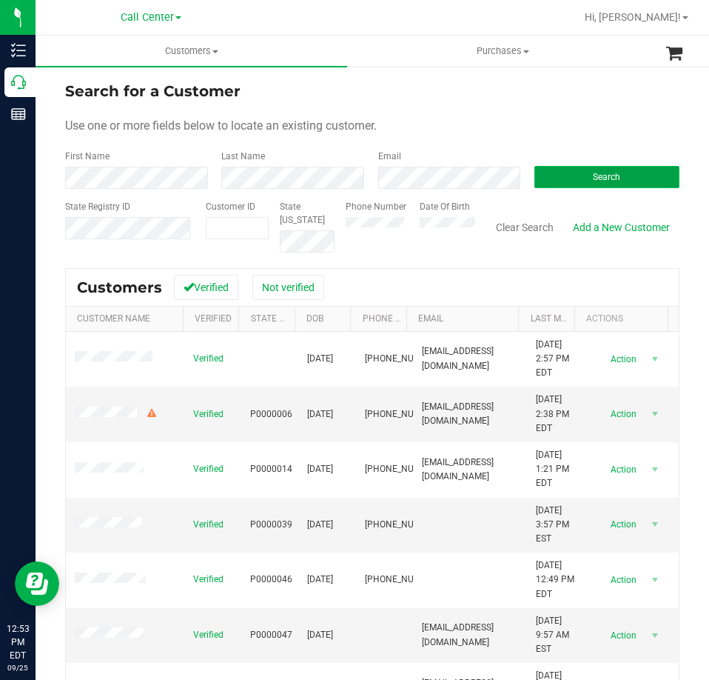
click at [552, 173] on button "Search" at bounding box center [606, 177] width 145 height 22
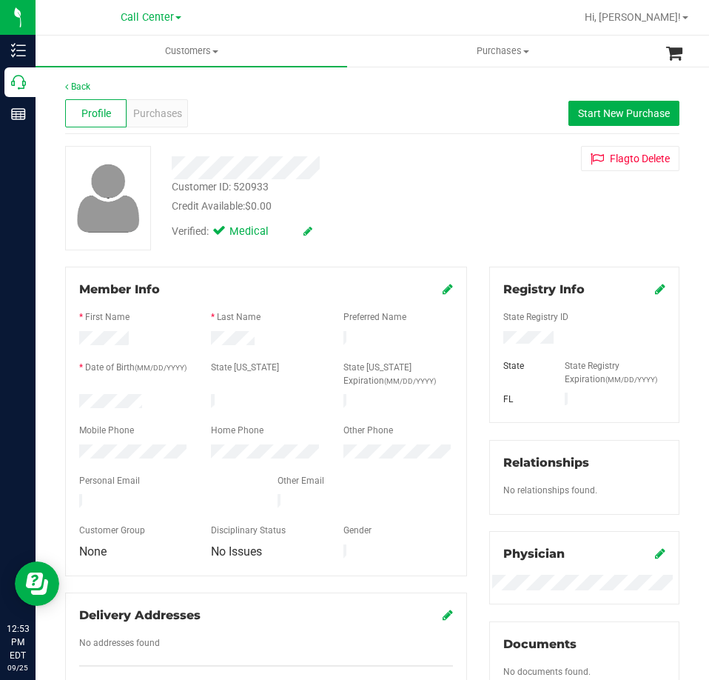
drag, startPoint x: 147, startPoint y: 401, endPoint x: 71, endPoint y: 400, distance: 75.5
click at [73, 400] on div at bounding box center [134, 403] width 132 height 18
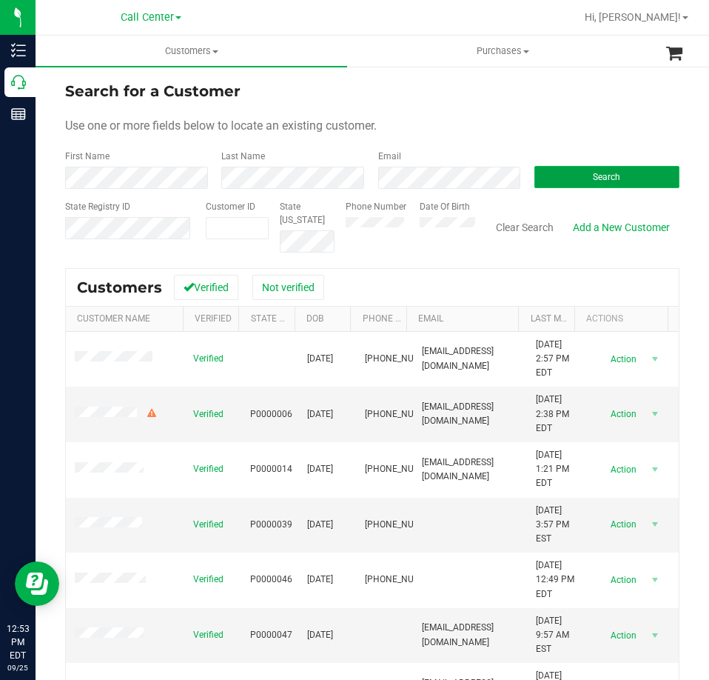
click at [578, 175] on button "Search" at bounding box center [606, 177] width 145 height 22
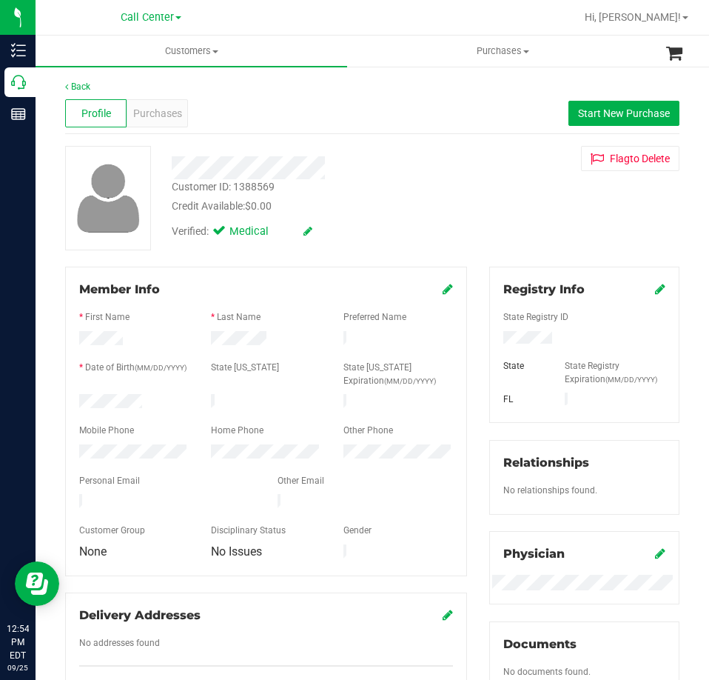
drag, startPoint x: 144, startPoint y: 395, endPoint x: 77, endPoint y: 397, distance: 66.6
click at [77, 397] on div at bounding box center [134, 403] width 132 height 18
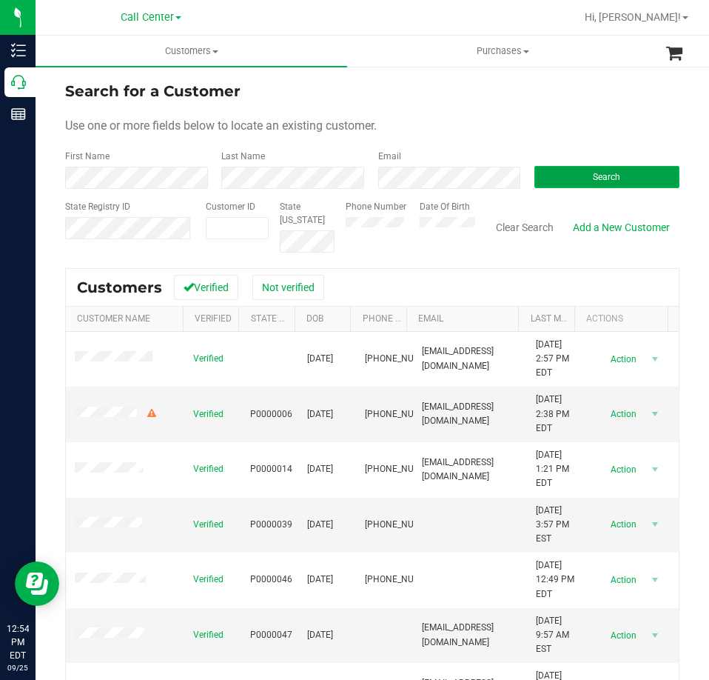
click at [560, 176] on button "Search" at bounding box center [606, 177] width 145 height 22
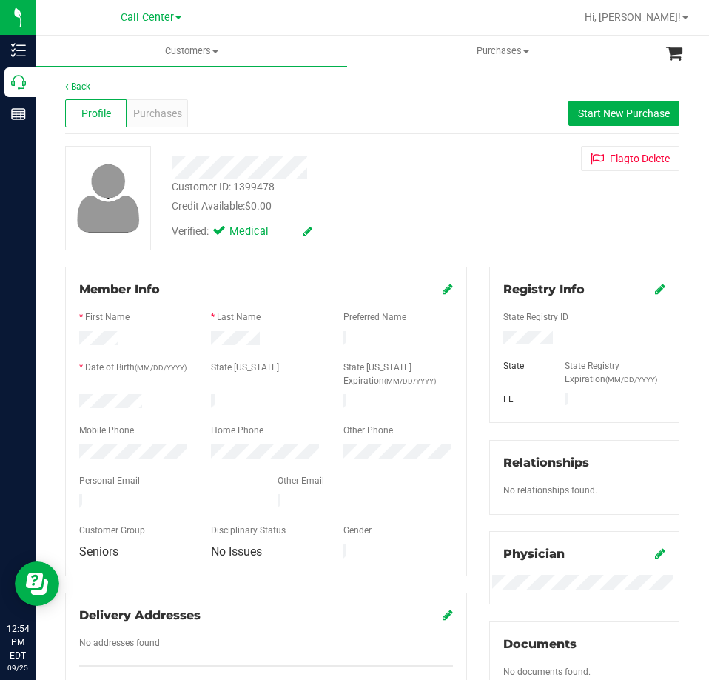
drag, startPoint x: 149, startPoint y: 400, endPoint x: 64, endPoint y: 399, distance: 84.4
click at [64, 399] on div "Member Info * First Name * Last Name Preferred Name * Date of Birth (MM/DD/YYYY…" at bounding box center [266, 489] width 424 height 445
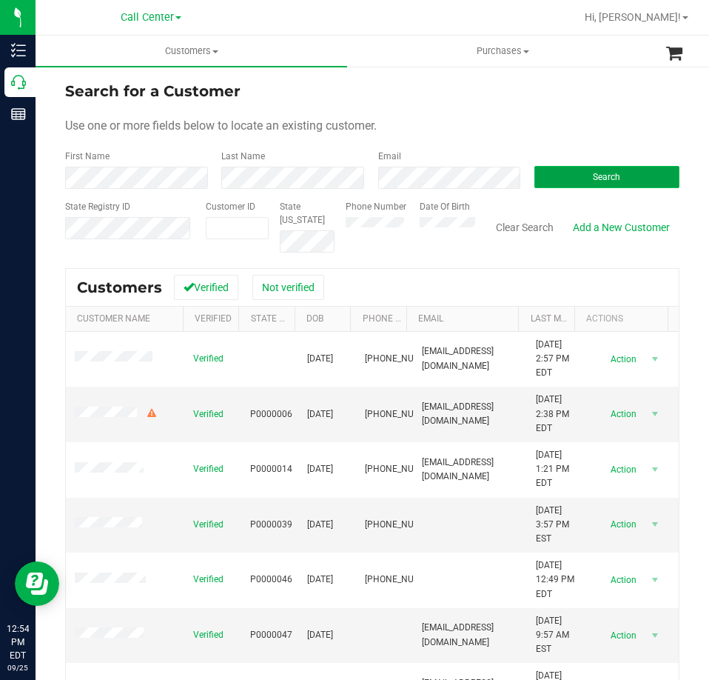
drag, startPoint x: 569, startPoint y: 181, endPoint x: 563, endPoint y: 188, distance: 9.5
click at [569, 181] on button "Search" at bounding box center [606, 177] width 145 height 22
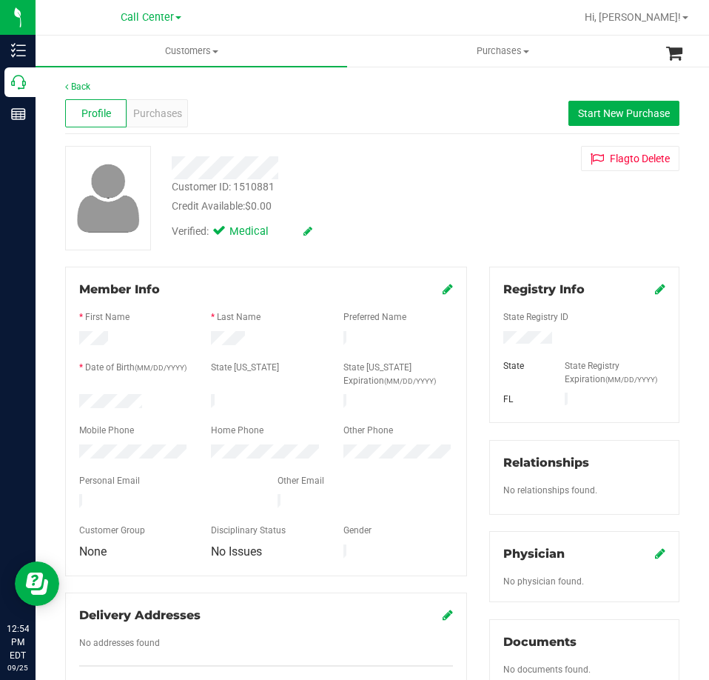
drag, startPoint x: 150, startPoint y: 400, endPoint x: 67, endPoint y: 398, distance: 83.7
click at [67, 398] on div "Member Info * First Name * Last Name Preferred Name * Date of Birth (MM/DD/YYYY…" at bounding box center [266, 421] width 402 height 309
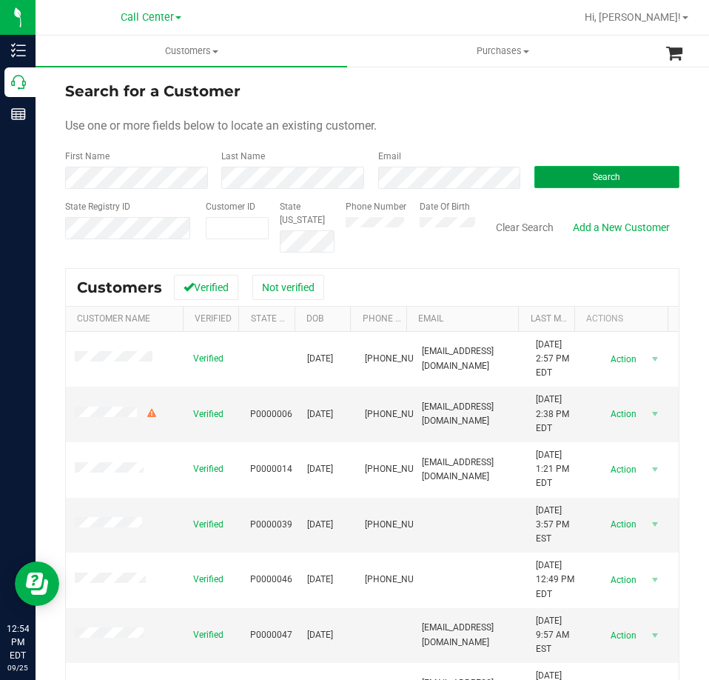
click at [577, 167] on button "Search" at bounding box center [606, 177] width 145 height 22
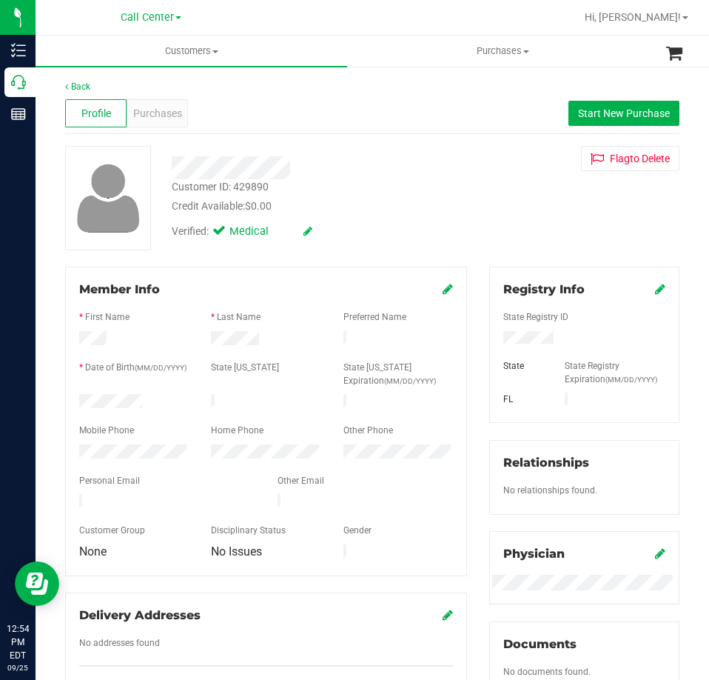
click at [73, 399] on div at bounding box center [134, 403] width 132 height 18
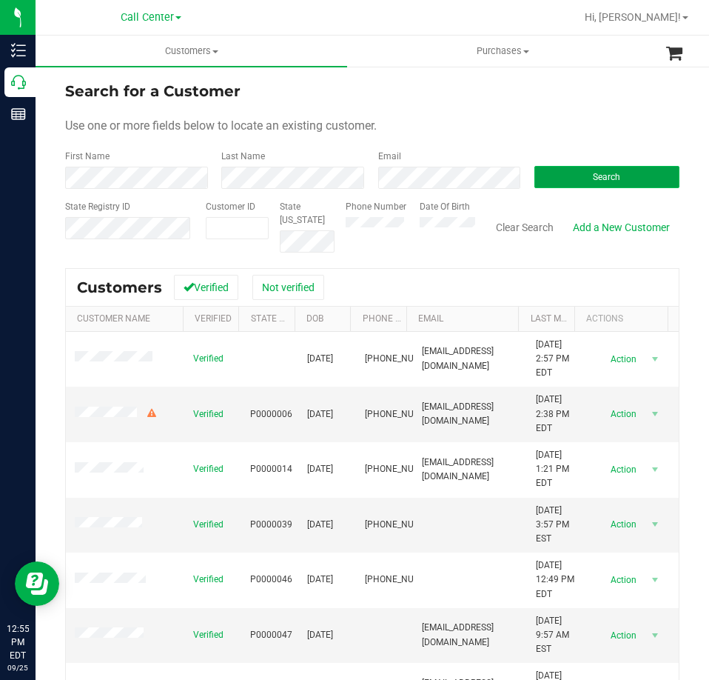
click at [564, 176] on button "Search" at bounding box center [606, 177] width 145 height 22
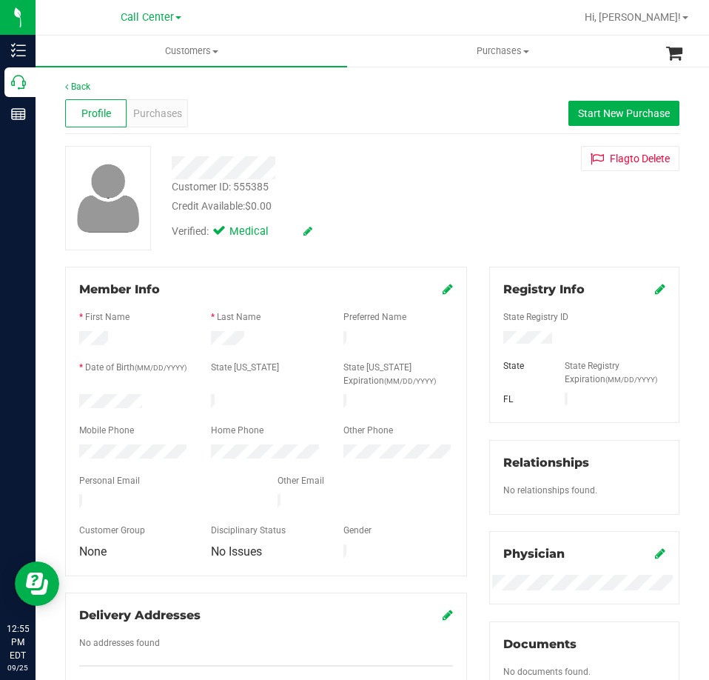
click at [84, 394] on div at bounding box center [134, 403] width 132 height 18
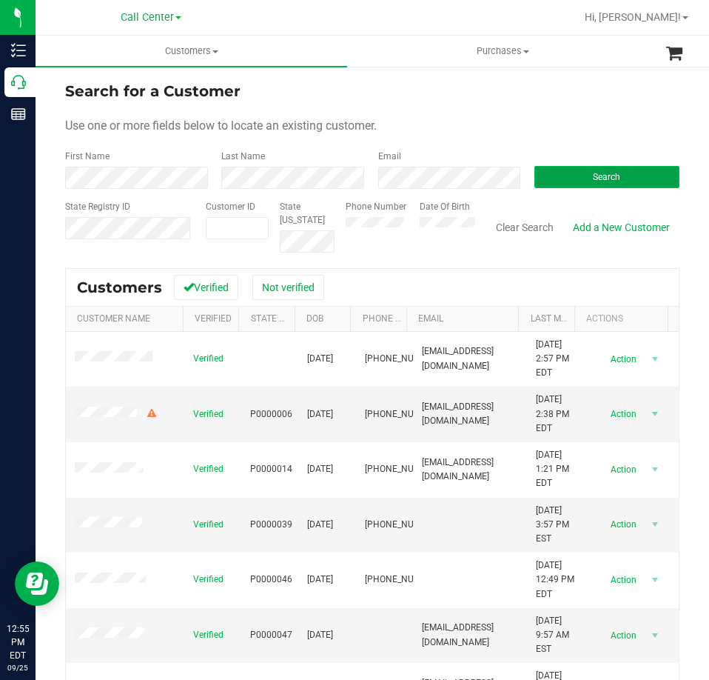
click at [549, 175] on button "Search" at bounding box center [606, 177] width 145 height 22
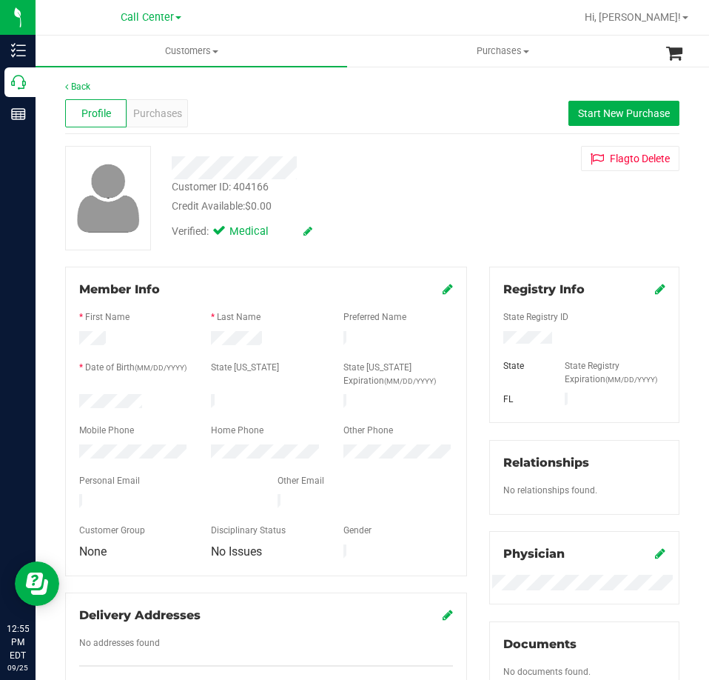
drag, startPoint x: 147, startPoint y: 399, endPoint x: 63, endPoint y: 400, distance: 84.4
click at [63, 400] on div "Member Info * First Name * Last Name Preferred Name * Date of Birth (MM/DD/YYYY…" at bounding box center [266, 489] width 424 height 445
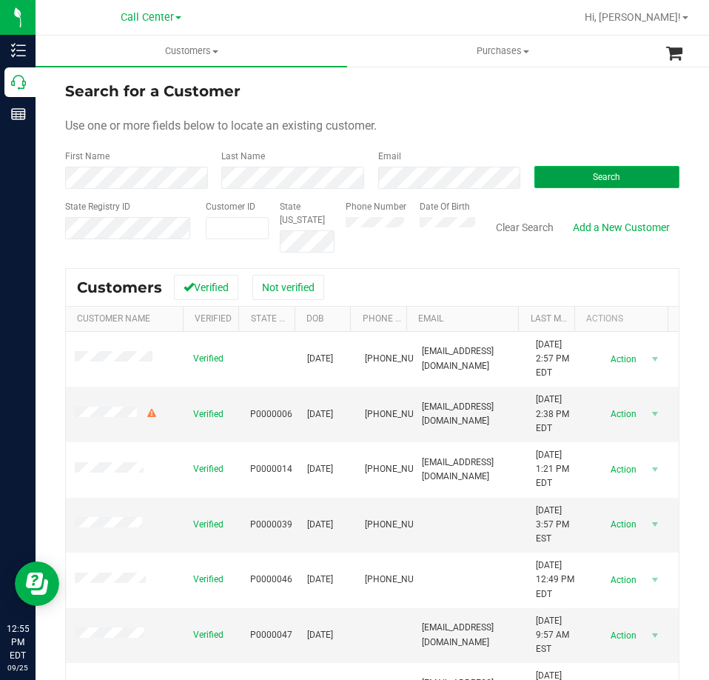
click at [562, 170] on button "Search" at bounding box center [606, 177] width 145 height 22
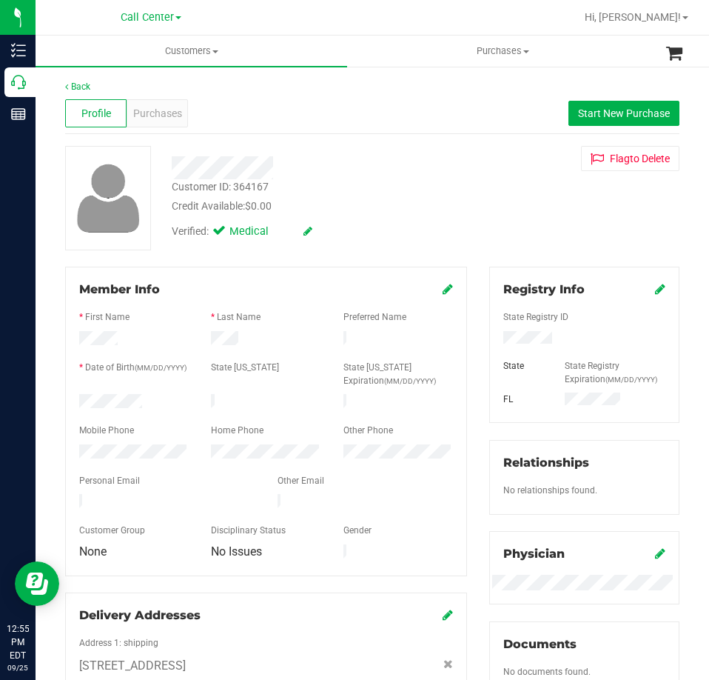
drag, startPoint x: 144, startPoint y: 397, endPoint x: 74, endPoint y: 397, distance: 70.3
click at [74, 397] on div at bounding box center [134, 403] width 132 height 18
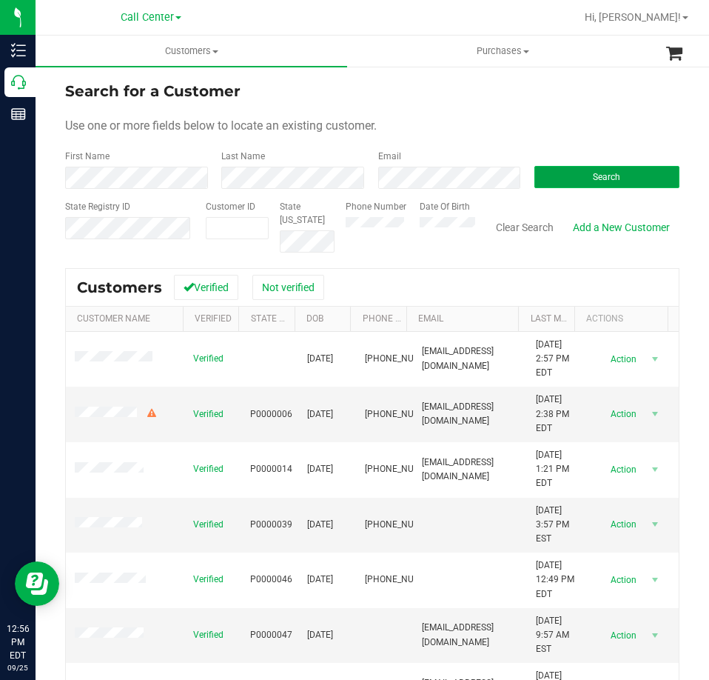
click at [549, 172] on button "Search" at bounding box center [606, 177] width 145 height 22
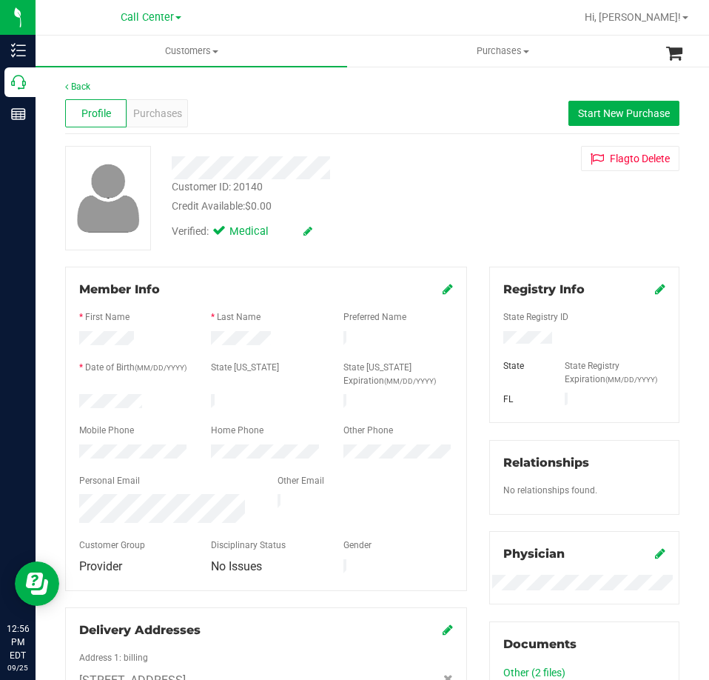
drag, startPoint x: 145, startPoint y: 396, endPoint x: 74, endPoint y: 400, distance: 71.2
click at [74, 400] on div at bounding box center [134, 403] width 132 height 18
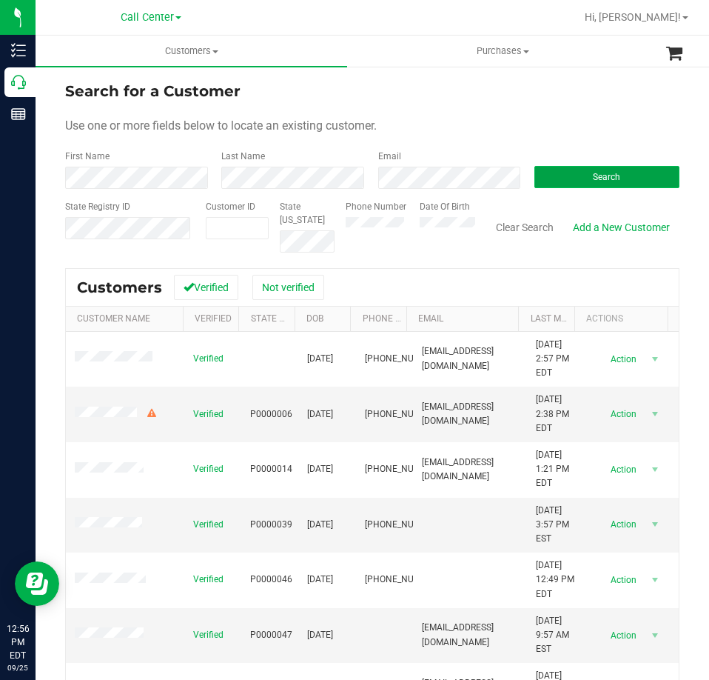
click at [569, 176] on button "Search" at bounding box center [606, 177] width 145 height 22
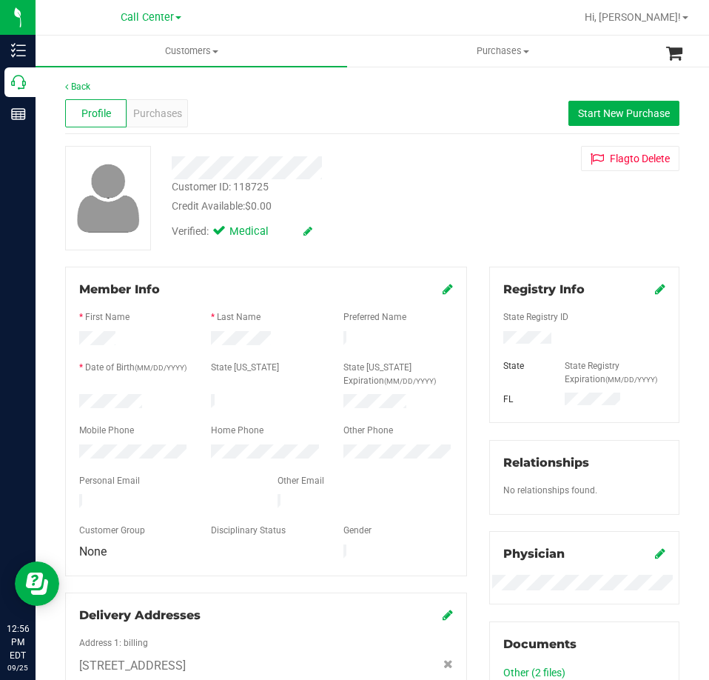
drag, startPoint x: 145, startPoint y: 397, endPoint x: 70, endPoint y: 395, distance: 75.5
click at [70, 395] on div at bounding box center [134, 403] width 132 height 18
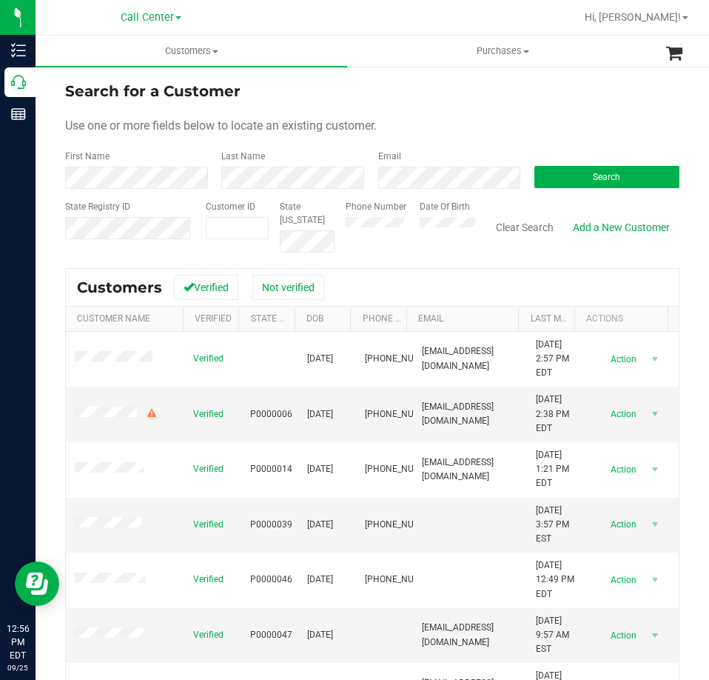
click at [358, 229] on div "Phone Number" at bounding box center [377, 226] width 62 height 53
click at [555, 167] on button "Search" at bounding box center [606, 177] width 145 height 22
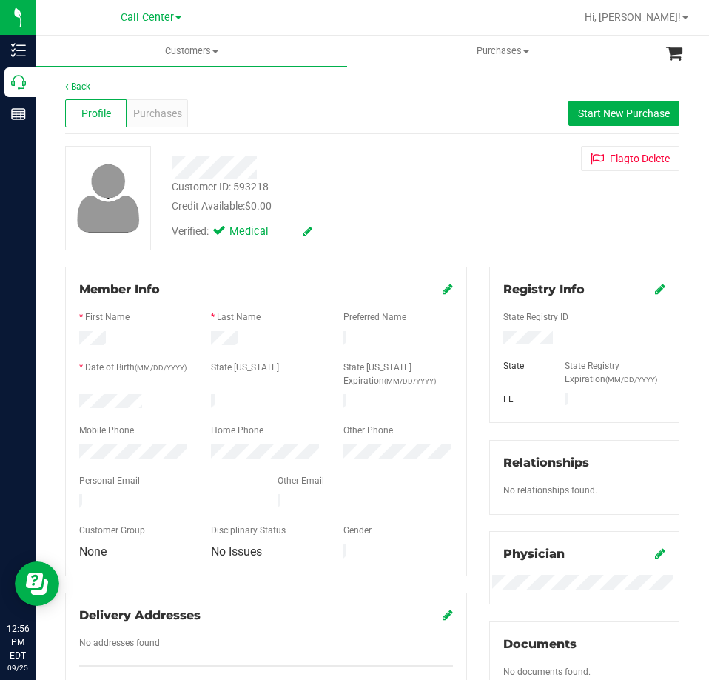
drag, startPoint x: 150, startPoint y: 397, endPoint x: 78, endPoint y: 404, distance: 72.2
click at [78, 404] on div at bounding box center [134, 403] width 132 height 18
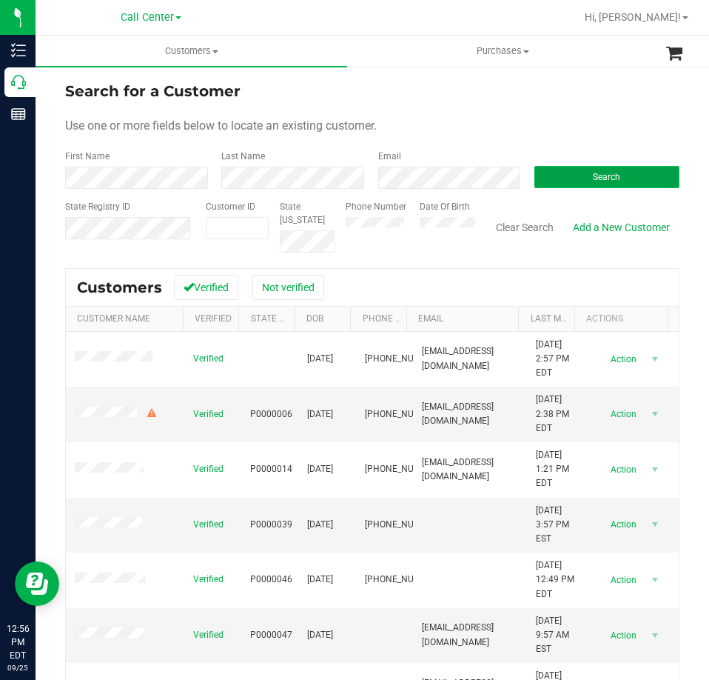
click at [569, 183] on button "Search" at bounding box center [606, 177] width 145 height 22
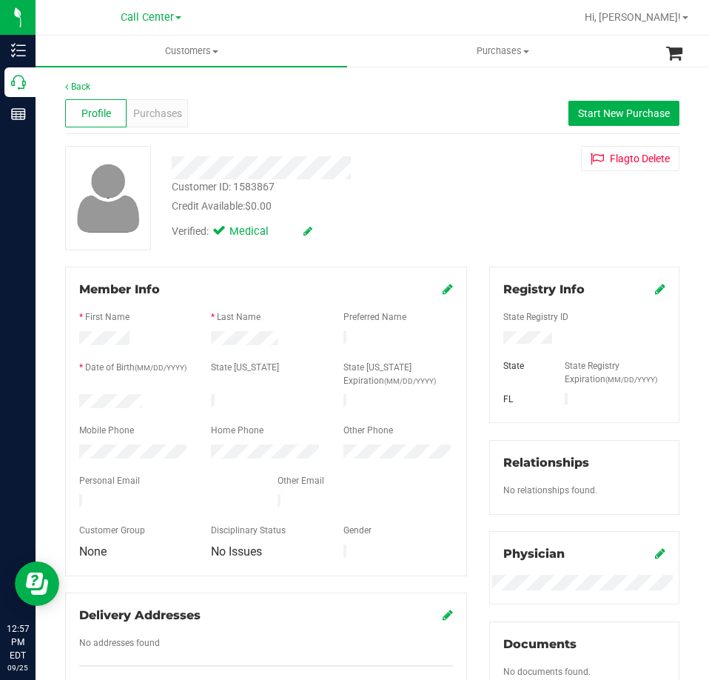
drag, startPoint x: 159, startPoint y: 399, endPoint x: 68, endPoint y: 399, distance: 91.1
click at [68, 399] on div at bounding box center [134, 403] width 132 height 18
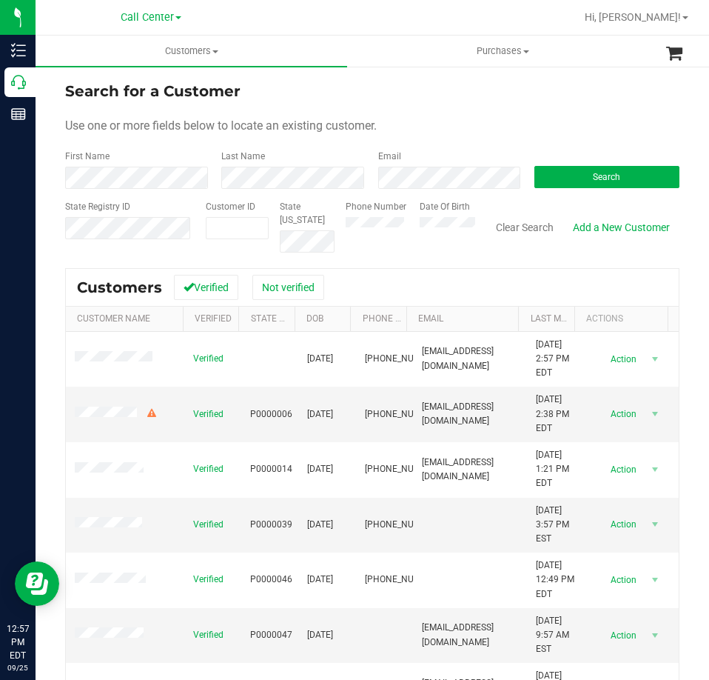
click at [436, 189] on form "Search for a Customer Use one or more fields below to locate an existing custom…" at bounding box center [372, 166] width 614 height 172
click at [534, 174] on button "Search" at bounding box center [606, 177] width 145 height 22
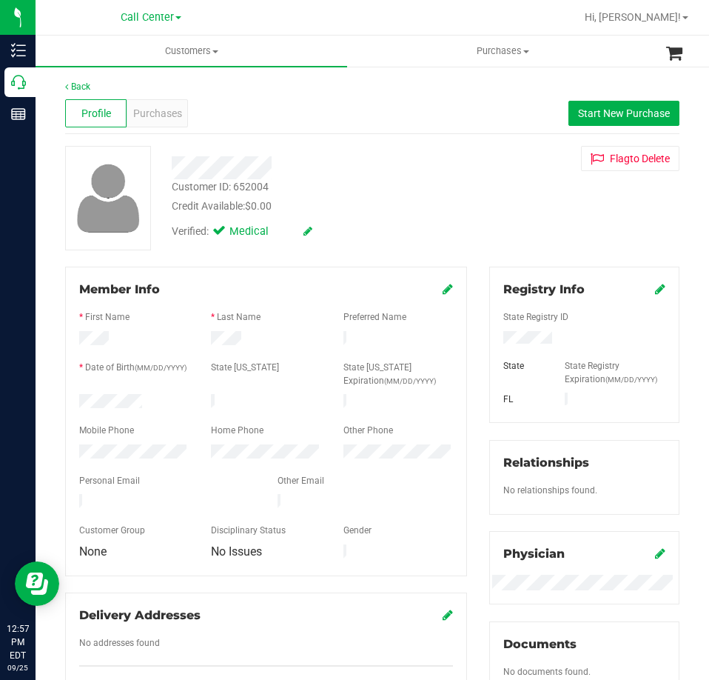
drag, startPoint x: 146, startPoint y: 401, endPoint x: 78, endPoint y: 397, distance: 68.3
click at [58, 398] on div "Member Info * First Name * Last Name Preferred Name * Date of Birth (MM/DD/YYYY…" at bounding box center [266, 489] width 424 height 445
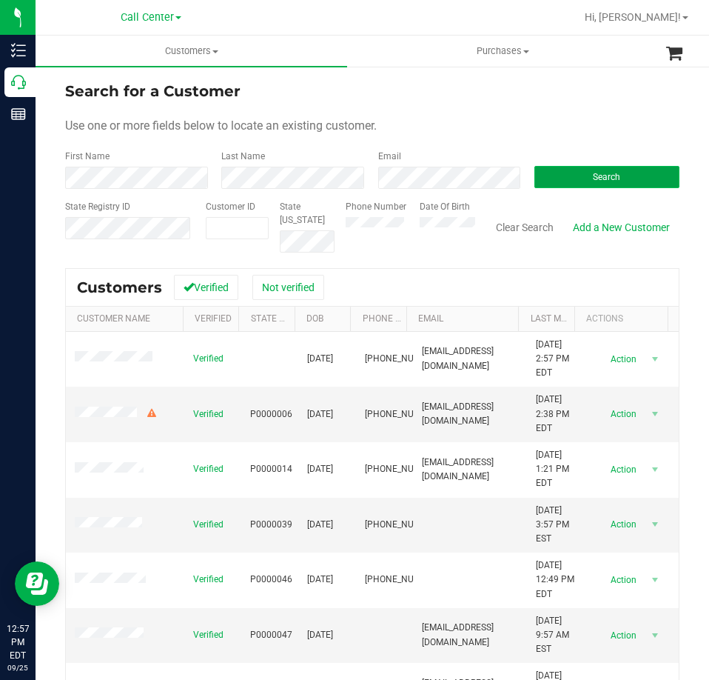
click at [558, 173] on button "Search" at bounding box center [606, 177] width 145 height 22
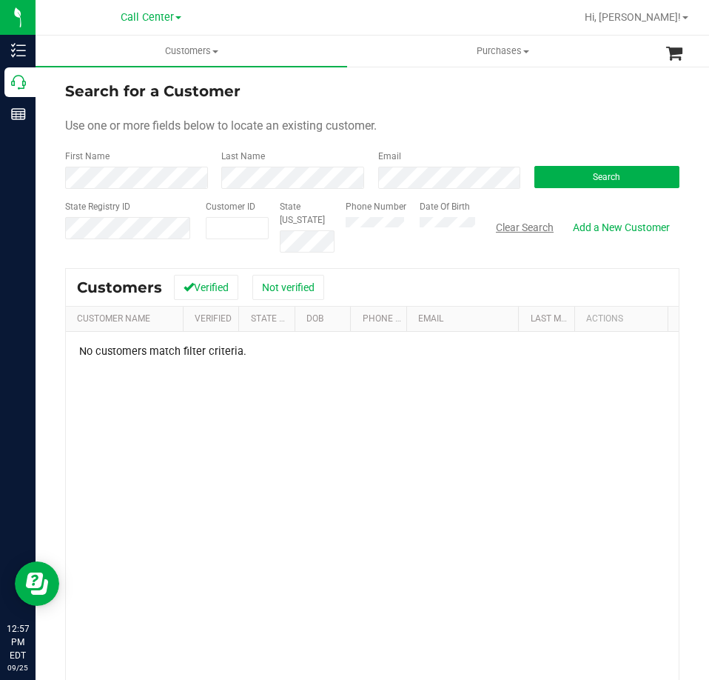
click at [492, 224] on button "Clear Search" at bounding box center [524, 227] width 77 height 25
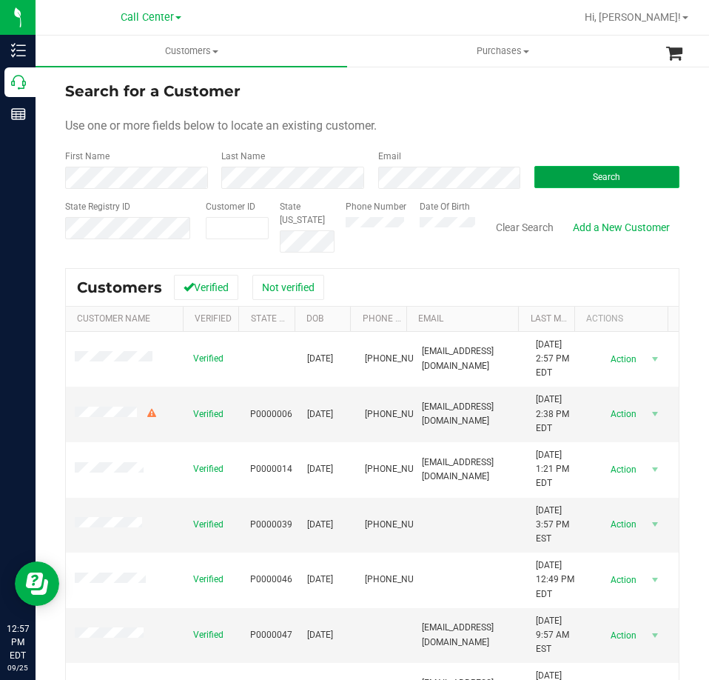
click at [536, 167] on button "Search" at bounding box center [606, 177] width 145 height 22
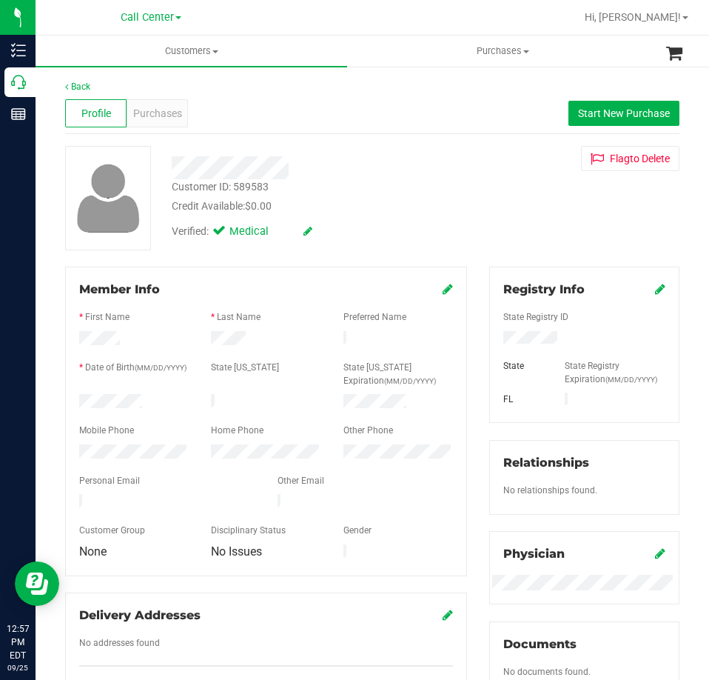
drag, startPoint x: 152, startPoint y: 403, endPoint x: 76, endPoint y: 396, distance: 76.5
click at [61, 397] on div "Member Info * First Name * Last Name Preferred Name * Date of Birth (MM/DD/YYYY…" at bounding box center [266, 489] width 424 height 445
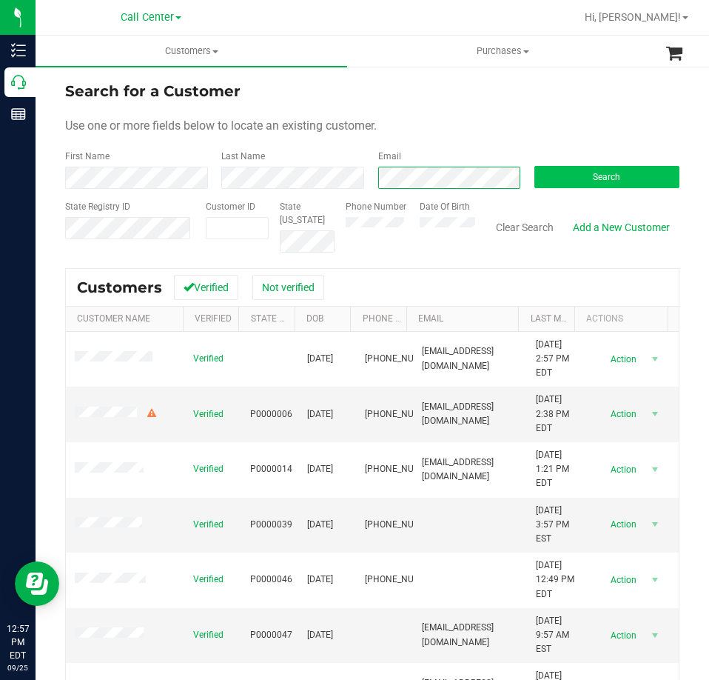
scroll to position [0, 13]
click at [580, 178] on button "Search" at bounding box center [606, 177] width 145 height 22
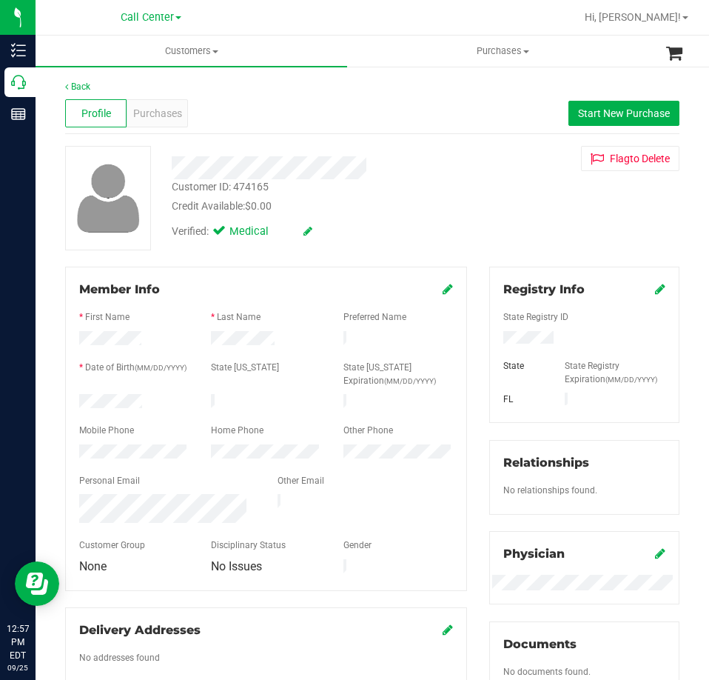
click at [521, 331] on div at bounding box center [584, 339] width 184 height 16
drag, startPoint x: 152, startPoint y: 397, endPoint x: 61, endPoint y: 398, distance: 91.8
click at [61, 398] on div "Member Info * First Name * Last Name Preferred Name * Date of Birth (MM/DD/YYYY…" at bounding box center [266, 497] width 424 height 460
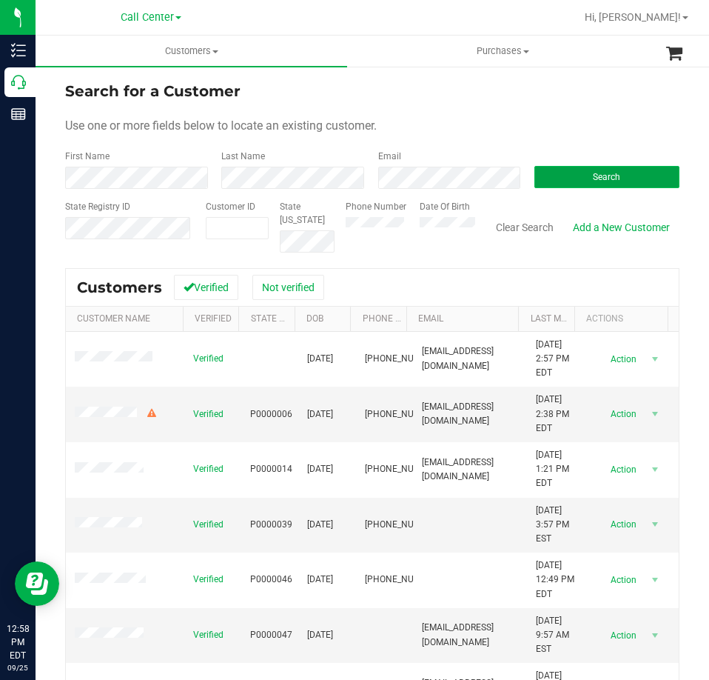
click at [565, 169] on button "Search" at bounding box center [606, 177] width 145 height 22
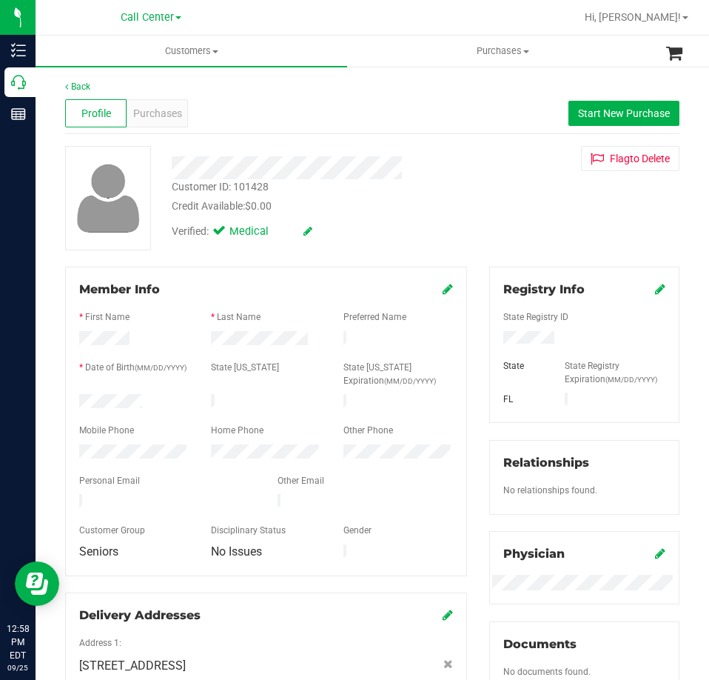
click at [69, 400] on div at bounding box center [134, 403] width 132 height 18
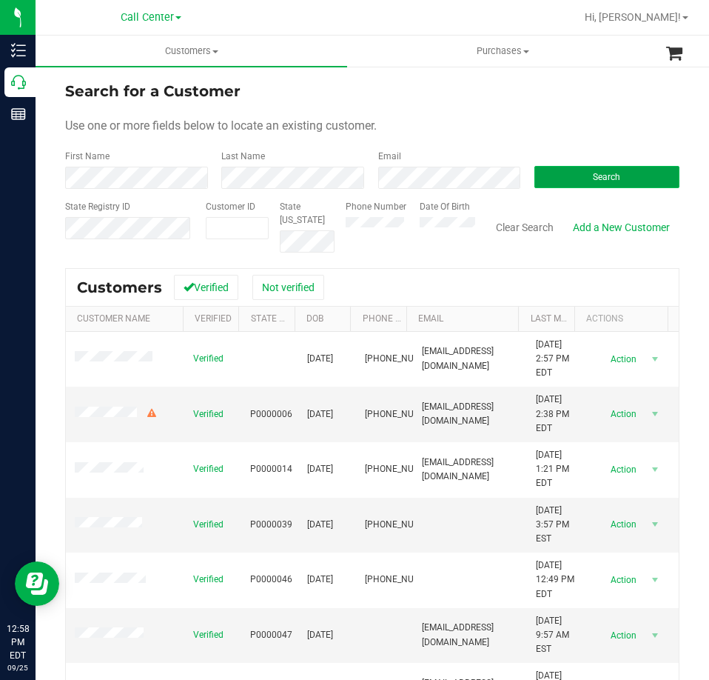
click at [554, 170] on button "Search" at bounding box center [606, 177] width 145 height 22
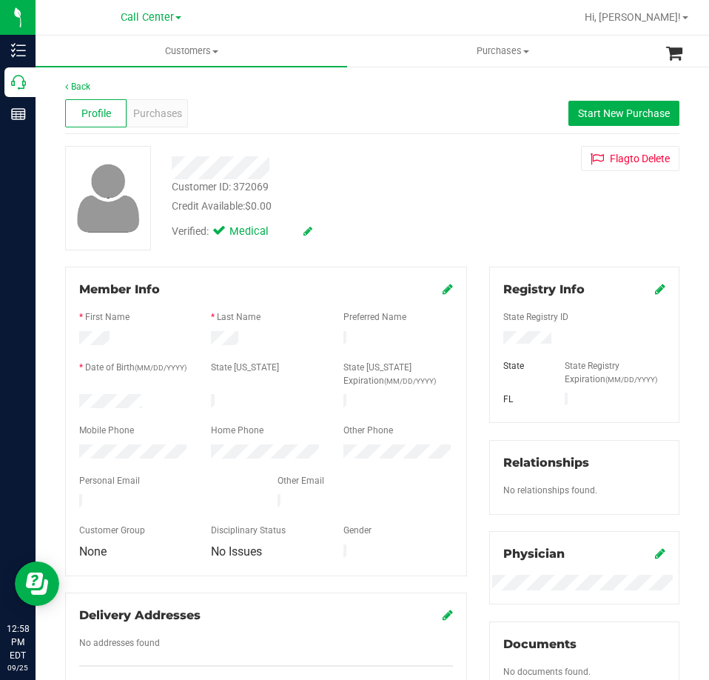
click at [524, 332] on div at bounding box center [584, 339] width 184 height 16
drag, startPoint x: 142, startPoint y: 400, endPoint x: 73, endPoint y: 403, distance: 69.6
click at [73, 403] on div at bounding box center [134, 403] width 132 height 18
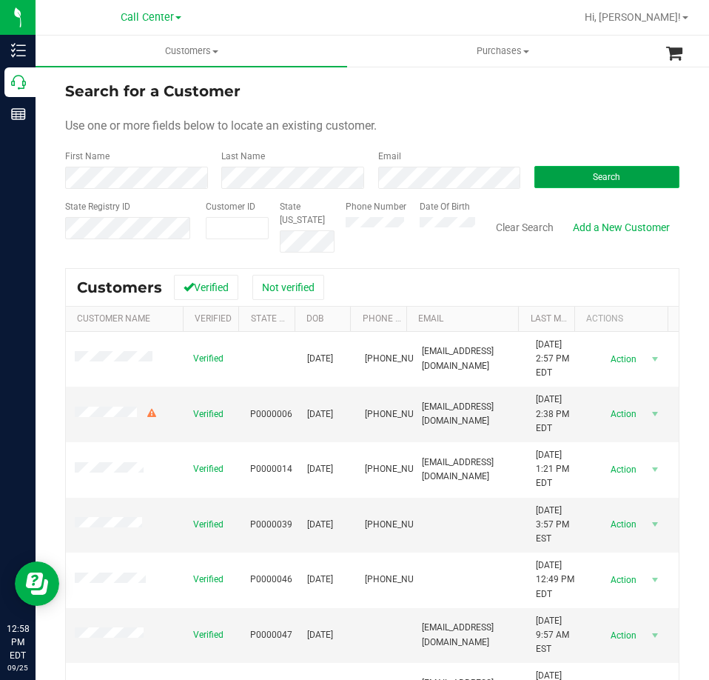
click at [557, 175] on button "Search" at bounding box center [606, 177] width 145 height 22
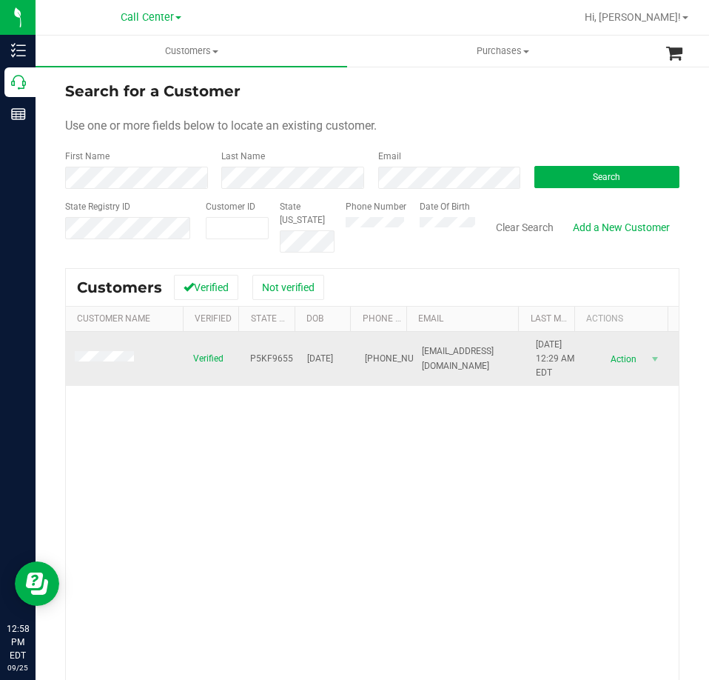
click at [104, 363] on span at bounding box center [107, 358] width 64 height 15
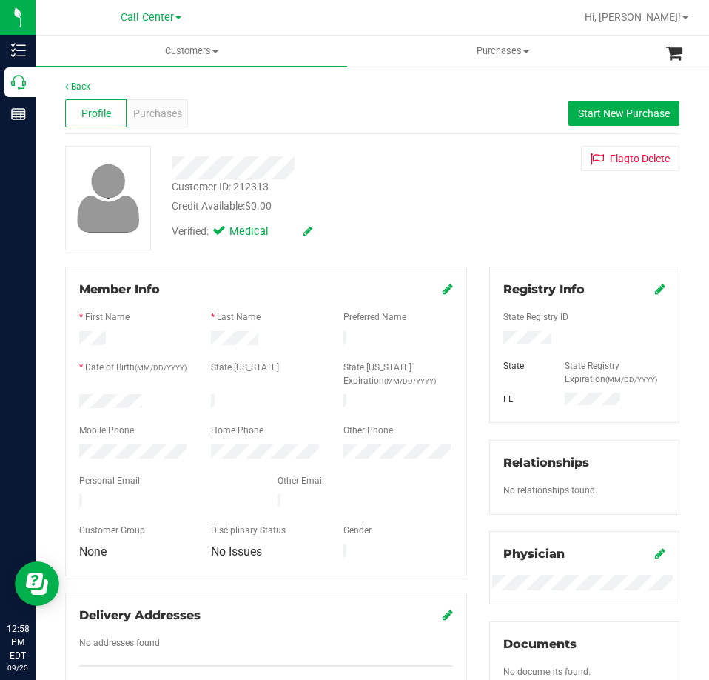
drag, startPoint x: 146, startPoint y: 396, endPoint x: 74, endPoint y: 402, distance: 72.1
click at [74, 402] on div at bounding box center [134, 403] width 132 height 18
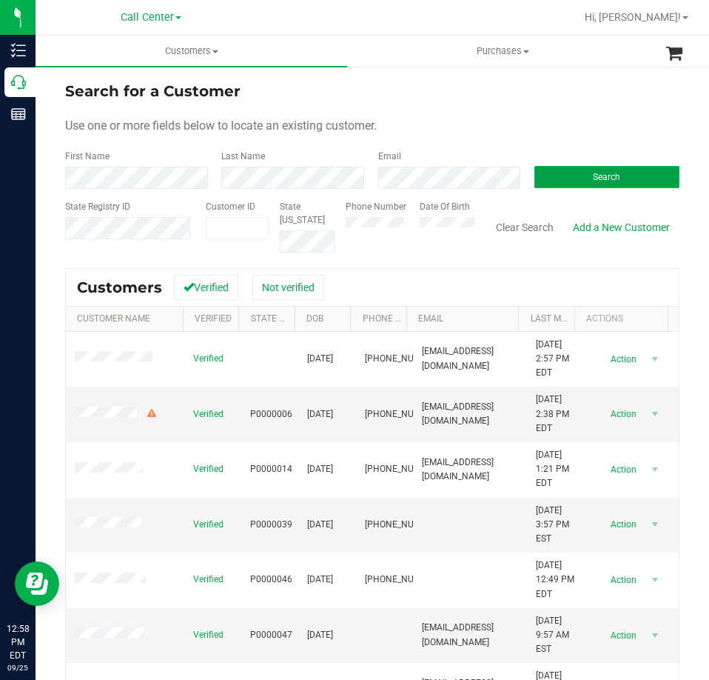
click at [545, 170] on button "Search" at bounding box center [606, 177] width 145 height 22
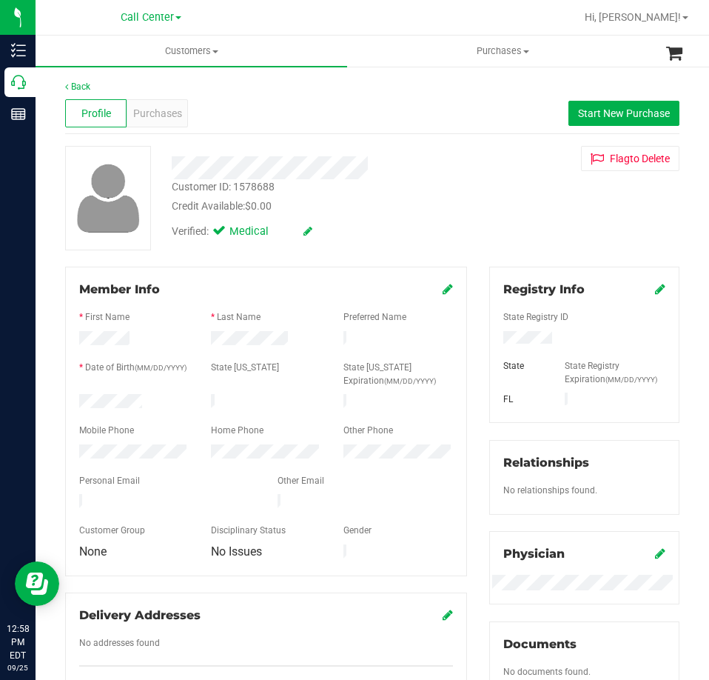
drag, startPoint x: 147, startPoint y: 400, endPoint x: 69, endPoint y: 400, distance: 78.5
click at [69, 400] on div at bounding box center [134, 403] width 132 height 18
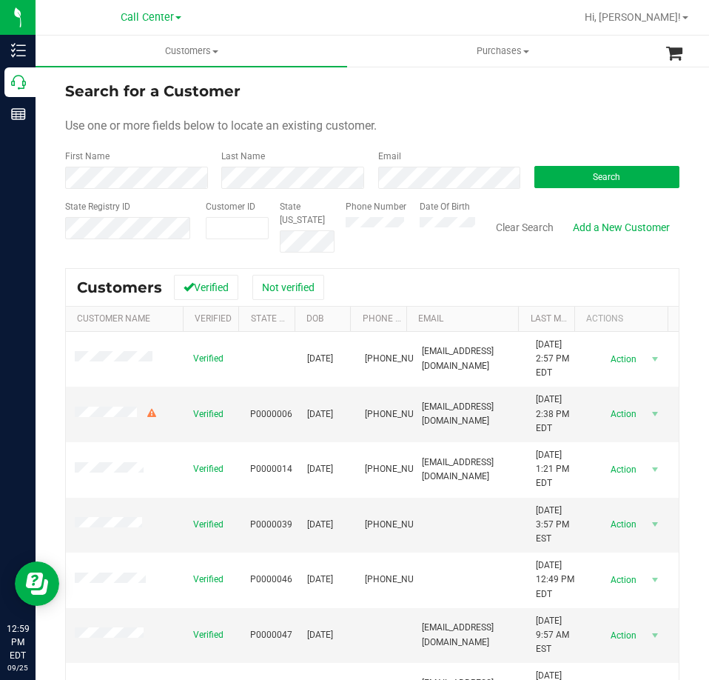
click at [430, 189] on form "Search for a Customer Use one or more fields below to locate an existing custom…" at bounding box center [372, 166] width 614 height 172
click at [559, 178] on button "Search" at bounding box center [606, 177] width 145 height 22
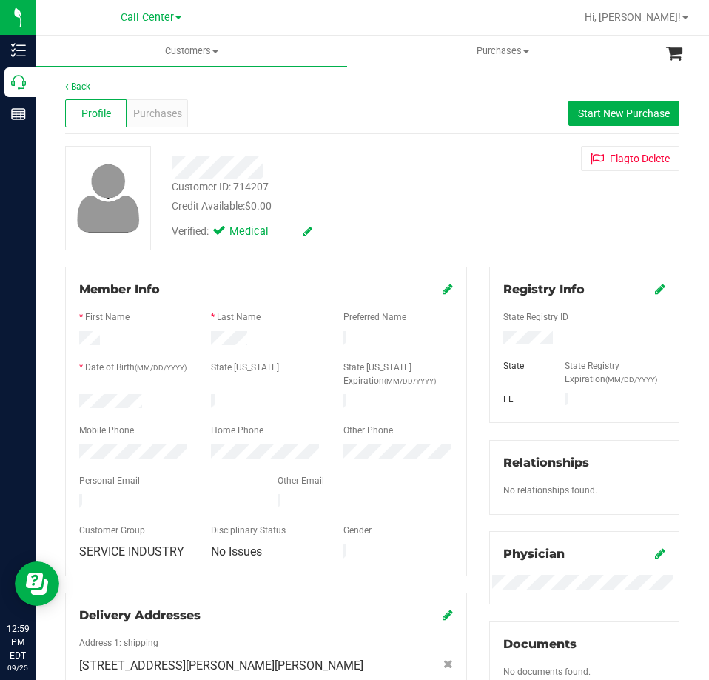
drag, startPoint x: 145, startPoint y: 399, endPoint x: 66, endPoint y: 399, distance: 79.2
click at [66, 399] on div "Member Info * First Name * Last Name Preferred Name * Date of Birth (MM/DD/YYYY…" at bounding box center [266, 421] width 402 height 309
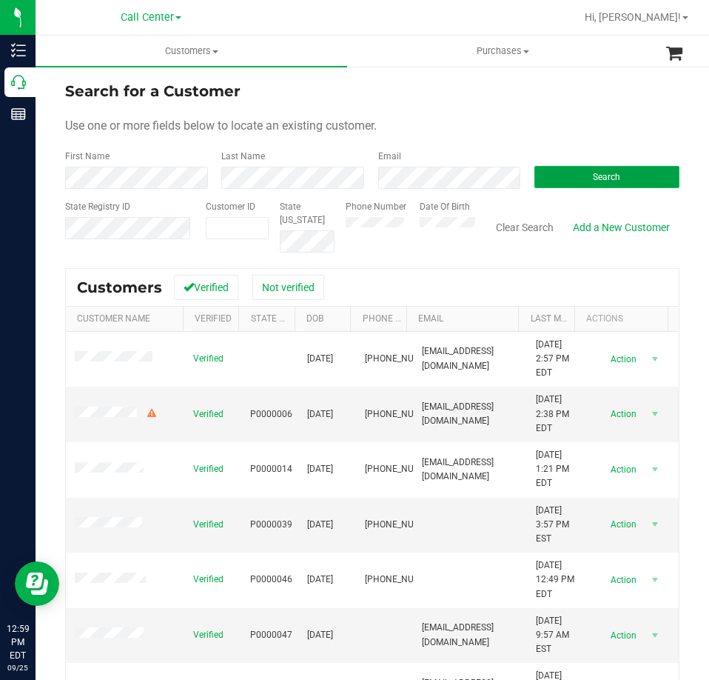
click at [580, 169] on button "Search" at bounding box center [606, 177] width 145 height 22
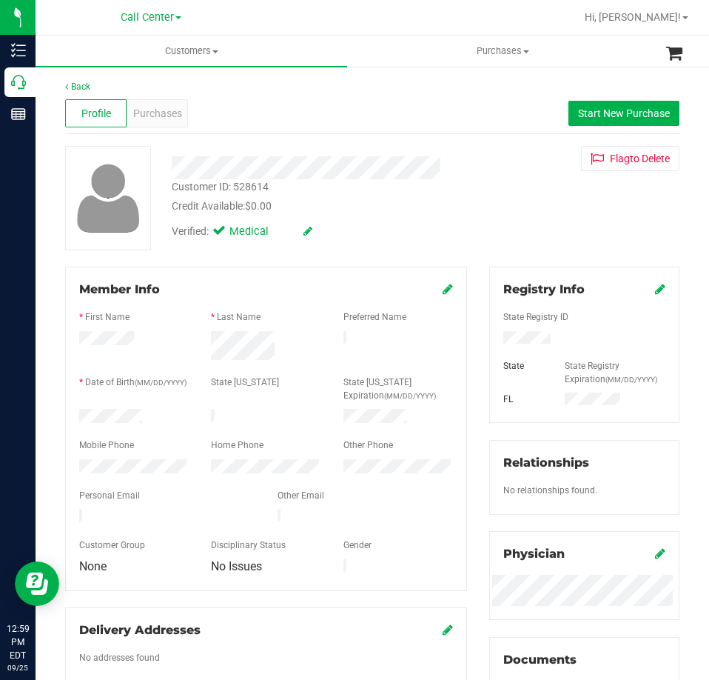
click at [74, 413] on div at bounding box center [134, 418] width 132 height 18
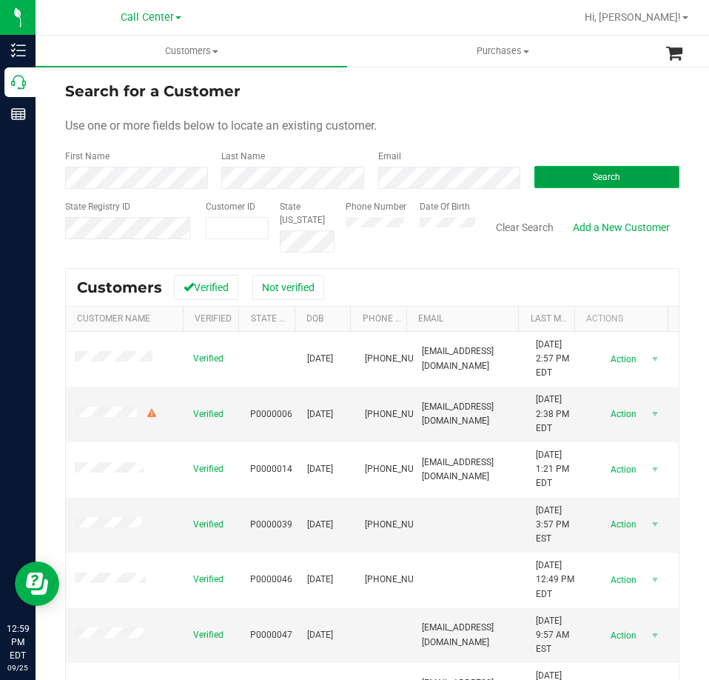
click at [550, 172] on button "Search" at bounding box center [606, 177] width 145 height 22
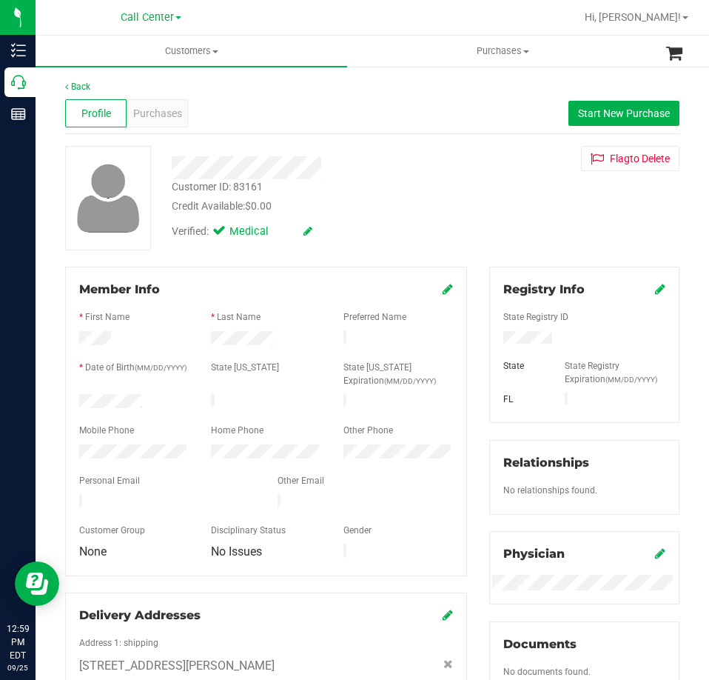
drag, startPoint x: 144, startPoint y: 395, endPoint x: 65, endPoint y: 395, distance: 79.2
click at [64, 396] on div "Member Info * First Name * Last Name Preferred Name * Date of Birth (MM/DD/YYYY…" at bounding box center [266, 650] width 424 height 767
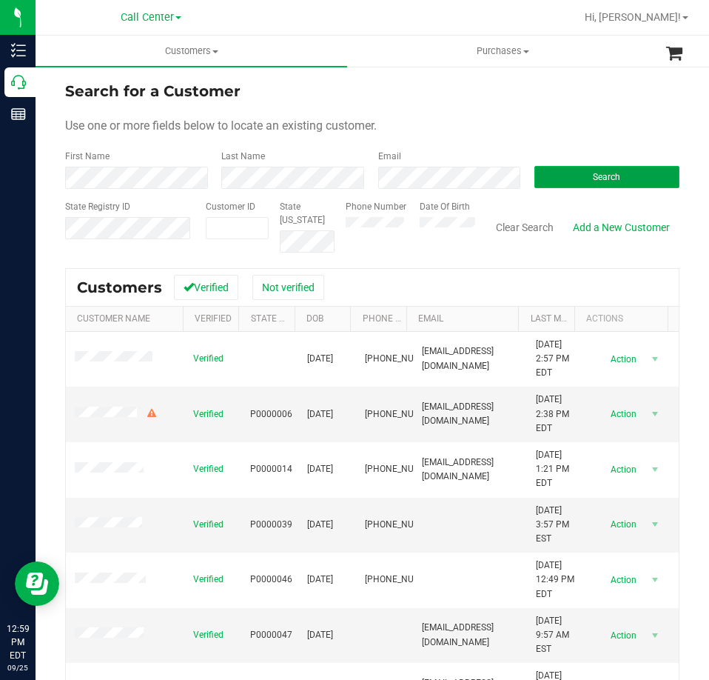
click at [557, 171] on button "Search" at bounding box center [606, 177] width 145 height 22
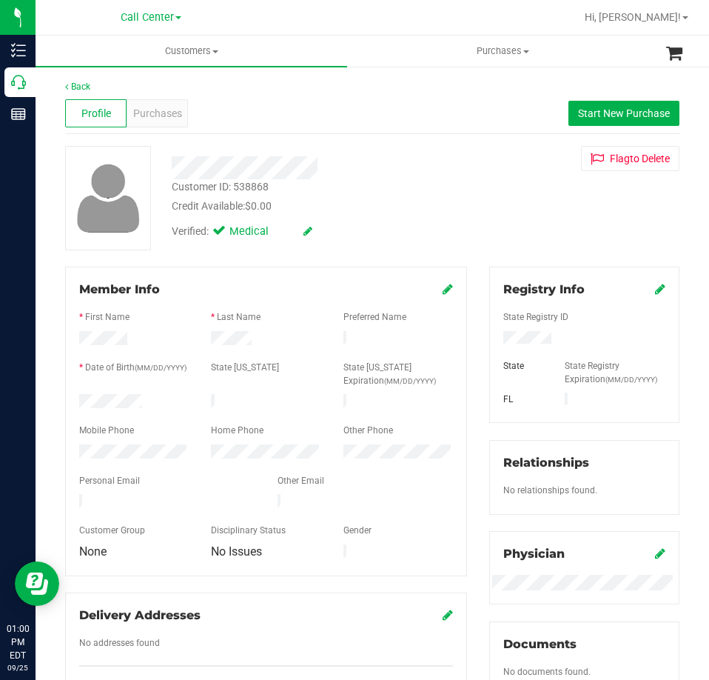
drag, startPoint x: 158, startPoint y: 399, endPoint x: 73, endPoint y: 398, distance: 84.4
click at [78, 400] on div at bounding box center [134, 403] width 132 height 18
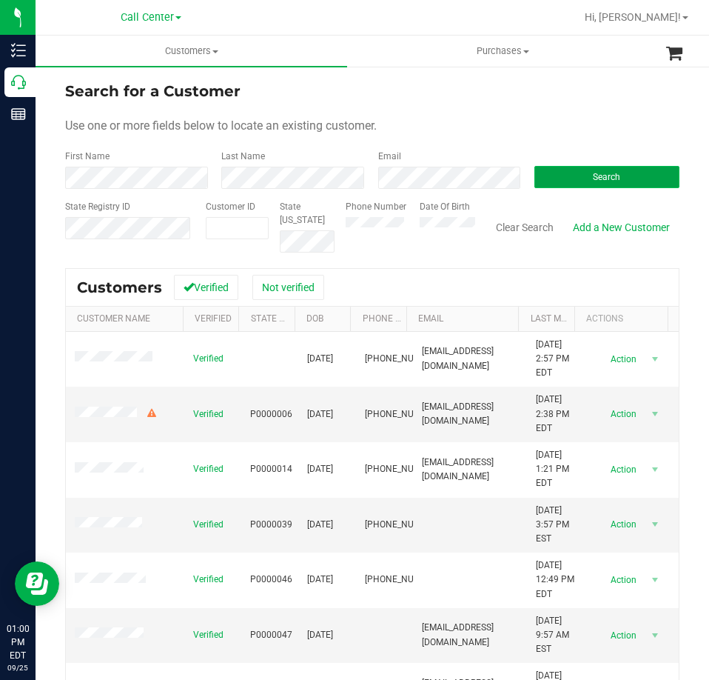
click at [569, 167] on button "Search" at bounding box center [606, 177] width 145 height 22
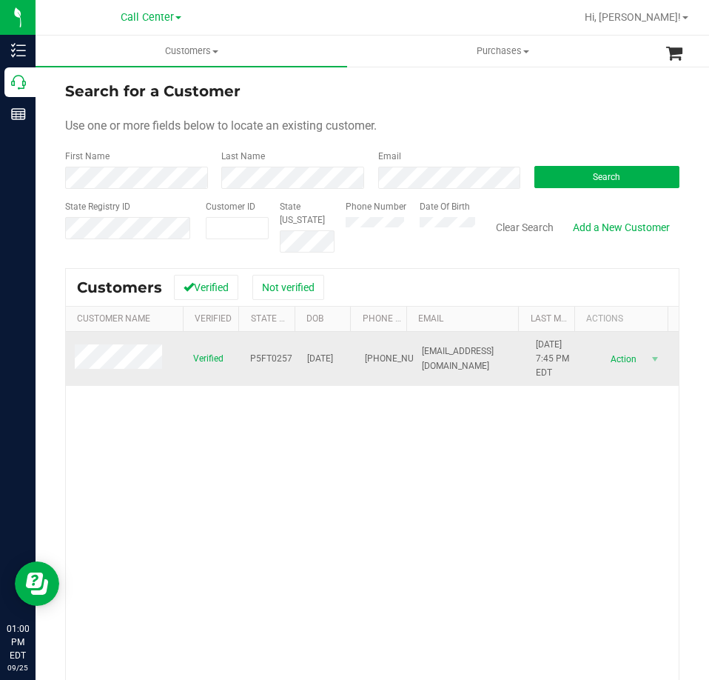
click at [113, 345] on span at bounding box center [121, 358] width 92 height 29
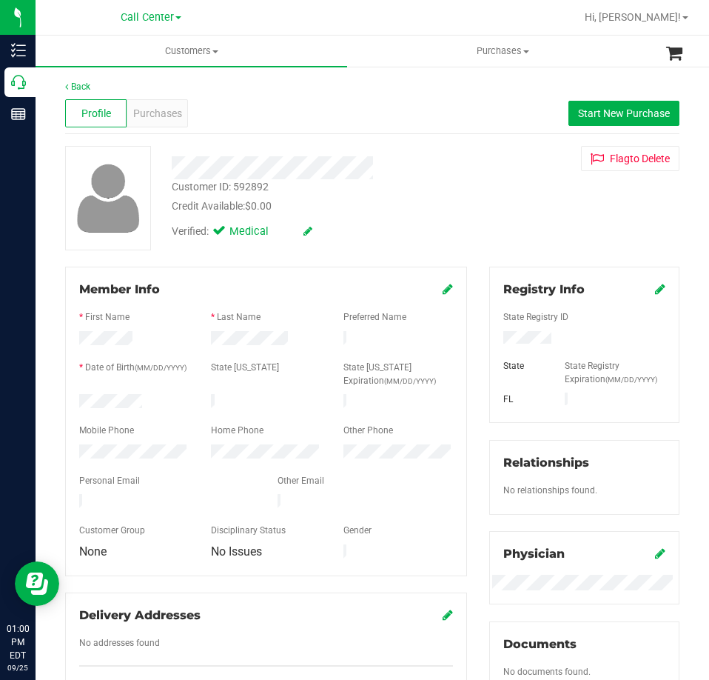
drag, startPoint x: 152, startPoint y: 396, endPoint x: 78, endPoint y: 401, distance: 74.2
click at [63, 401] on div "Member Info * First Name * Last Name Preferred Name * Date of Birth (MM/DD/YYYY…" at bounding box center [266, 489] width 424 height 445
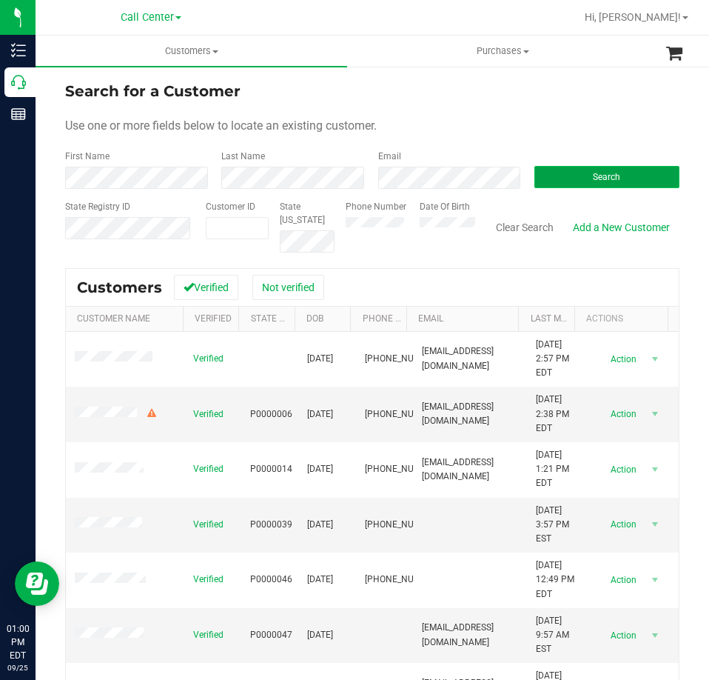
click at [565, 170] on button "Search" at bounding box center [606, 177] width 145 height 22
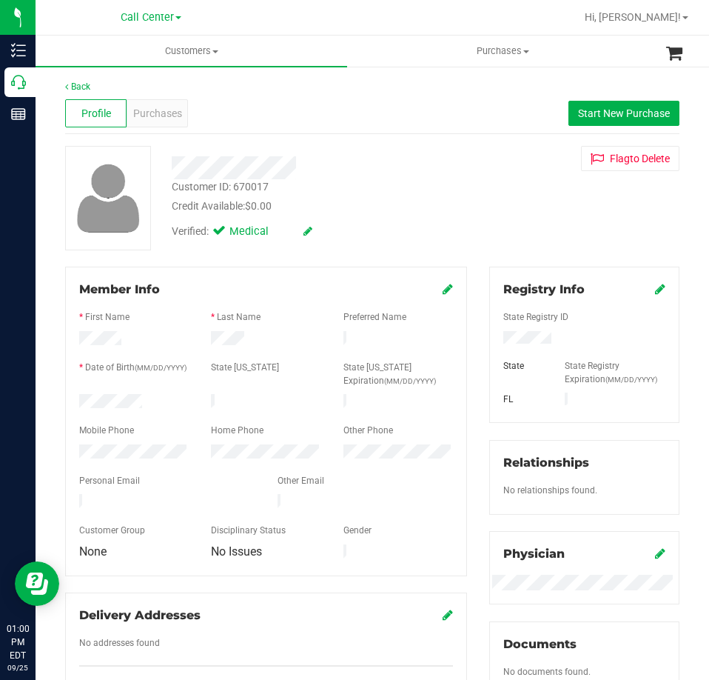
drag, startPoint x: 142, startPoint y: 399, endPoint x: 78, endPoint y: 396, distance: 63.7
click at [73, 398] on div at bounding box center [134, 403] width 132 height 18
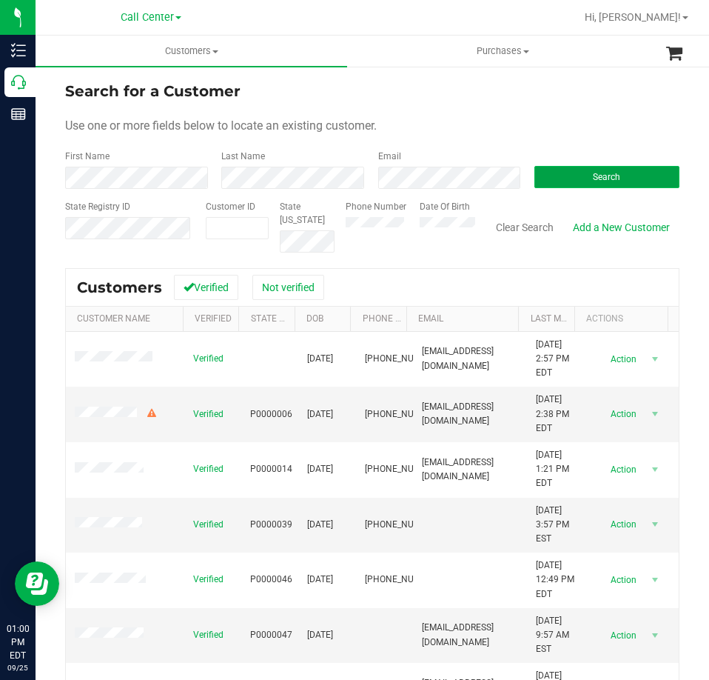
click at [566, 178] on button "Search" at bounding box center [606, 177] width 145 height 22
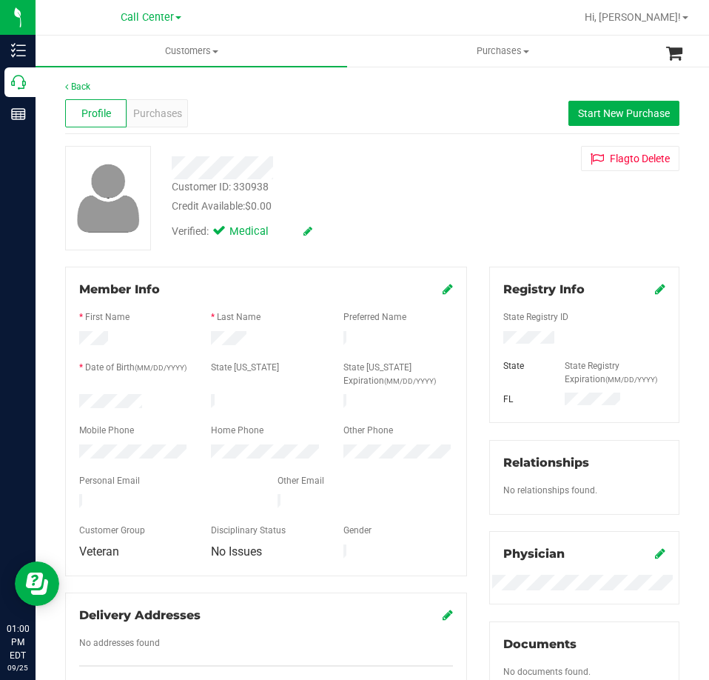
drag, startPoint x: 147, startPoint y: 393, endPoint x: 77, endPoint y: 398, distance: 69.8
click at [77, 398] on div at bounding box center [134, 403] width 132 height 18
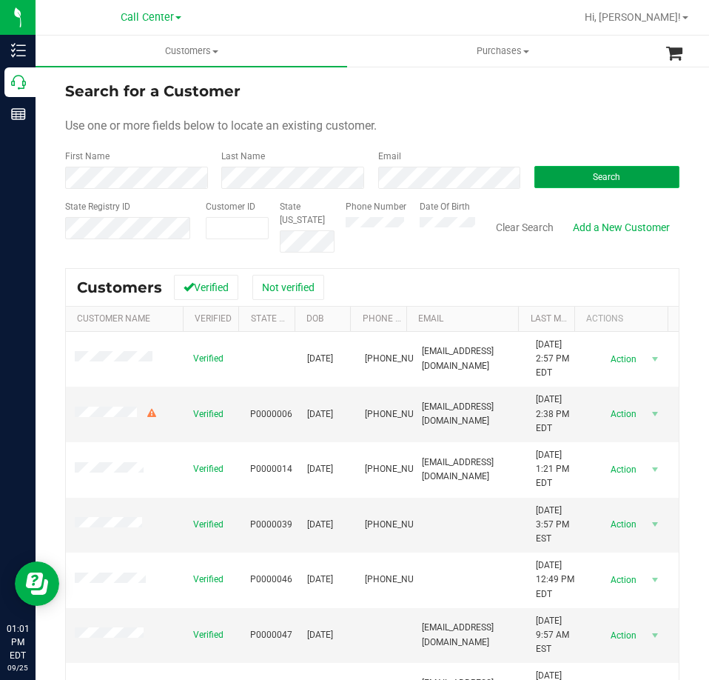
click at [547, 172] on button "Search" at bounding box center [606, 177] width 145 height 22
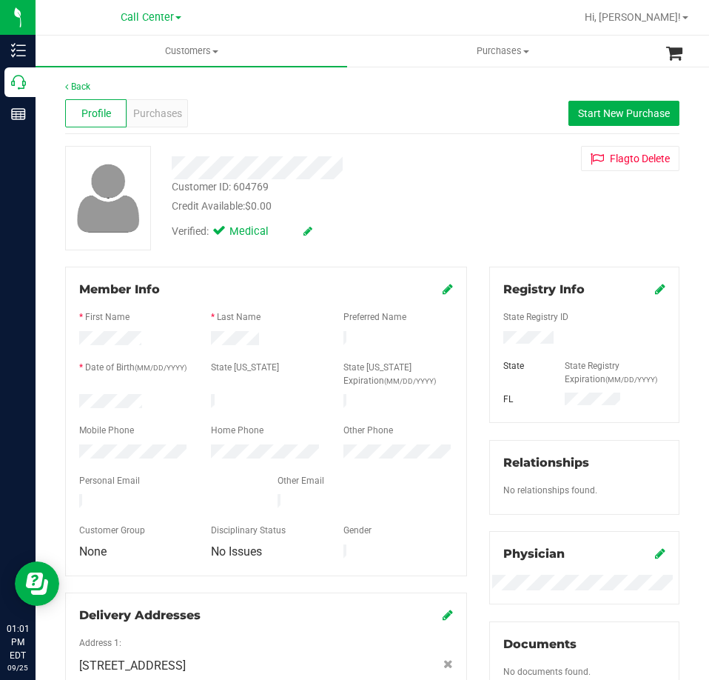
drag, startPoint x: 150, startPoint y: 400, endPoint x: 64, endPoint y: 401, distance: 85.9
click at [64, 401] on div "Member Info * First Name * Last Name Preferred Name * Date of Birth (MM/DD/YYYY…" at bounding box center [266, 500] width 424 height 466
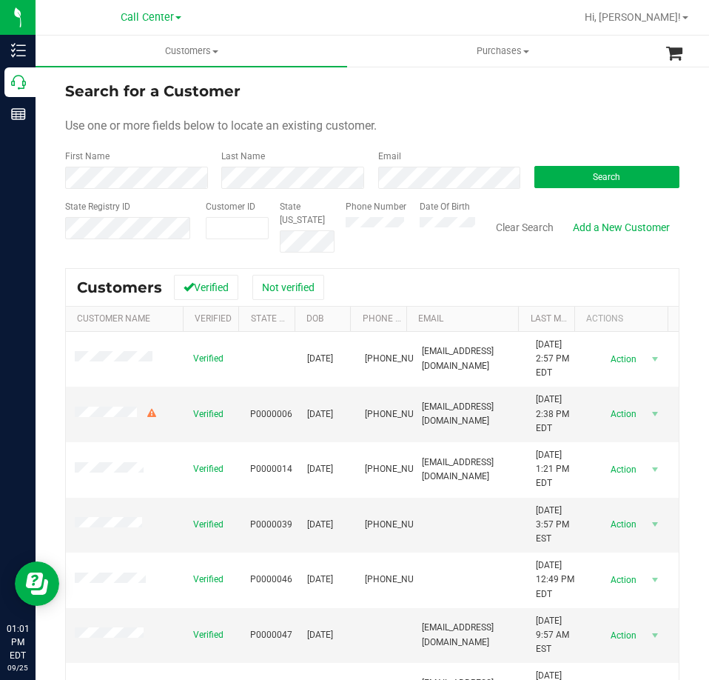
click at [409, 189] on form "Search for a Customer Use one or more fields below to locate an existing custom…" at bounding box center [372, 166] width 614 height 172
click at [538, 175] on button "Search" at bounding box center [606, 177] width 145 height 22
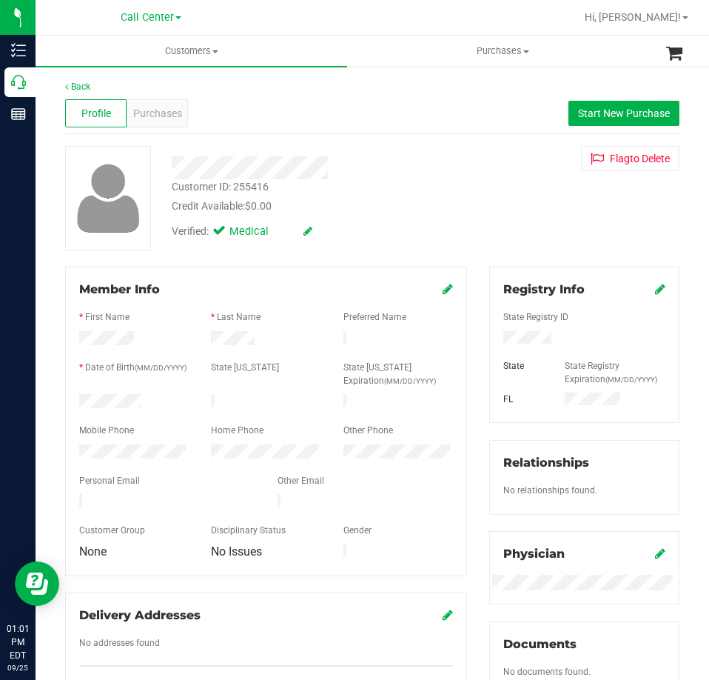
drag, startPoint x: 146, startPoint y: 401, endPoint x: 69, endPoint y: 402, distance: 77.0
click at [69, 402] on div at bounding box center [134, 403] width 132 height 18
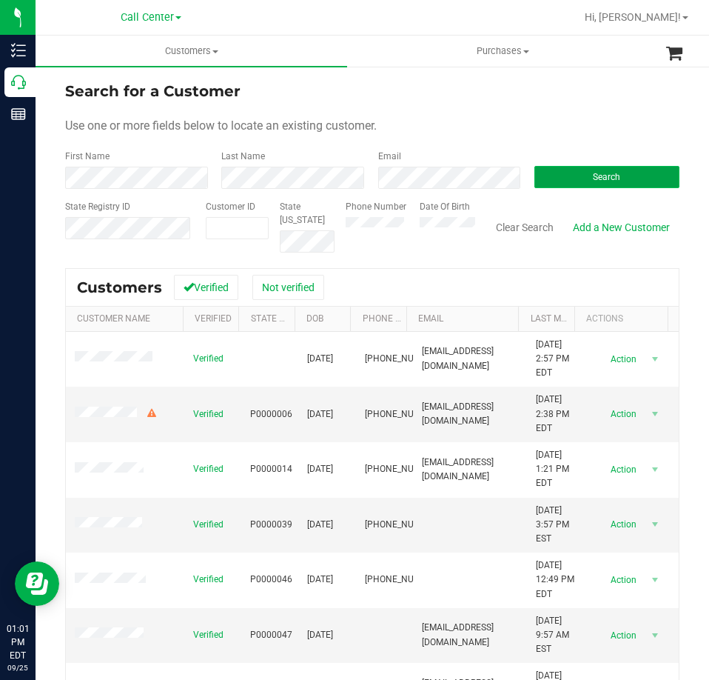
click at [568, 171] on button "Search" at bounding box center [606, 177] width 145 height 22
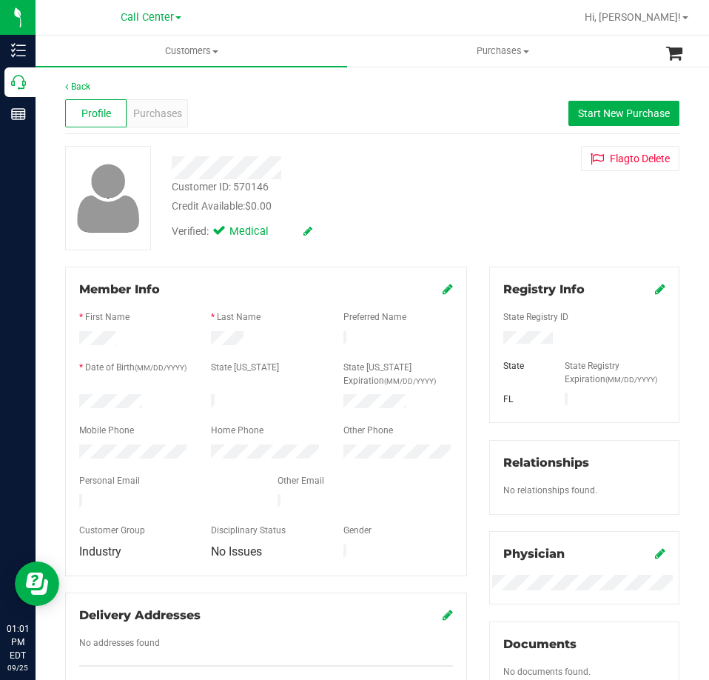
drag, startPoint x: 75, startPoint y: 398, endPoint x: 65, endPoint y: 398, distance: 9.6
click at [65, 398] on div "Member Info * First Name * Last Name Preferred Name * Date of Birth (MM/DD/YYYY…" at bounding box center [266, 421] width 402 height 309
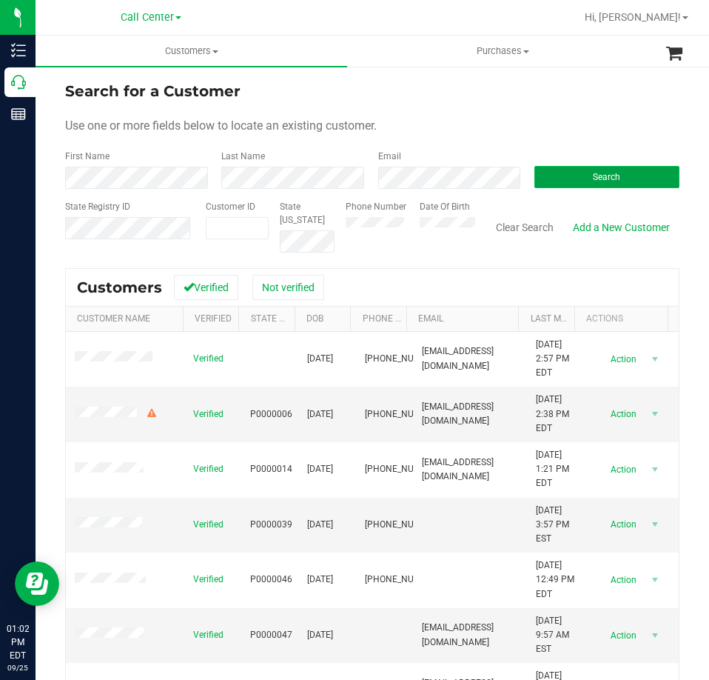
click at [566, 175] on button "Search" at bounding box center [606, 177] width 145 height 22
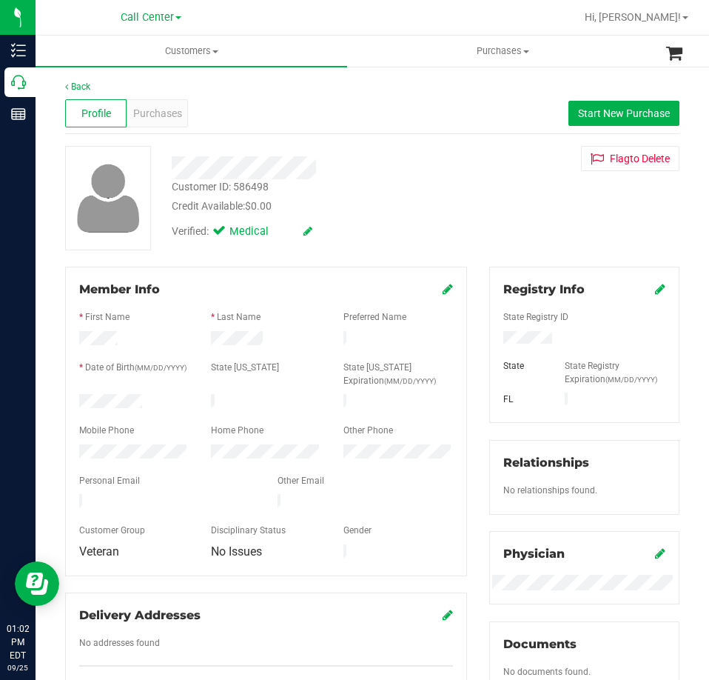
drag, startPoint x: 152, startPoint y: 400, endPoint x: 69, endPoint y: 395, distance: 83.8
click at [72, 397] on div at bounding box center [134, 403] width 132 height 18
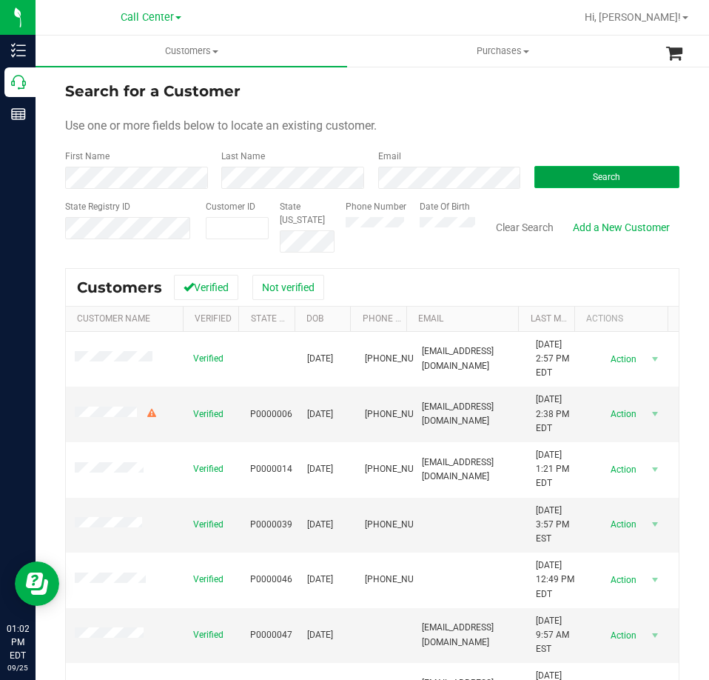
click at [582, 173] on button "Search" at bounding box center [606, 177] width 145 height 22
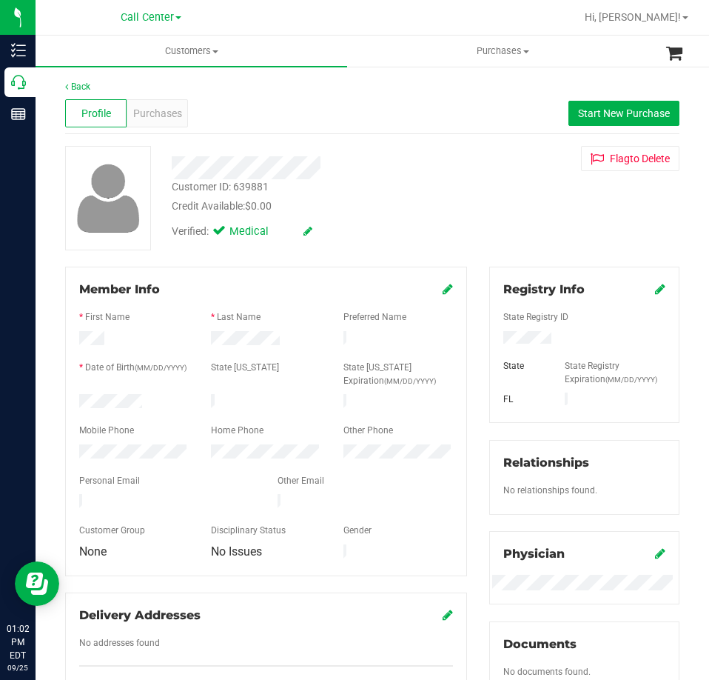
click at [80, 399] on div at bounding box center [134, 403] width 132 height 18
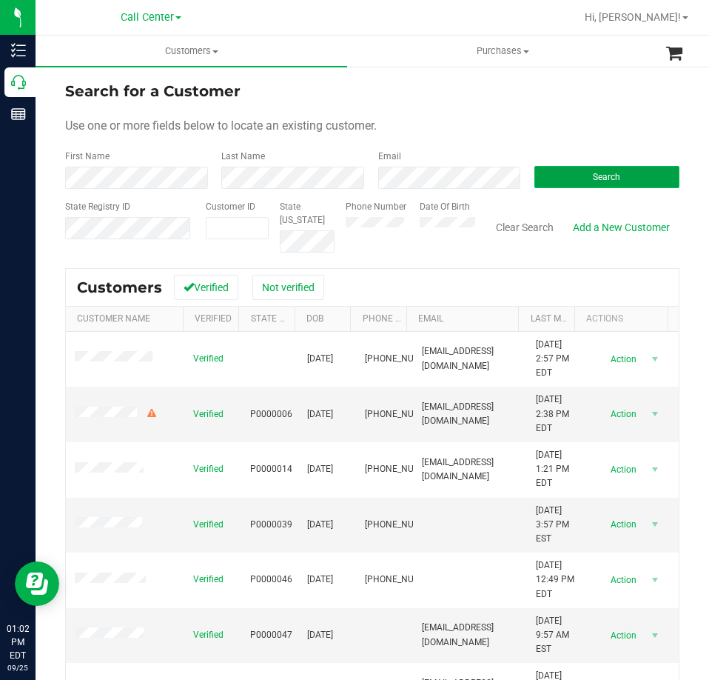
click at [560, 170] on button "Search" at bounding box center [606, 177] width 145 height 22
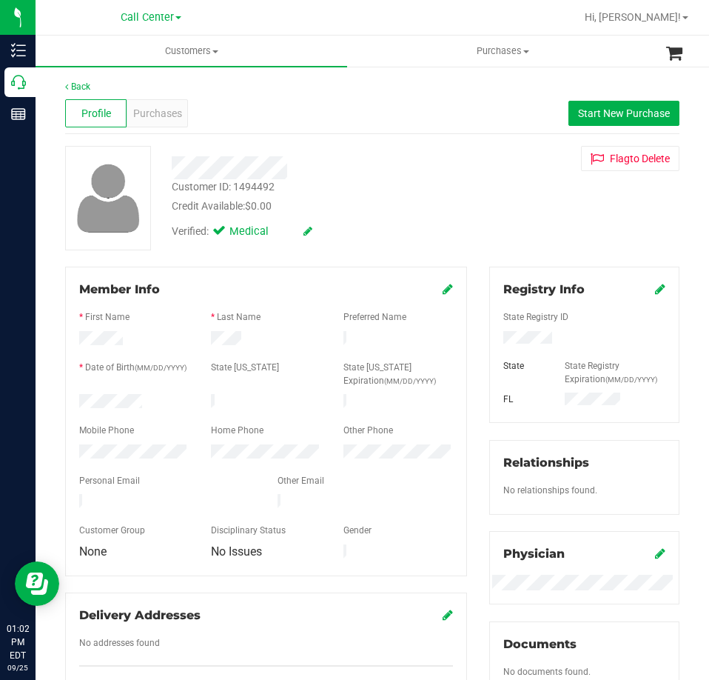
drag, startPoint x: 157, startPoint y: 400, endPoint x: 72, endPoint y: 395, distance: 85.2
click at [72, 395] on div at bounding box center [134, 403] width 132 height 18
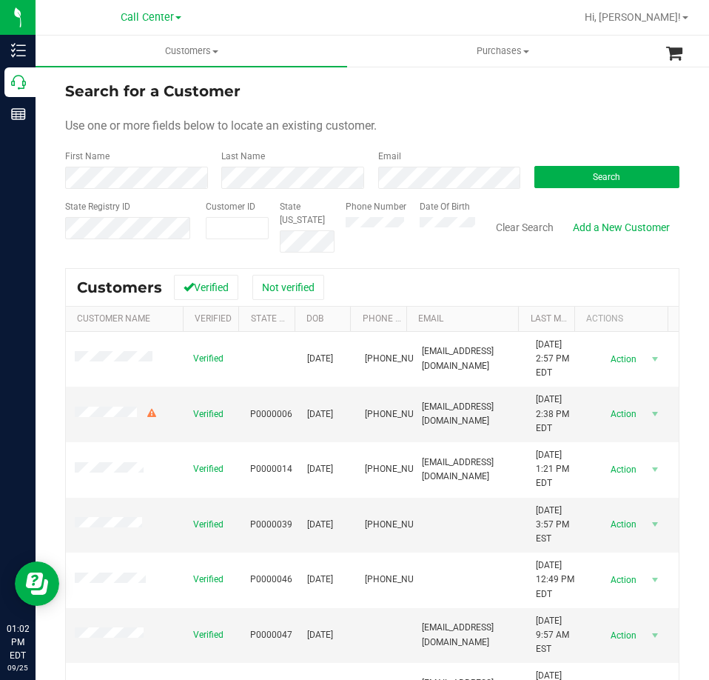
click at [422, 190] on form "Search for a Customer Use one or more fields below to locate an existing custom…" at bounding box center [372, 166] width 614 height 172
click at [569, 172] on button "Search" at bounding box center [606, 177] width 145 height 22
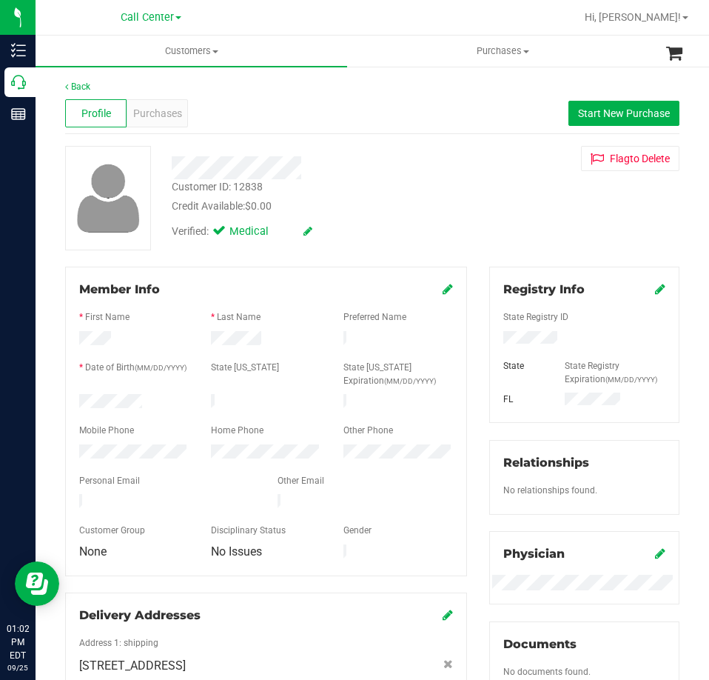
click at [72, 402] on div at bounding box center [134, 403] width 132 height 18
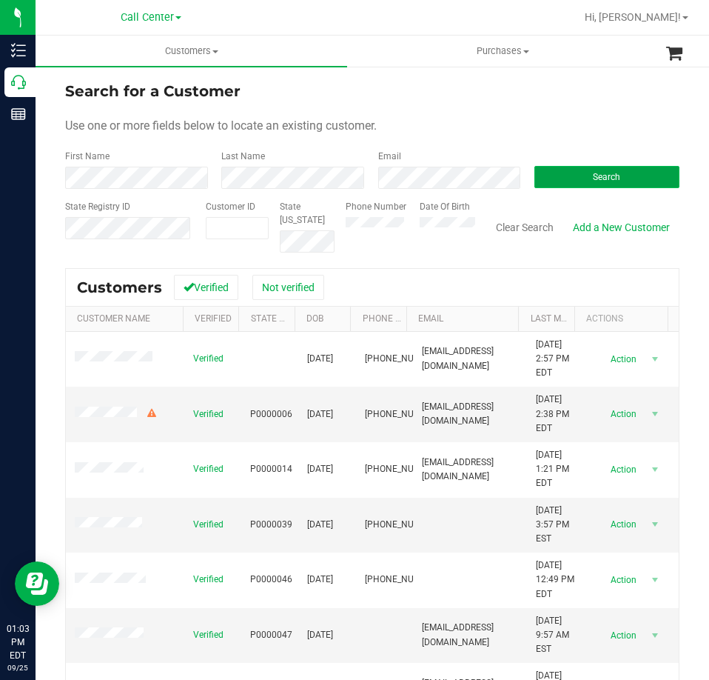
click at [560, 172] on button "Search" at bounding box center [606, 177] width 145 height 22
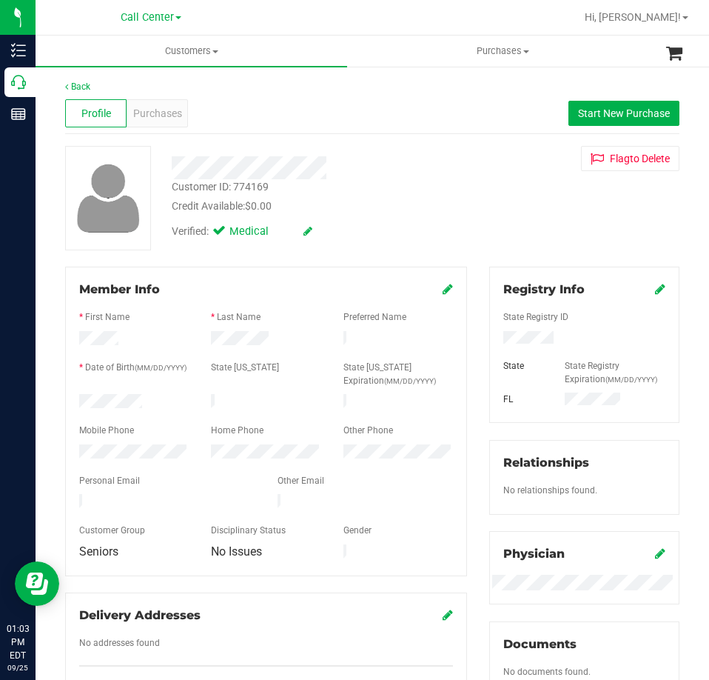
drag, startPoint x: 142, startPoint y: 398, endPoint x: 62, endPoint y: 401, distance: 80.0
click at [61, 403] on div "Member Info * First Name * Last Name Preferred Name * Date of Birth (MM/DD/YYYY…" at bounding box center [266, 489] width 424 height 445
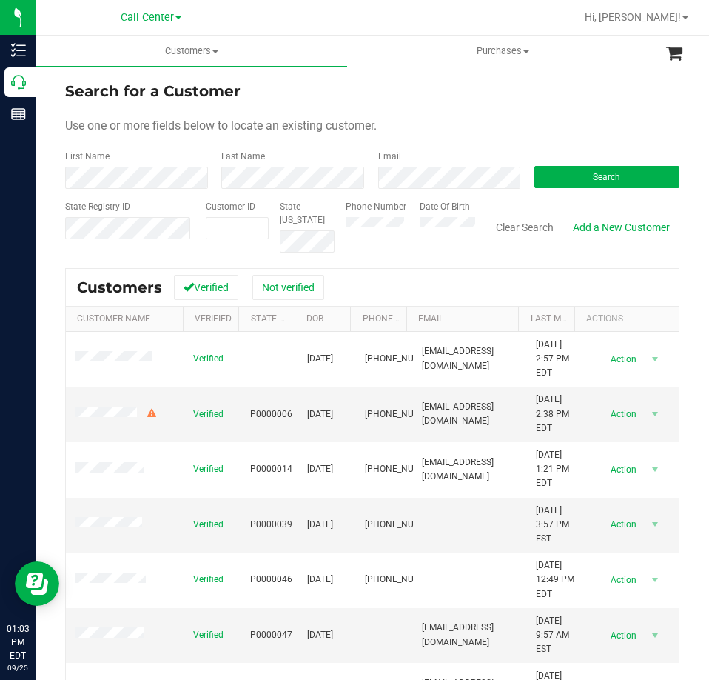
click at [382, 213] on label "Phone Number" at bounding box center [376, 206] width 61 height 13
click at [570, 180] on button "Search" at bounding box center [606, 177] width 145 height 22
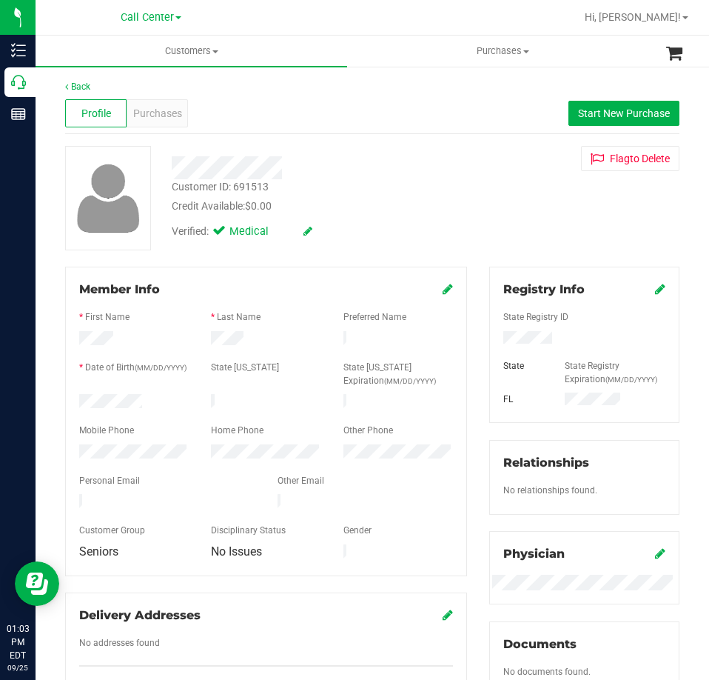
drag, startPoint x: 142, startPoint y: 398, endPoint x: 68, endPoint y: 400, distance: 74.1
click at [68, 400] on div at bounding box center [134, 403] width 132 height 18
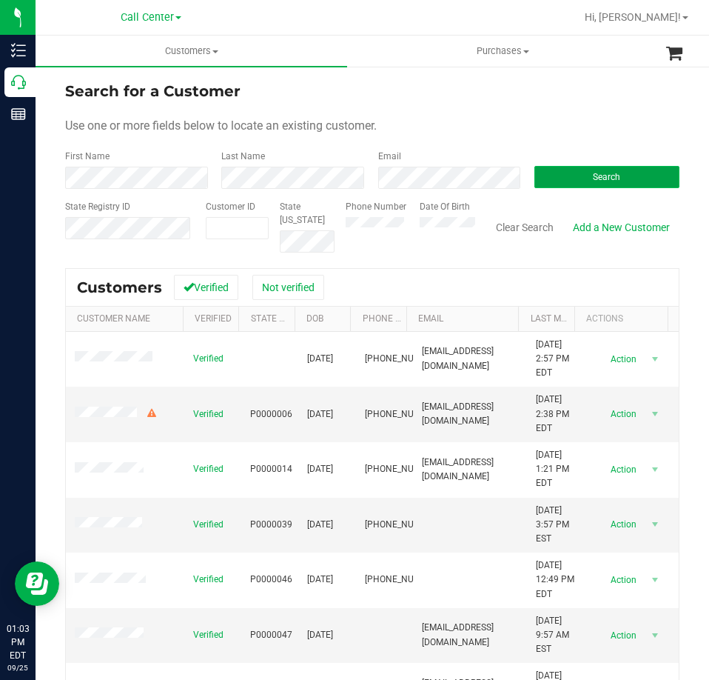
click at [557, 175] on button "Search" at bounding box center [606, 177] width 145 height 22
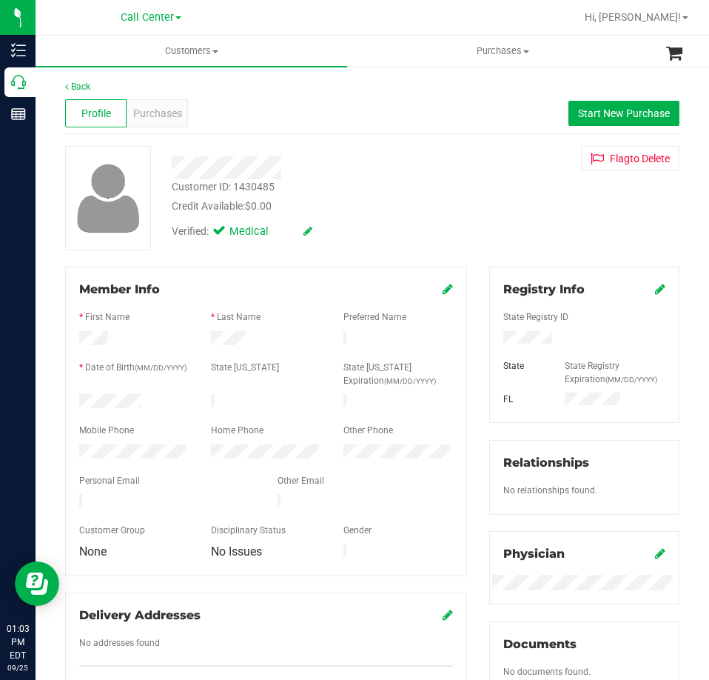
drag, startPoint x: 147, startPoint y: 398, endPoint x: 69, endPoint y: 400, distance: 78.5
click at [69, 400] on div at bounding box center [134, 403] width 132 height 18
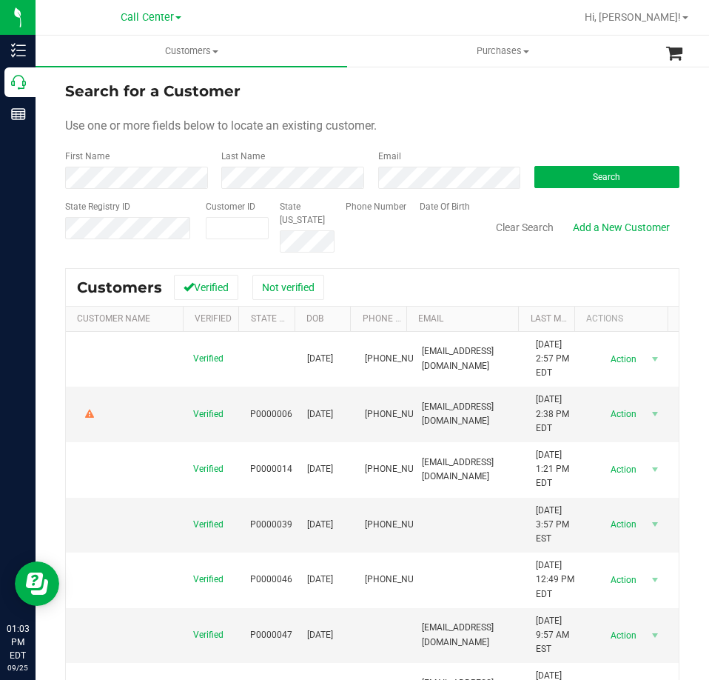
click at [403, 192] on form "Search for a Customer Use one or more fields below to locate an existing custom…" at bounding box center [372, 166] width 614 height 172
click at [548, 170] on button "Search" at bounding box center [606, 177] width 145 height 22
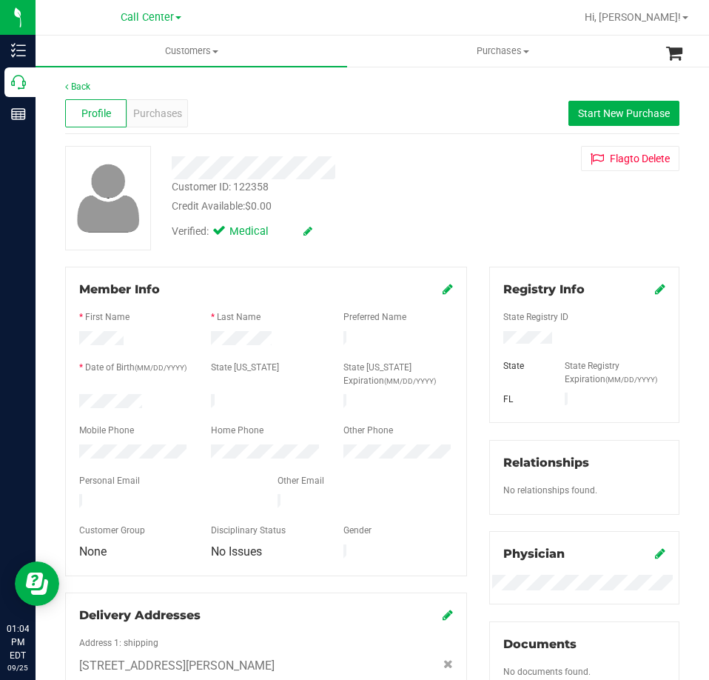
click at [80, 401] on div at bounding box center [134, 403] width 132 height 18
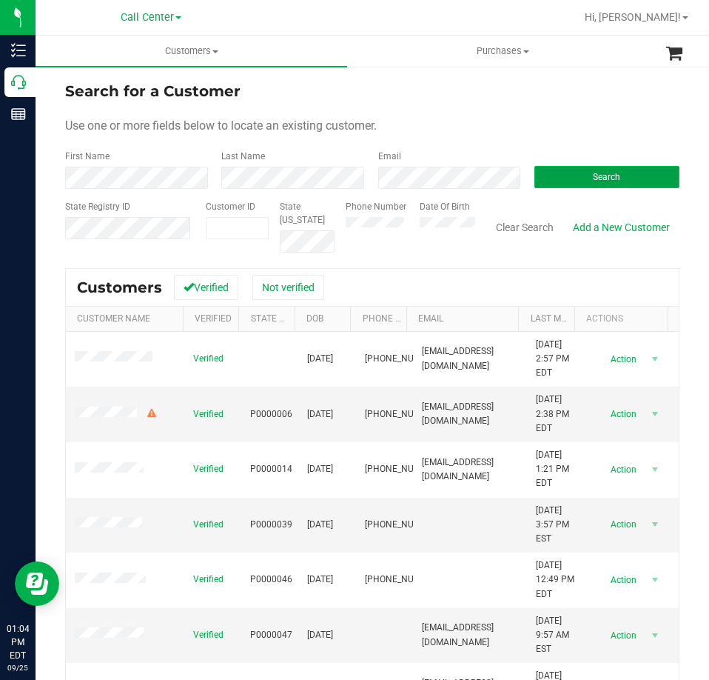
click at [551, 177] on button "Search" at bounding box center [606, 177] width 145 height 22
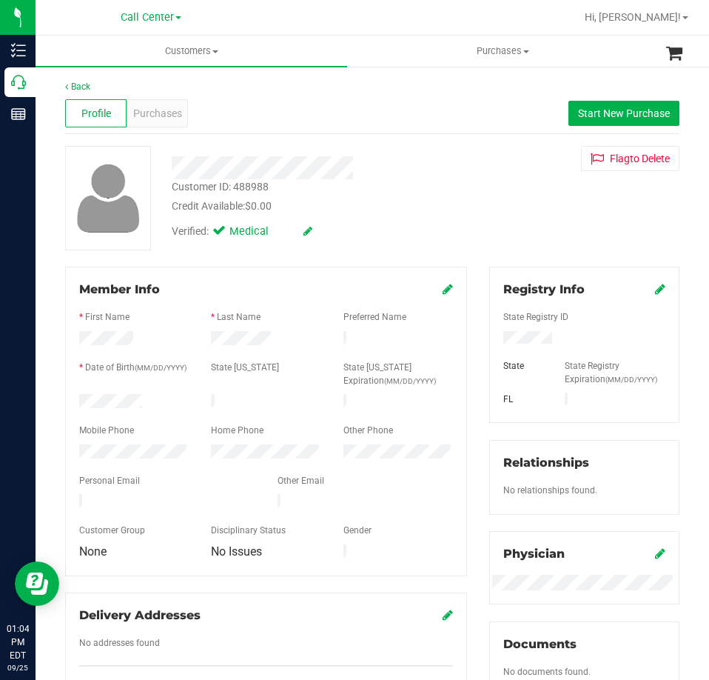
drag, startPoint x: 144, startPoint y: 397, endPoint x: 58, endPoint y: 398, distance: 85.9
click at [58, 398] on div "Member Info * First Name * Last Name Preferred Name * Date of Birth (MM/DD/YYYY…" at bounding box center [266, 489] width 424 height 445
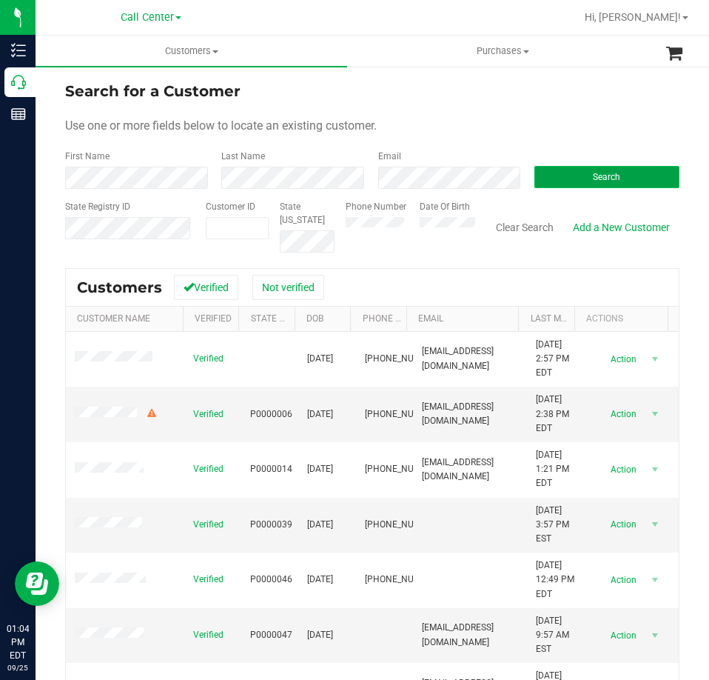
click at [560, 177] on button "Search" at bounding box center [606, 177] width 145 height 22
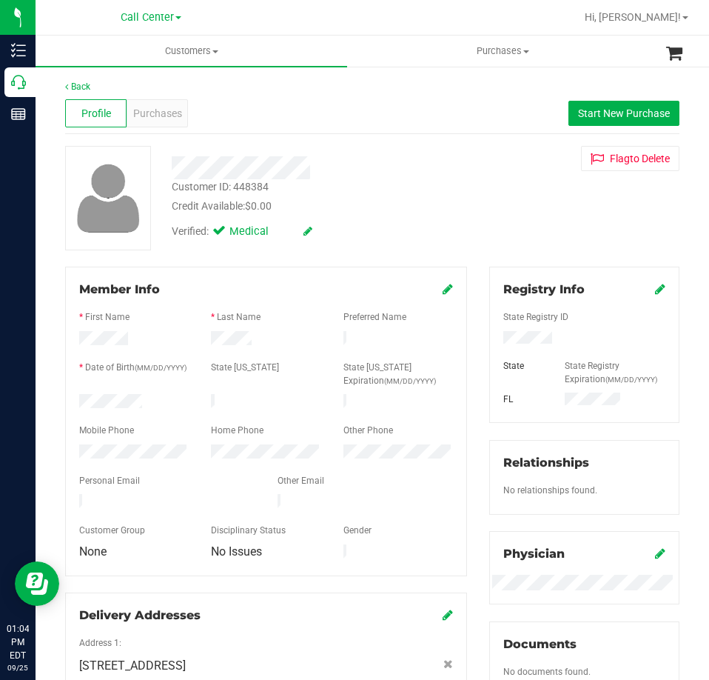
click at [46, 403] on div "Back Profile Purchases Start New Purchase Customer ID: 448384 Credit Available:…" at bounding box center [373, 575] width 674 height 1020
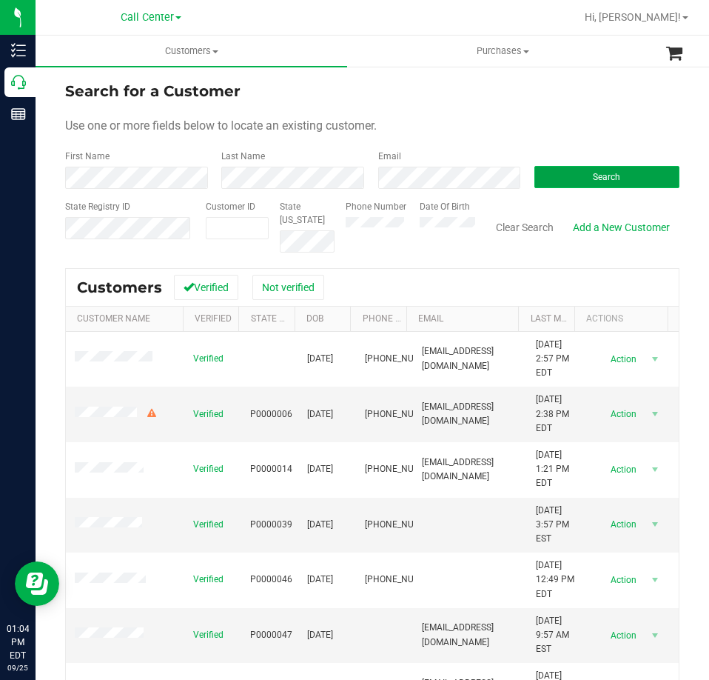
click at [563, 172] on button "Search" at bounding box center [606, 177] width 145 height 22
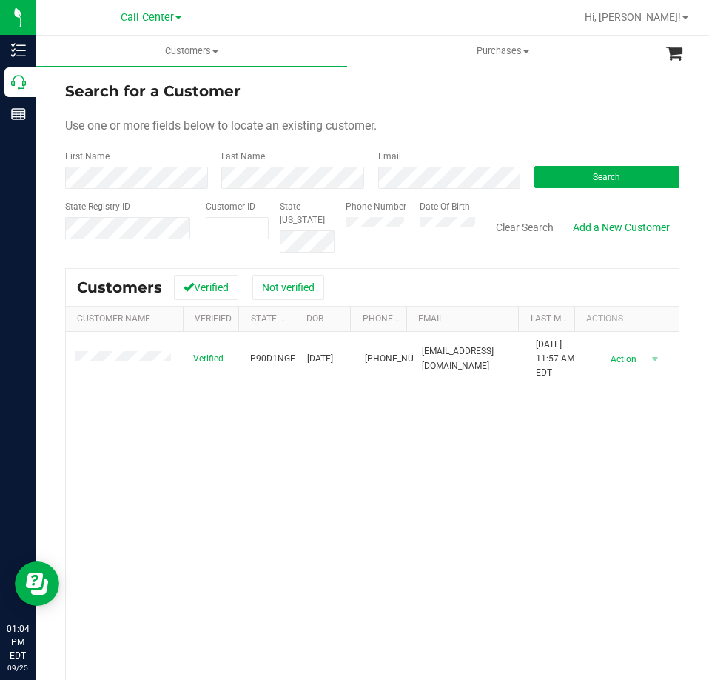
click at [106, 358] on span at bounding box center [125, 358] width 101 height 15
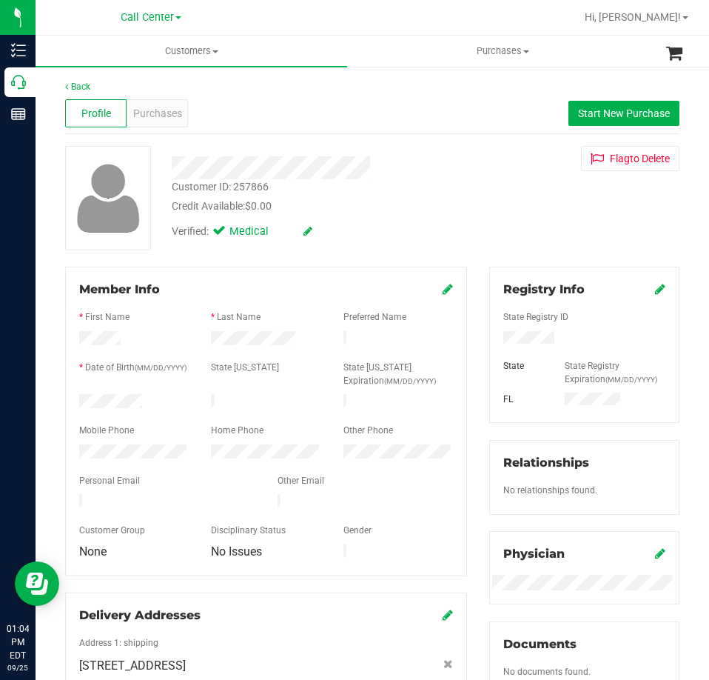
click at [520, 331] on div at bounding box center [584, 339] width 184 height 16
drag, startPoint x: 144, startPoint y: 395, endPoint x: 70, endPoint y: 399, distance: 74.2
click at [70, 399] on div at bounding box center [134, 403] width 132 height 18
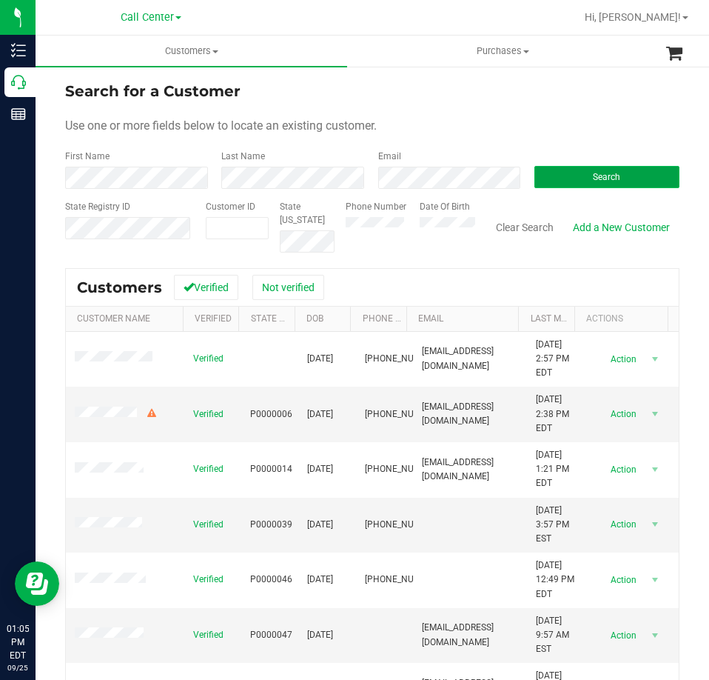
click at [583, 170] on button "Search" at bounding box center [606, 177] width 145 height 22
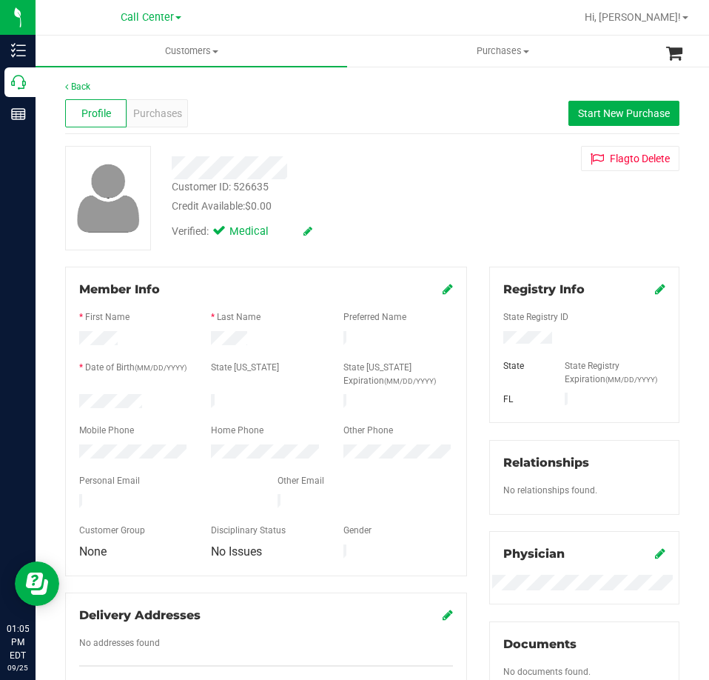
drag, startPoint x: 151, startPoint y: 398, endPoint x: 62, endPoint y: 400, distance: 88.9
click at [62, 400] on div "Member Info * First Name * Last Name Preferred Name * Date of Birth (MM/DD/YYYY…" at bounding box center [266, 489] width 424 height 445
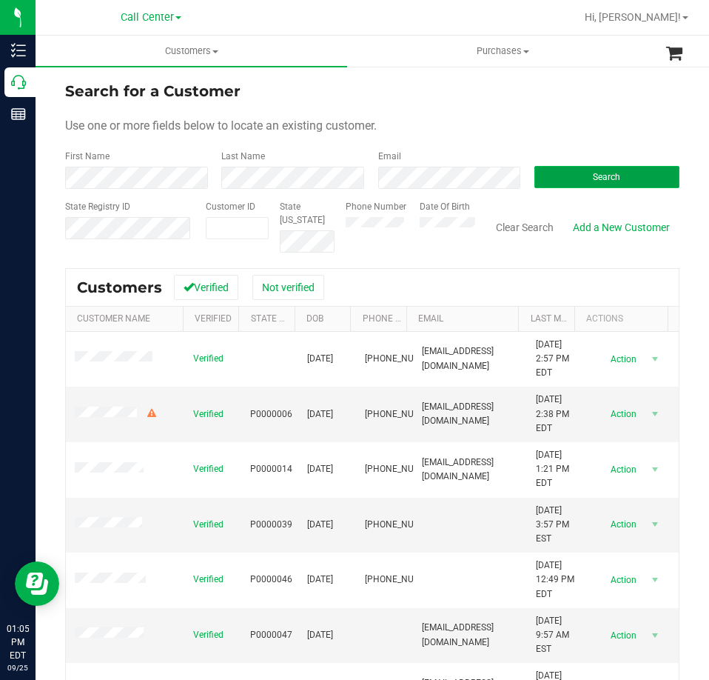
click at [584, 168] on button "Search" at bounding box center [606, 177] width 145 height 22
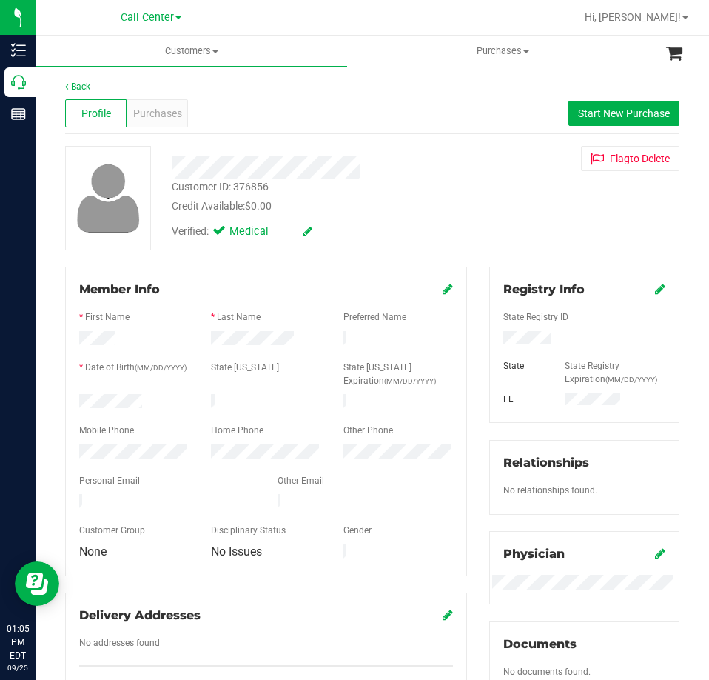
drag, startPoint x: 152, startPoint y: 397, endPoint x: 69, endPoint y: 401, distance: 83.0
click at [69, 401] on div at bounding box center [134, 403] width 132 height 18
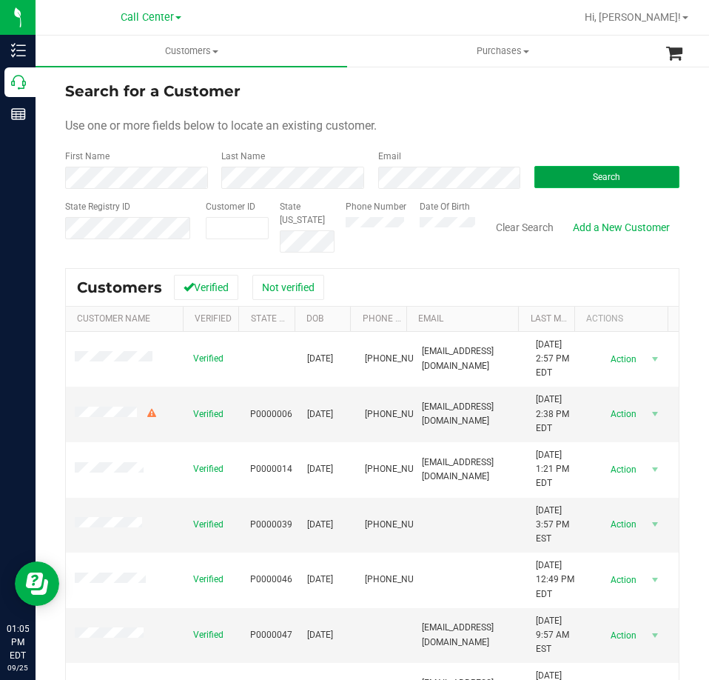
click at [597, 170] on button "Search" at bounding box center [606, 177] width 145 height 22
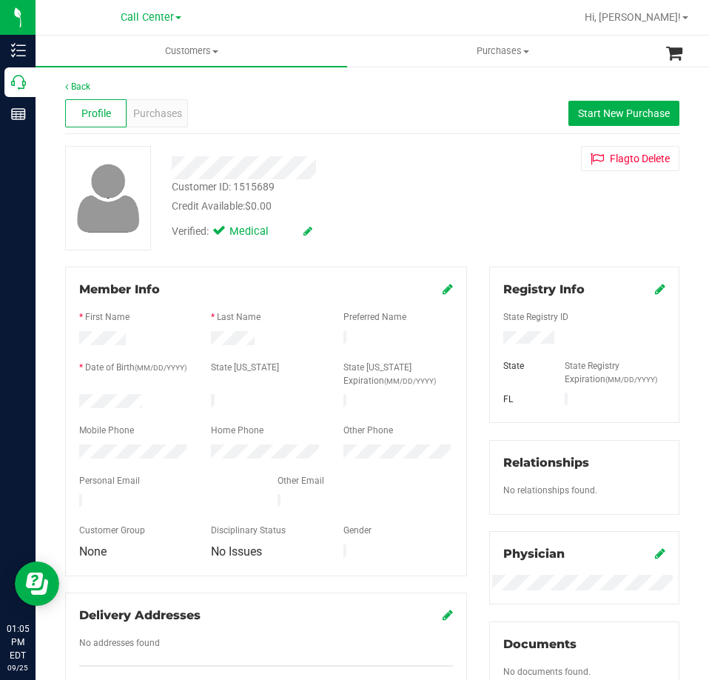
click at [81, 403] on div at bounding box center [134, 403] width 132 height 18
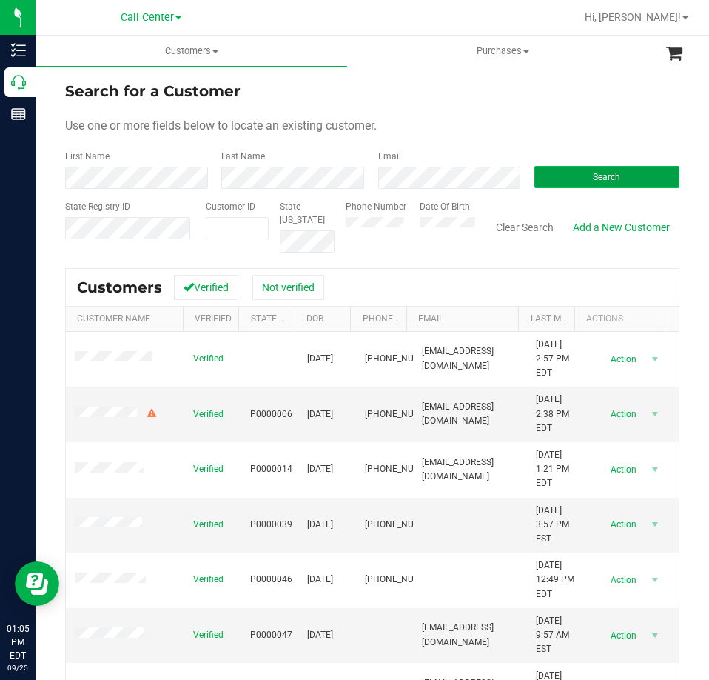
click at [561, 172] on button "Search" at bounding box center [606, 177] width 145 height 22
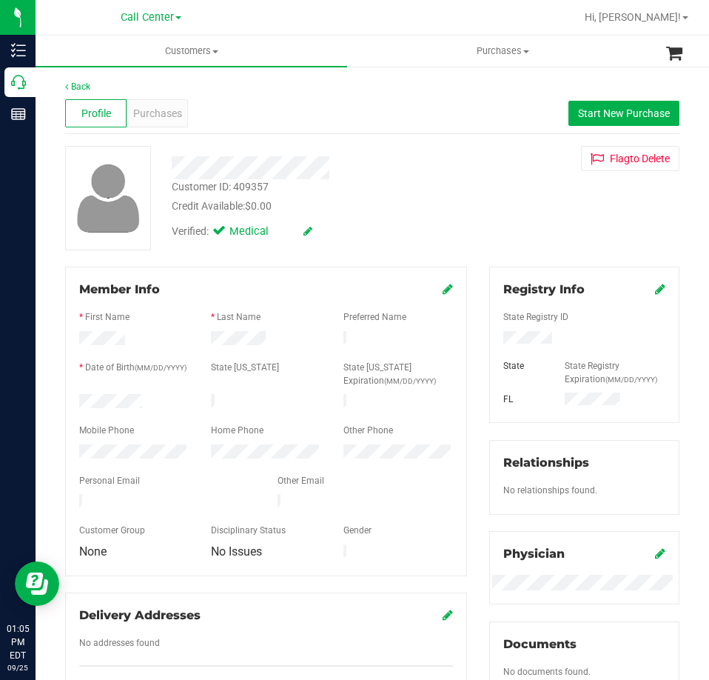
click at [84, 400] on div at bounding box center [134, 403] width 132 height 18
drag, startPoint x: 147, startPoint y: 396, endPoint x: 76, endPoint y: 399, distance: 71.9
click at [76, 399] on div at bounding box center [134, 403] width 132 height 18
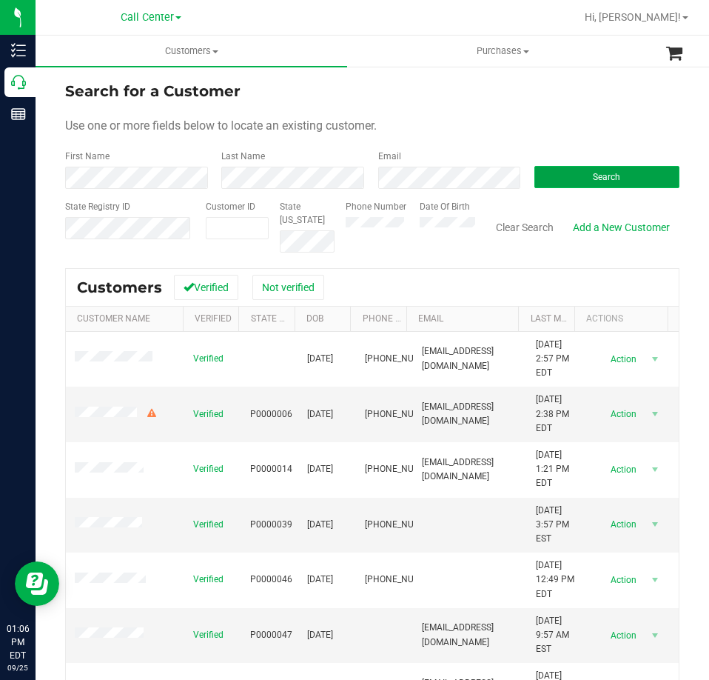
click at [564, 174] on button "Search" at bounding box center [606, 177] width 145 height 22
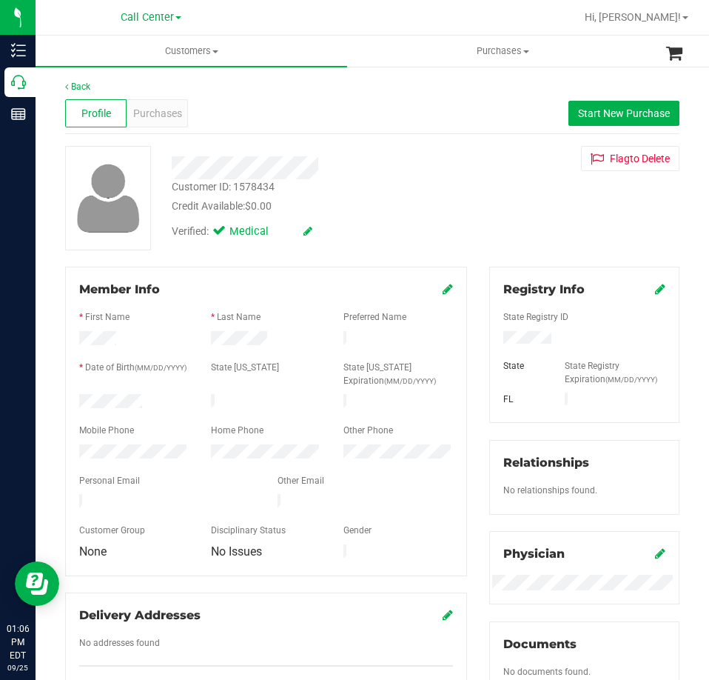
drag, startPoint x: 150, startPoint y: 400, endPoint x: 66, endPoint y: 400, distance: 84.4
click at [66, 400] on div "Member Info * First Name * Last Name Preferred Name * Date of Birth (MM/DD/YYYY…" at bounding box center [266, 421] width 402 height 309
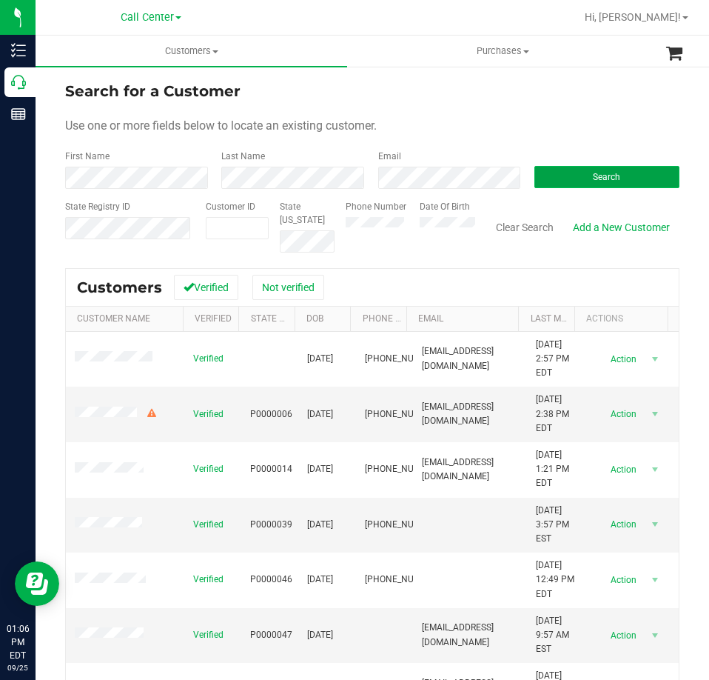
click at [594, 176] on span "Search" at bounding box center [606, 177] width 27 height 10
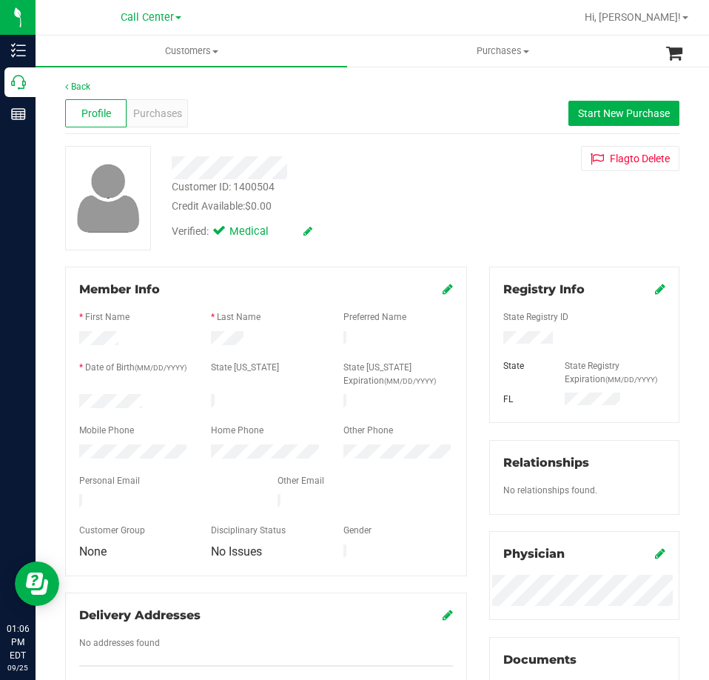
drag, startPoint x: 141, startPoint y: 405, endPoint x: 67, endPoint y: 406, distance: 74.8
click at [67, 406] on div "Member Info * First Name * Last Name Preferred Name * Date of Birth (MM/DD/YYYY…" at bounding box center [266, 421] width 402 height 309
drag, startPoint x: 77, startPoint y: 396, endPoint x: 144, endPoint y: 396, distance: 66.6
click at [144, 396] on div at bounding box center [134, 403] width 132 height 18
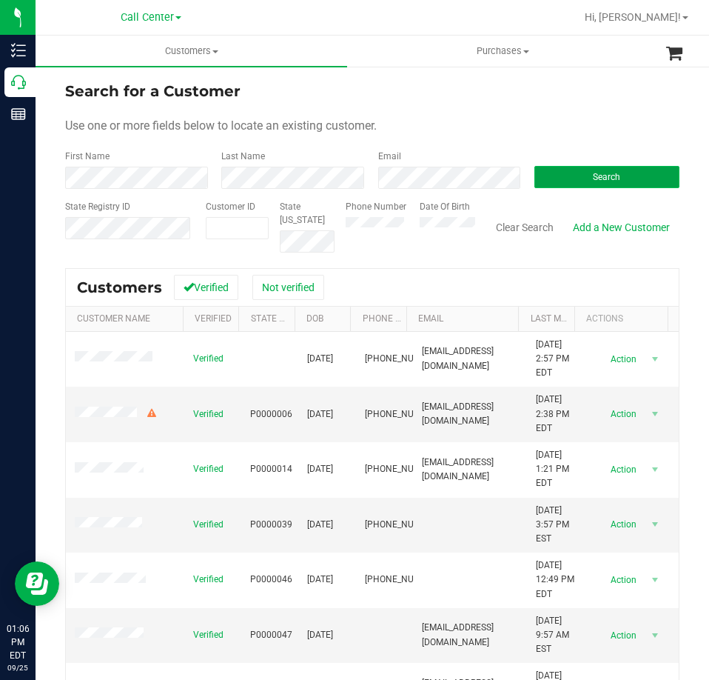
click at [566, 177] on button "Search" at bounding box center [606, 177] width 145 height 22
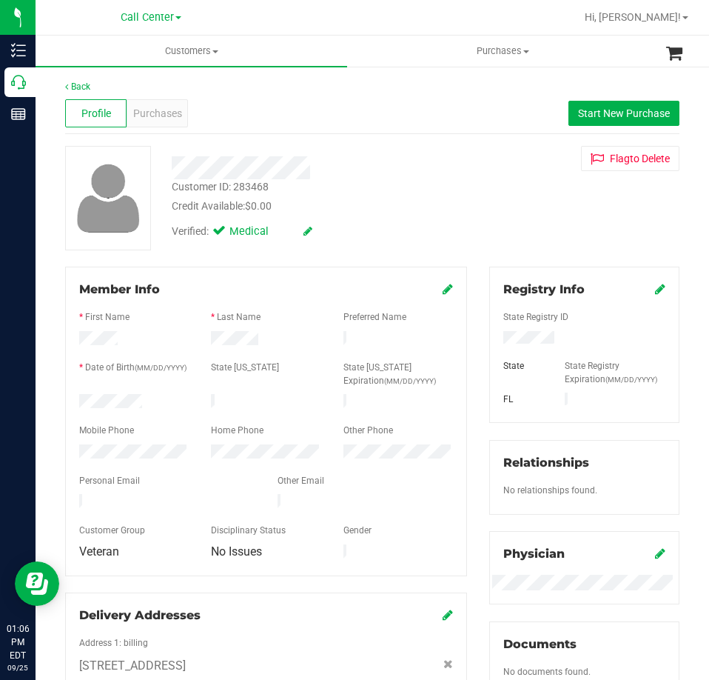
drag, startPoint x: 151, startPoint y: 399, endPoint x: 70, endPoint y: 402, distance: 81.5
click at [70, 402] on div at bounding box center [134, 403] width 132 height 18
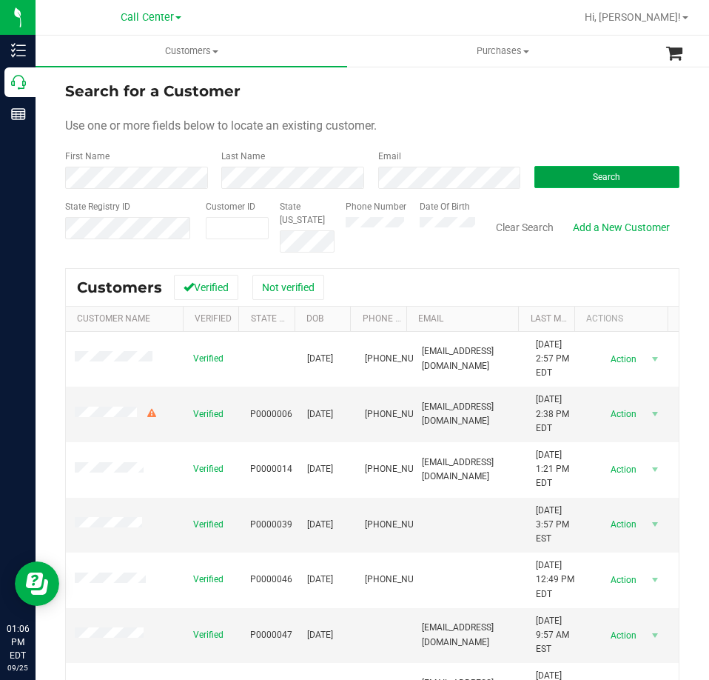
click at [562, 174] on button "Search" at bounding box center [606, 177] width 145 height 22
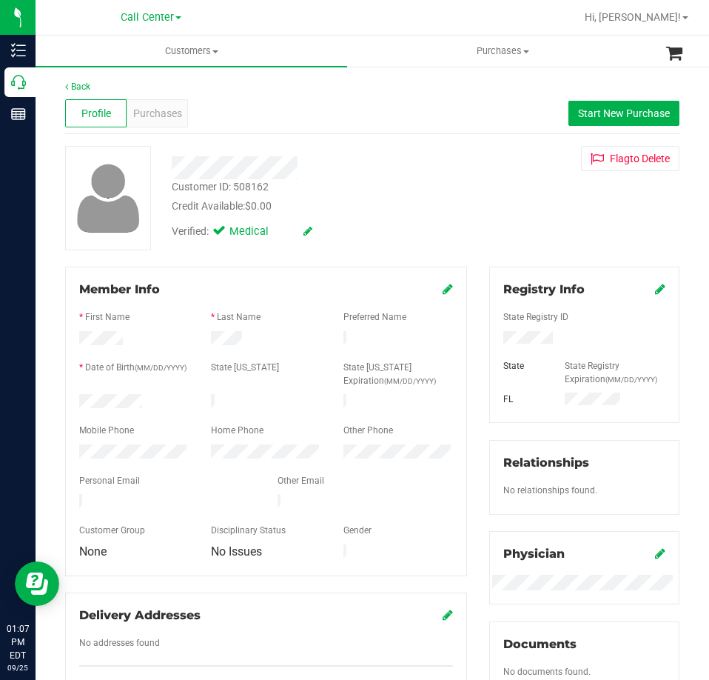
drag, startPoint x: 146, startPoint y: 394, endPoint x: 64, endPoint y: 398, distance: 81.6
click at [64, 398] on div "Member Info * First Name * Last Name Preferred Name * Date of Birth (MM/DD/YYYY…" at bounding box center [266, 489] width 424 height 445
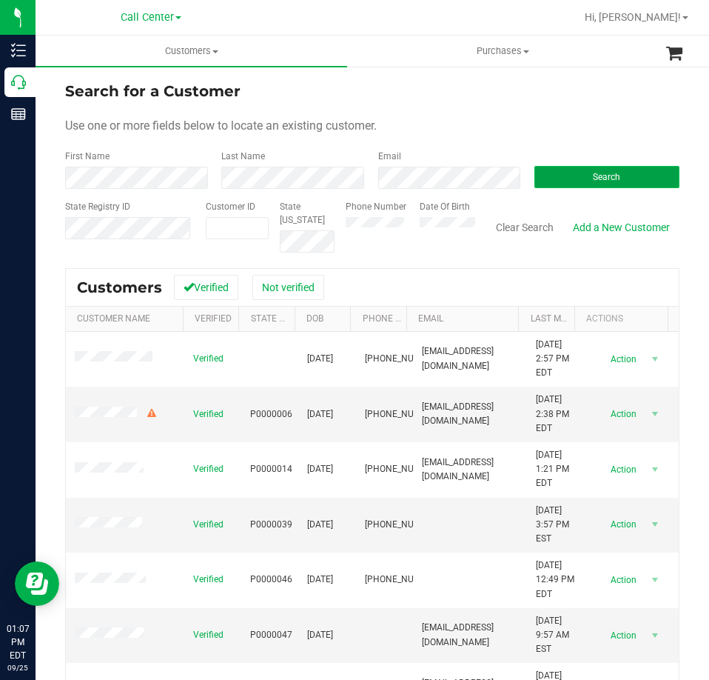
click at [593, 172] on span "Search" at bounding box center [606, 177] width 27 height 10
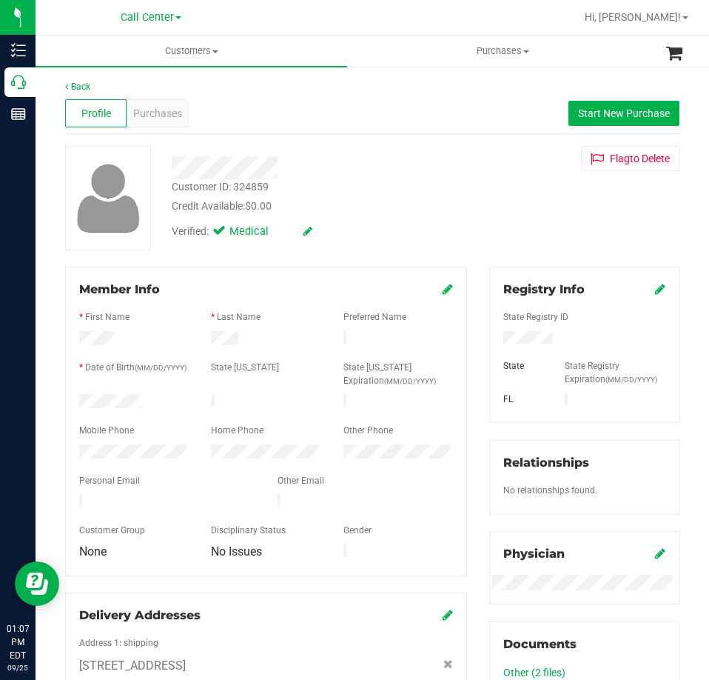
drag, startPoint x: 148, startPoint y: 399, endPoint x: 75, endPoint y: 399, distance: 73.3
click at [75, 399] on div at bounding box center [134, 403] width 132 height 18
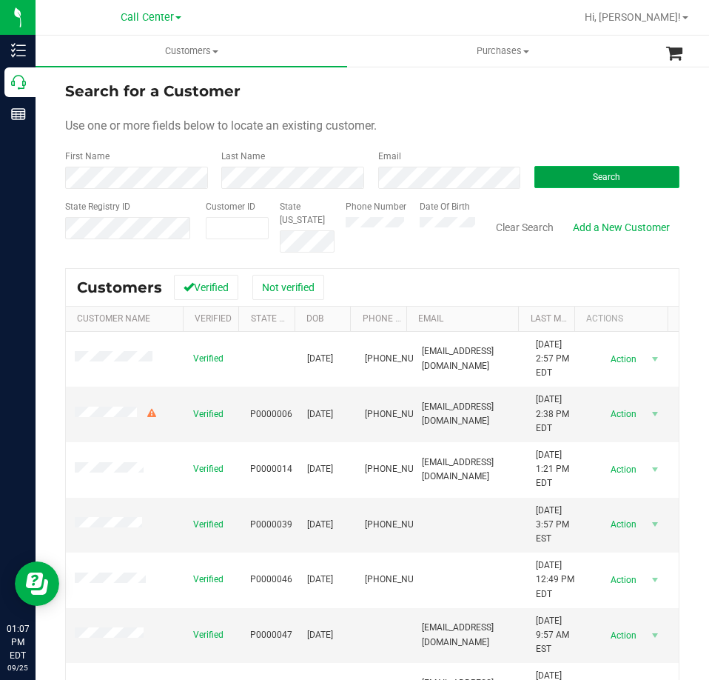
click at [568, 172] on button "Search" at bounding box center [606, 177] width 145 height 22
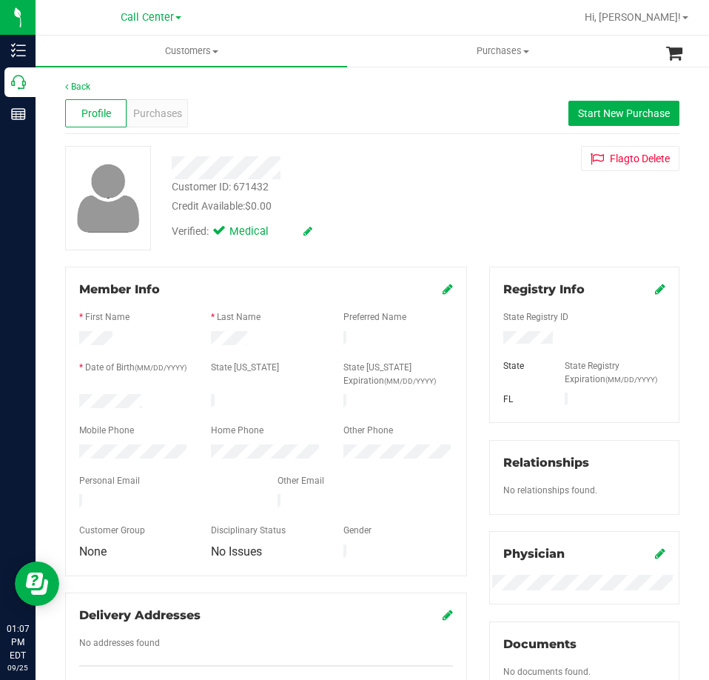
click at [530, 332] on div at bounding box center [584, 339] width 184 height 16
drag, startPoint x: 144, startPoint y: 398, endPoint x: 67, endPoint y: 398, distance: 76.2
click at [67, 398] on div "Member Info * First Name * Last Name Preferred Name * Date of Birth (MM/DD/YYYY…" at bounding box center [266, 421] width 402 height 309
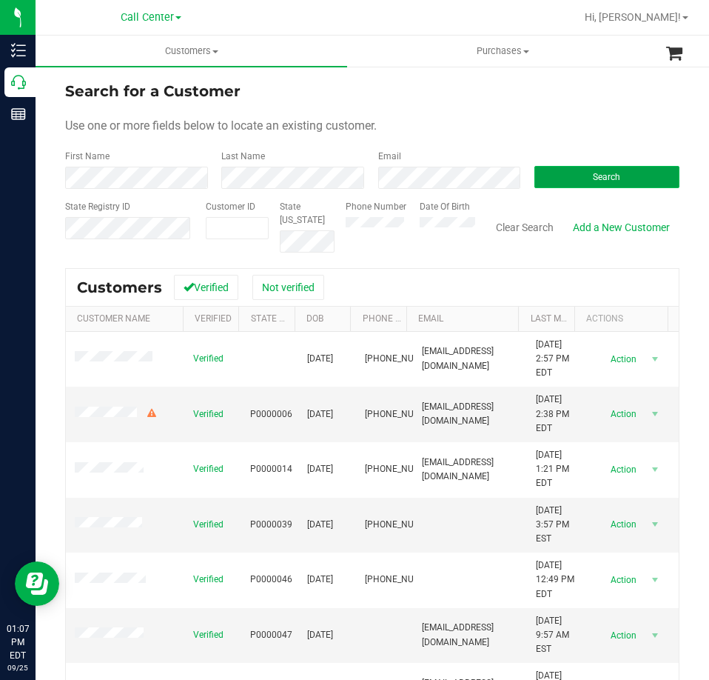
click at [539, 171] on button "Search" at bounding box center [606, 177] width 145 height 22
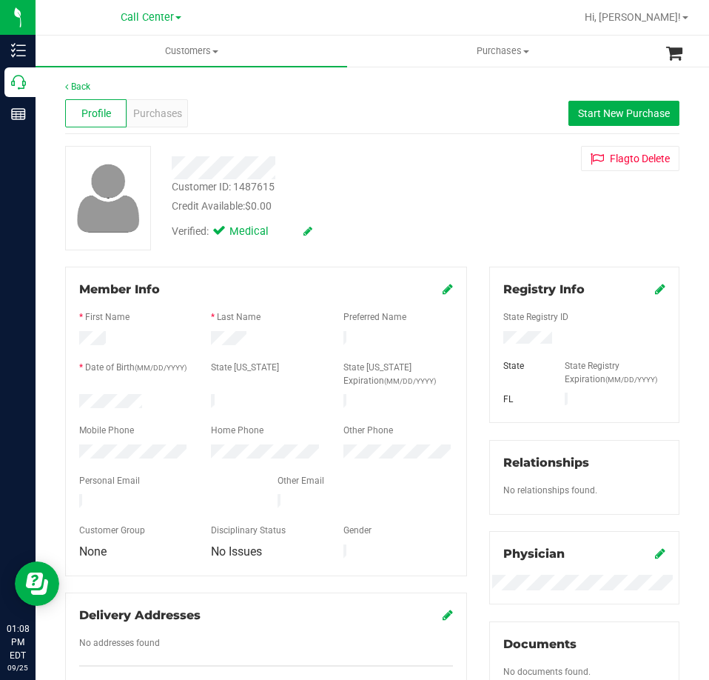
drag, startPoint x: 143, startPoint y: 398, endPoint x: 55, endPoint y: 400, distance: 88.1
click at [55, 400] on div "Member Info * First Name * Last Name Preferred Name * Date of Birth (MM/DD/YYYY…" at bounding box center [266, 489] width 424 height 445
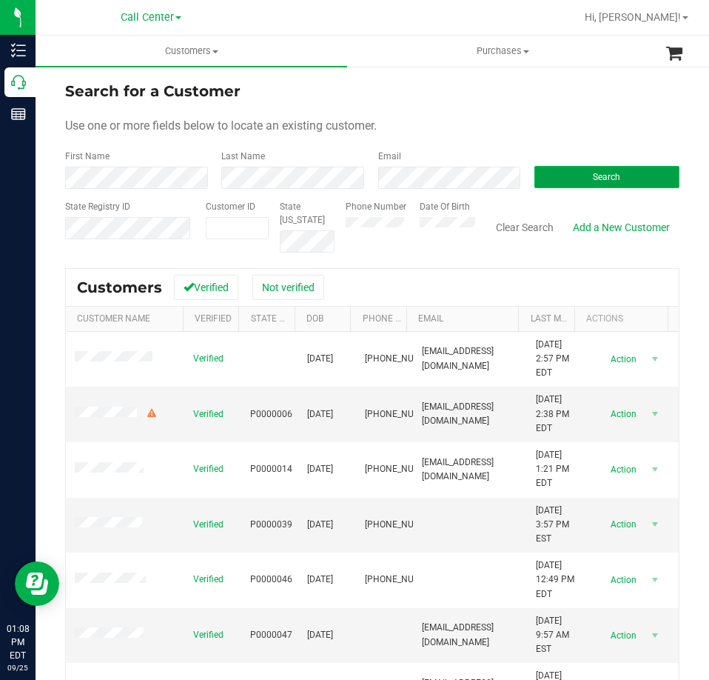
click at [581, 170] on button "Search" at bounding box center [606, 177] width 145 height 22
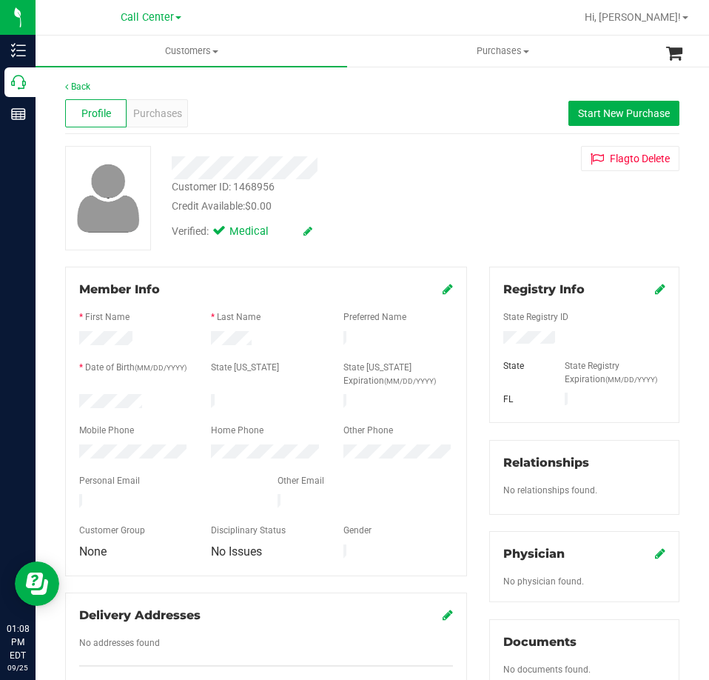
drag, startPoint x: 144, startPoint y: 395, endPoint x: 66, endPoint y: 397, distance: 77.8
click at [66, 397] on div "Member Info * First Name * Last Name Preferred Name * Date of Birth (MM/DD/YYYY…" at bounding box center [266, 421] width 402 height 309
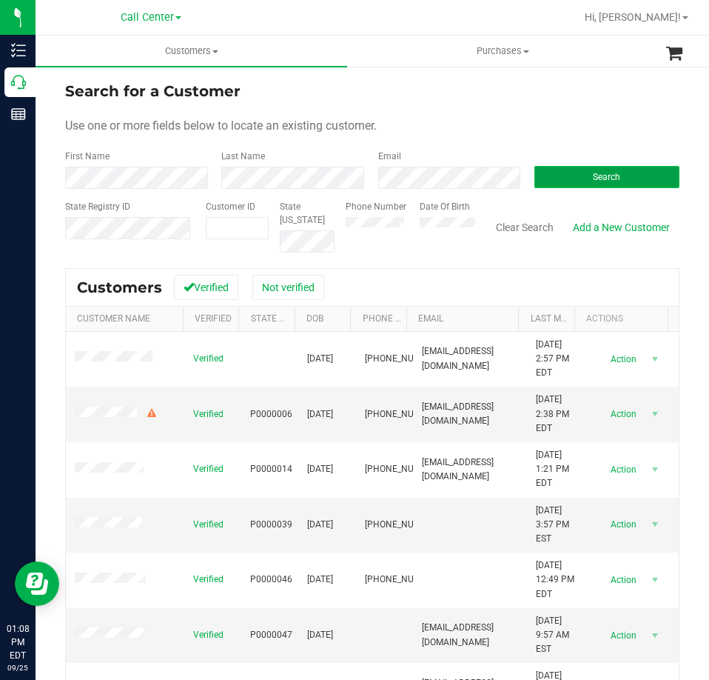
click at [574, 174] on button "Search" at bounding box center [606, 177] width 145 height 22
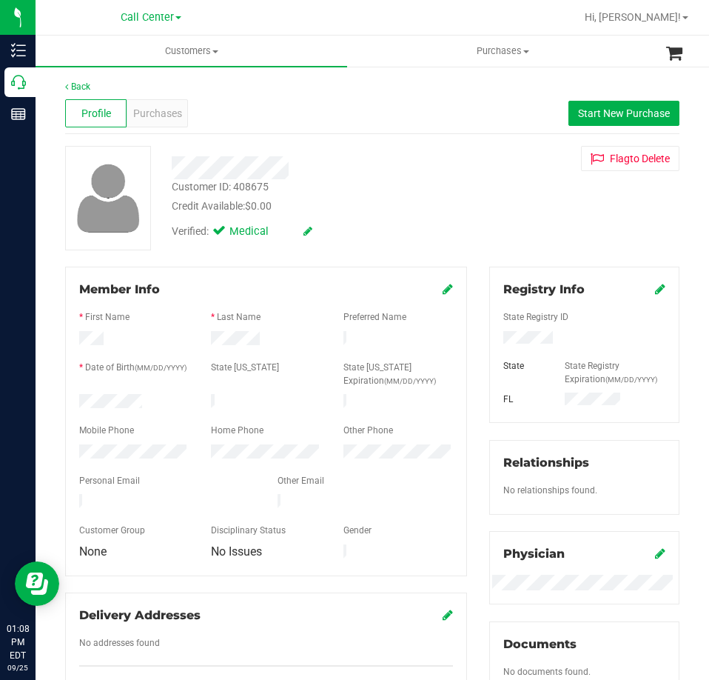
drag, startPoint x: 153, startPoint y: 402, endPoint x: 38, endPoint y: 402, distance: 115.5
click at [38, 402] on div "Back Profile Purchases Start New Purchase Customer ID: 408675 Credit Available:…" at bounding box center [373, 575] width 674 height 1020
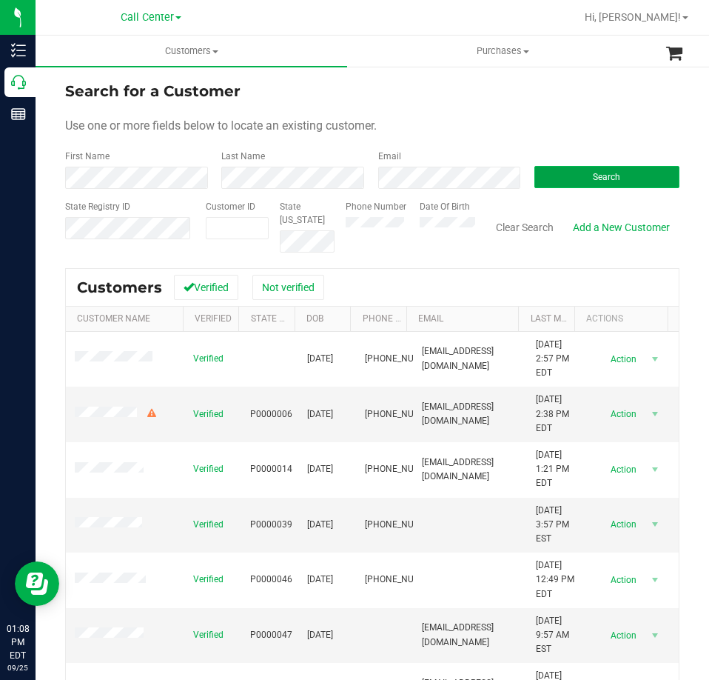
click at [567, 175] on button "Search" at bounding box center [606, 177] width 145 height 22
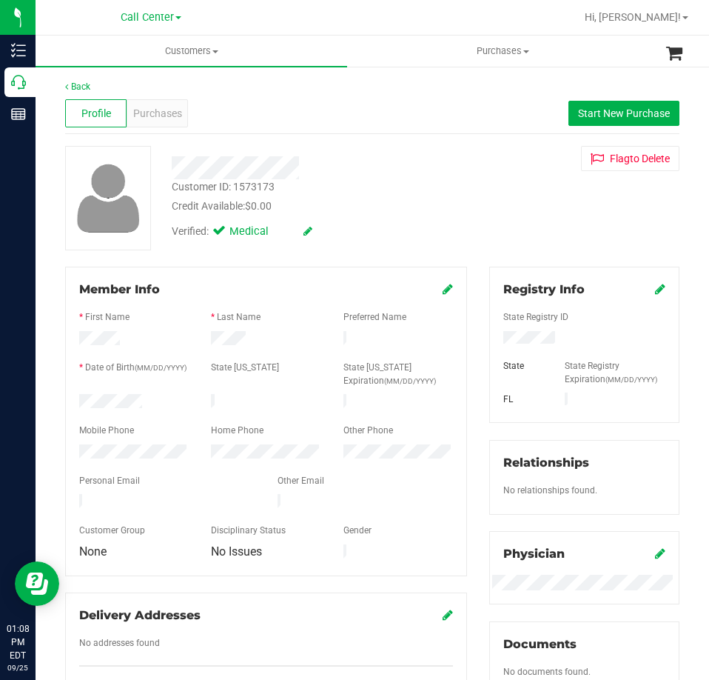
click at [524, 332] on div at bounding box center [584, 339] width 184 height 16
drag, startPoint x: 142, startPoint y: 395, endPoint x: 70, endPoint y: 397, distance: 71.8
click at [70, 397] on div at bounding box center [134, 403] width 132 height 18
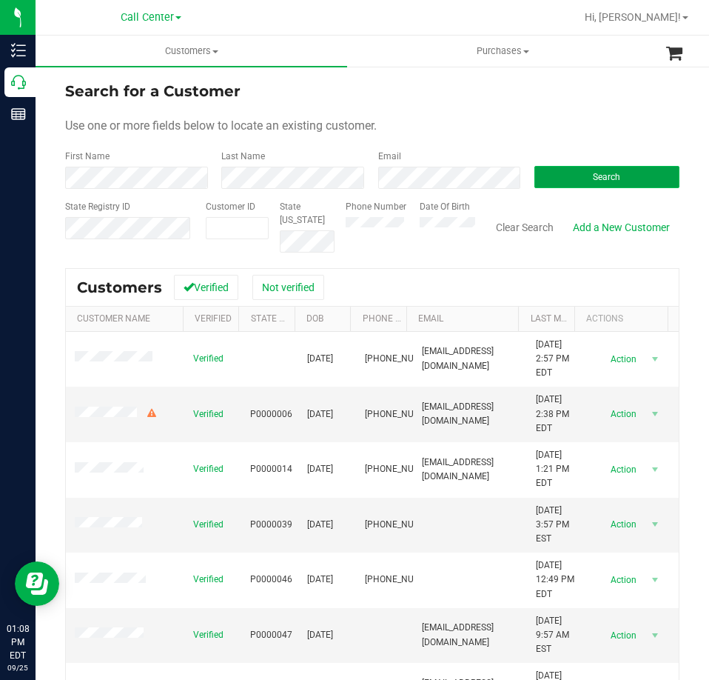
click at [574, 167] on button "Search" at bounding box center [606, 177] width 145 height 22
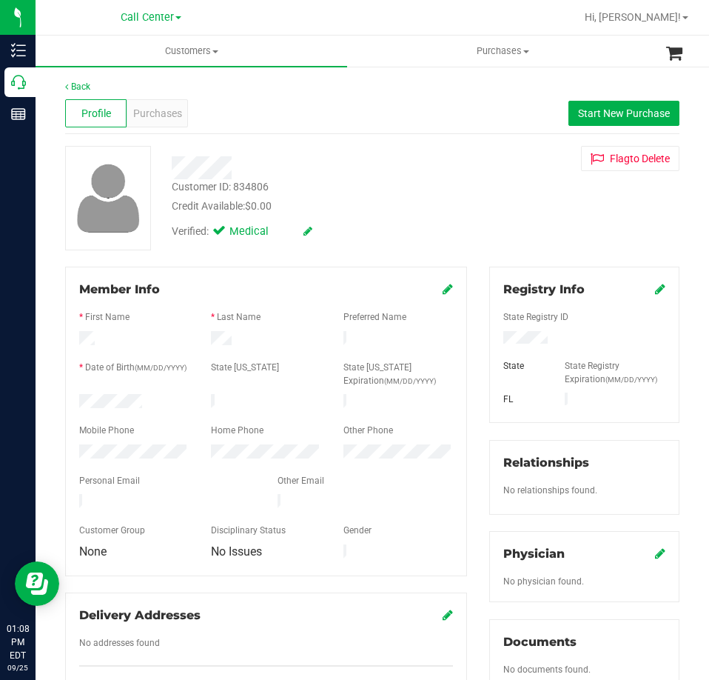
click at [517, 345] on div at bounding box center [584, 339] width 184 height 16
drag, startPoint x: 144, startPoint y: 401, endPoint x: 64, endPoint y: 400, distance: 80.0
click at [64, 400] on div "Member Info * First Name * Last Name Preferred Name * Date of Birth (MM/DD/YYYY…" at bounding box center [266, 489] width 424 height 445
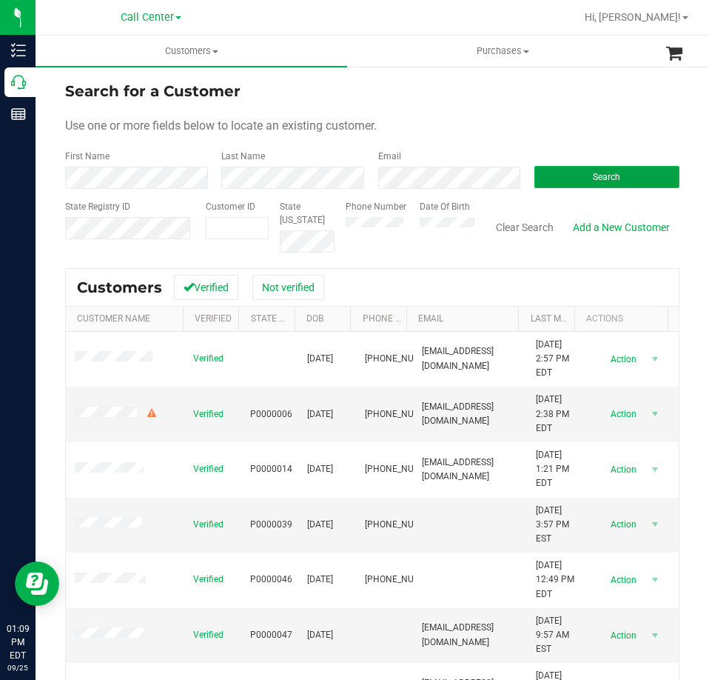
click at [569, 181] on button "Search" at bounding box center [606, 177] width 145 height 22
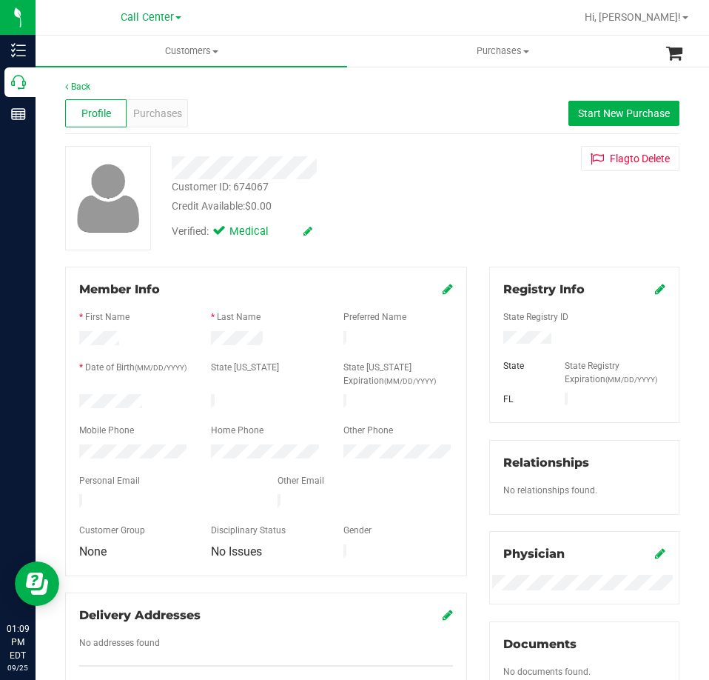
drag, startPoint x: 147, startPoint y: 395, endPoint x: 73, endPoint y: 400, distance: 73.5
click at [73, 400] on div at bounding box center [134, 403] width 132 height 18
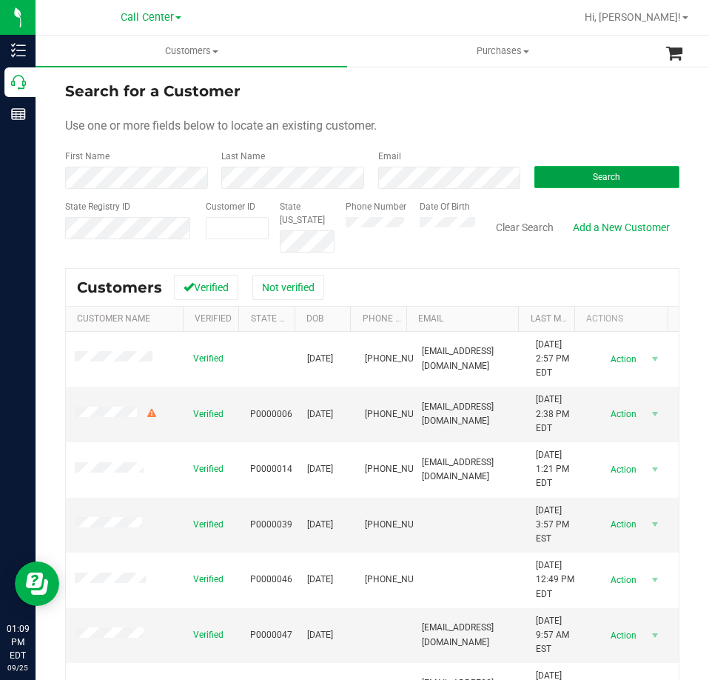
click at [555, 174] on button "Search" at bounding box center [606, 177] width 145 height 22
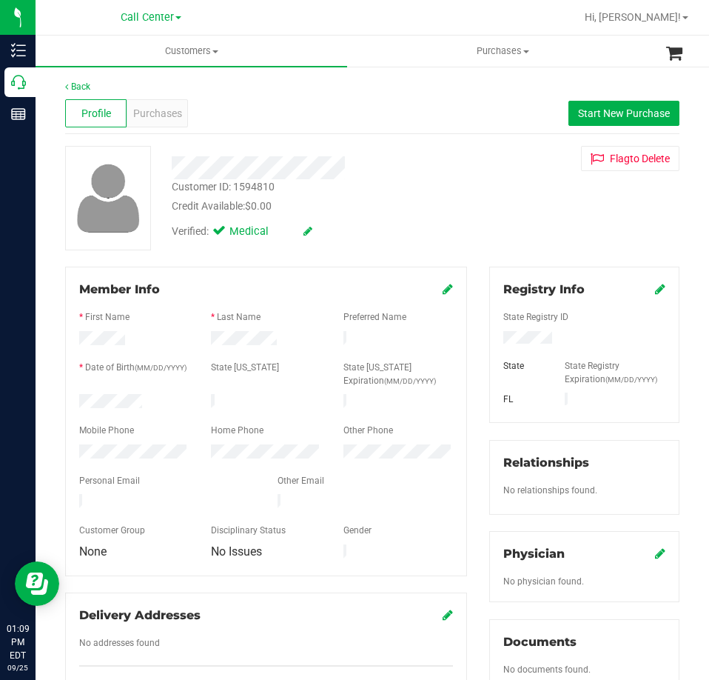
click at [85, 402] on div at bounding box center [134, 403] width 132 height 18
drag, startPoint x: 77, startPoint y: 400, endPoint x: 150, endPoint y: 400, distance: 73.3
click at [150, 400] on div at bounding box center [134, 403] width 132 height 18
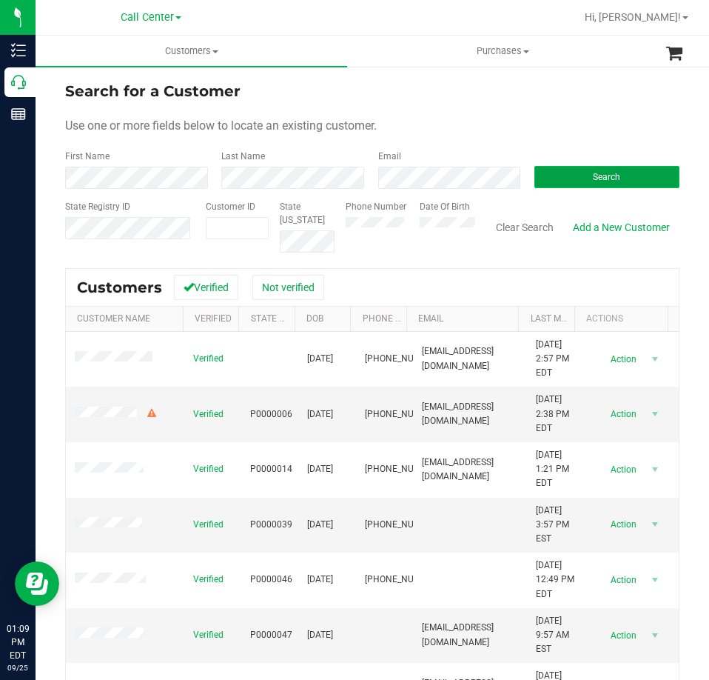
click at [550, 176] on button "Search" at bounding box center [606, 177] width 145 height 22
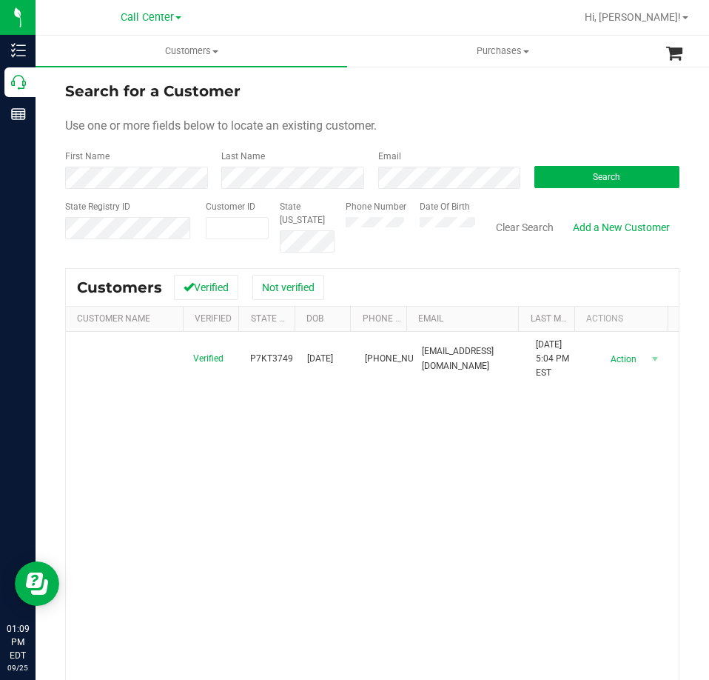
click at [79, 357] on span at bounding box center [77, 359] width 4 height 14
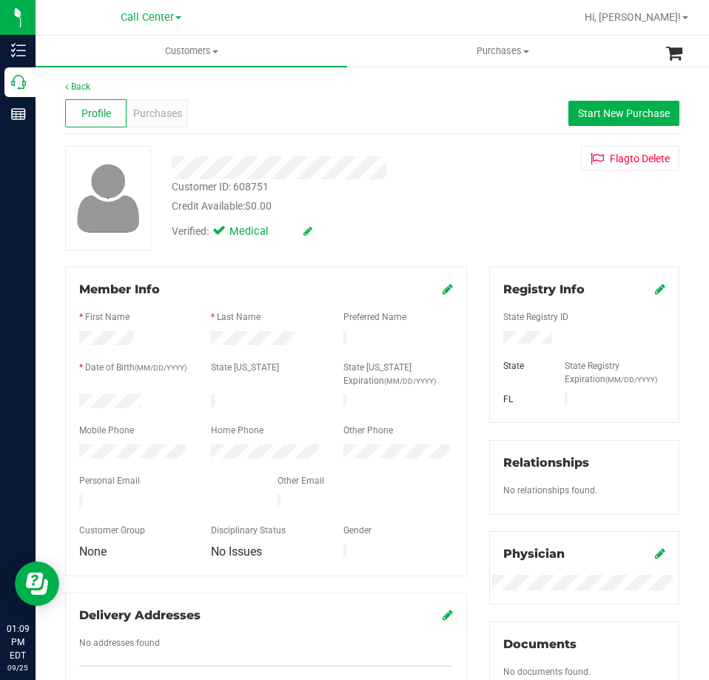
drag, startPoint x: 151, startPoint y: 399, endPoint x: 72, endPoint y: 401, distance: 79.2
click at [72, 401] on div at bounding box center [134, 403] width 132 height 18
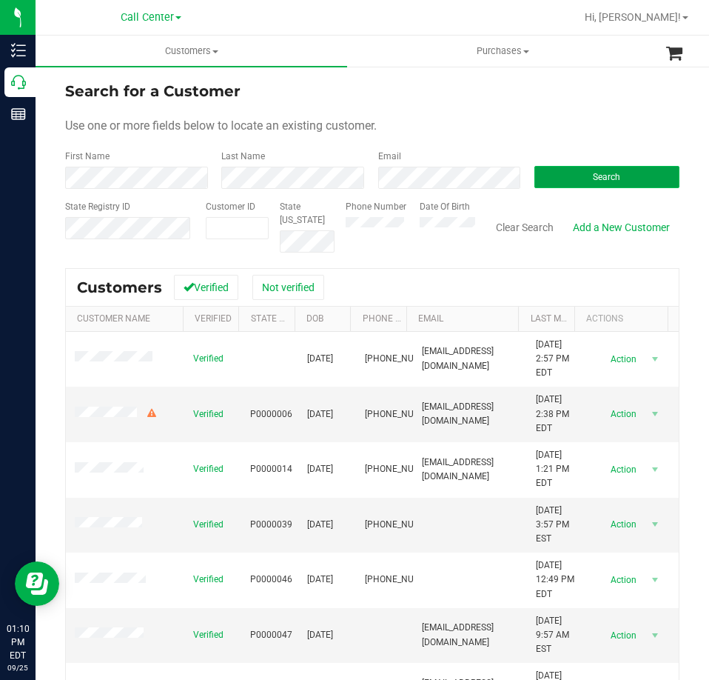
click at [564, 175] on button "Search" at bounding box center [606, 177] width 145 height 22
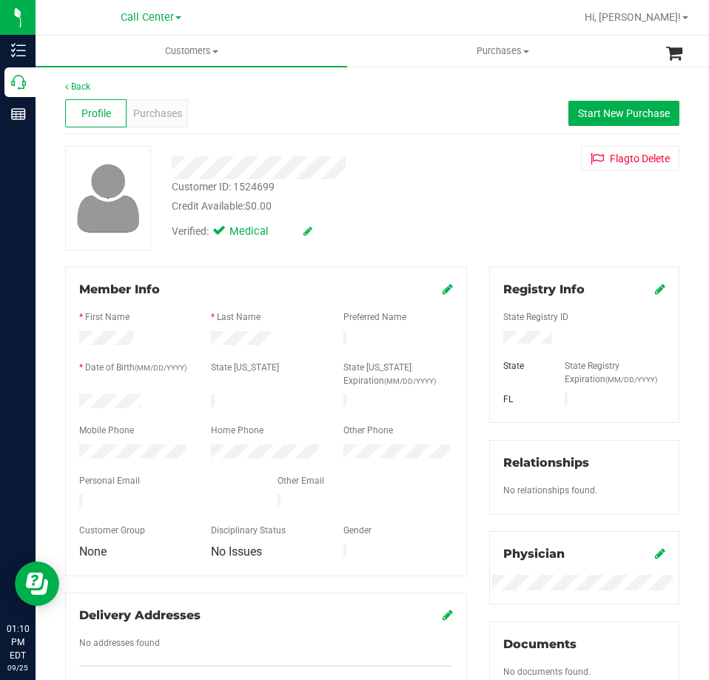
drag, startPoint x: 145, startPoint y: 397, endPoint x: 61, endPoint y: 400, distance: 84.4
click at [61, 400] on div "Member Info * First Name * Last Name Preferred Name * Date of Birth (MM/DD/YYYY…" at bounding box center [266, 489] width 424 height 445
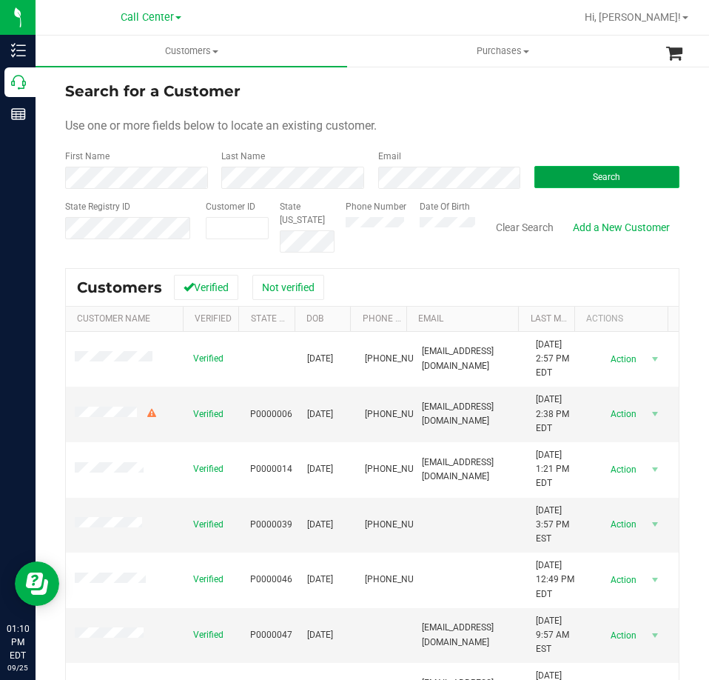
click at [546, 168] on button "Search" at bounding box center [606, 177] width 145 height 22
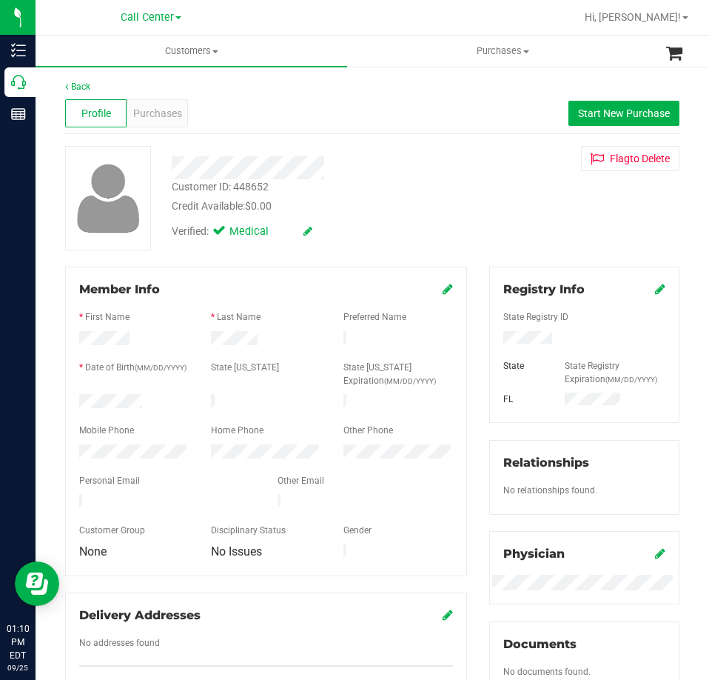
drag, startPoint x: 146, startPoint y: 401, endPoint x: 74, endPoint y: 403, distance: 71.8
click at [74, 403] on div at bounding box center [134, 403] width 132 height 18
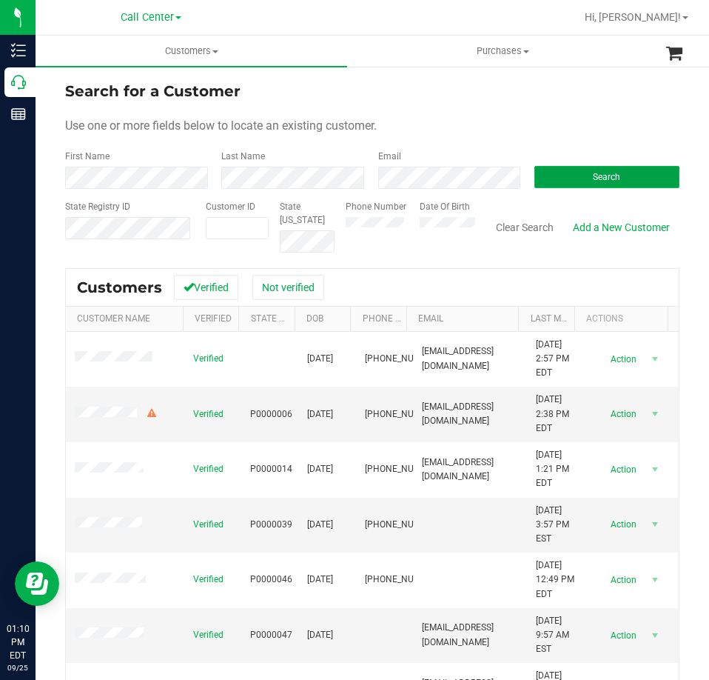
click at [566, 176] on button "Search" at bounding box center [606, 177] width 145 height 22
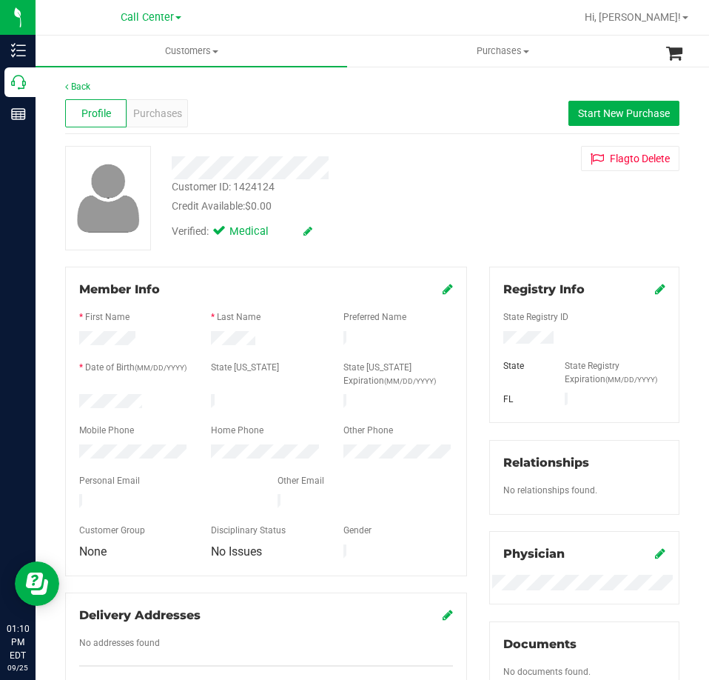
drag, startPoint x: 152, startPoint y: 401, endPoint x: 66, endPoint y: 400, distance: 86.6
click at [66, 400] on div "Member Info * First Name * Last Name Preferred Name * Date of Birth (MM/DD/YYYY…" at bounding box center [266, 421] width 402 height 309
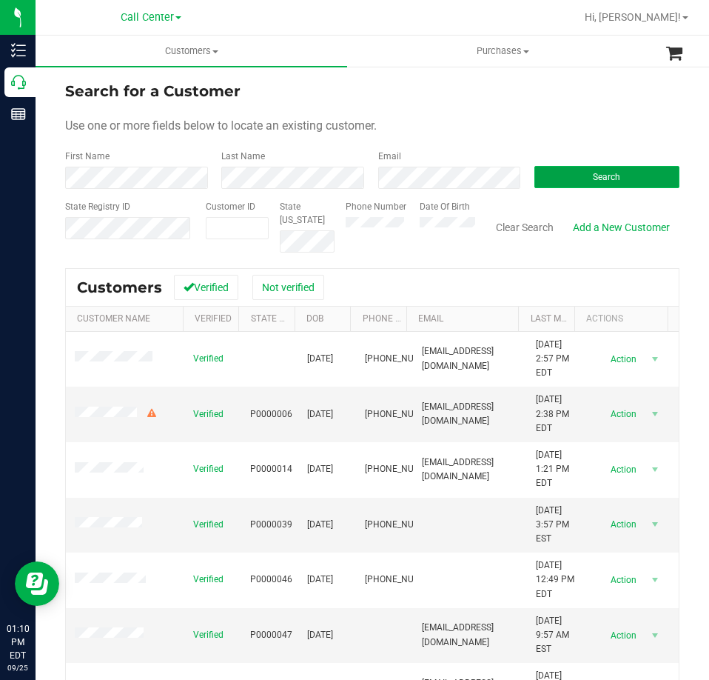
click at [534, 172] on button "Search" at bounding box center [606, 177] width 145 height 22
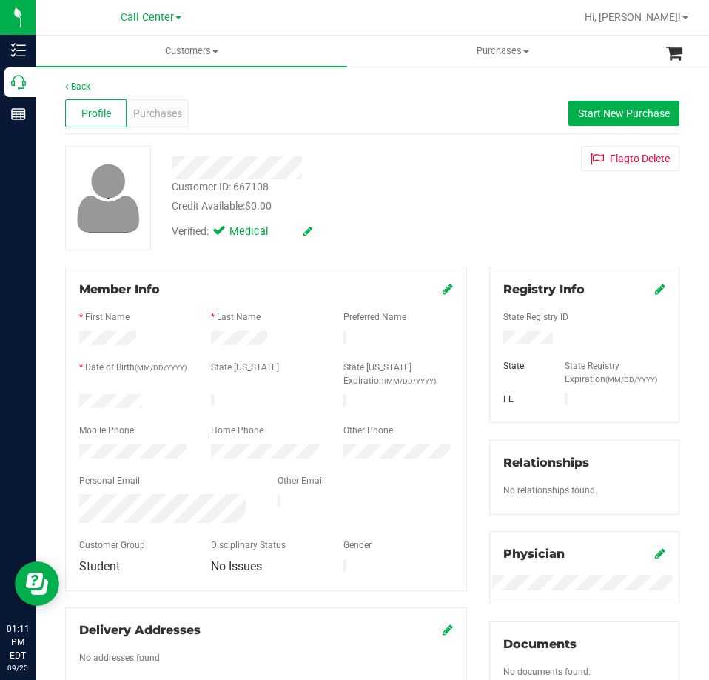
drag, startPoint x: 144, startPoint y: 398, endPoint x: 71, endPoint y: 399, distance: 73.3
click at [71, 399] on div at bounding box center [134, 403] width 132 height 18
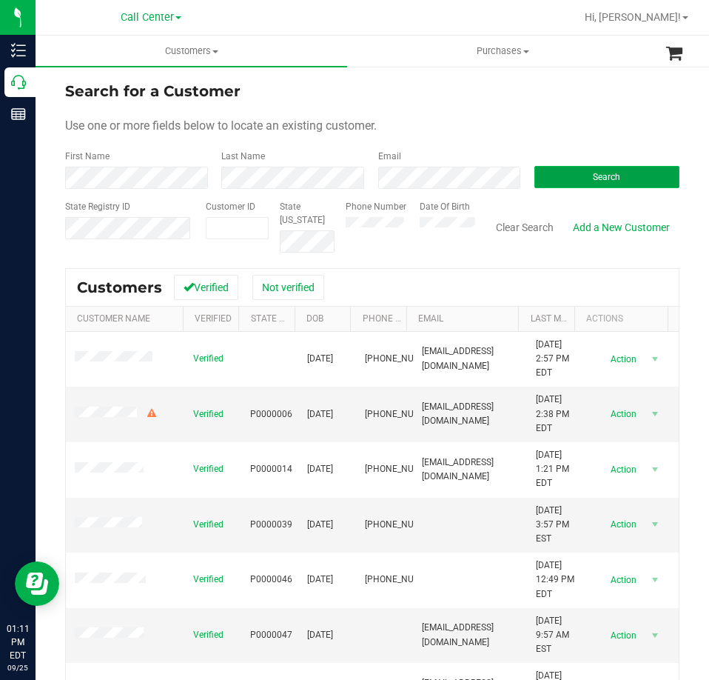
click at [564, 172] on button "Search" at bounding box center [606, 177] width 145 height 22
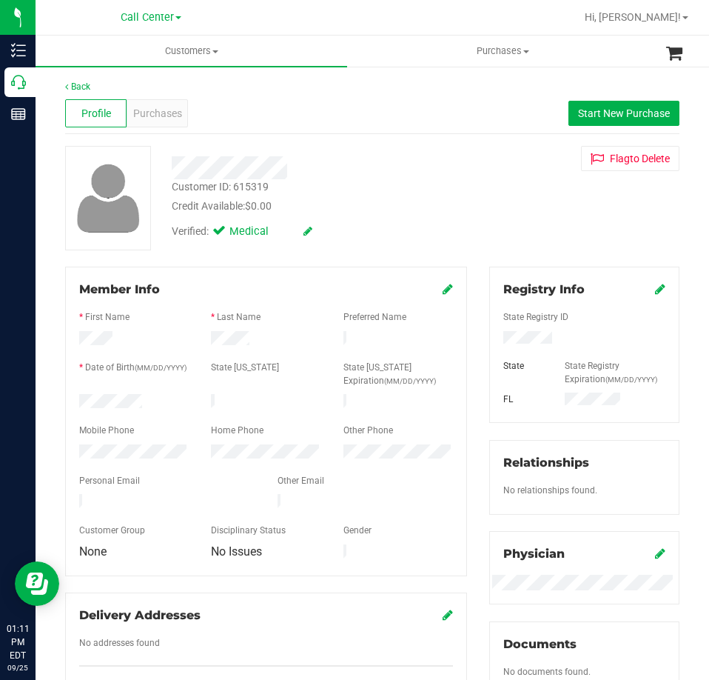
drag, startPoint x: 144, startPoint y: 396, endPoint x: 58, endPoint y: 400, distance: 86.7
click at [58, 400] on div "Member Info * First Name * Last Name Preferred Name * Date of Birth (MM/DD/YYYY…" at bounding box center [266, 489] width 424 height 445
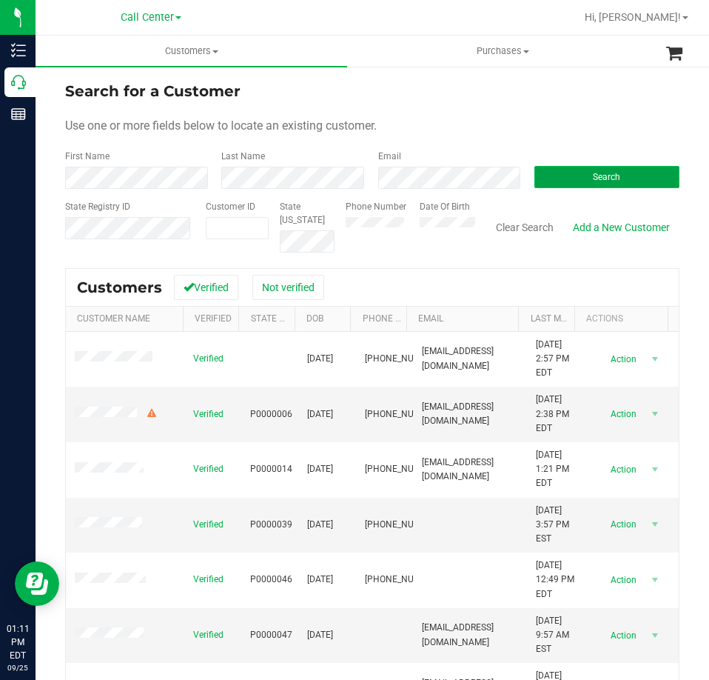
click at [593, 175] on span "Search" at bounding box center [606, 177] width 27 height 10
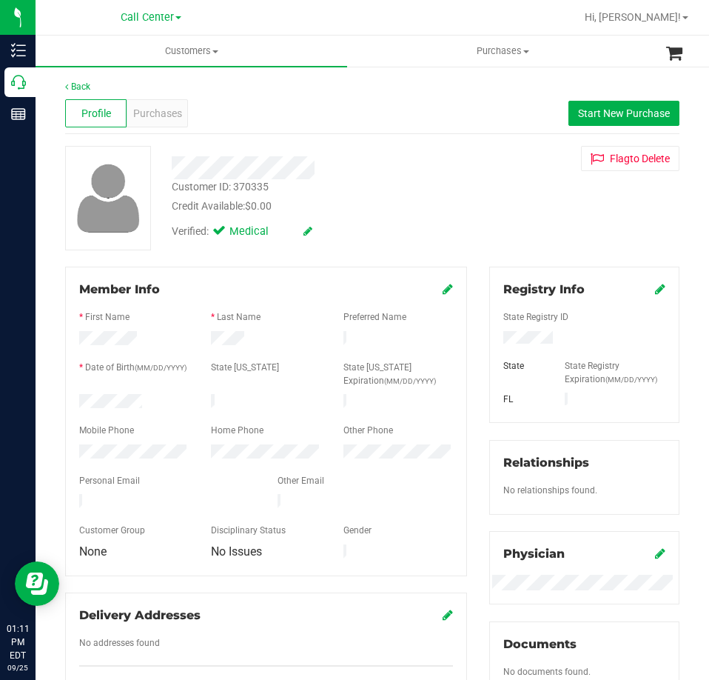
drag, startPoint x: 155, startPoint y: 394, endPoint x: 68, endPoint y: 402, distance: 87.0
click at [68, 402] on div at bounding box center [134, 403] width 132 height 18
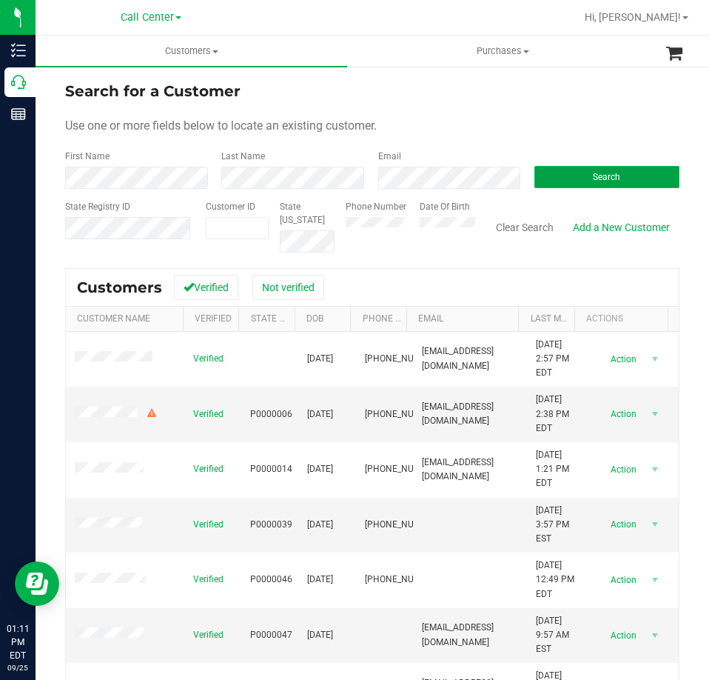
click at [563, 171] on button "Search" at bounding box center [606, 177] width 145 height 22
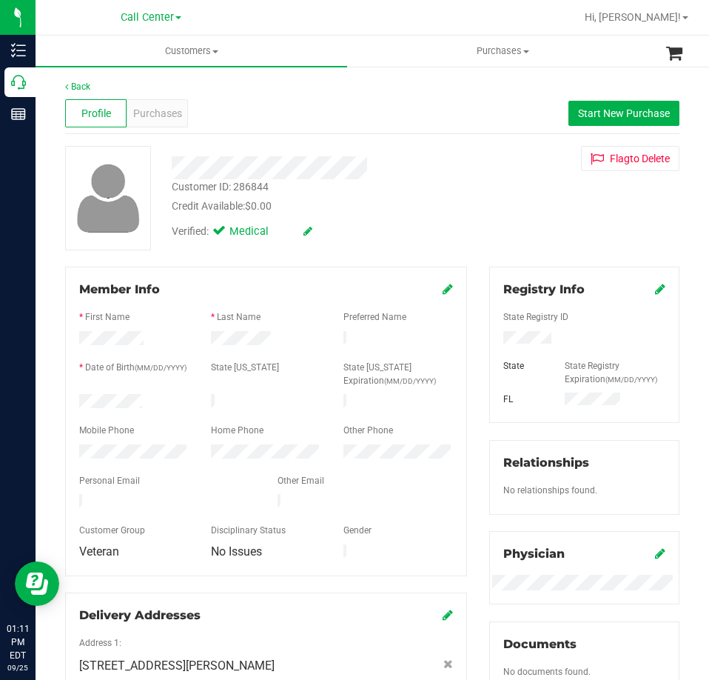
drag, startPoint x: 160, startPoint y: 396, endPoint x: 72, endPoint y: 396, distance: 88.1
click at [72, 396] on div at bounding box center [134, 403] width 132 height 18
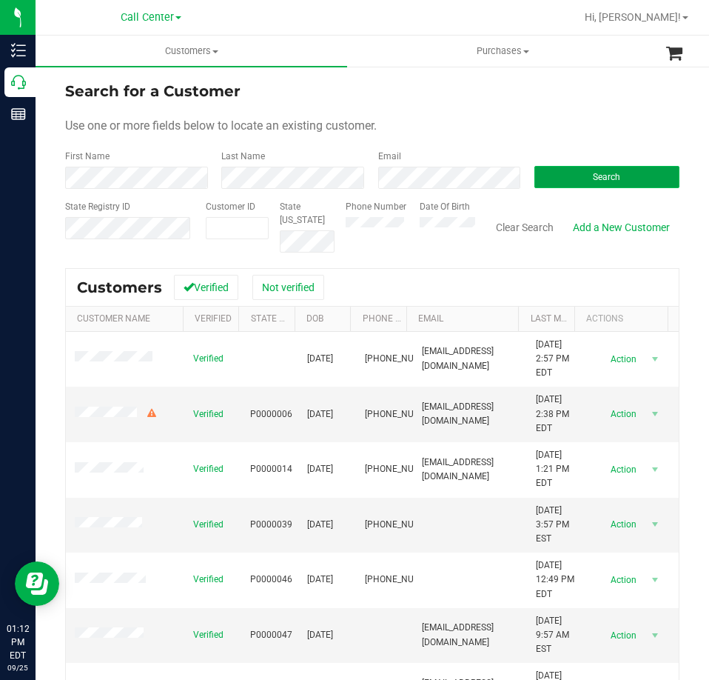
click at [563, 178] on button "Search" at bounding box center [606, 177] width 145 height 22
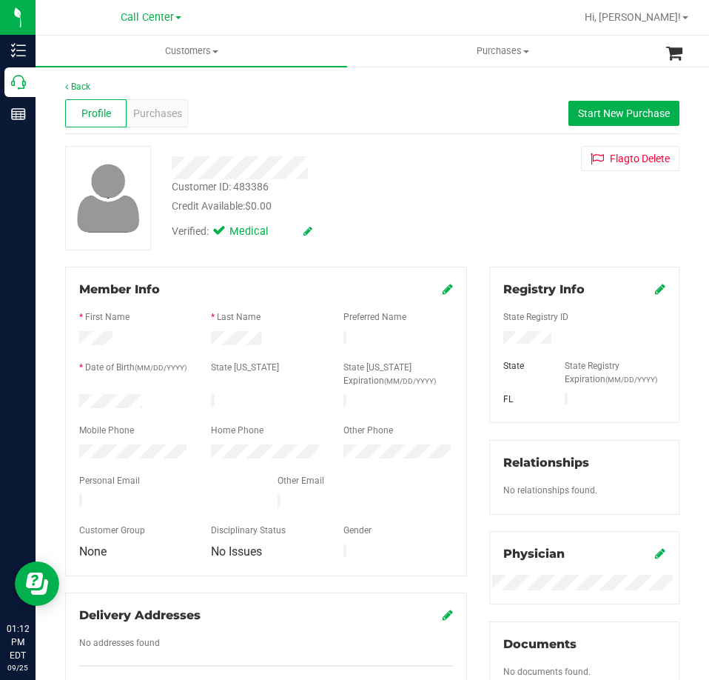
drag, startPoint x: 143, startPoint y: 398, endPoint x: 65, endPoint y: 398, distance: 77.7
click at [65, 398] on div "Member Info * First Name * Last Name Preferred Name * Date of Birth (MM/DD/YYYY…" at bounding box center [266, 421] width 402 height 309
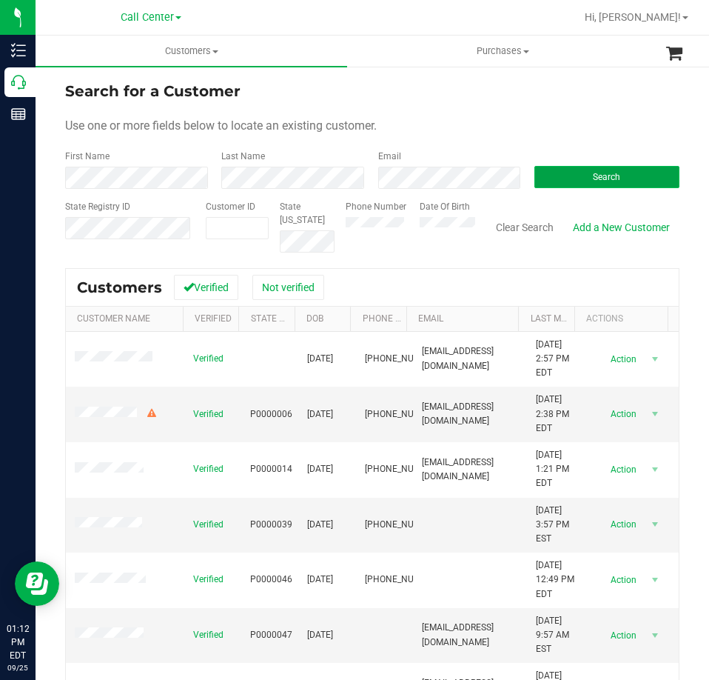
click at [546, 175] on button "Search" at bounding box center [606, 177] width 145 height 22
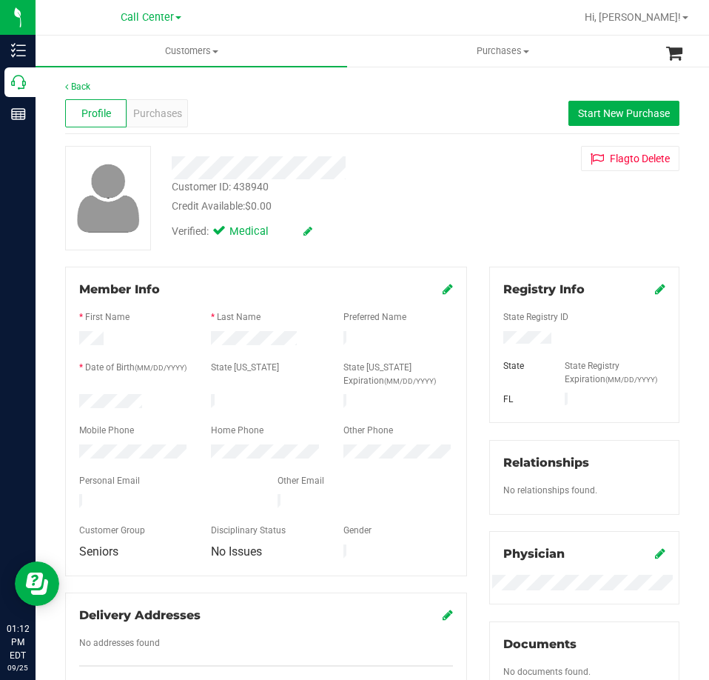
drag, startPoint x: 155, startPoint y: 397, endPoint x: 76, endPoint y: 403, distance: 79.4
click at [76, 403] on div at bounding box center [134, 403] width 132 height 18
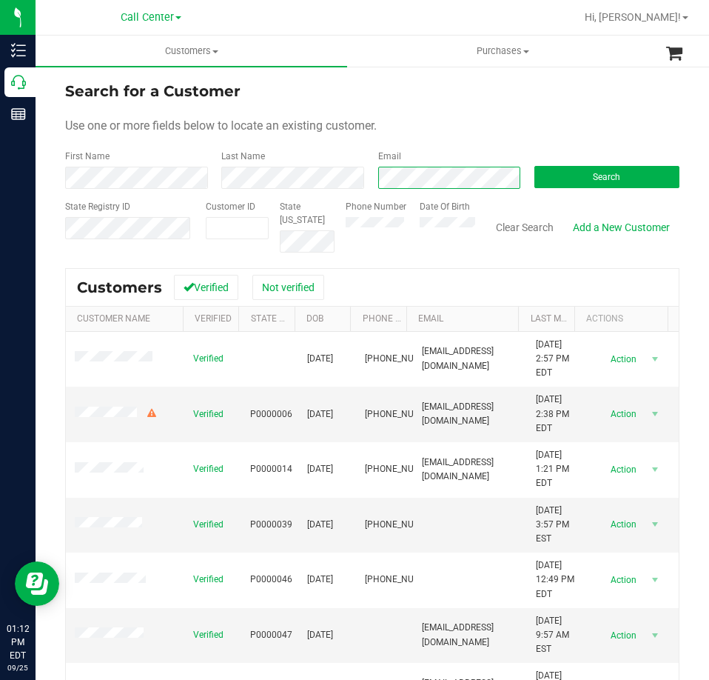
scroll to position [0, 17]
click at [560, 176] on button "Search" at bounding box center [606, 177] width 145 height 22
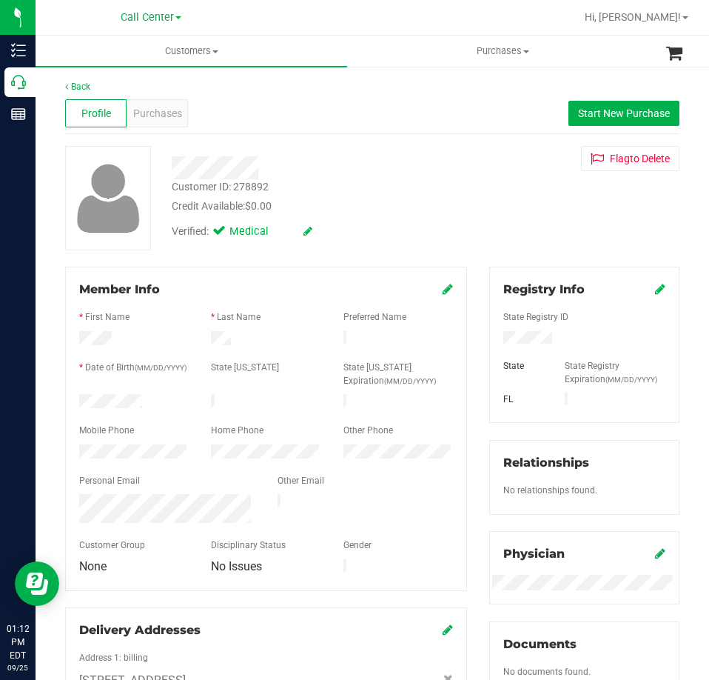
drag, startPoint x: 144, startPoint y: 398, endPoint x: 73, endPoint y: 402, distance: 71.9
click at [73, 402] on div at bounding box center [134, 403] width 132 height 18
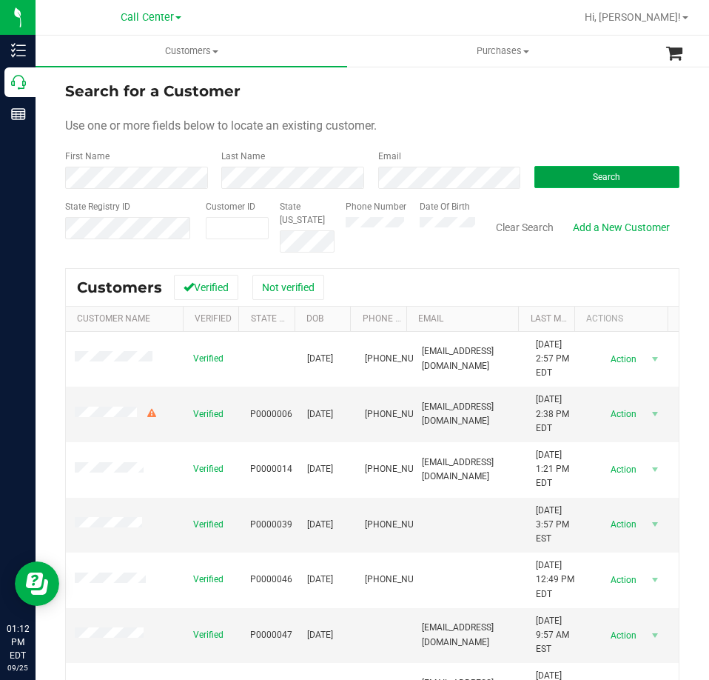
click at [557, 172] on button "Search" at bounding box center [606, 177] width 145 height 22
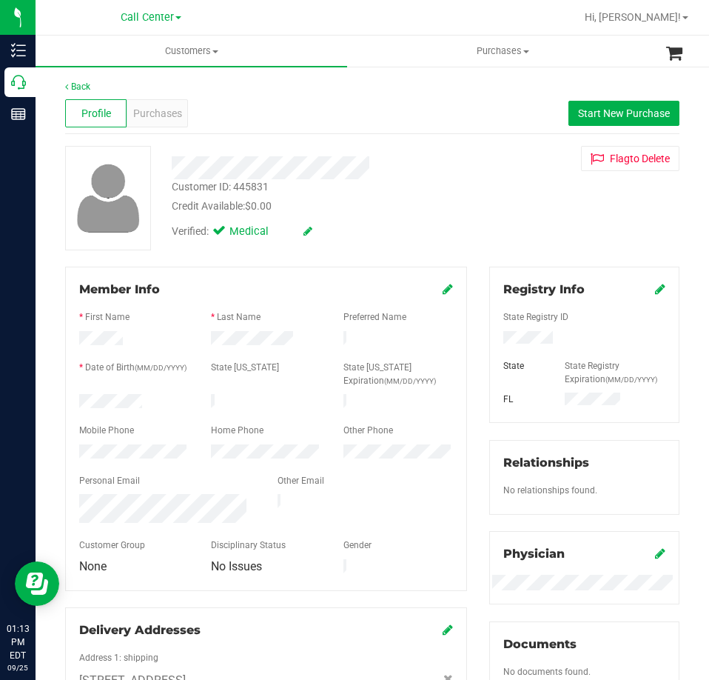
drag, startPoint x: 146, startPoint y: 397, endPoint x: 64, endPoint y: 399, distance: 82.2
click at [64, 399] on div "Member Info * First Name * Last Name Preferred Name * Date of Birth (MM/DD/YYYY…" at bounding box center [266, 507] width 424 height 480
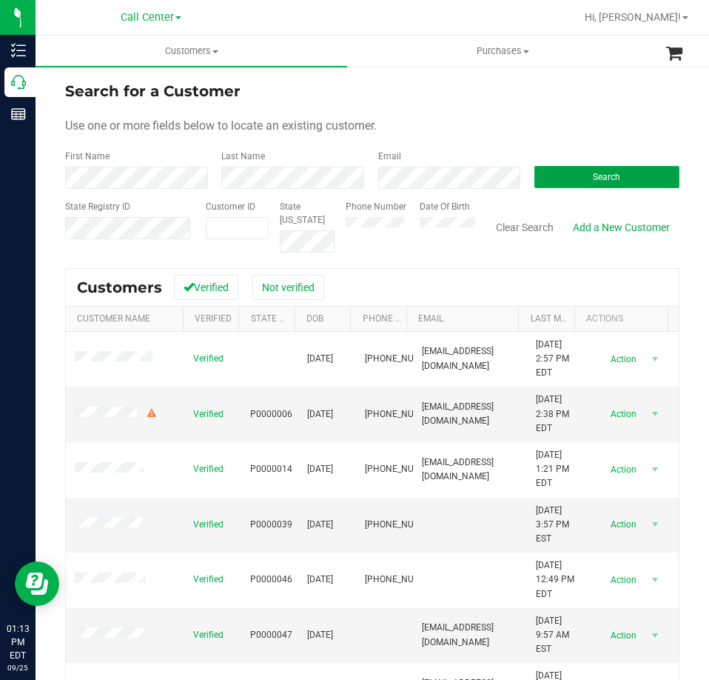
click at [568, 175] on button "Search" at bounding box center [606, 177] width 145 height 22
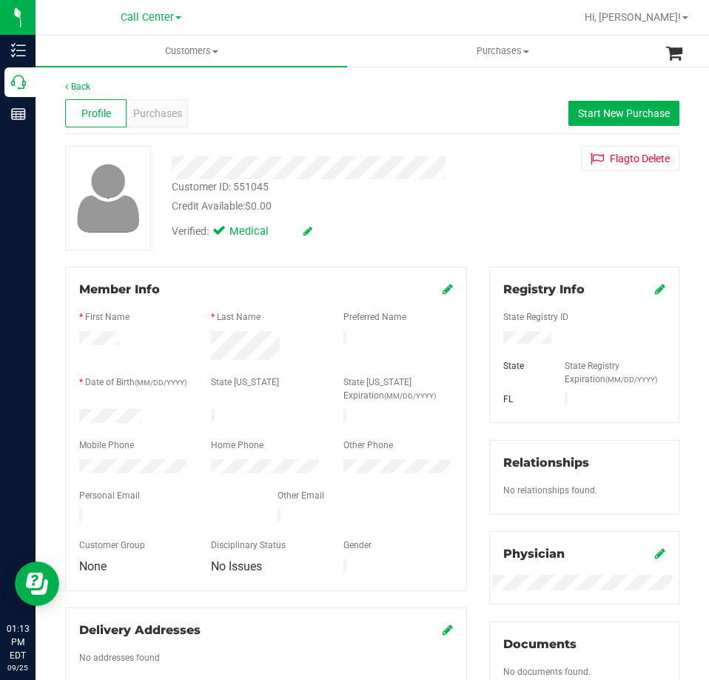
drag, startPoint x: 148, startPoint y: 412, endPoint x: 65, endPoint y: 409, distance: 82.9
click at [65, 409] on div "Member Info * First Name * Last Name Preferred Name * Date of Birth (MM/DD/YYYY…" at bounding box center [266, 429] width 402 height 324
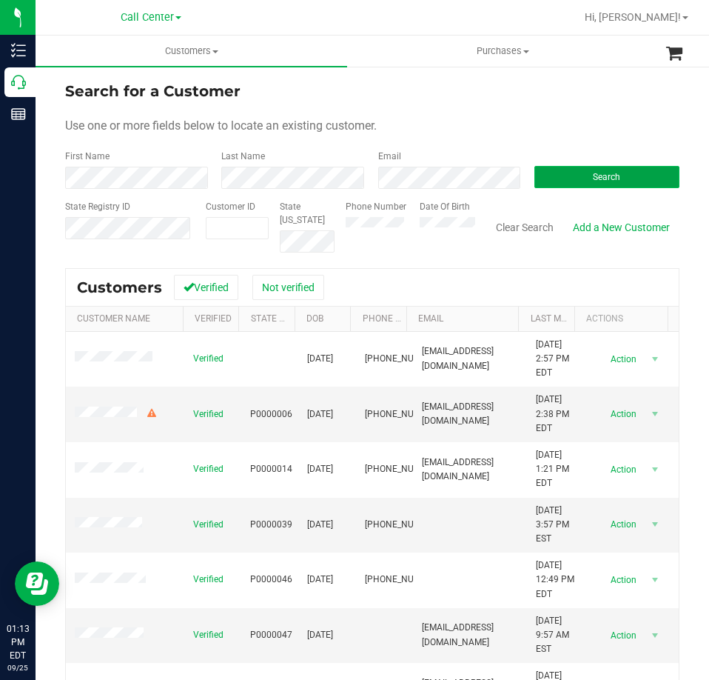
click at [579, 174] on button "Search" at bounding box center [606, 177] width 145 height 22
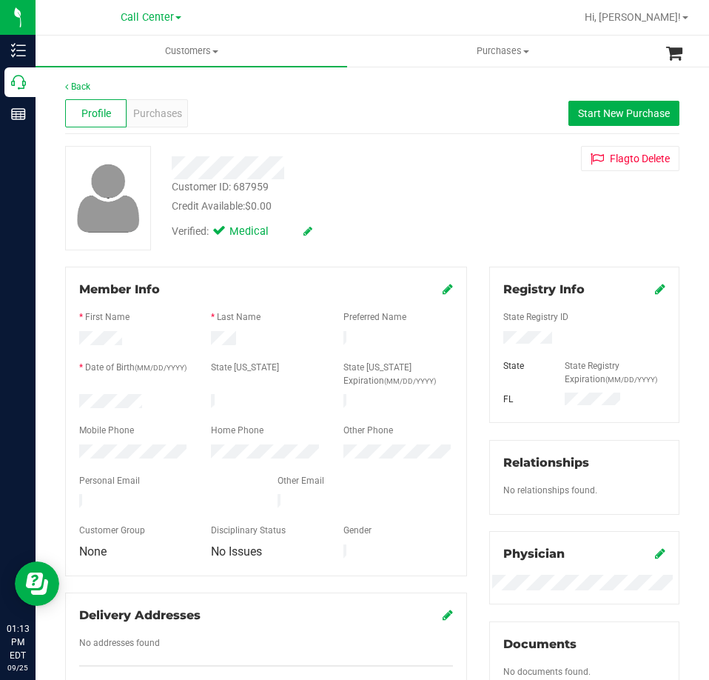
drag, startPoint x: 144, startPoint y: 399, endPoint x: 71, endPoint y: 400, distance: 73.3
click at [71, 400] on div at bounding box center [134, 403] width 132 height 18
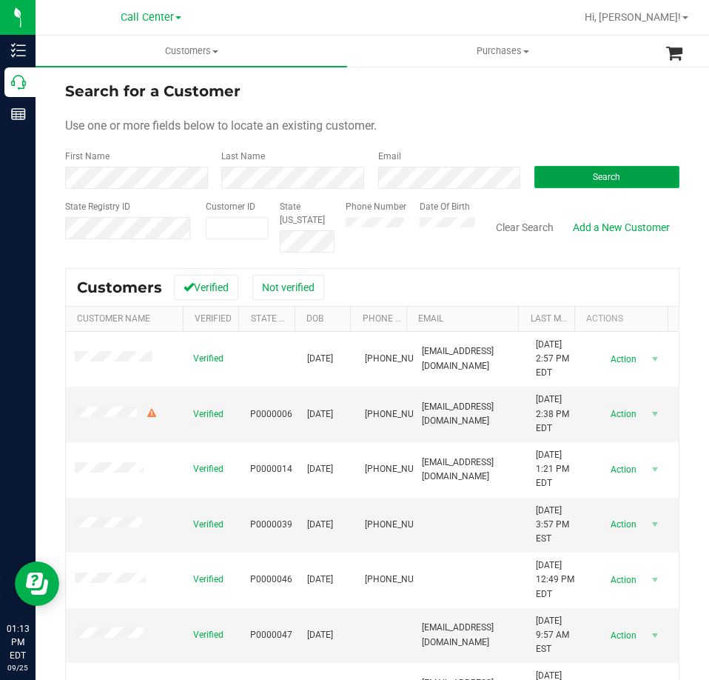
click at [551, 172] on button "Search" at bounding box center [606, 177] width 145 height 22
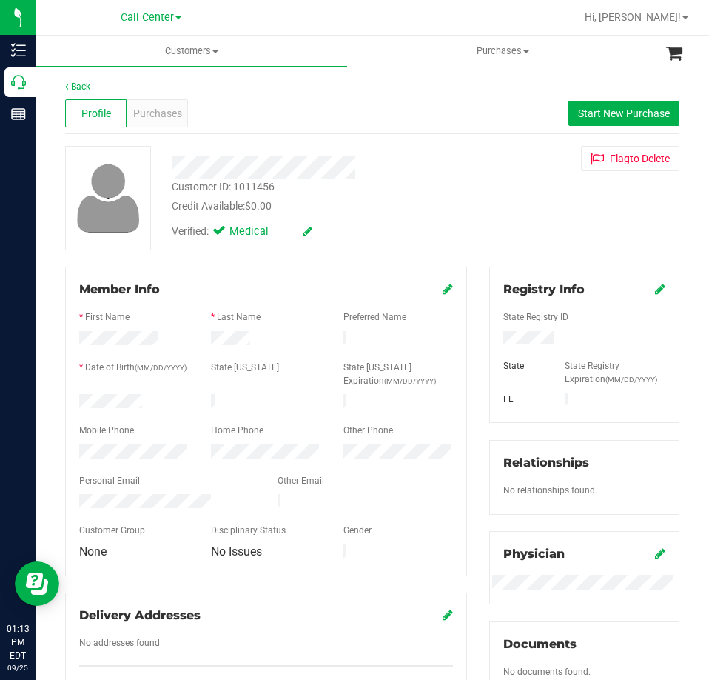
drag, startPoint x: 166, startPoint y: 396, endPoint x: 76, endPoint y: 398, distance: 89.6
click at [76, 398] on div at bounding box center [134, 403] width 132 height 18
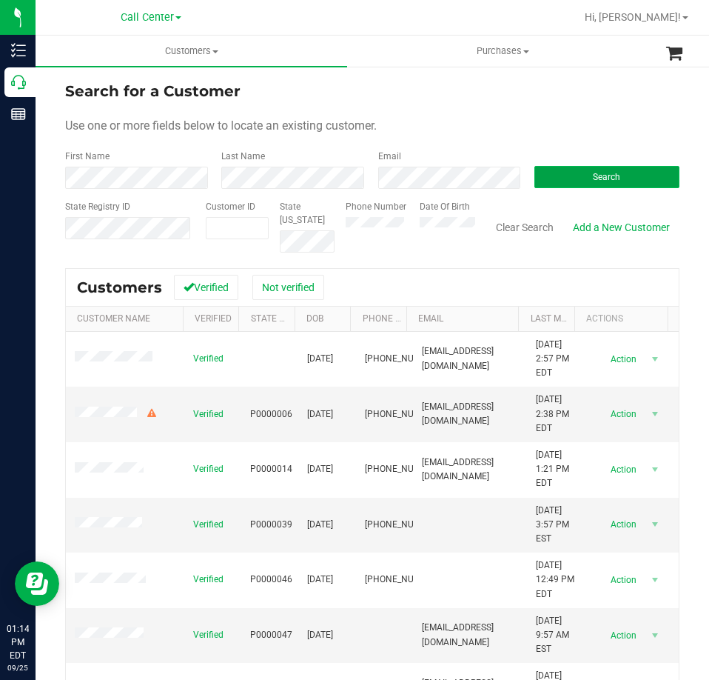
click at [553, 178] on button "Search" at bounding box center [606, 177] width 145 height 22
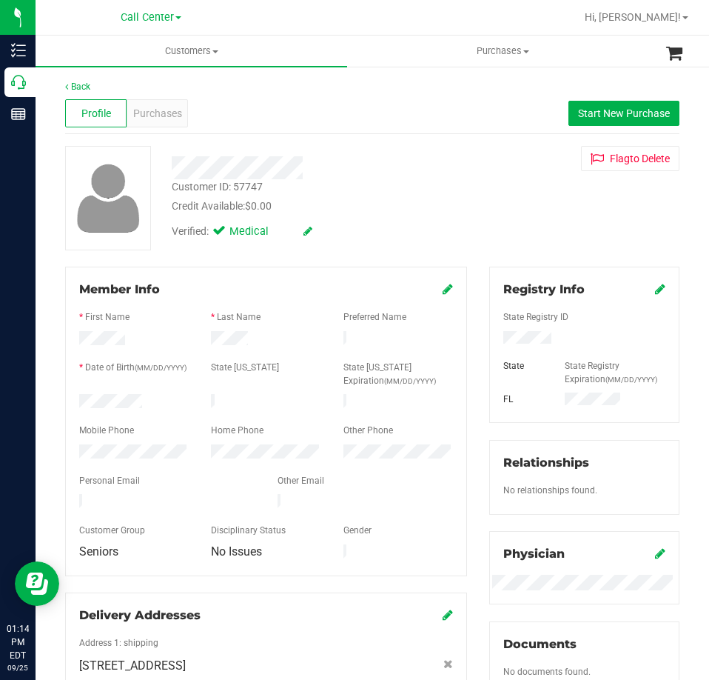
drag, startPoint x: 153, startPoint y: 392, endPoint x: 64, endPoint y: 394, distance: 88.8
click at [64, 394] on div "Member Info * First Name * Last Name Preferred Name * Date of Birth (MM/DD/YYYY…" at bounding box center [266, 500] width 424 height 466
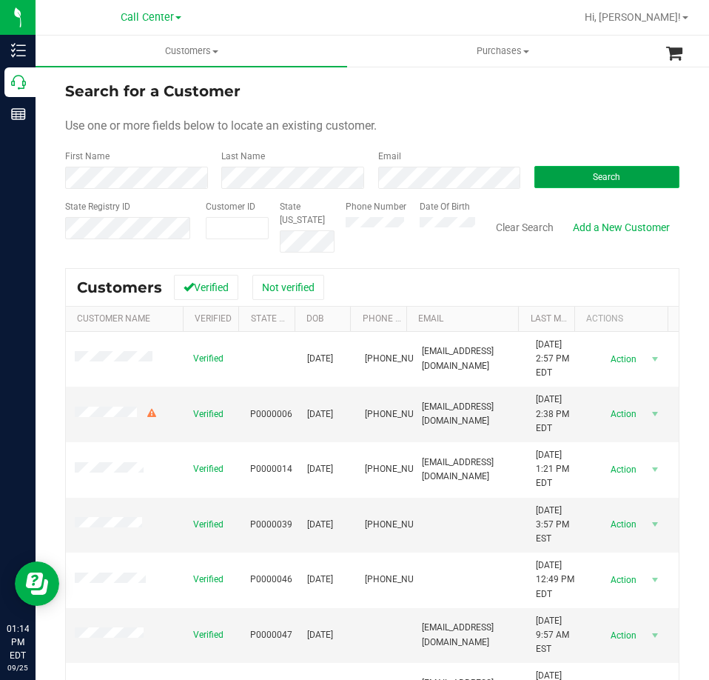
click at [574, 175] on button "Search" at bounding box center [606, 177] width 145 height 22
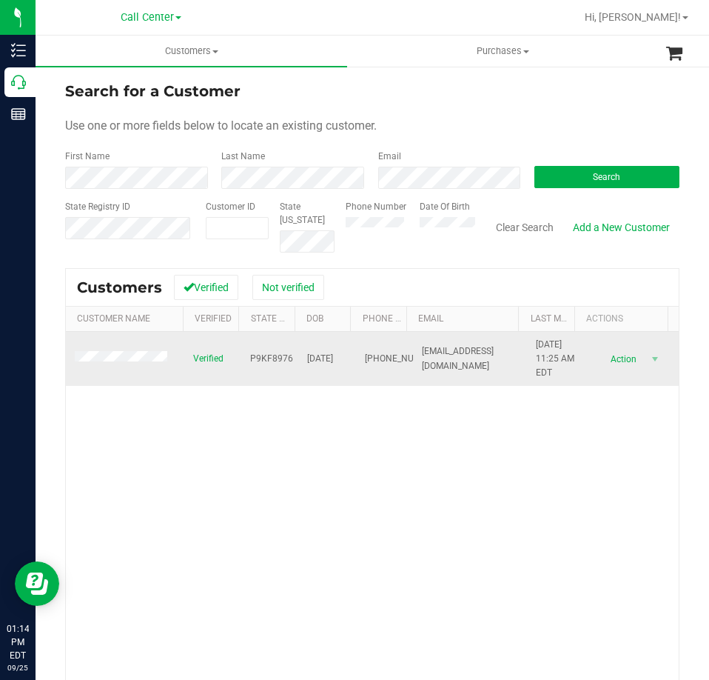
click at [99, 359] on span at bounding box center [123, 358] width 97 height 15
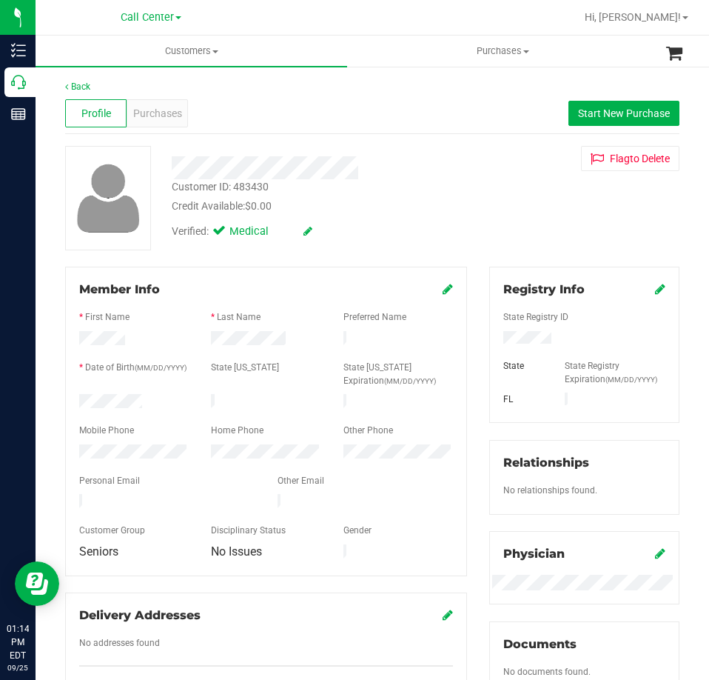
drag, startPoint x: 152, startPoint y: 398, endPoint x: 76, endPoint y: 400, distance: 76.3
click at [76, 400] on div at bounding box center [134, 403] width 132 height 18
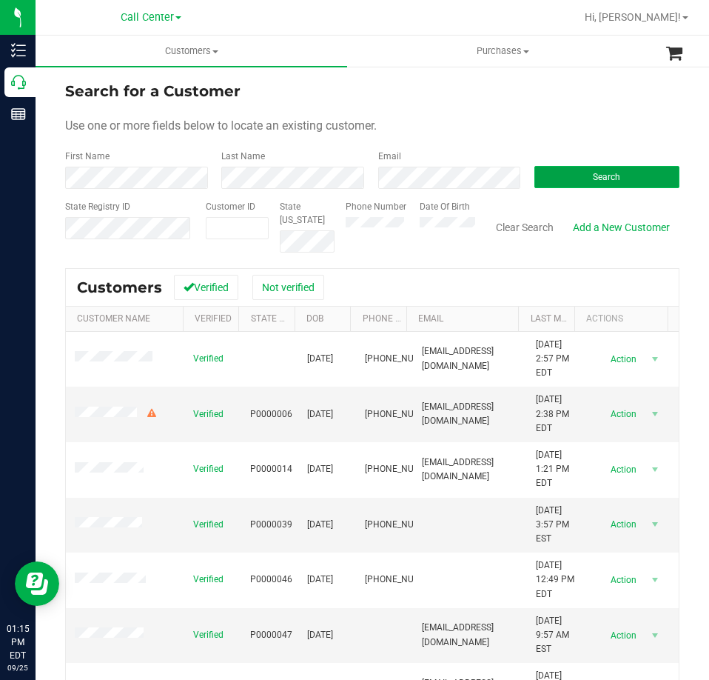
click at [560, 176] on button "Search" at bounding box center [606, 177] width 145 height 22
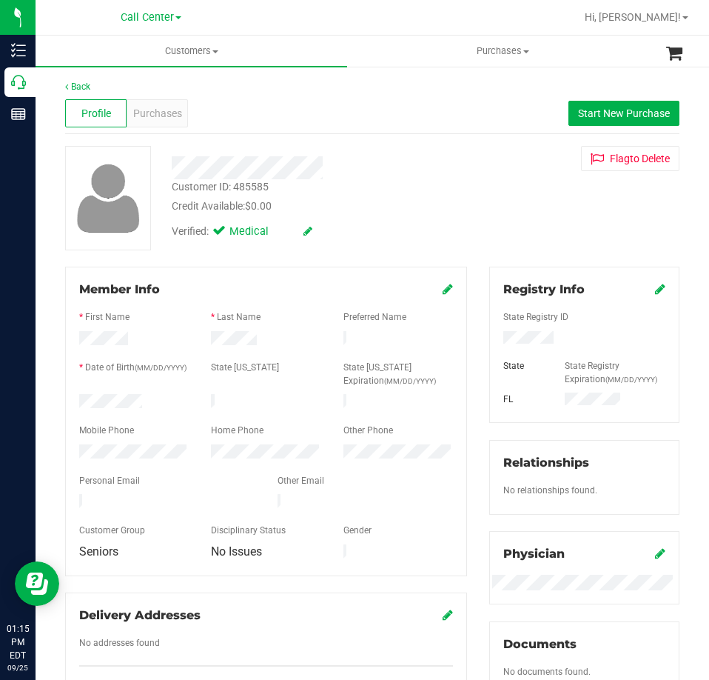
drag, startPoint x: 146, startPoint y: 396, endPoint x: 67, endPoint y: 396, distance: 78.5
click at [68, 396] on div at bounding box center [134, 403] width 132 height 18
